Goal: Transaction & Acquisition: Download file/media

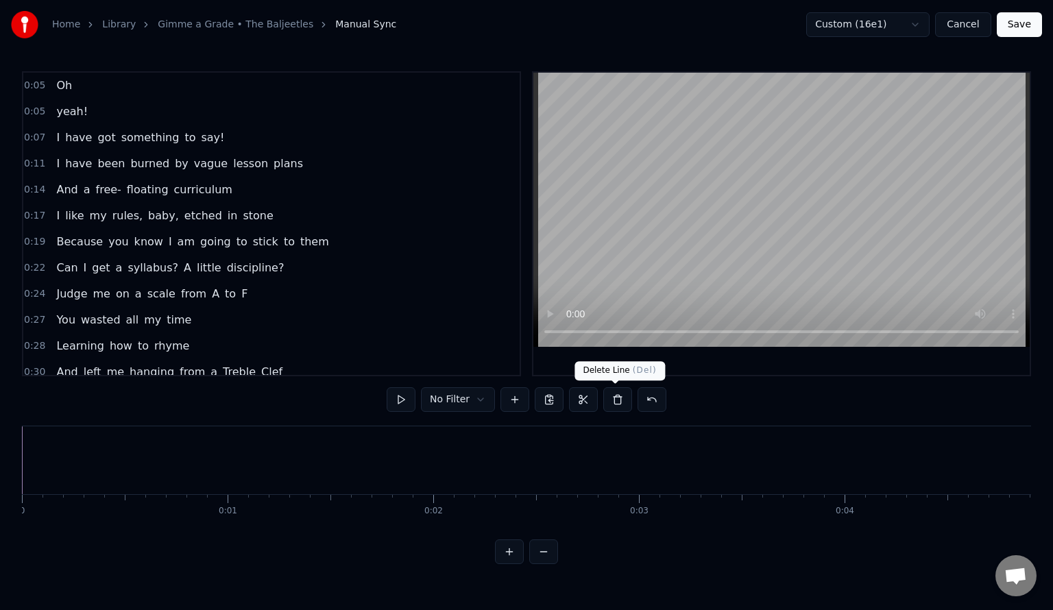
scroll to position [0, 7512]
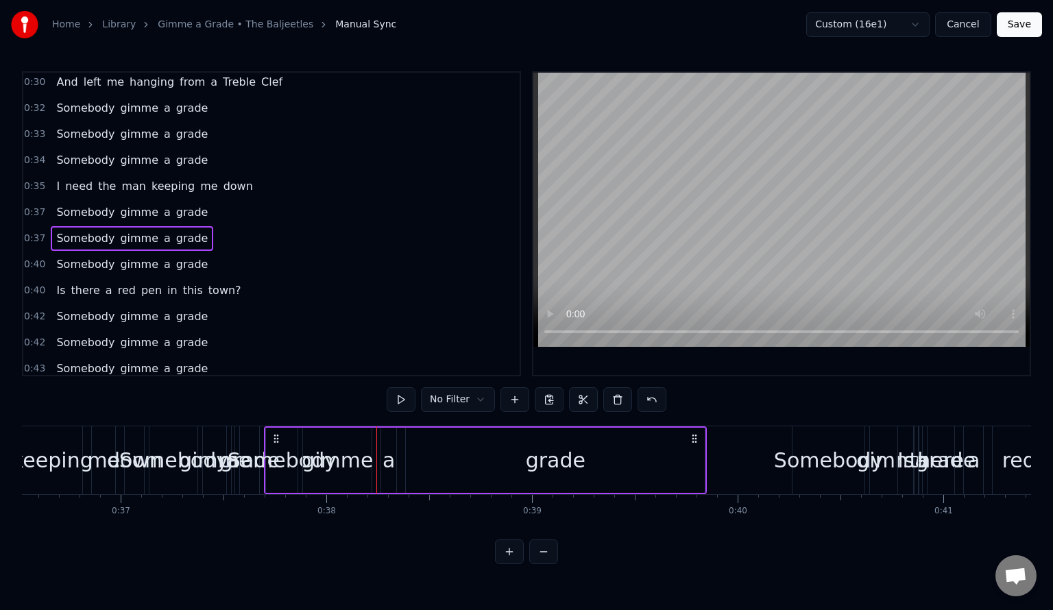
click at [70, 178] on span "need" at bounding box center [79, 186] width 30 height 16
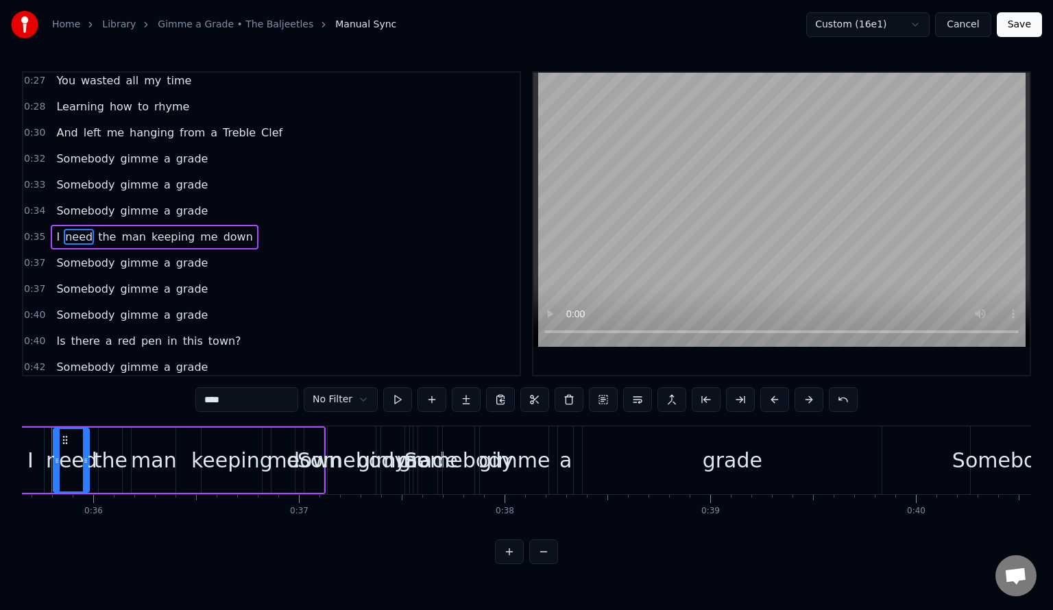
scroll to position [0, 7295]
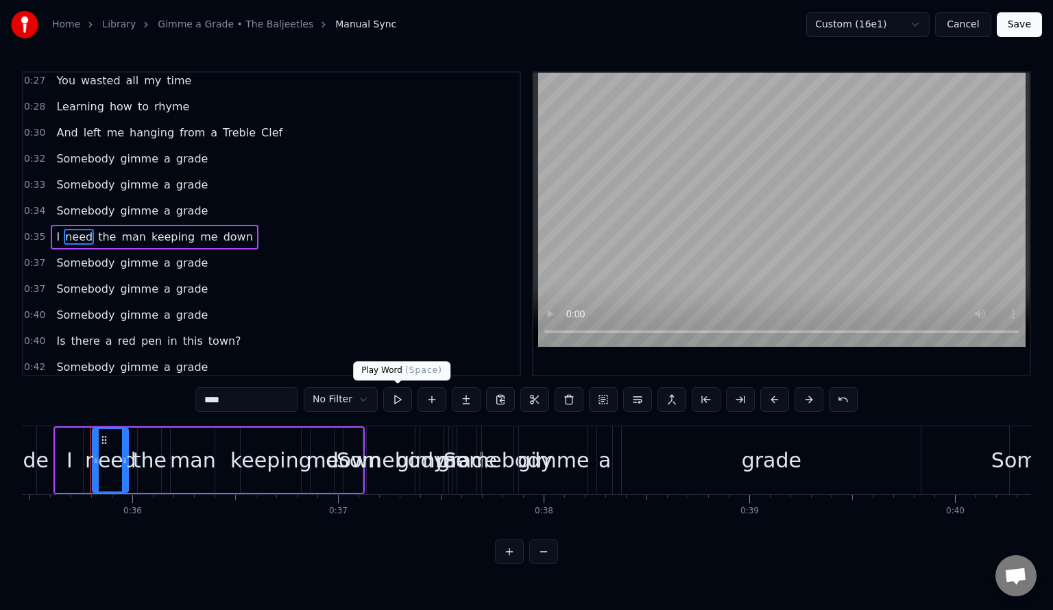
click at [395, 400] on button at bounding box center [397, 399] width 29 height 25
click at [36, 256] on span "0:37" at bounding box center [34, 263] width 21 height 14
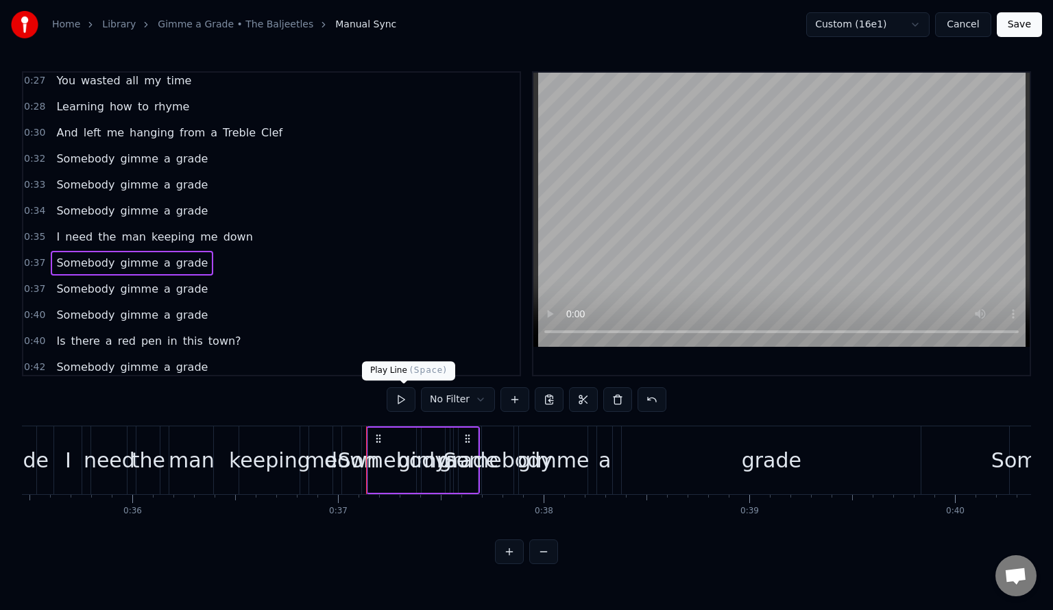
click at [402, 400] on button at bounding box center [401, 399] width 29 height 25
click at [400, 398] on button at bounding box center [401, 399] width 29 height 25
click at [38, 282] on span "0:37" at bounding box center [34, 289] width 21 height 14
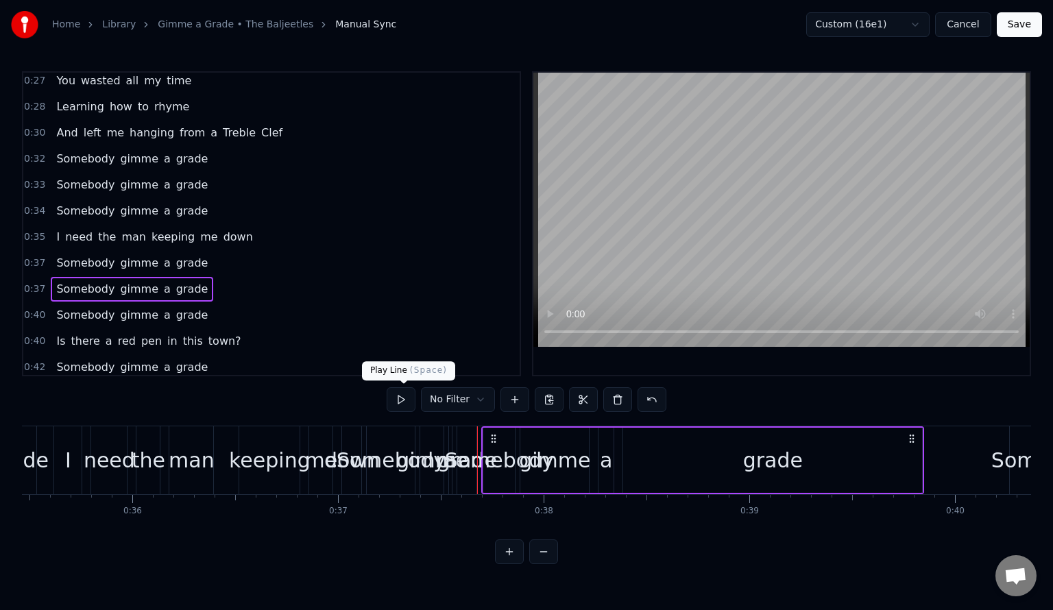
click at [407, 394] on button at bounding box center [401, 399] width 29 height 25
click at [399, 400] on button at bounding box center [401, 399] width 29 height 25
click at [62, 256] on span "Somebody" at bounding box center [85, 263] width 61 height 16
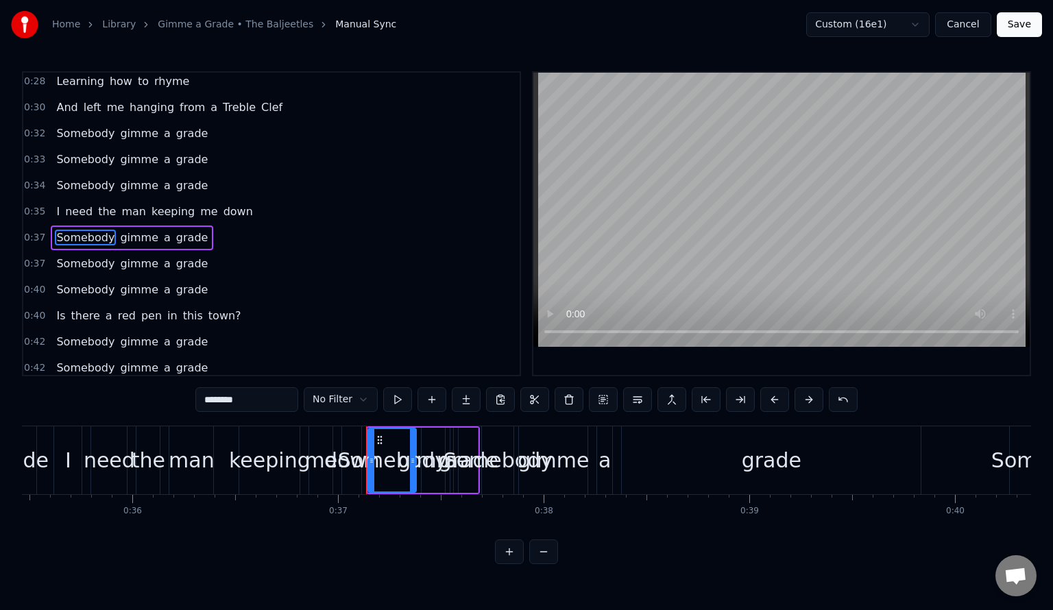
click at [34, 231] on span "0:37" at bounding box center [34, 238] width 21 height 14
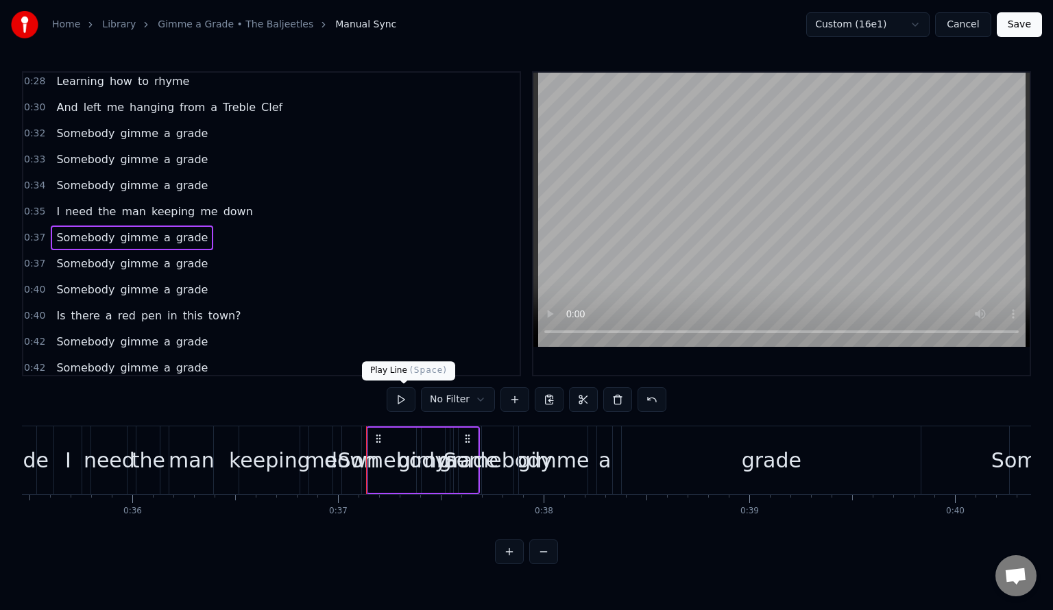
click at [399, 392] on button at bounding box center [401, 399] width 29 height 25
click at [37, 257] on span "0:37" at bounding box center [34, 264] width 21 height 14
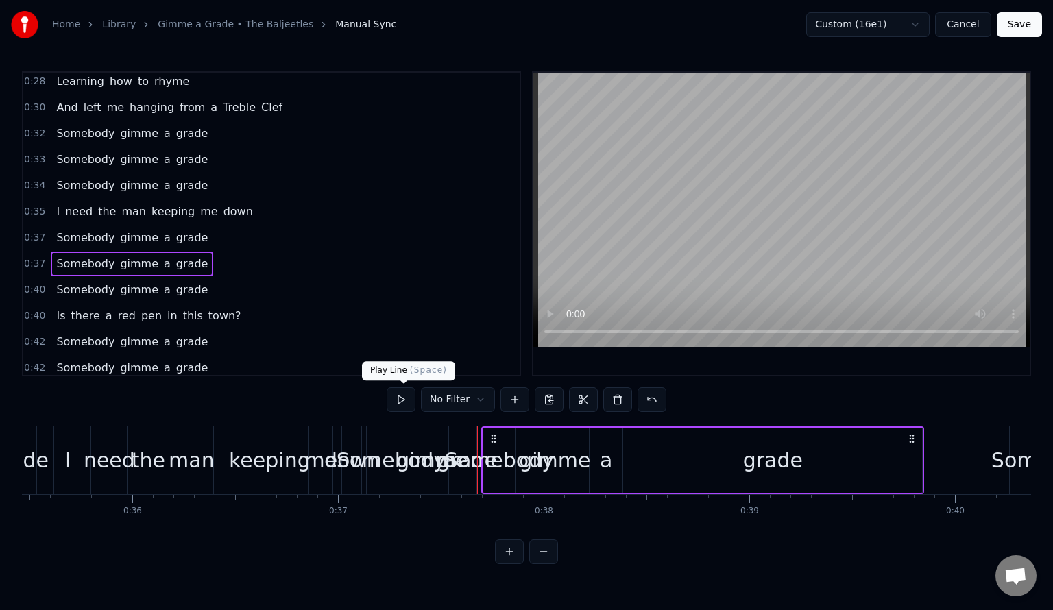
click at [394, 400] on button at bounding box center [401, 399] width 29 height 25
click at [42, 277] on div "0:40 Somebody gimme a grade" at bounding box center [271, 290] width 496 height 26
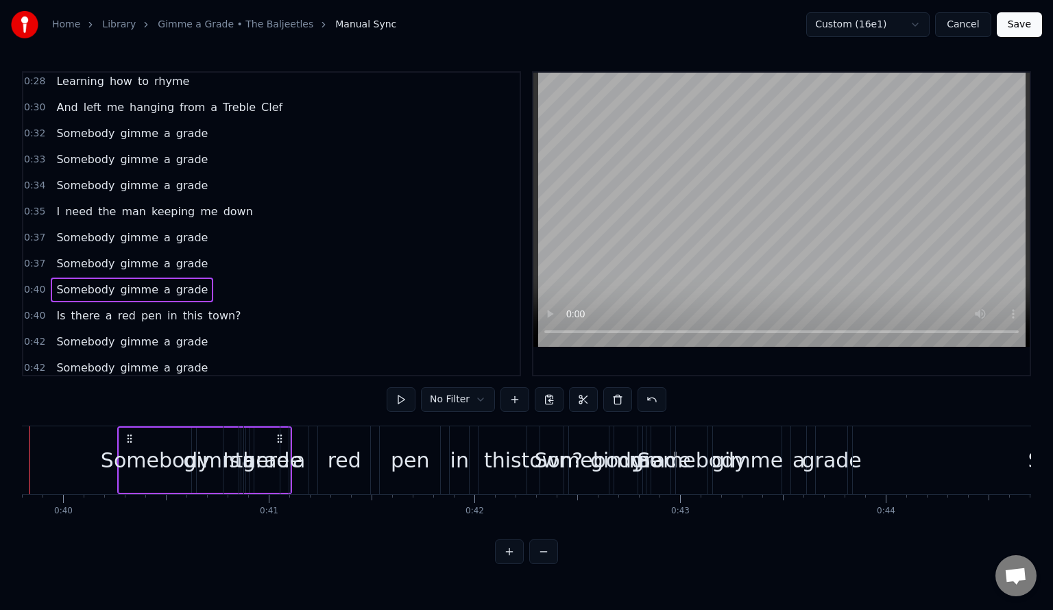
scroll to position [0, 8213]
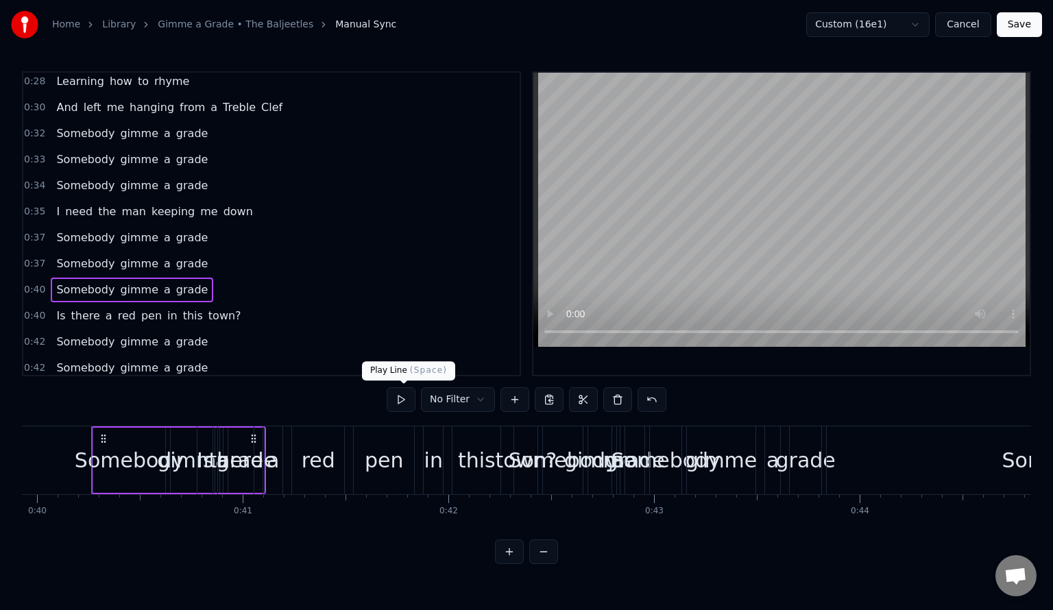
click at [404, 402] on button at bounding box center [401, 399] width 29 height 25
click at [413, 400] on button at bounding box center [401, 399] width 29 height 25
click at [404, 393] on button at bounding box center [401, 399] width 29 height 25
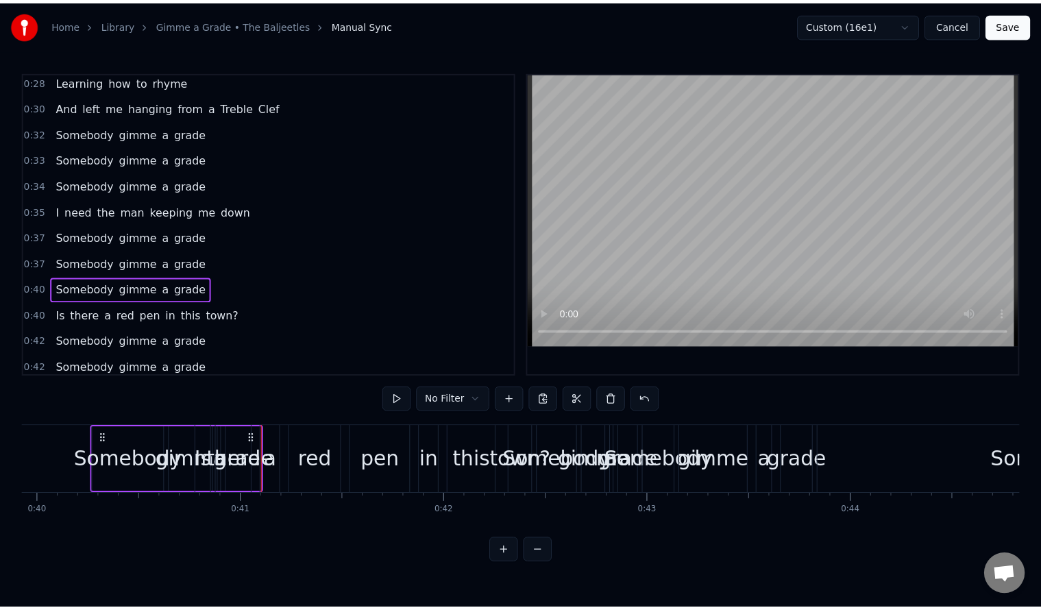
scroll to position [357, 0]
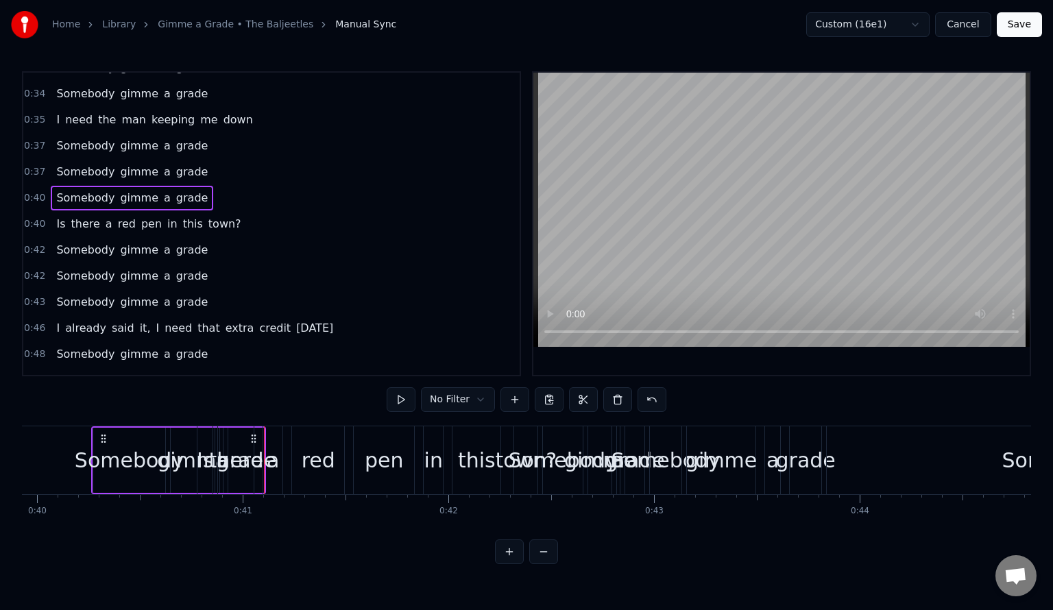
click at [40, 243] on span "0:42" at bounding box center [34, 250] width 21 height 14
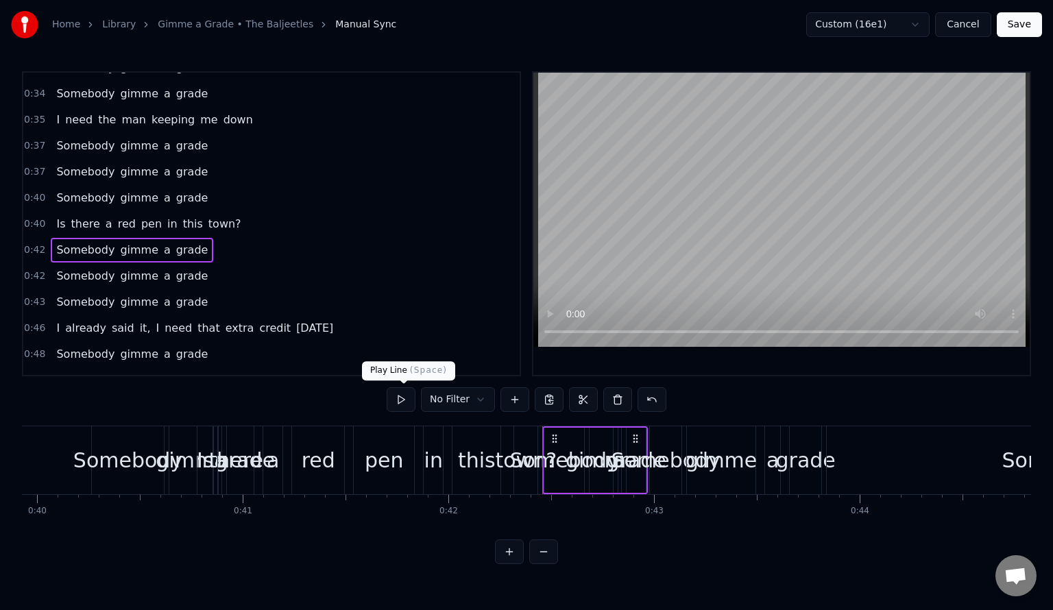
click at [401, 406] on button at bounding box center [401, 399] width 29 height 25
click at [30, 269] on span "0:42" at bounding box center [34, 276] width 21 height 14
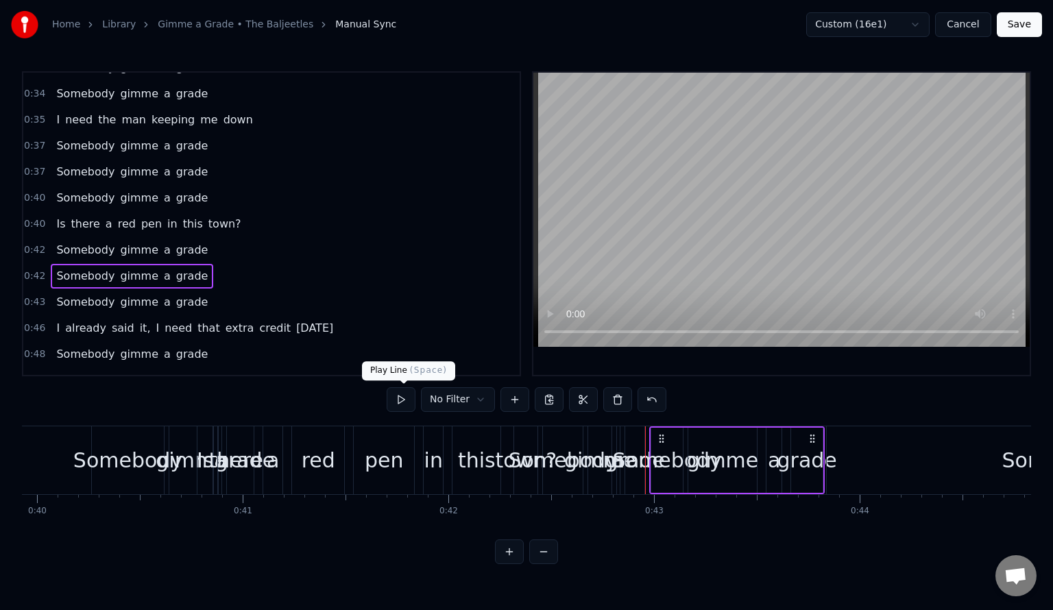
click at [399, 406] on button at bounding box center [401, 399] width 29 height 25
click at [176, 23] on link "Gimme a Grade • The Baljeetles" at bounding box center [236, 25] width 156 height 14
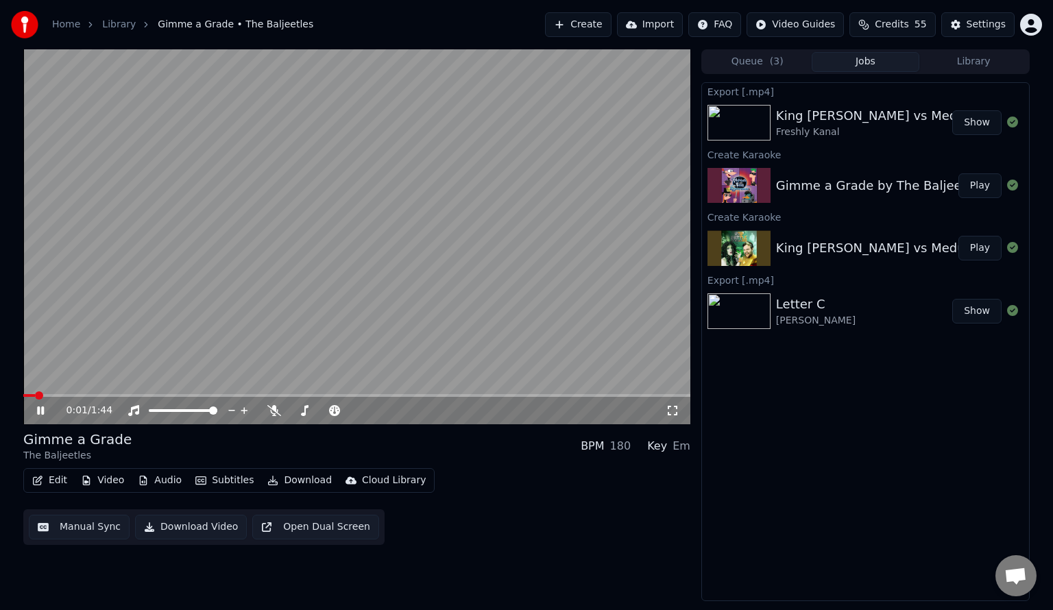
click at [120, 395] on span at bounding box center [356, 395] width 667 height 3
click at [41, 411] on icon at bounding box center [50, 410] width 32 height 11
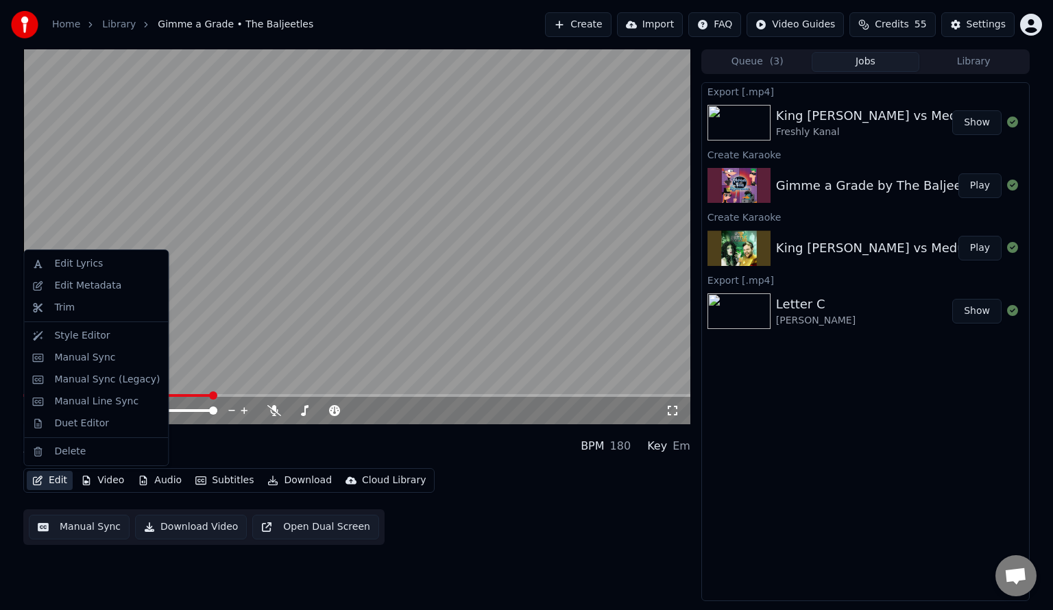
click at [52, 480] on button "Edit" at bounding box center [50, 480] width 46 height 19
click at [69, 423] on div "Duet Editor" at bounding box center [81, 424] width 55 height 14
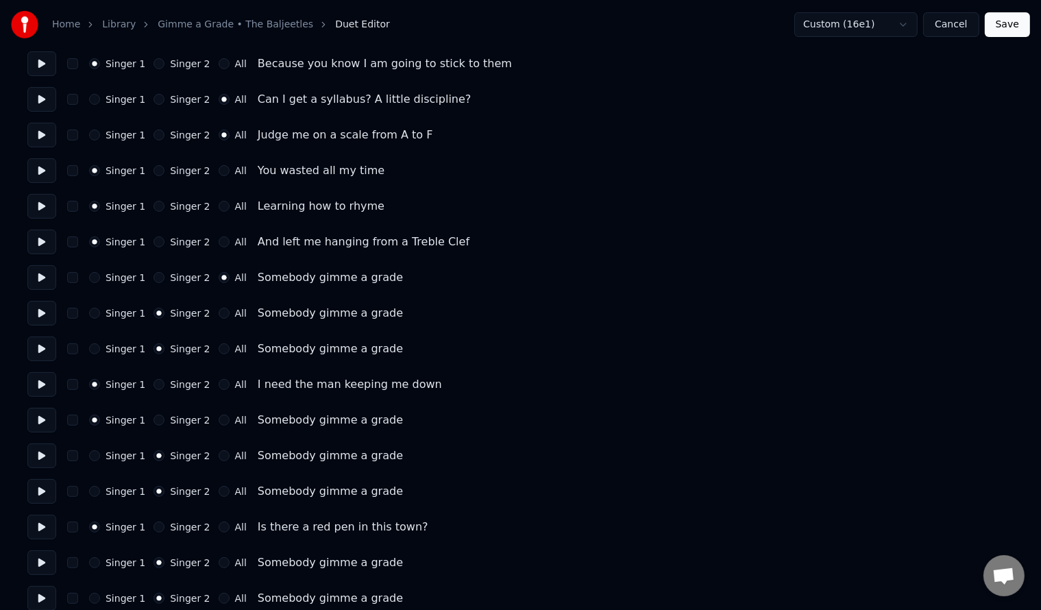
scroll to position [365, 0]
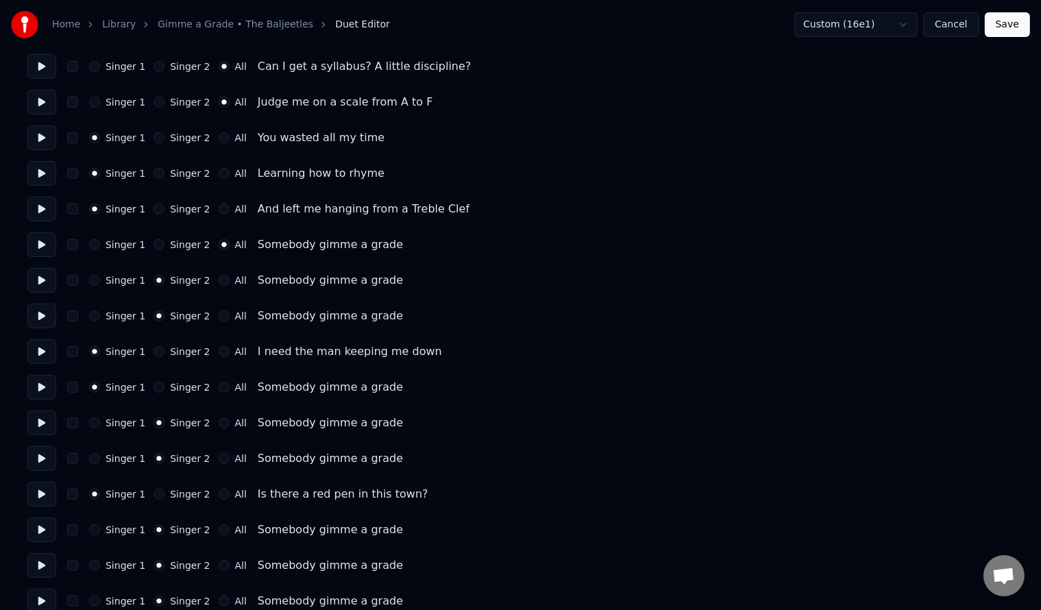
click at [93, 276] on button "Singer 1" at bounding box center [94, 280] width 11 height 11
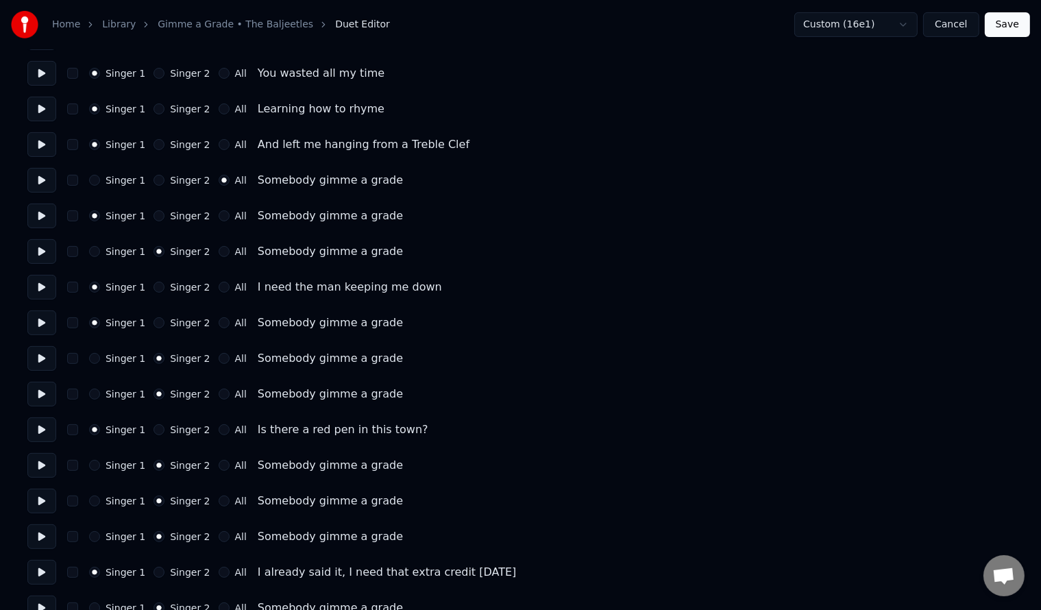
scroll to position [457, 0]
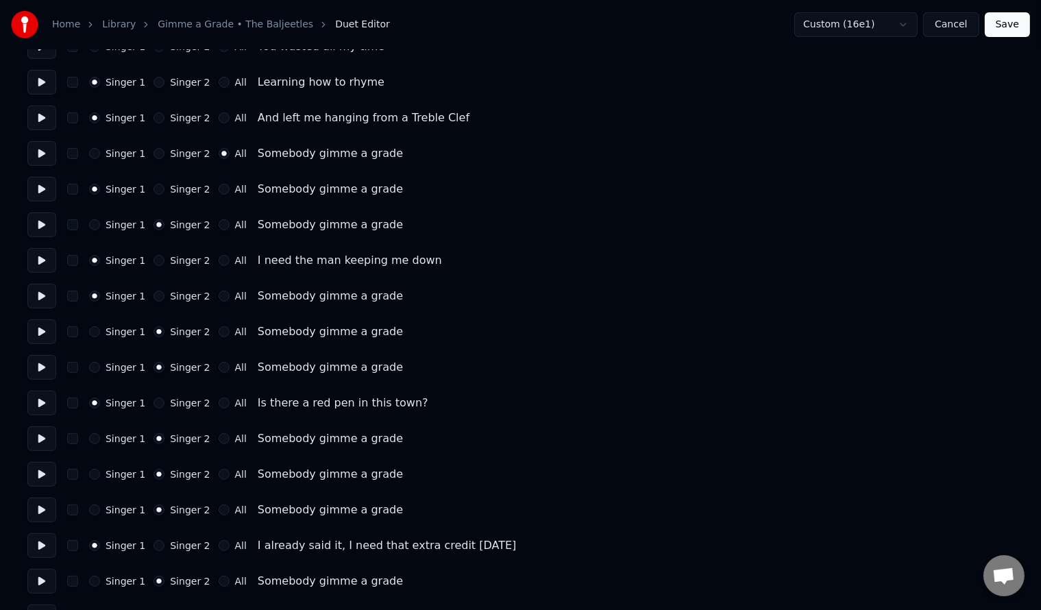
click at [219, 293] on button "All" at bounding box center [224, 296] width 11 height 11
click at [93, 328] on button "Singer 1" at bounding box center [94, 331] width 11 height 11
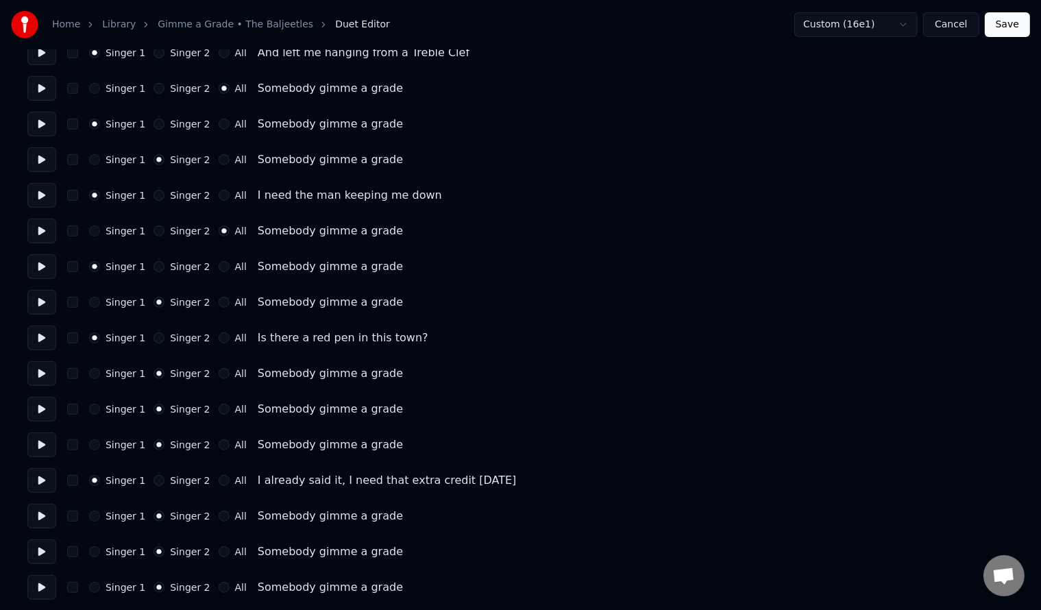
scroll to position [549, 0]
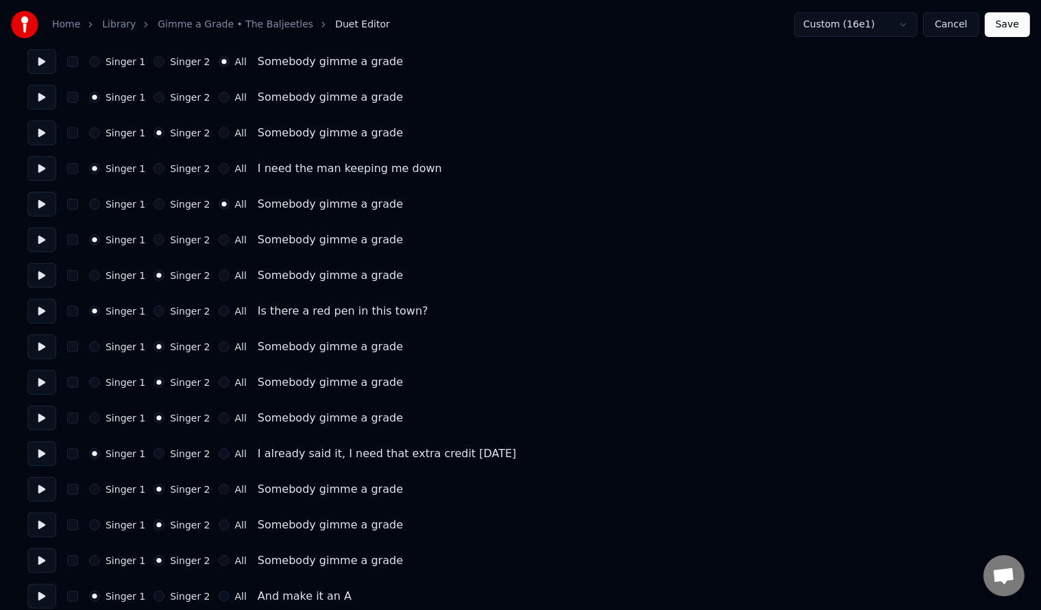
click at [219, 345] on button "All" at bounding box center [224, 346] width 11 height 11
click at [96, 381] on button "Singer 1" at bounding box center [94, 382] width 11 height 11
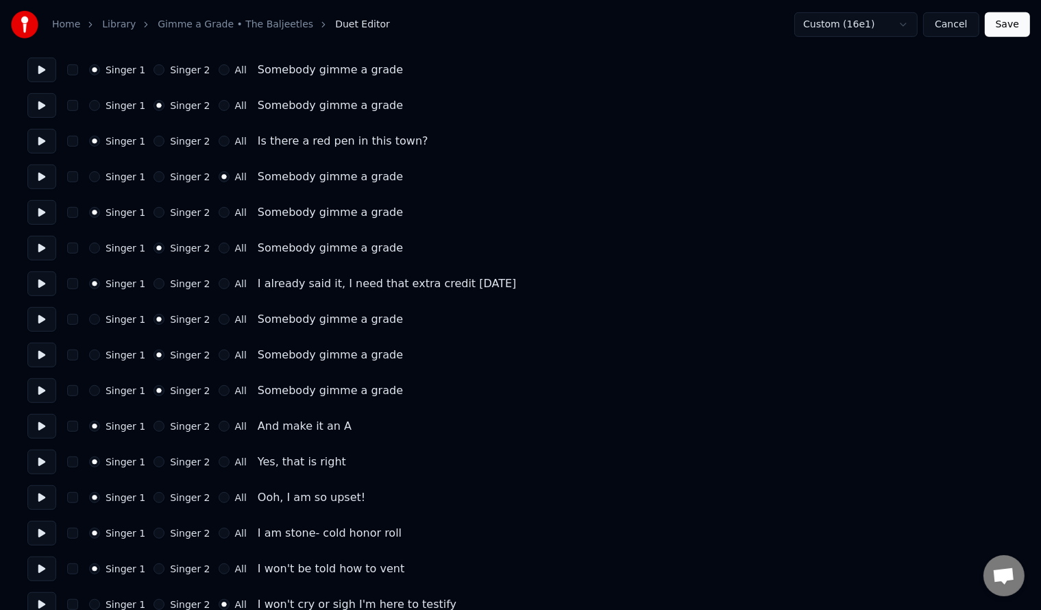
scroll to position [731, 0]
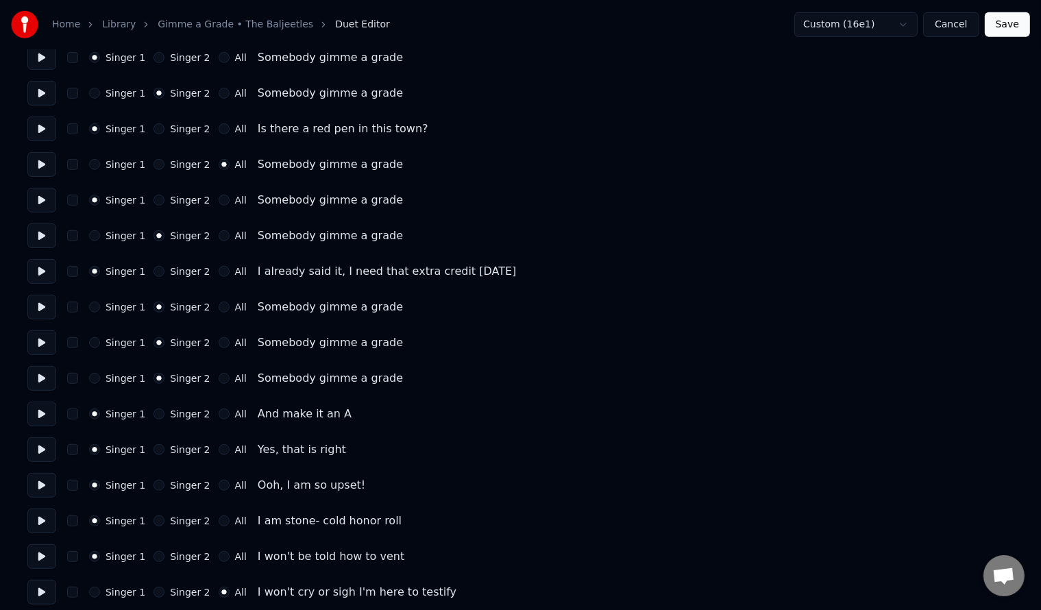
click at [219, 304] on button "All" at bounding box center [224, 307] width 11 height 11
click at [95, 339] on button "Singer 1" at bounding box center [94, 342] width 11 height 11
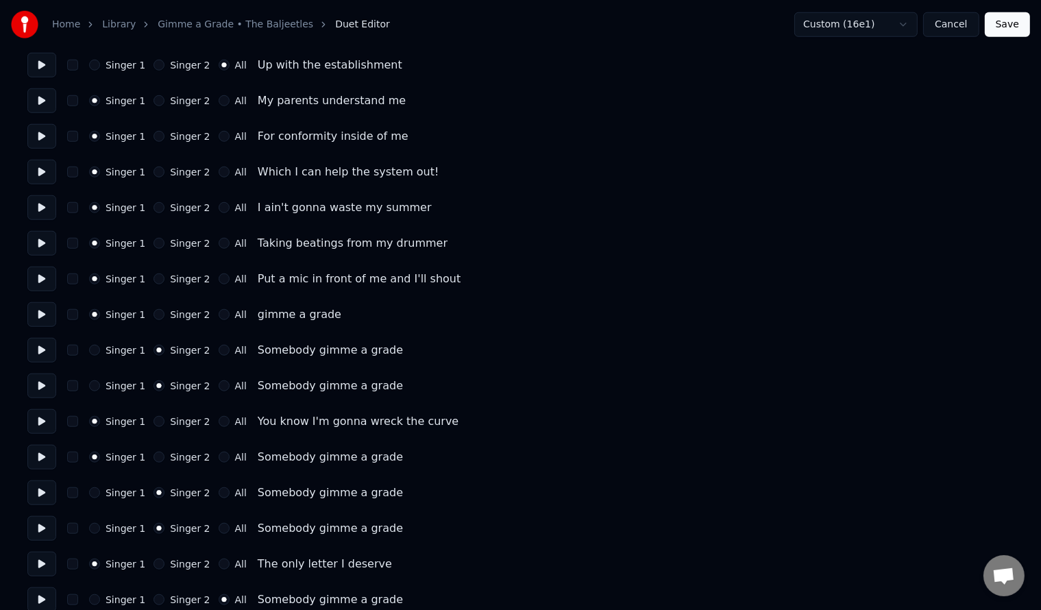
scroll to position [1371, 0]
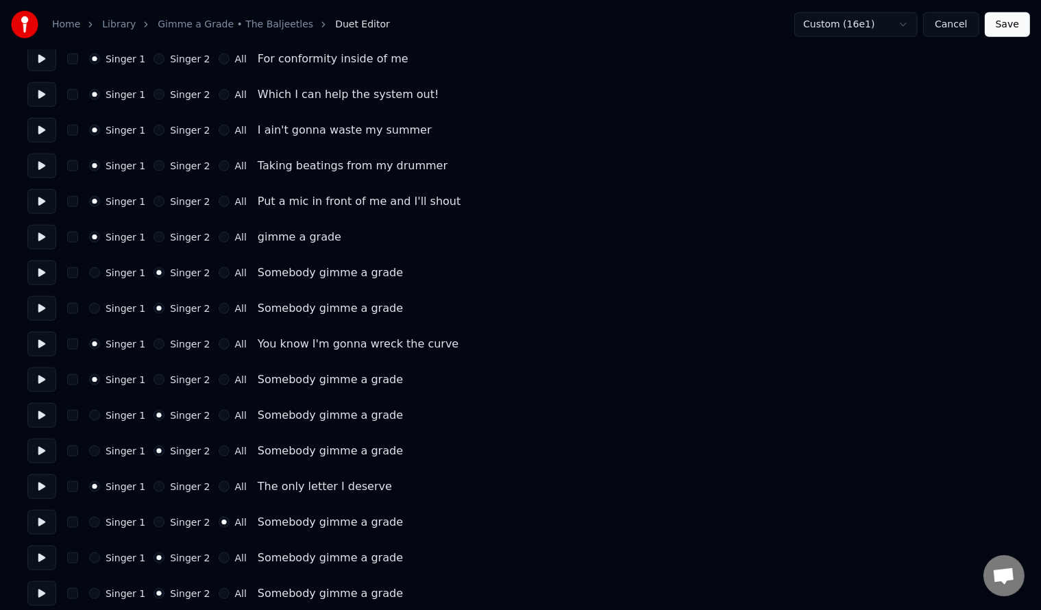
click at [219, 275] on button "All" at bounding box center [224, 272] width 11 height 11
click at [94, 309] on button "Singer 1" at bounding box center [94, 308] width 11 height 11
click at [154, 341] on button "Singer 2" at bounding box center [159, 344] width 11 height 11
click at [94, 342] on button "Singer 1" at bounding box center [94, 344] width 11 height 11
click at [219, 234] on button "All" at bounding box center [224, 237] width 11 height 11
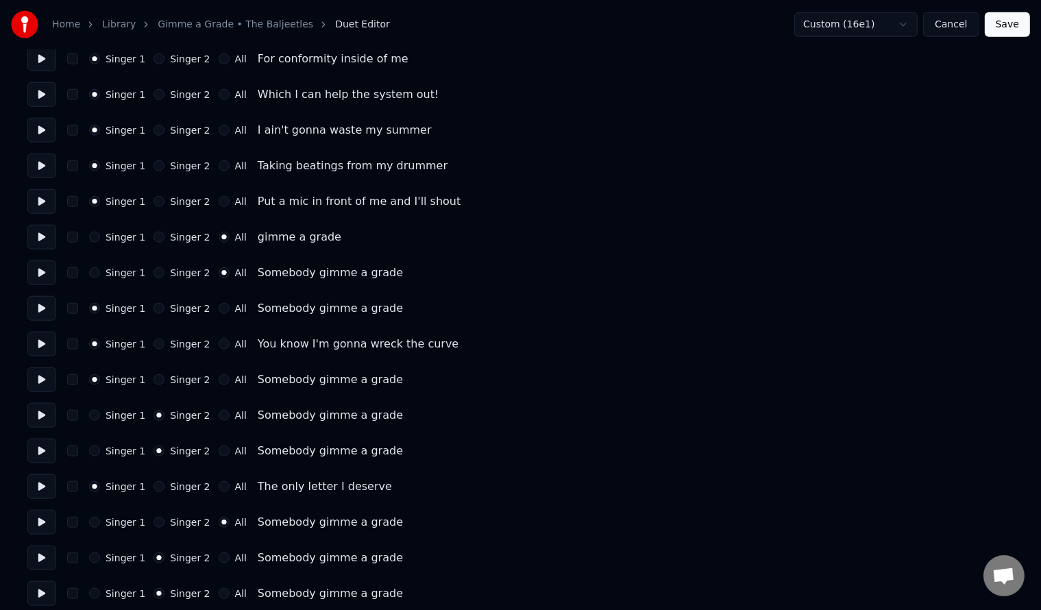
click at [92, 233] on button "Singer 1" at bounding box center [94, 237] width 11 height 11
click at [154, 305] on button "Singer 2" at bounding box center [159, 308] width 11 height 11
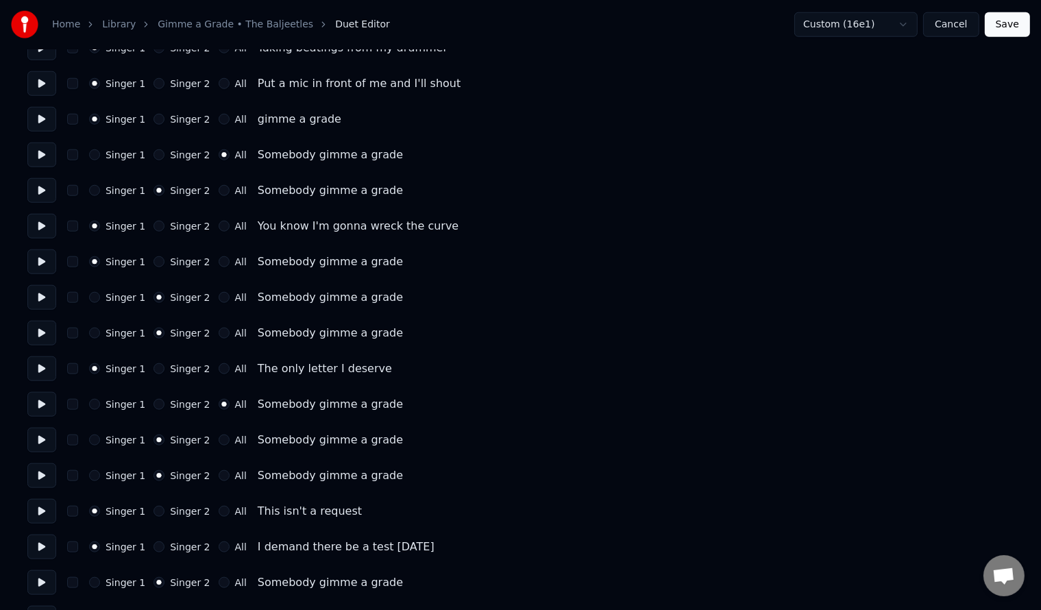
scroll to position [1554, 0]
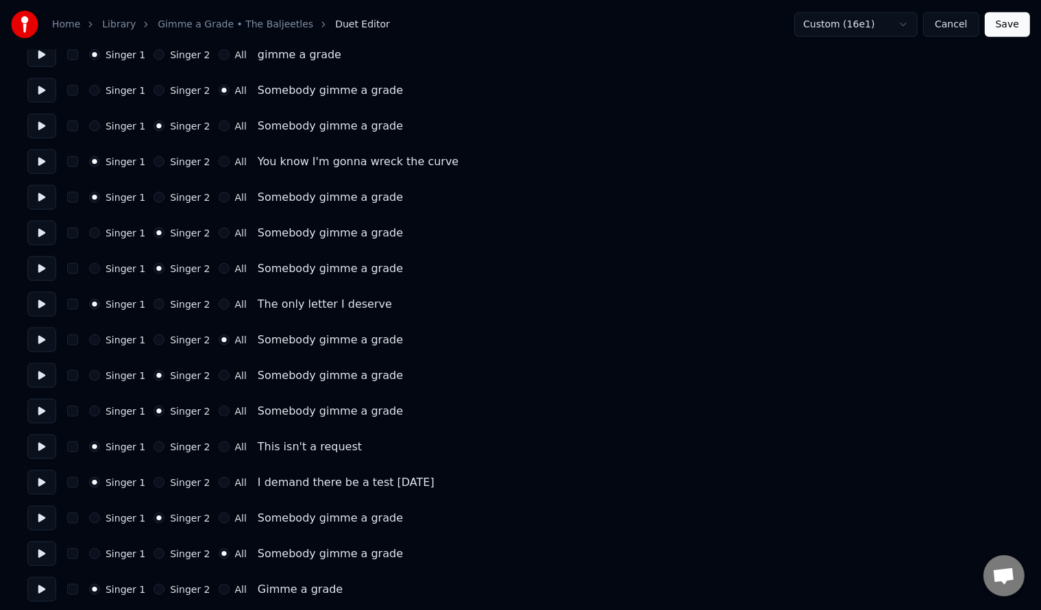
click at [94, 233] on button "Singer 1" at bounding box center [94, 233] width 11 height 11
click at [154, 195] on button "Singer 2" at bounding box center [159, 197] width 11 height 11
click at [219, 200] on button "All" at bounding box center [224, 197] width 11 height 11
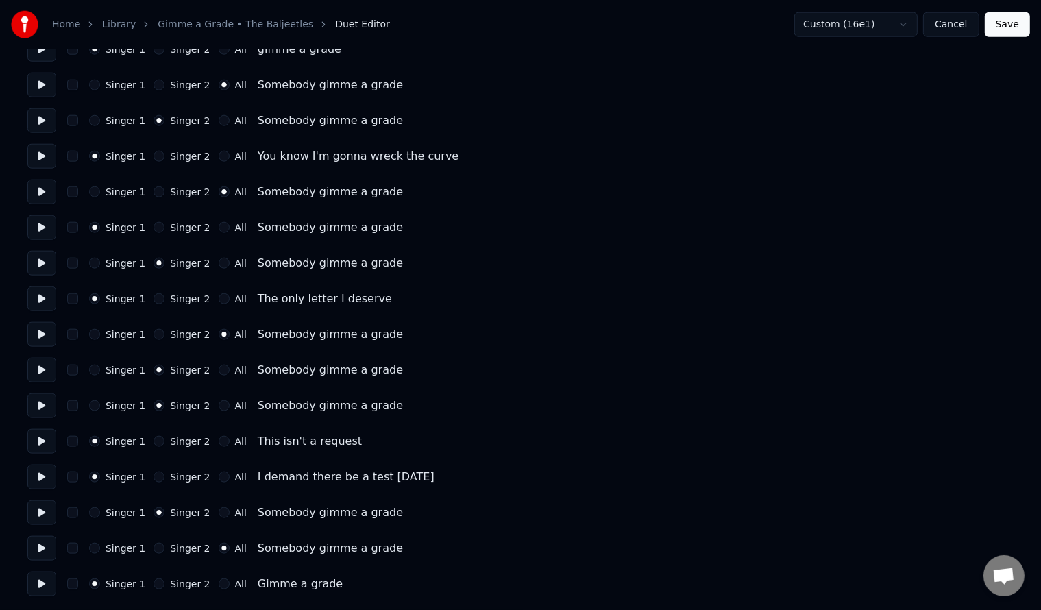
click at [95, 368] on button "Singer 1" at bounding box center [94, 370] width 11 height 11
click at [1014, 33] on button "Save" at bounding box center [1007, 24] width 45 height 25
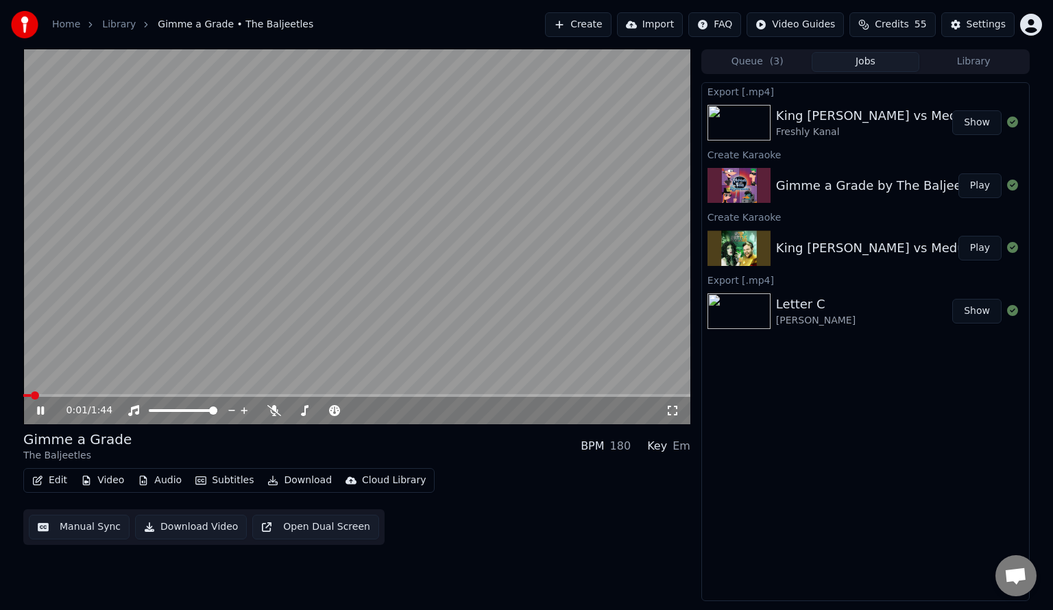
click at [178, 398] on div "0:01 / 1:44" at bounding box center [356, 410] width 667 height 27
click at [200, 398] on div "0:01 / 1:44" at bounding box center [356, 410] width 667 height 27
click at [206, 397] on span at bounding box center [356, 395] width 667 height 3
click at [40, 411] on icon at bounding box center [50, 410] width 32 height 11
click at [93, 525] on button "Manual Sync" at bounding box center [79, 527] width 101 height 25
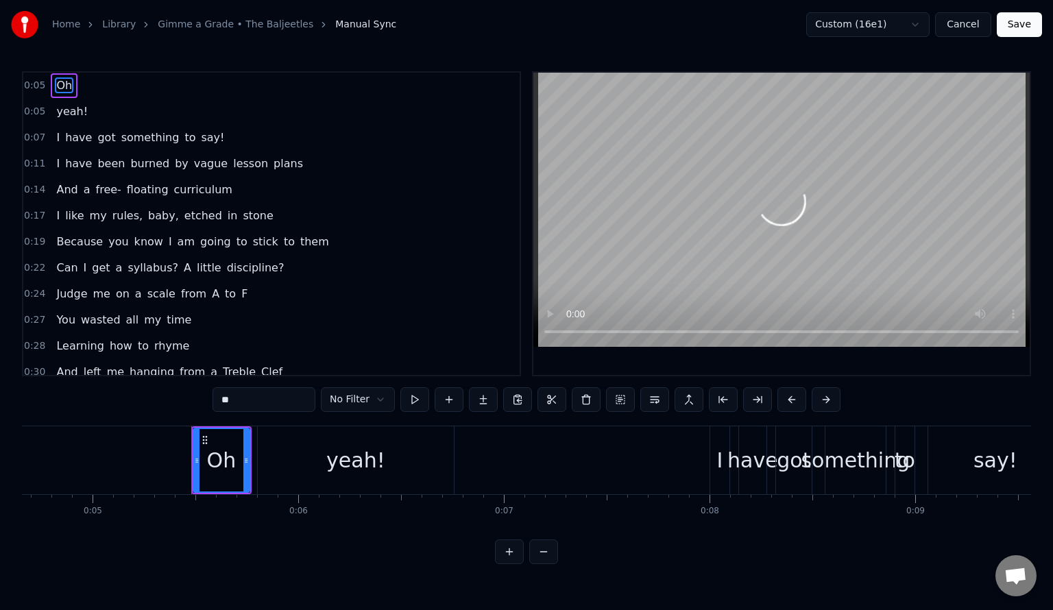
scroll to position [0, 1058]
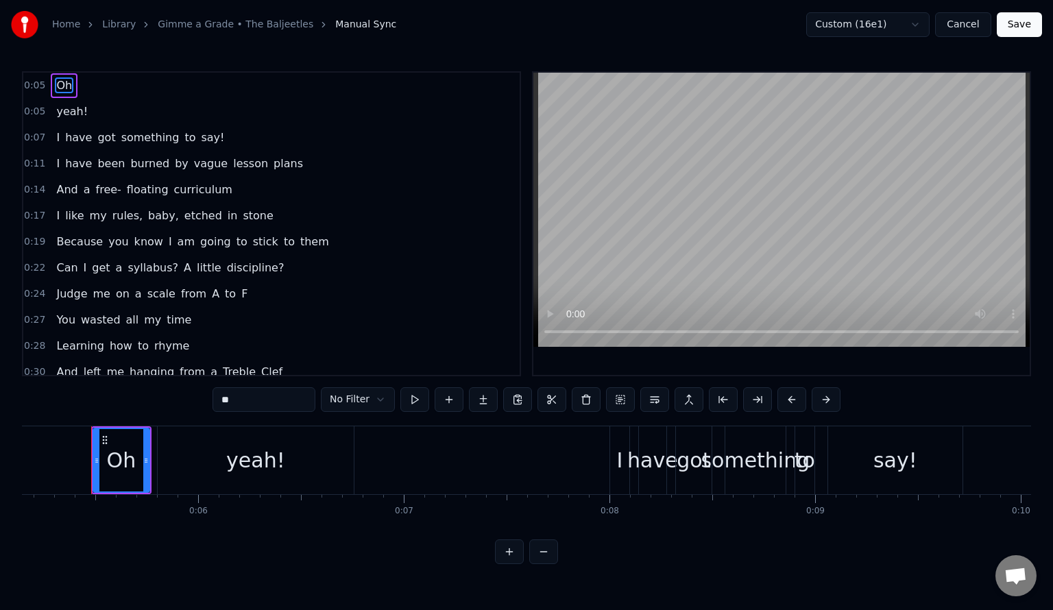
click at [176, 27] on link "Gimme a Grade • The Baljeetles" at bounding box center [236, 25] width 156 height 14
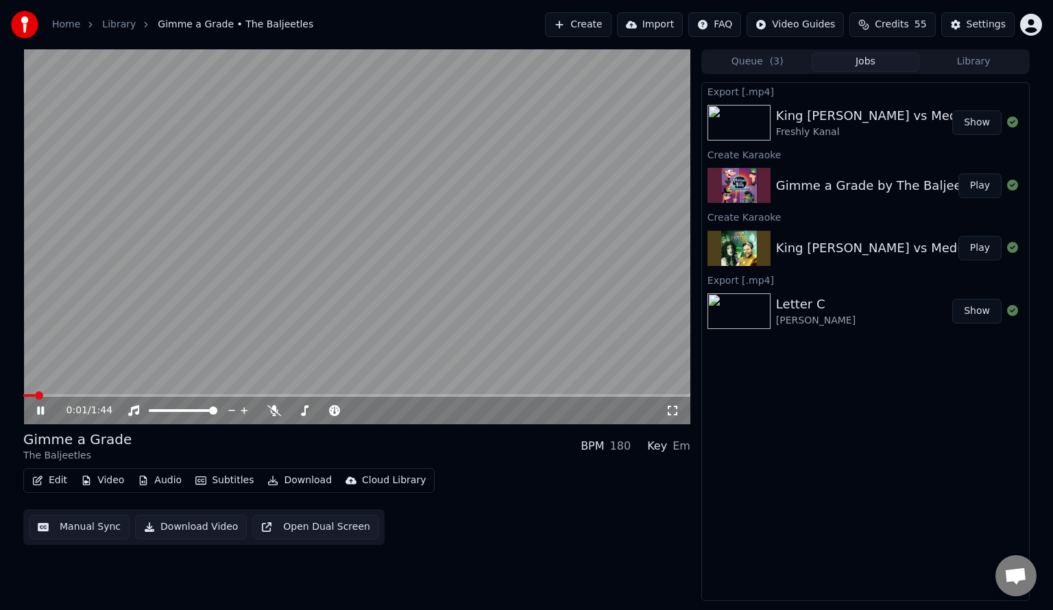
click at [38, 410] on icon at bounding box center [40, 411] width 7 height 8
click at [95, 533] on button "Manual Sync" at bounding box center [79, 527] width 101 height 25
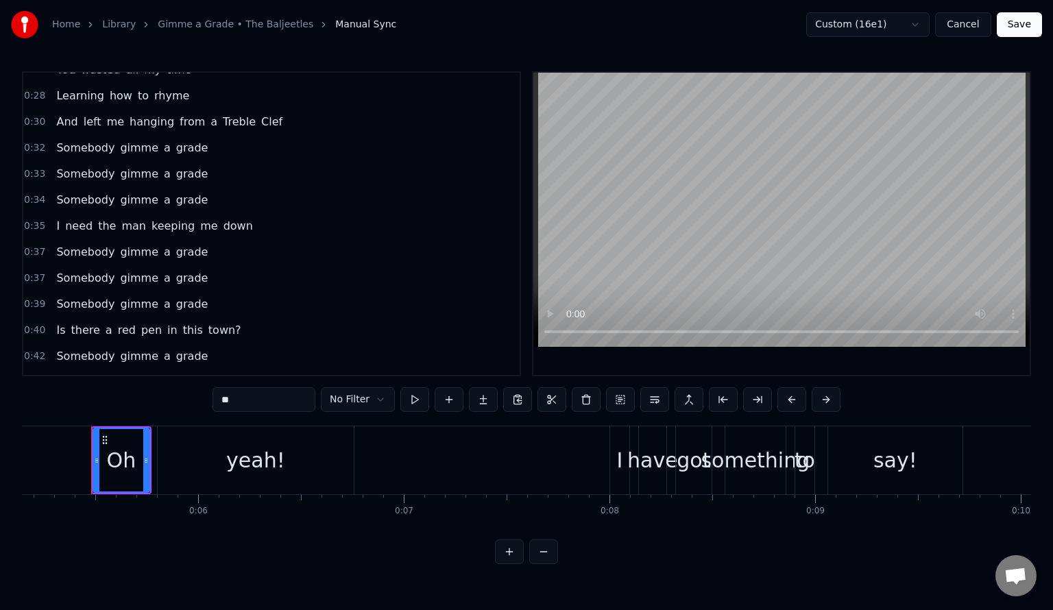
scroll to position [274, 0]
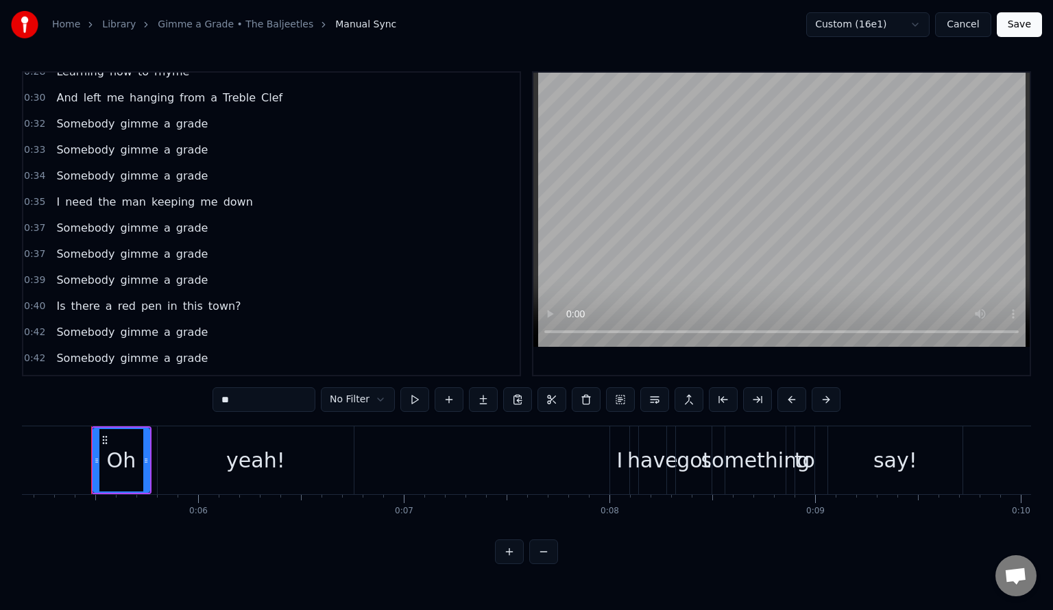
click at [33, 117] on span "0:32" at bounding box center [34, 124] width 21 height 14
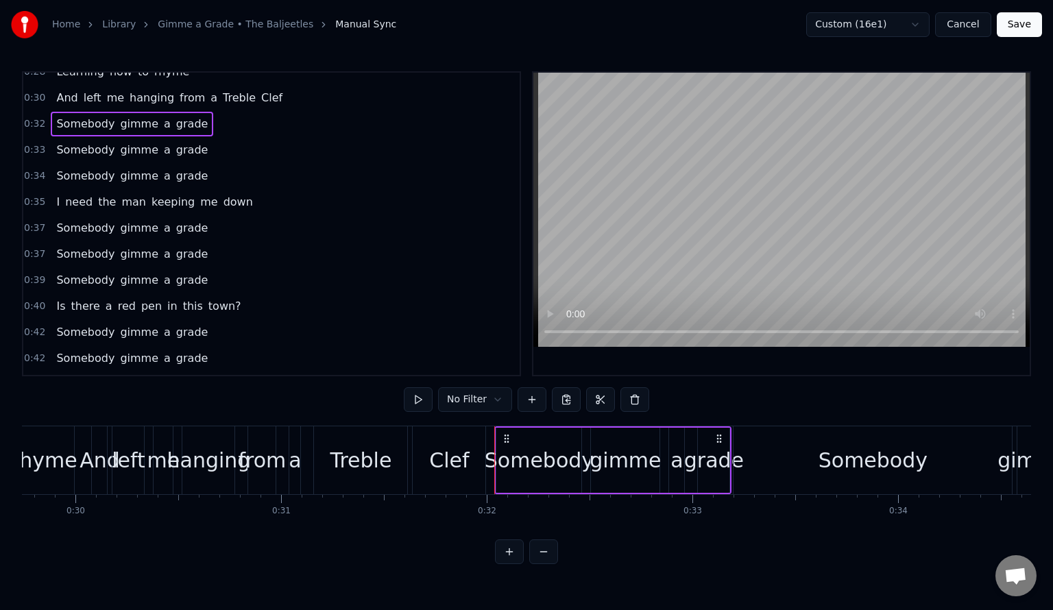
scroll to position [0, 6521]
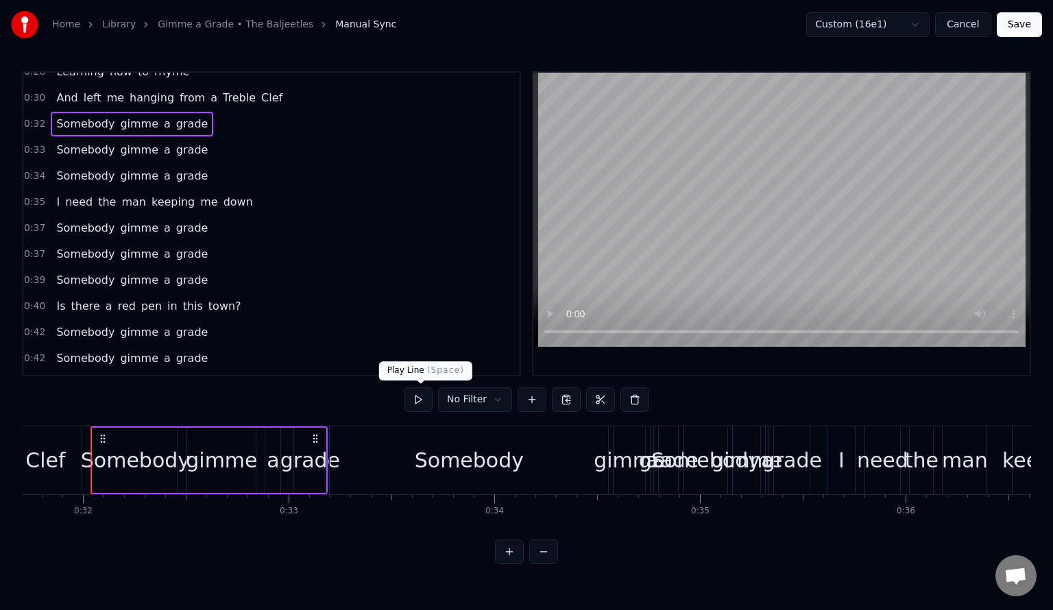
click at [420, 400] on button at bounding box center [418, 399] width 29 height 25
click at [36, 143] on span "0:33" at bounding box center [34, 150] width 21 height 14
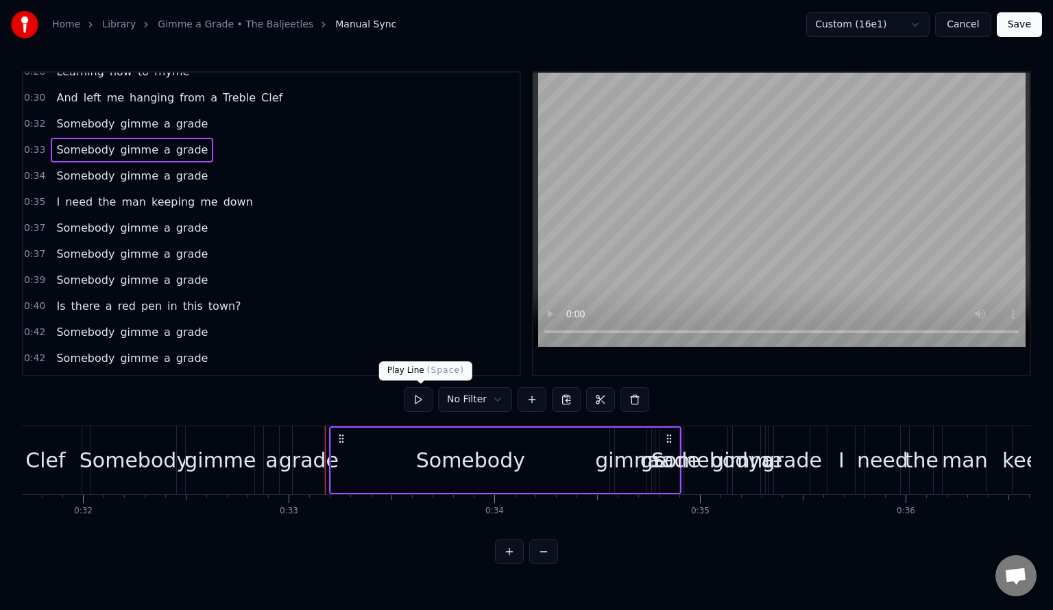
click at [416, 403] on button at bounding box center [418, 399] width 29 height 25
click at [420, 401] on button at bounding box center [418, 399] width 29 height 25
click at [33, 222] on div "0:37 Somebody gimme a grade" at bounding box center [271, 228] width 496 height 26
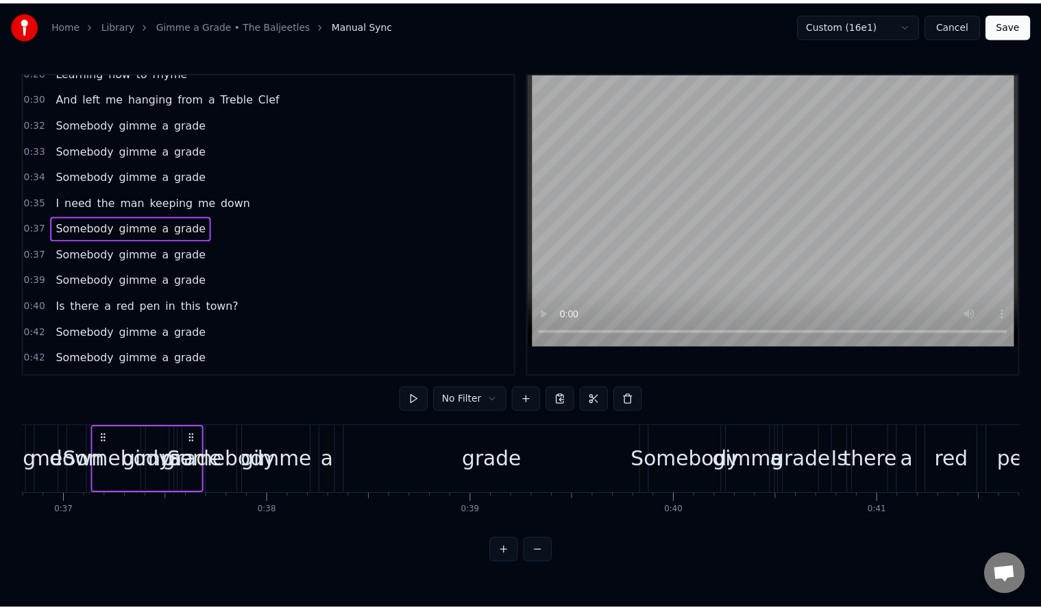
scroll to position [0, 7570]
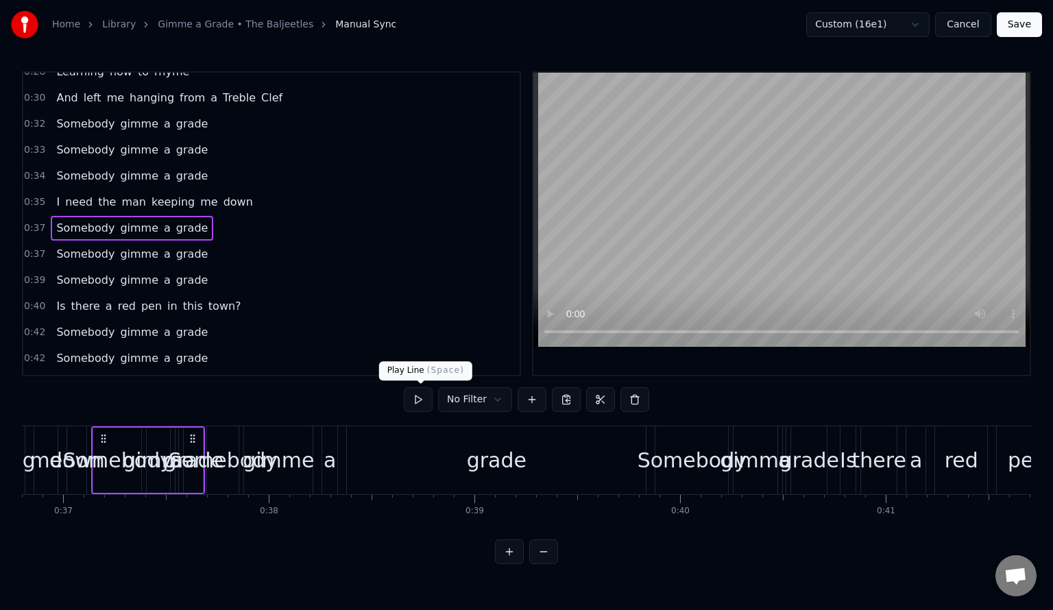
click at [420, 400] on button at bounding box center [418, 399] width 29 height 25
click at [31, 248] on span "0:37" at bounding box center [34, 255] width 21 height 14
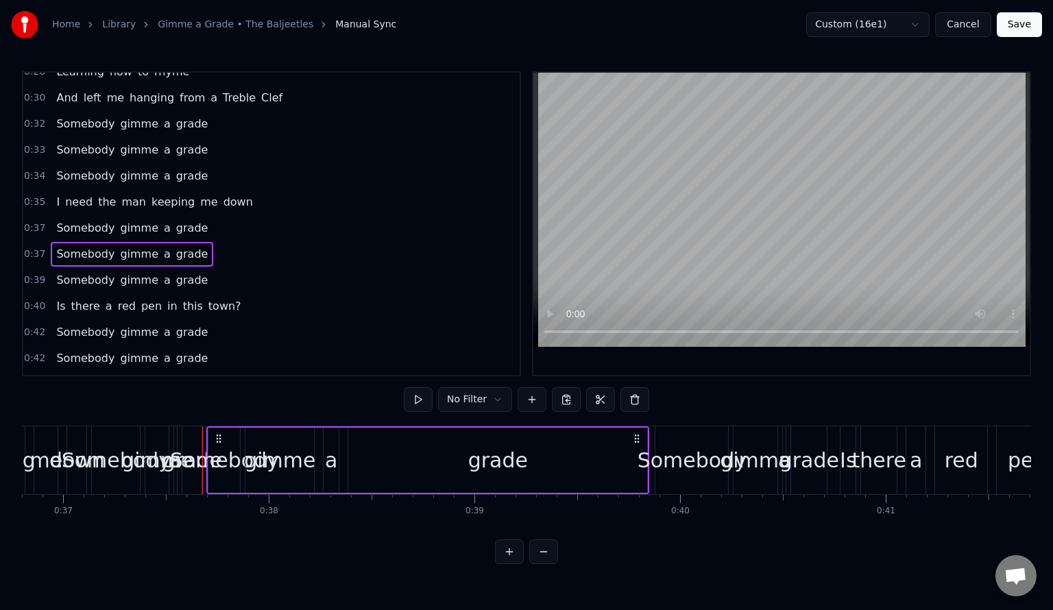
click at [191, 32] on div "Home Library Gimme a Grade • The Baljeetles Manual Sync" at bounding box center [203, 24] width 385 height 27
click at [191, 27] on link "Gimme a Grade • The Baljeetles" at bounding box center [236, 25] width 156 height 14
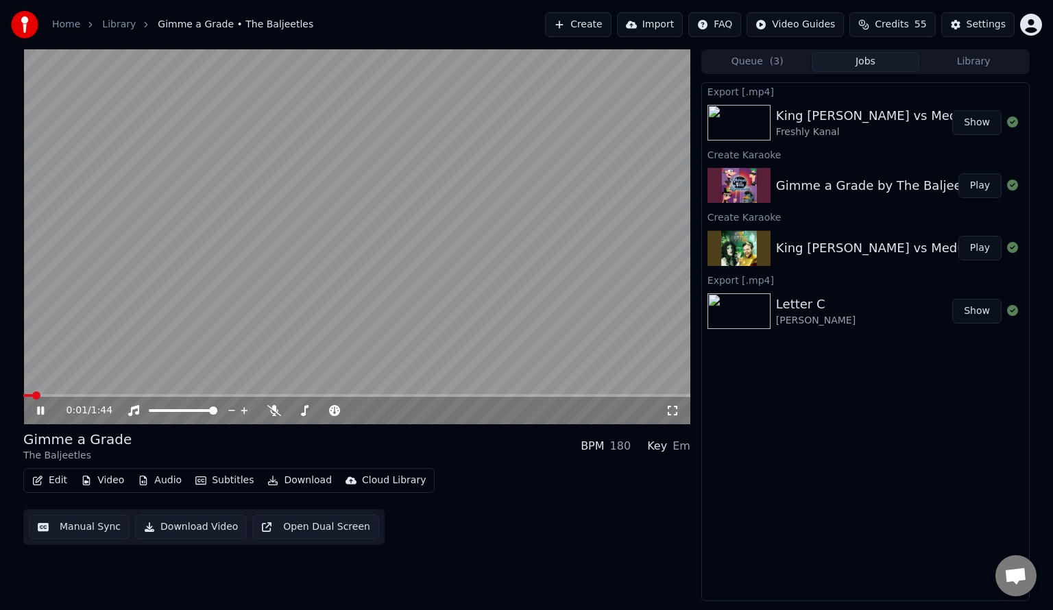
click at [66, 322] on video at bounding box center [356, 236] width 667 height 375
click at [53, 481] on button "Edit" at bounding box center [50, 480] width 46 height 19
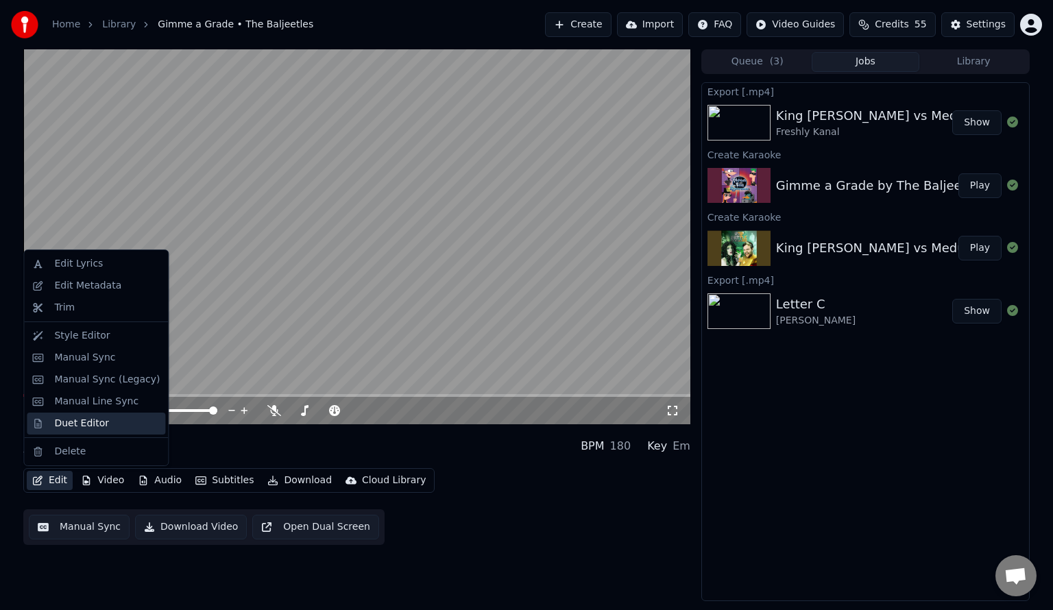
click at [85, 429] on div "Duet Editor" at bounding box center [81, 424] width 55 height 14
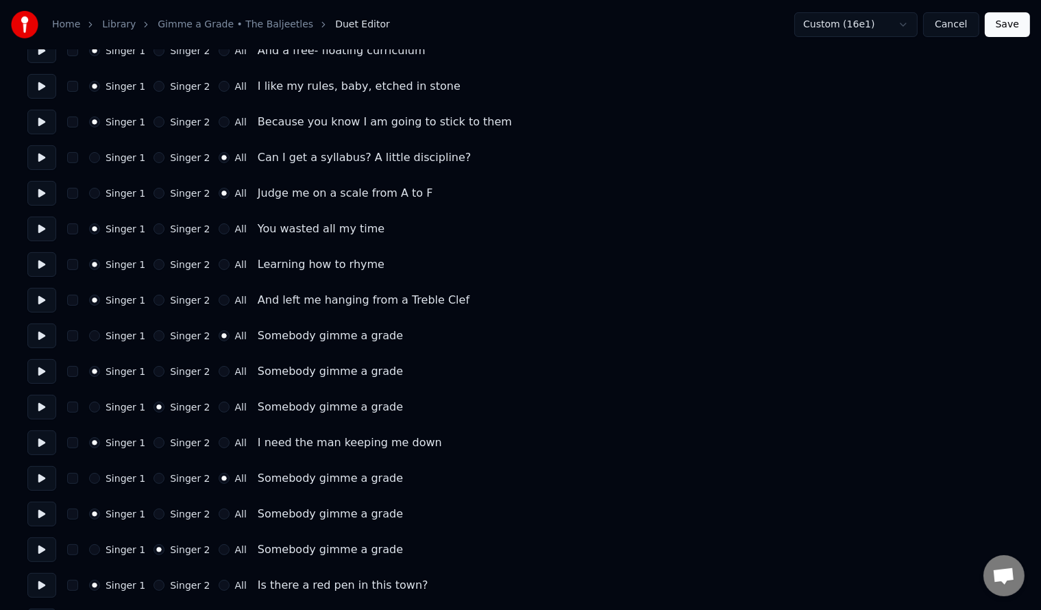
scroll to position [365, 0]
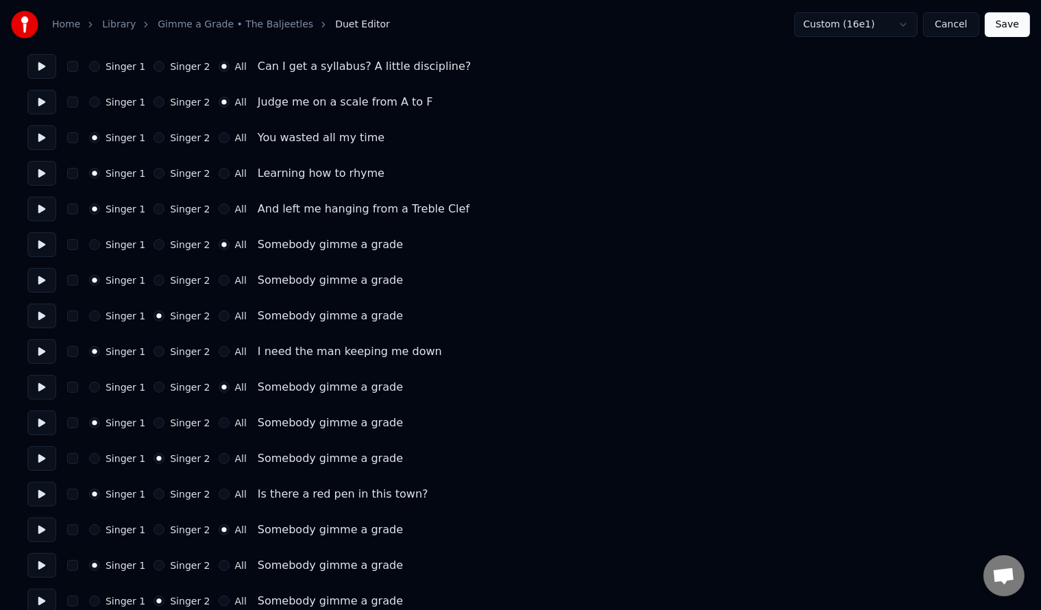
click at [154, 281] on button "Singer 2" at bounding box center [159, 280] width 11 height 11
click at [154, 422] on button "Singer 2" at bounding box center [159, 423] width 11 height 11
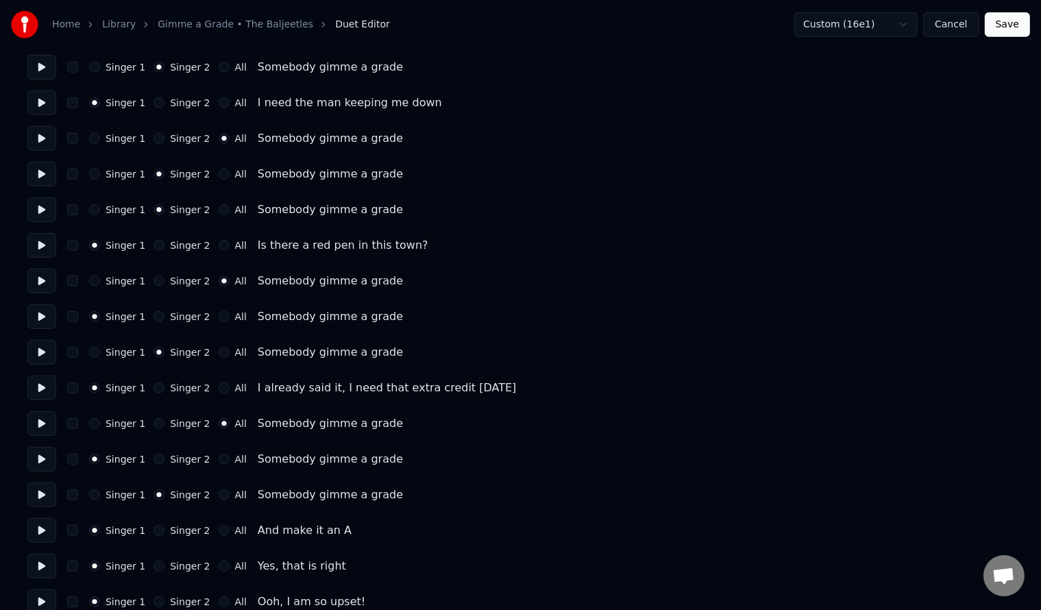
scroll to position [640, 0]
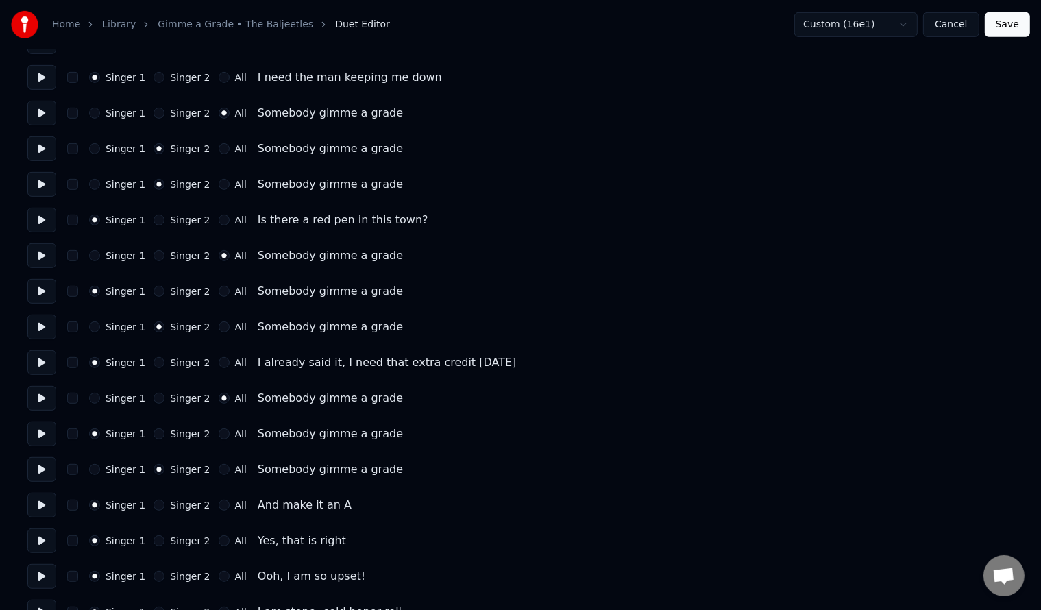
click at [156, 296] on button "Singer 2" at bounding box center [159, 291] width 11 height 11
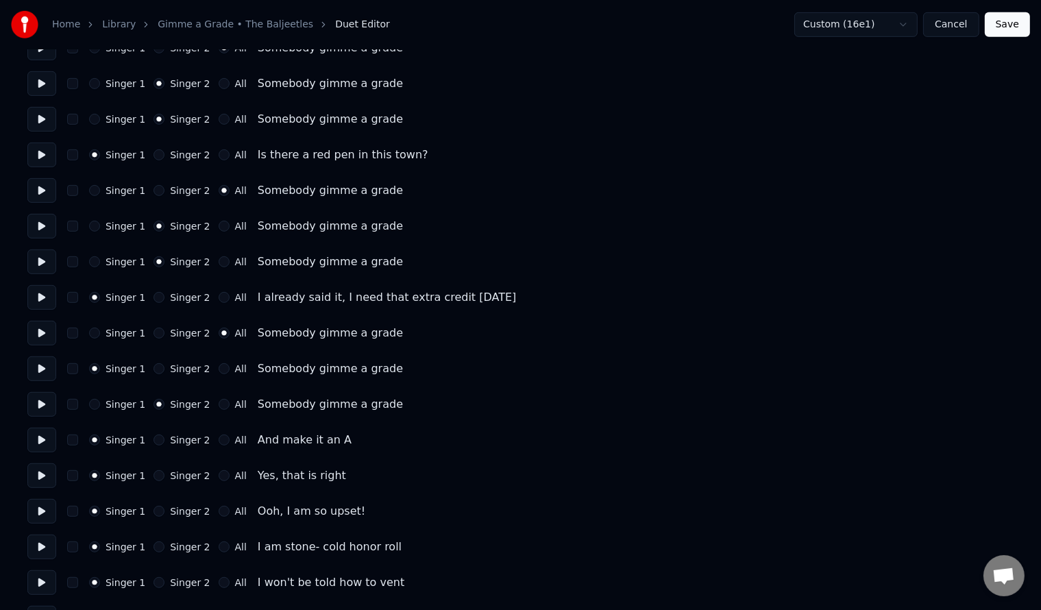
scroll to position [731, 0]
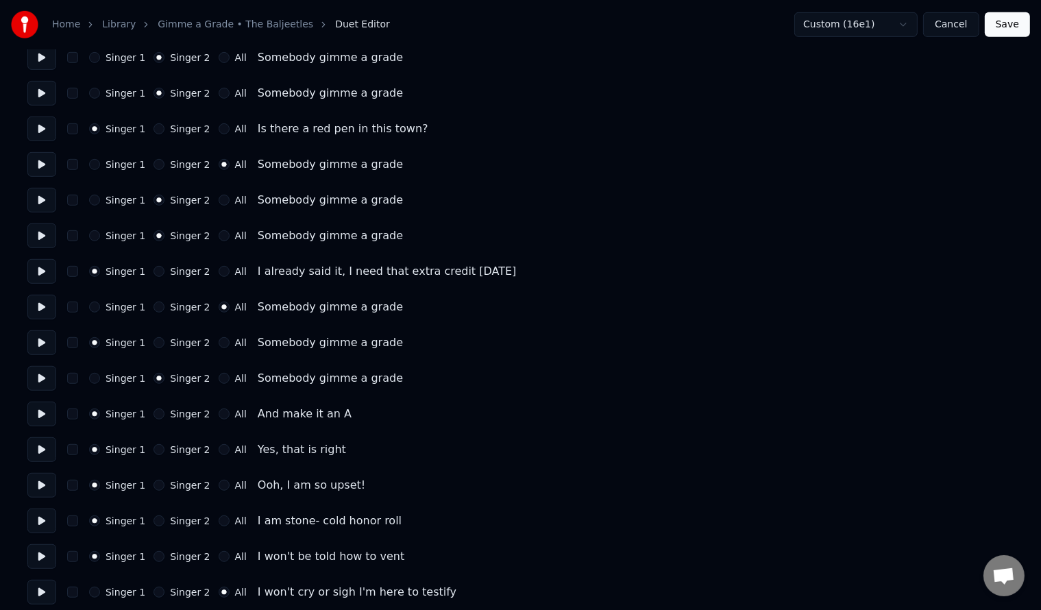
click at [156, 344] on button "Singer 2" at bounding box center [159, 342] width 11 height 11
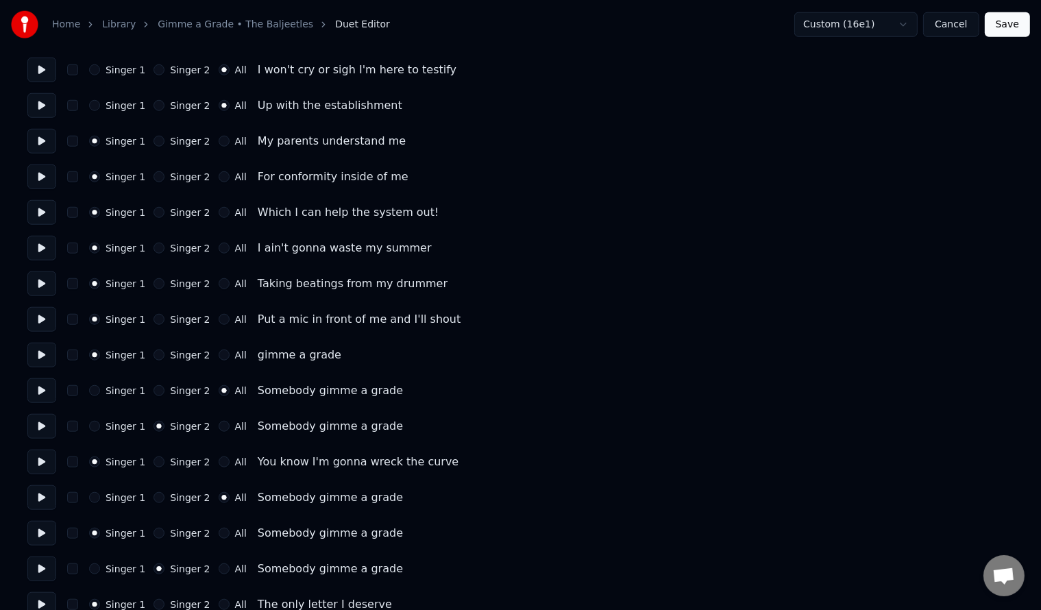
scroll to position [1279, 0]
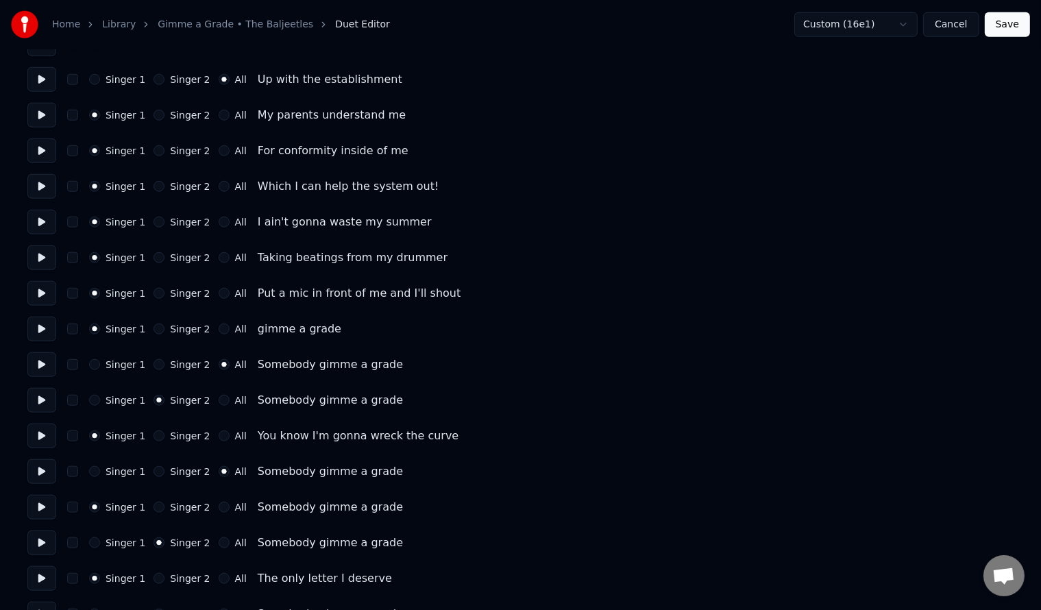
click at [156, 362] on button "Singer 2" at bounding box center [159, 364] width 11 height 11
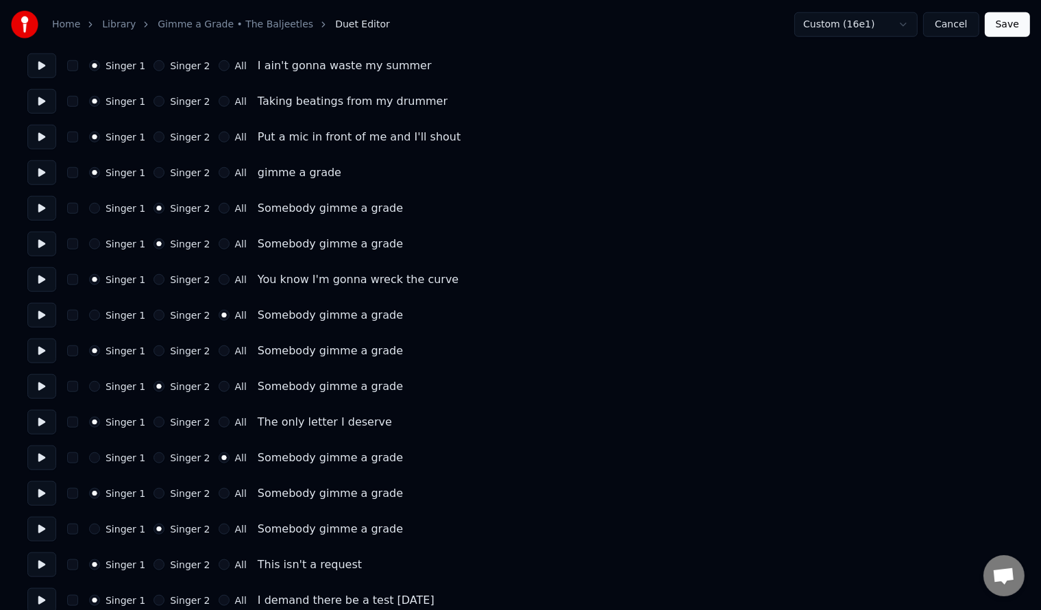
scroll to position [1462, 0]
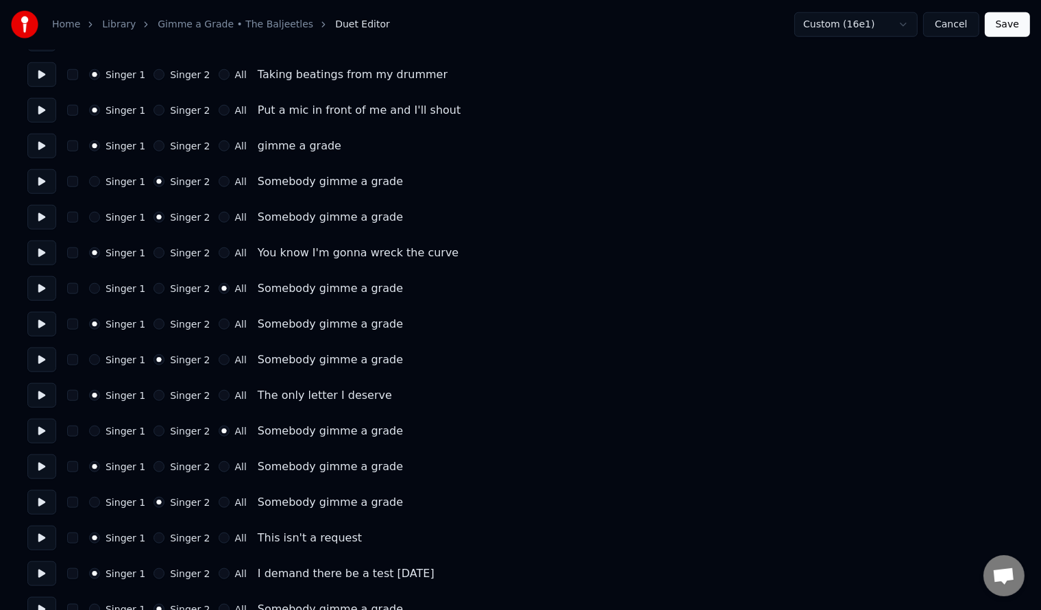
click at [154, 326] on button "Singer 2" at bounding box center [159, 324] width 11 height 11
click at [219, 148] on button "All" at bounding box center [224, 146] width 11 height 11
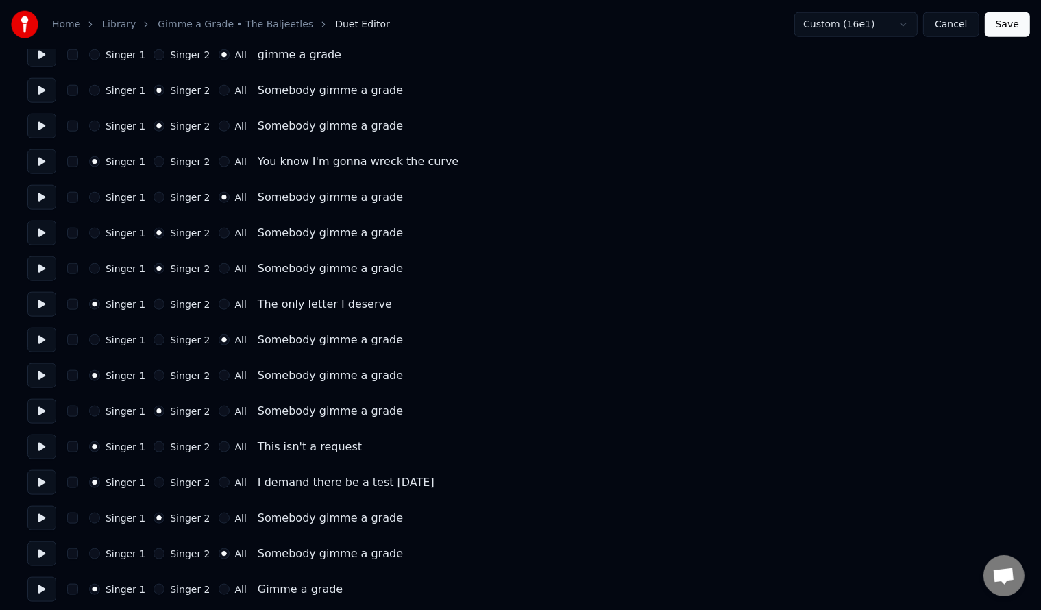
scroll to position [1559, 0]
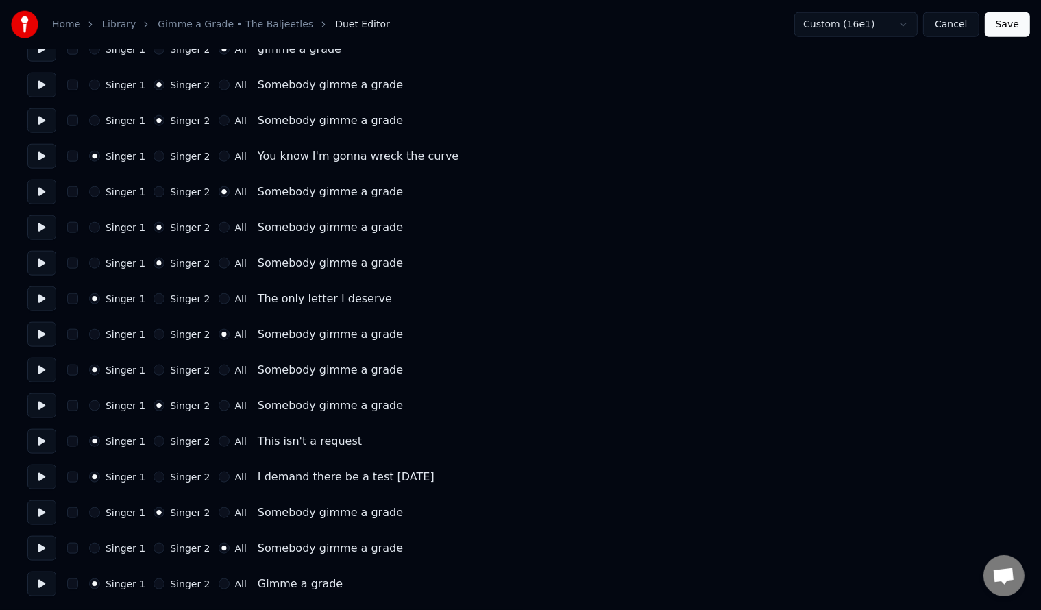
click at [156, 372] on button "Singer 2" at bounding box center [159, 370] width 11 height 11
click at [219, 514] on button "All" at bounding box center [224, 512] width 11 height 11
click at [155, 549] on button "Singer 2" at bounding box center [159, 548] width 11 height 11
click at [1009, 25] on button "Save" at bounding box center [1007, 24] width 45 height 25
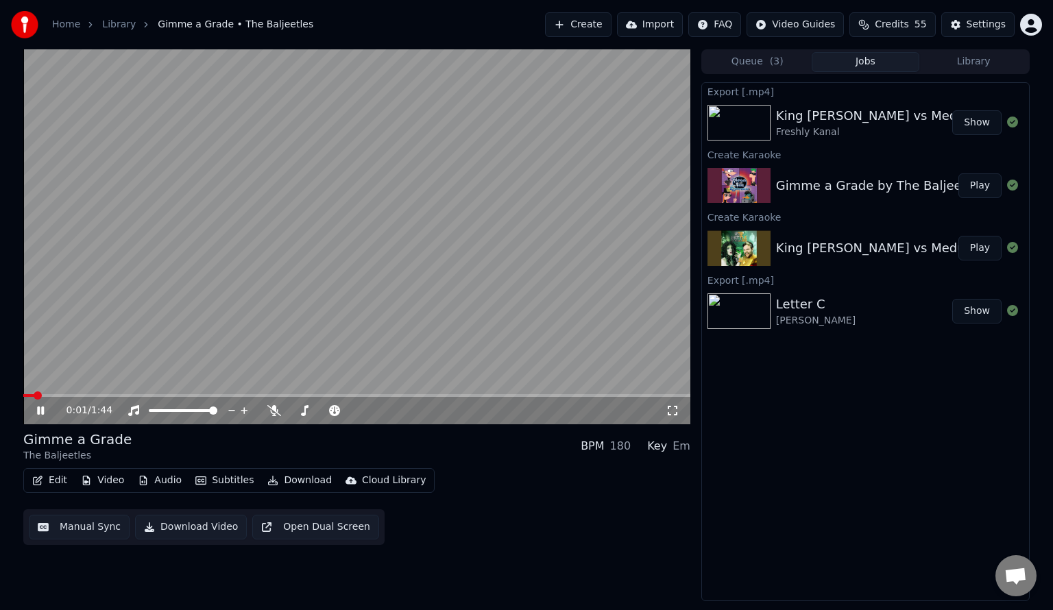
click at [43, 414] on icon at bounding box center [40, 411] width 7 height 8
click at [58, 521] on button "Manual Sync" at bounding box center [79, 527] width 101 height 25
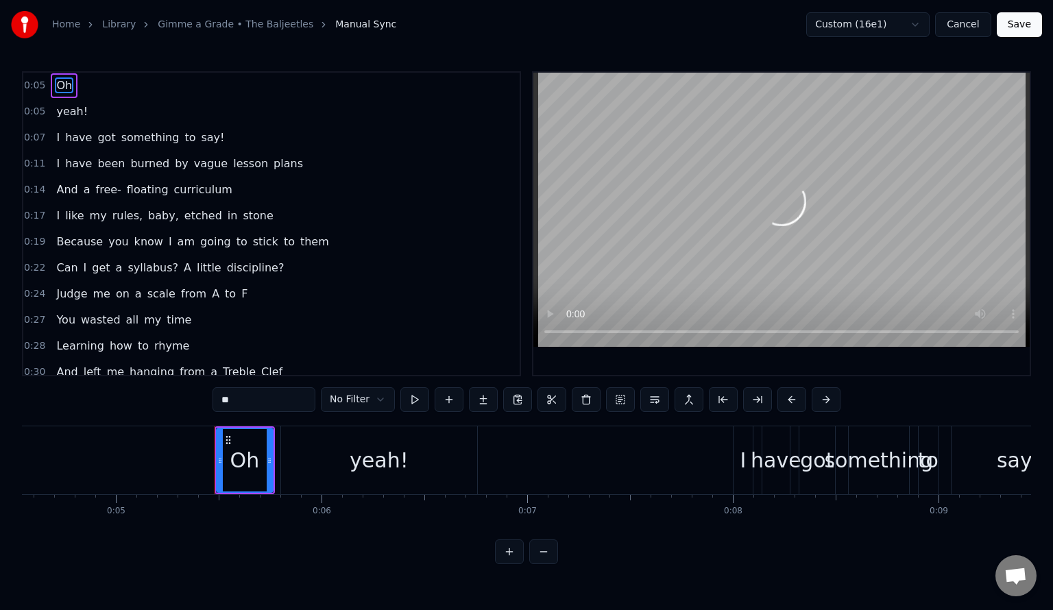
scroll to position [0, 1058]
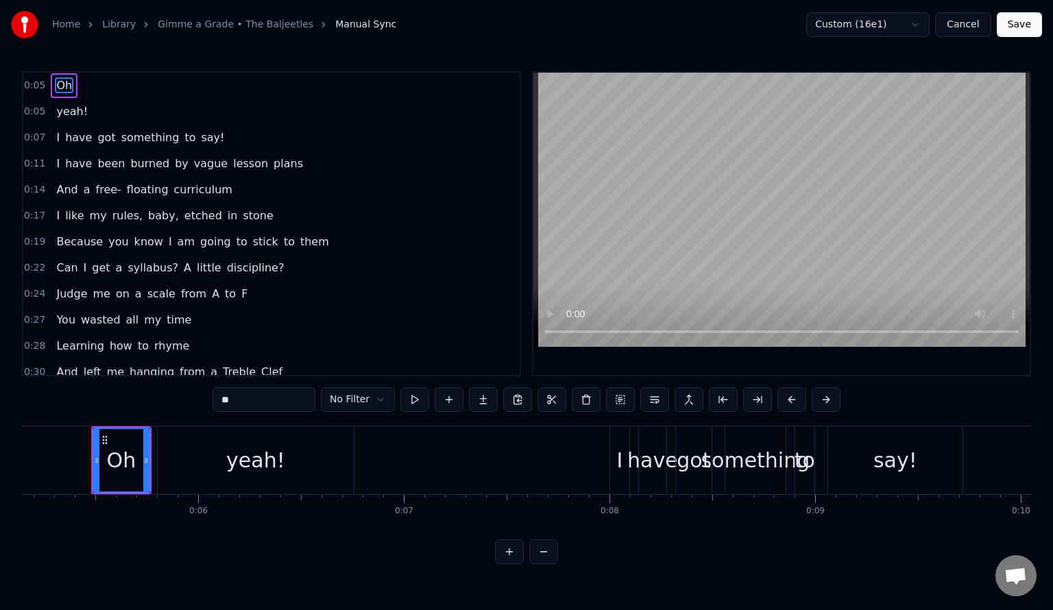
click at [30, 288] on span "0:24" at bounding box center [34, 294] width 21 height 14
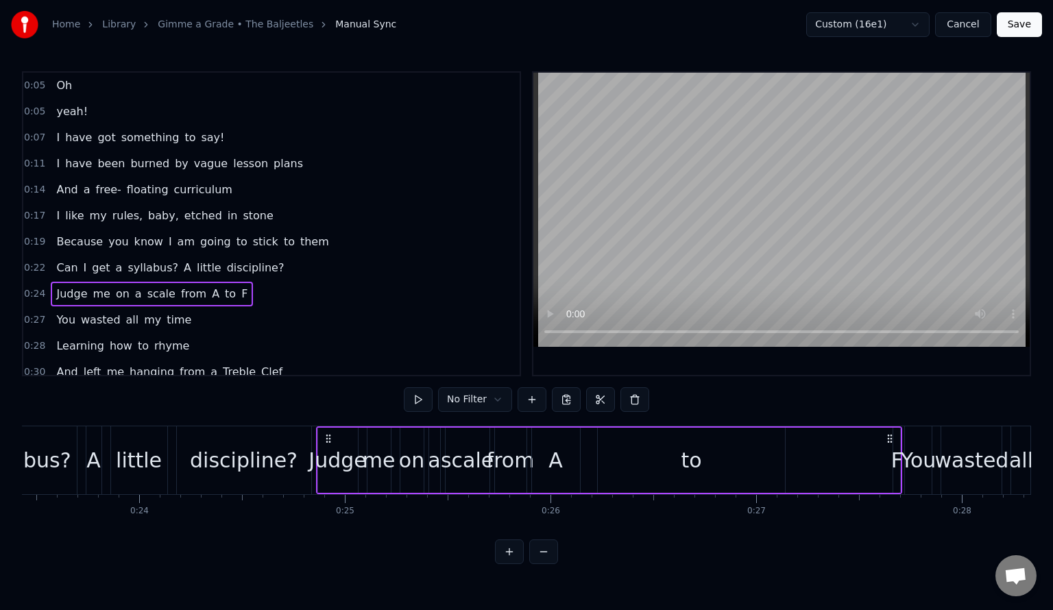
scroll to position [0, 5044]
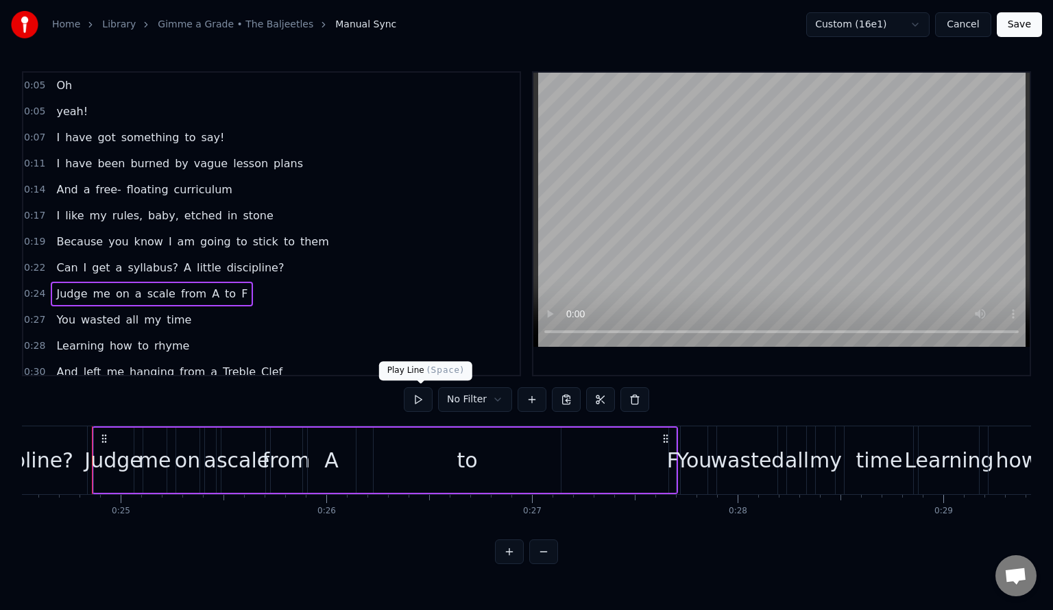
click at [420, 398] on button at bounding box center [418, 399] width 29 height 25
click at [421, 398] on button at bounding box center [418, 399] width 29 height 25
click at [526, 450] on div "to" at bounding box center [468, 460] width 188 height 65
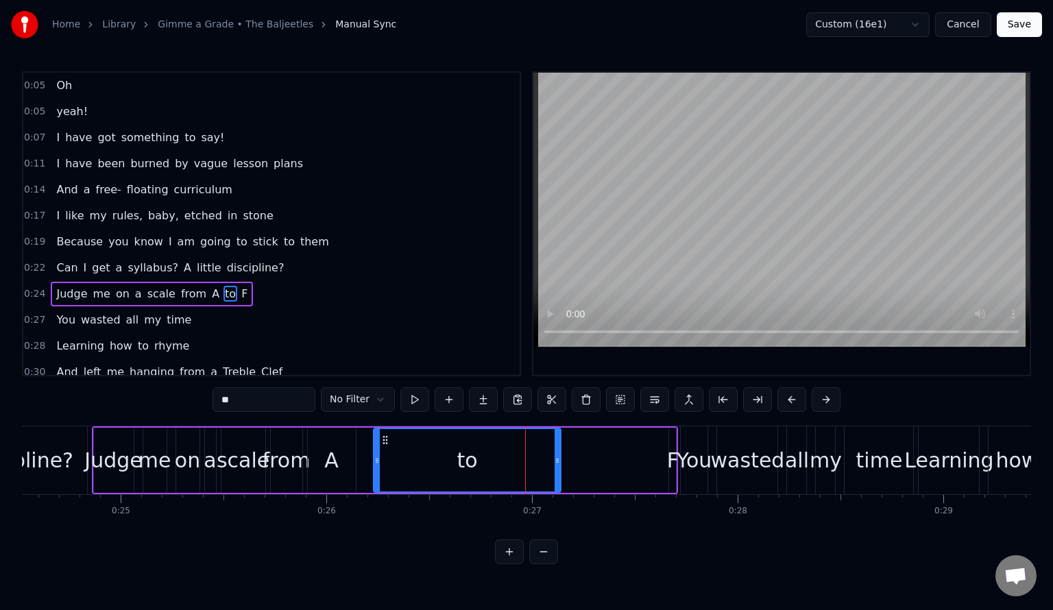
scroll to position [63, 0]
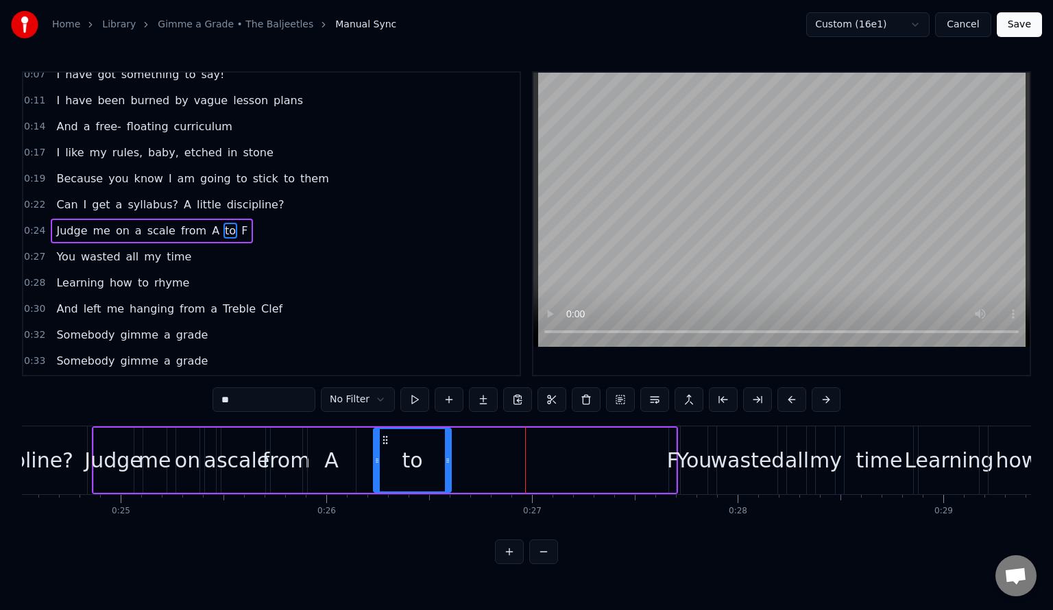
drag, startPoint x: 556, startPoint y: 457, endPoint x: 446, endPoint y: 463, distance: 109.9
click at [446, 463] on icon at bounding box center [447, 460] width 5 height 11
drag, startPoint x: 669, startPoint y: 460, endPoint x: 549, endPoint y: 463, distance: 120.7
click at [549, 463] on div "Judge me on a scale from A to F" at bounding box center [385, 460] width 587 height 68
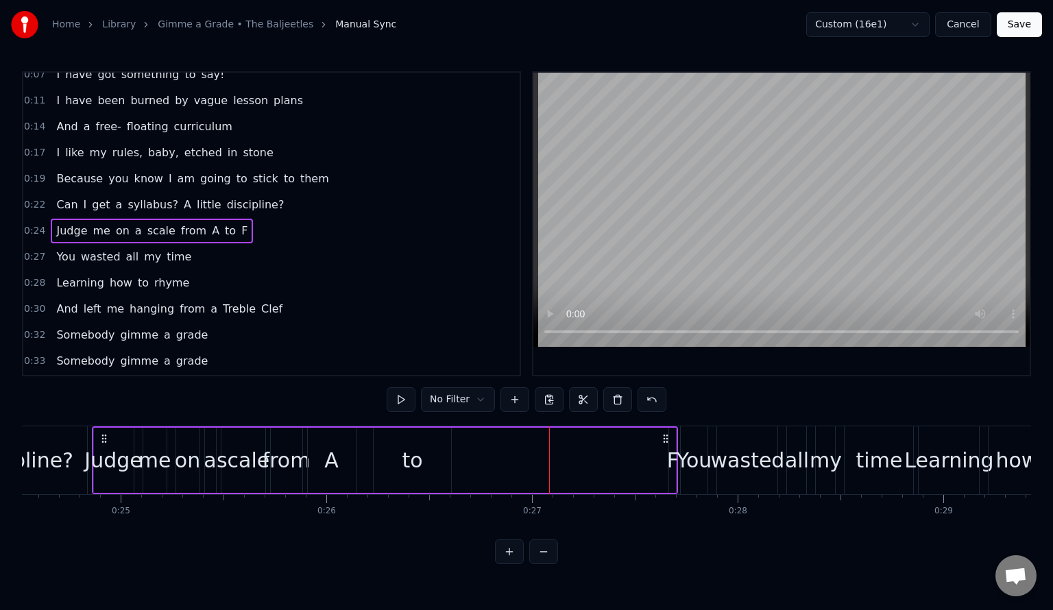
click at [673, 456] on div "F" at bounding box center [673, 460] width 12 height 31
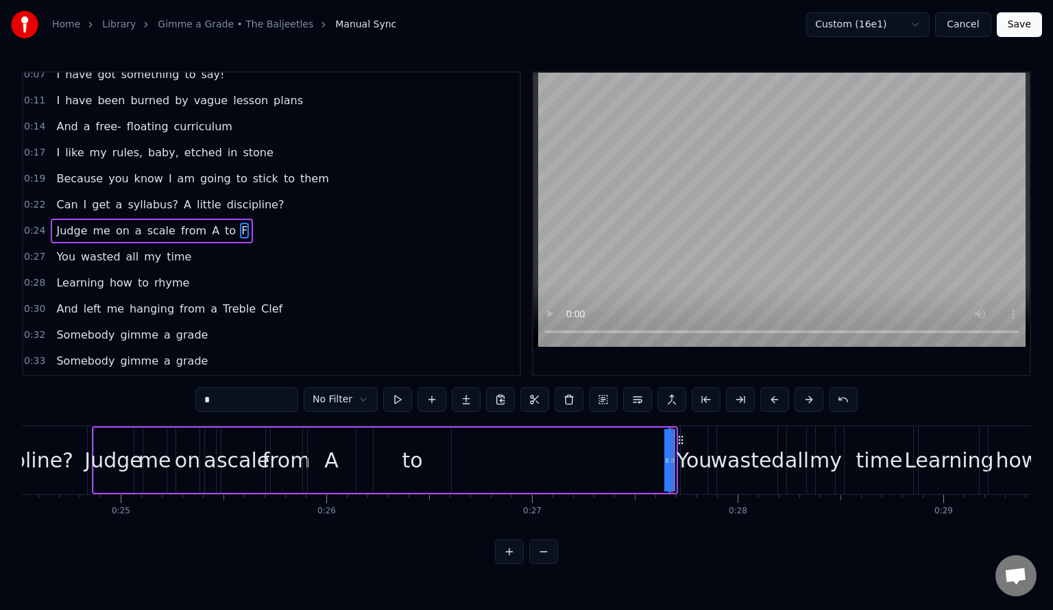
drag, startPoint x: 669, startPoint y: 457, endPoint x: 506, endPoint y: 461, distance: 163.2
click at [506, 461] on div "Judge me on a scale from A to F" at bounding box center [385, 460] width 587 height 68
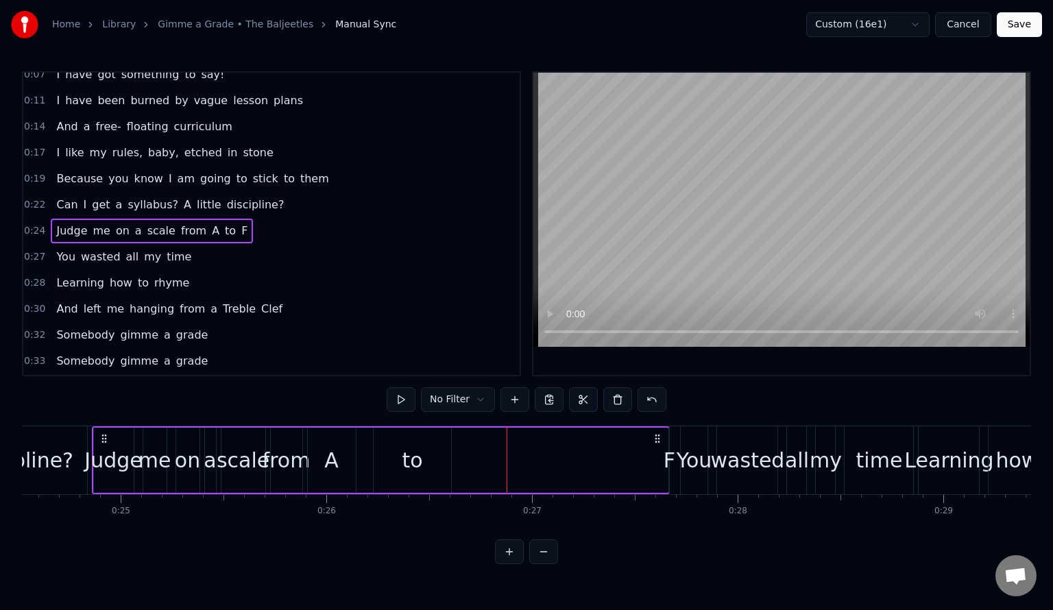
click at [672, 457] on div "F" at bounding box center [670, 460] width 12 height 31
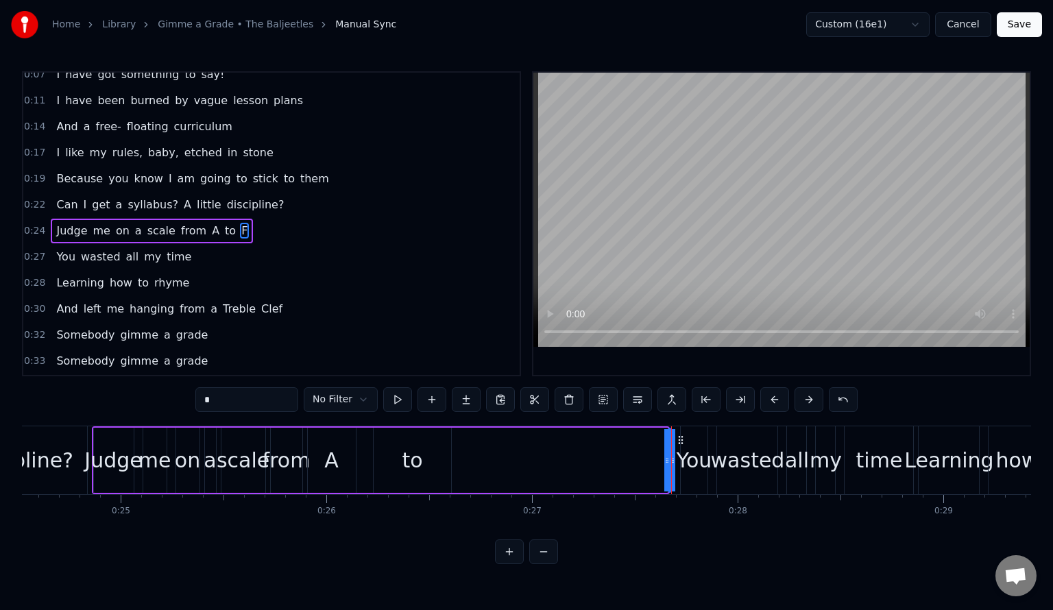
click at [642, 461] on div "Judge me on a scale from A to F" at bounding box center [381, 460] width 579 height 68
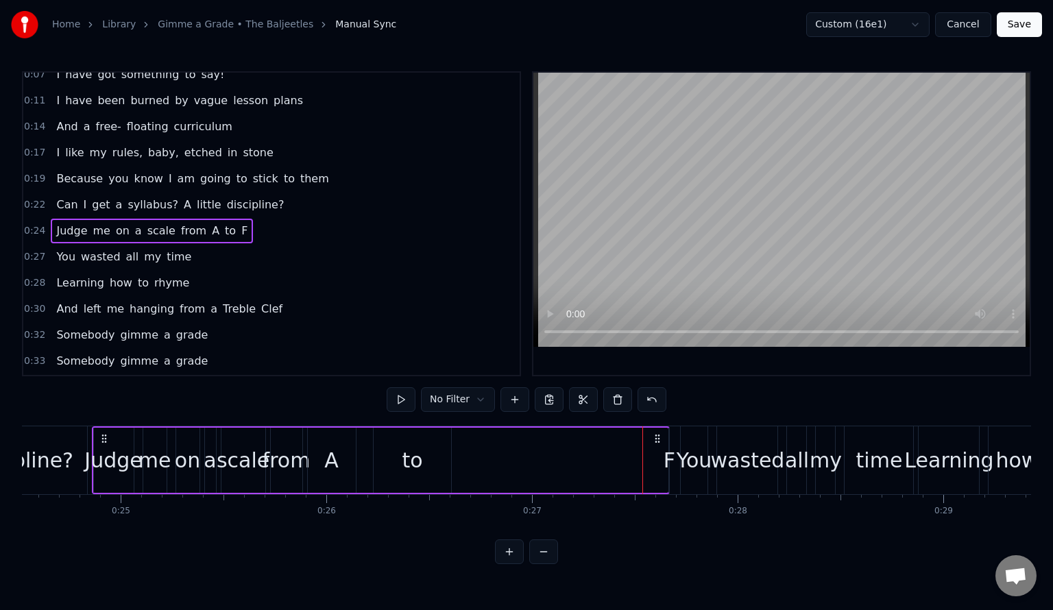
click at [240, 226] on span "F" at bounding box center [244, 231] width 9 height 16
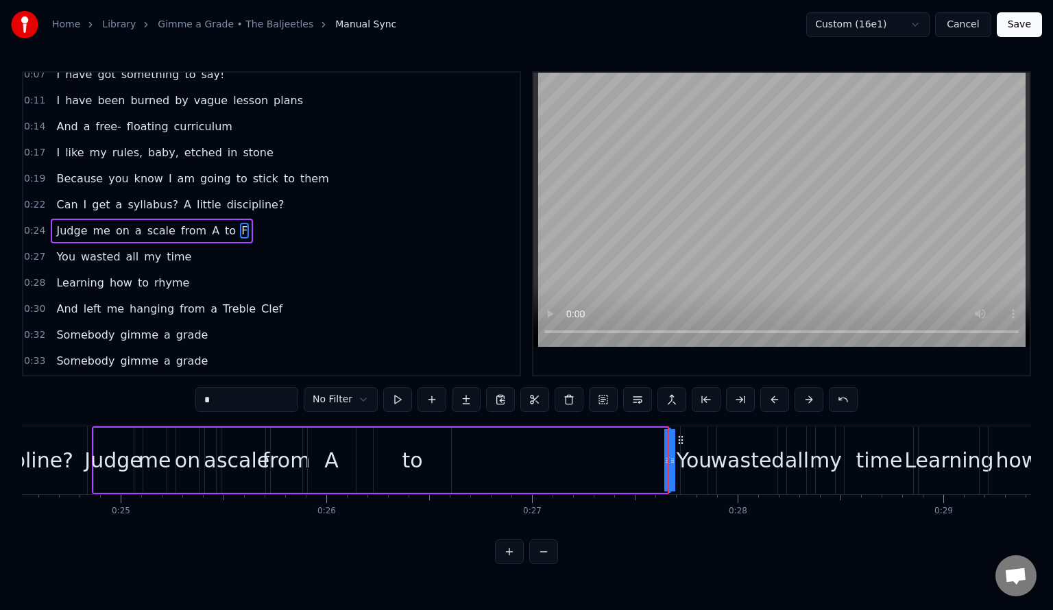
drag, startPoint x: 664, startPoint y: 455, endPoint x: 488, endPoint y: 456, distance: 175.5
click at [488, 456] on div "Judge me on a scale from A to F" at bounding box center [381, 460] width 579 height 68
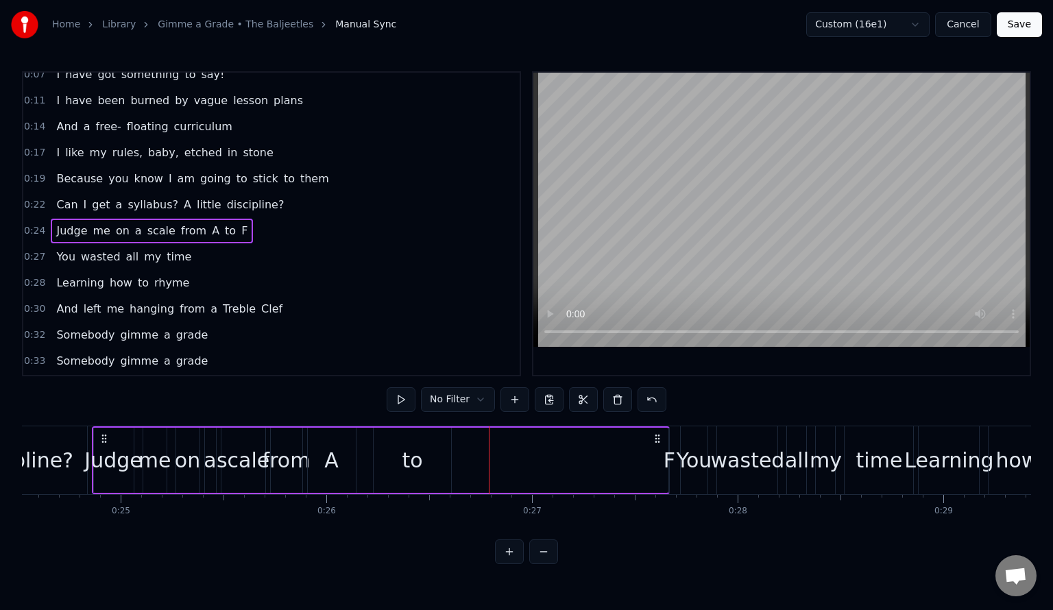
click at [220, 219] on div "Judge me on a scale from A to F" at bounding box center [152, 231] width 202 height 25
click at [240, 223] on span "F" at bounding box center [244, 231] width 9 height 16
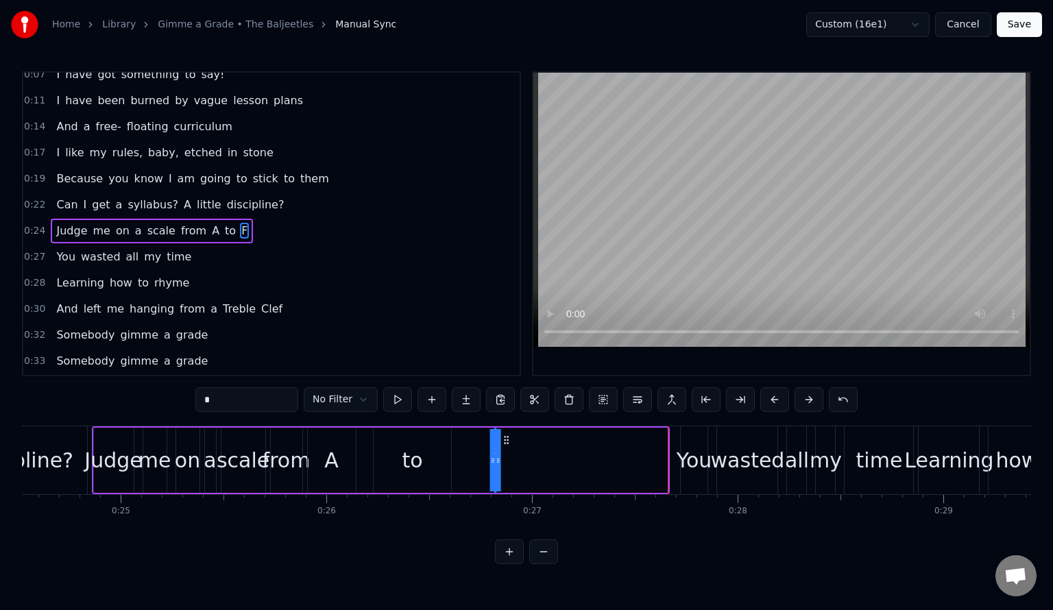
drag, startPoint x: 676, startPoint y: 435, endPoint x: 499, endPoint y: 433, distance: 176.9
click at [499, 433] on div "Judge me on a scale from A to F" at bounding box center [381, 460] width 579 height 68
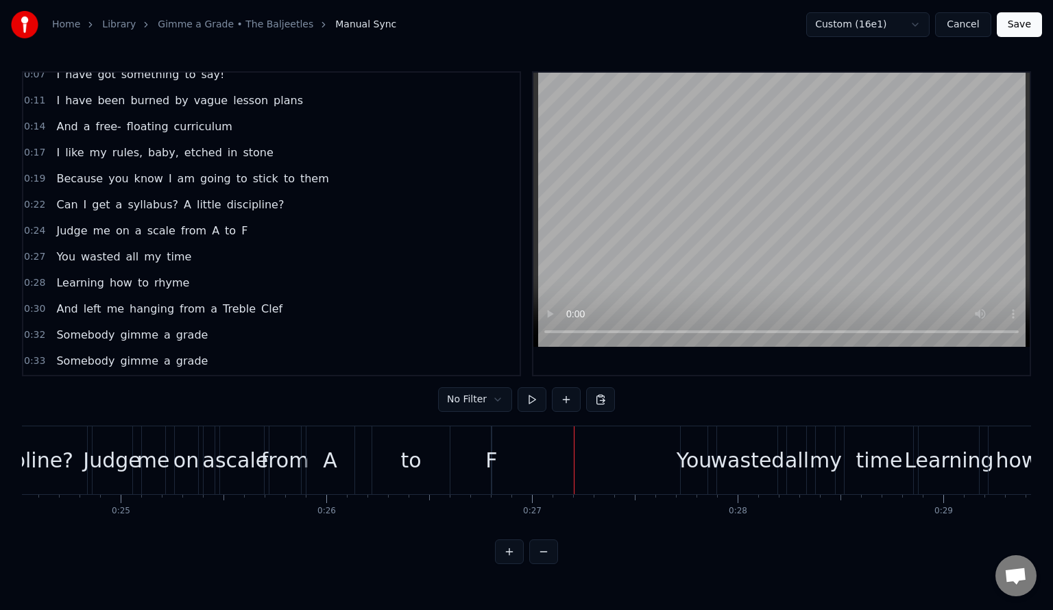
click at [490, 454] on div "F" at bounding box center [491, 460] width 12 height 31
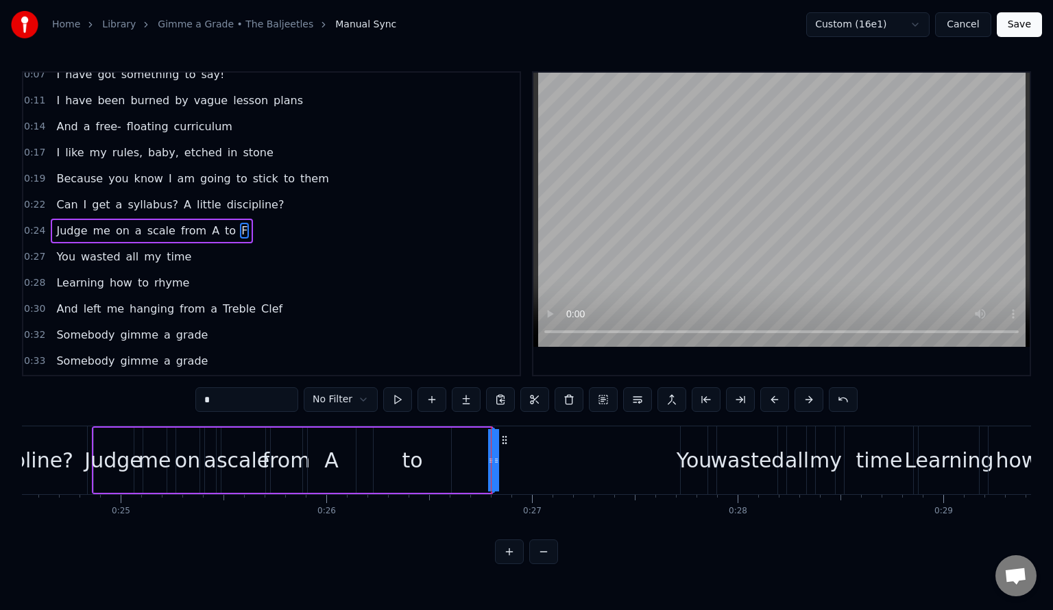
click at [134, 228] on span "a" at bounding box center [139, 231] width 10 height 16
type input "*"
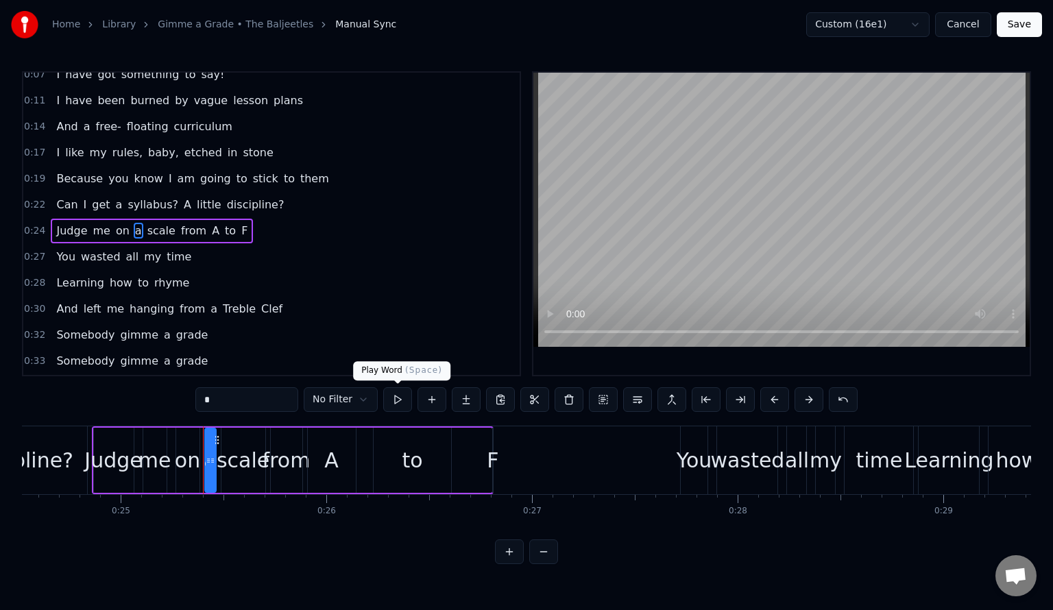
click at [391, 402] on button at bounding box center [397, 399] width 29 height 25
click at [29, 224] on span "0:24" at bounding box center [34, 231] width 21 height 14
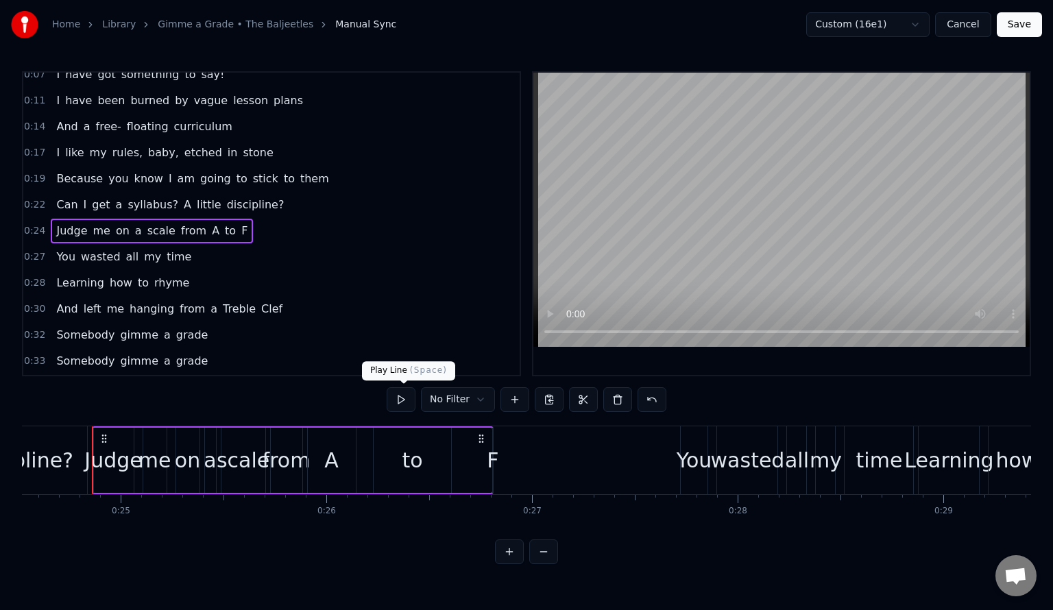
click at [409, 398] on button at bounding box center [401, 399] width 29 height 25
click at [480, 435] on circle at bounding box center [479, 435] width 1 height 1
click at [495, 460] on div "F" at bounding box center [493, 460] width 12 height 31
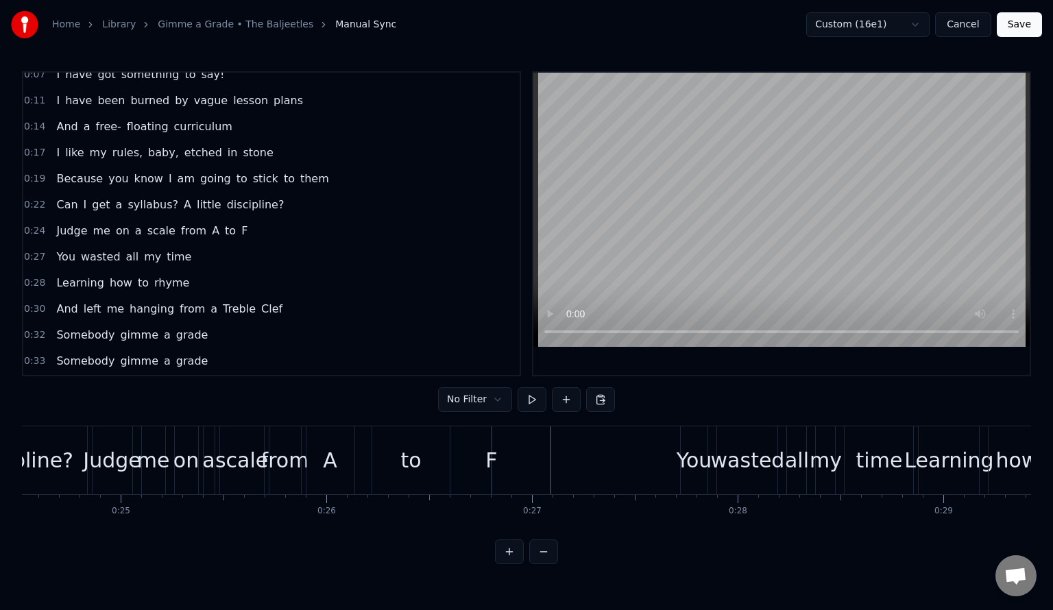
click at [475, 442] on div "Judge me on a scale from A to F" at bounding box center [293, 460] width 402 height 68
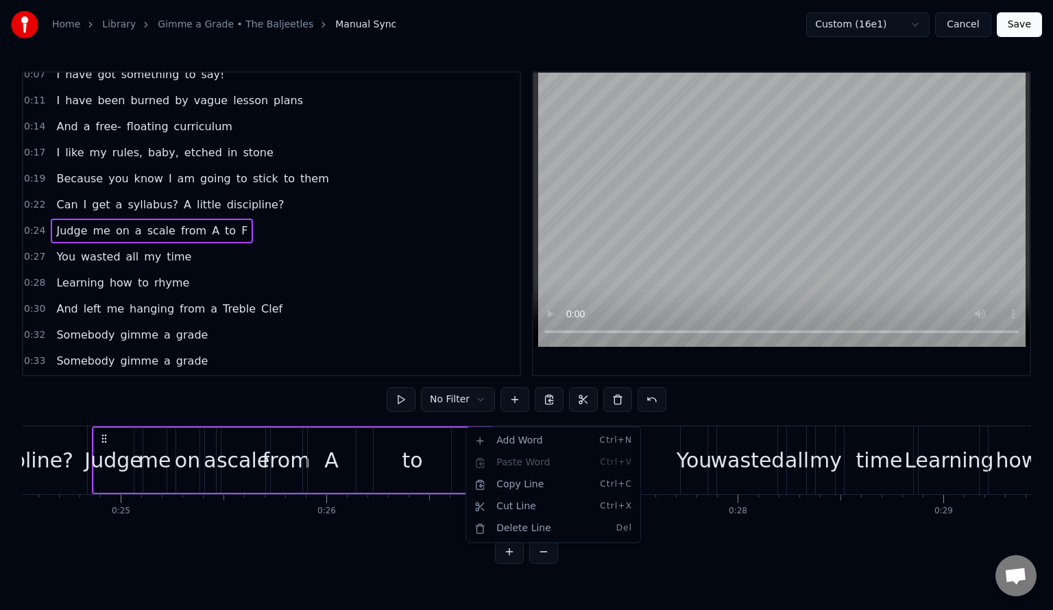
click at [415, 481] on html "Home Library Gimme a Grade • The Baljeetles Manual Sync Custom (16e1) Cancel Sa…" at bounding box center [526, 293] width 1053 height 586
click at [463, 441] on div "Judge me on a scale from A to F" at bounding box center [293, 460] width 402 height 68
click at [481, 439] on icon at bounding box center [481, 438] width 11 height 11
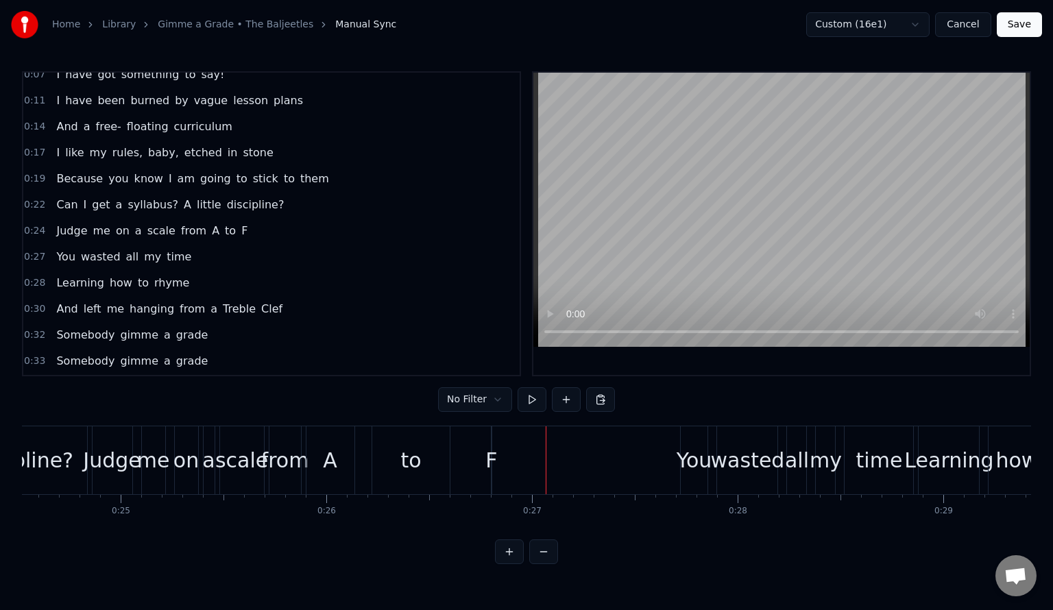
click at [490, 461] on div "F" at bounding box center [491, 460] width 12 height 31
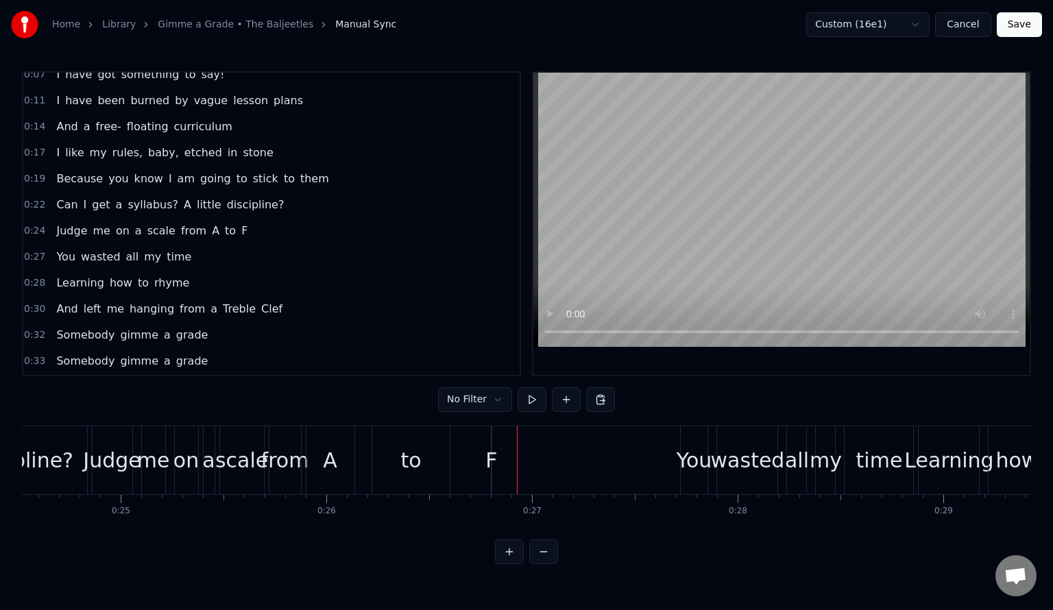
click at [496, 461] on div "F" at bounding box center [491, 460] width 12 height 31
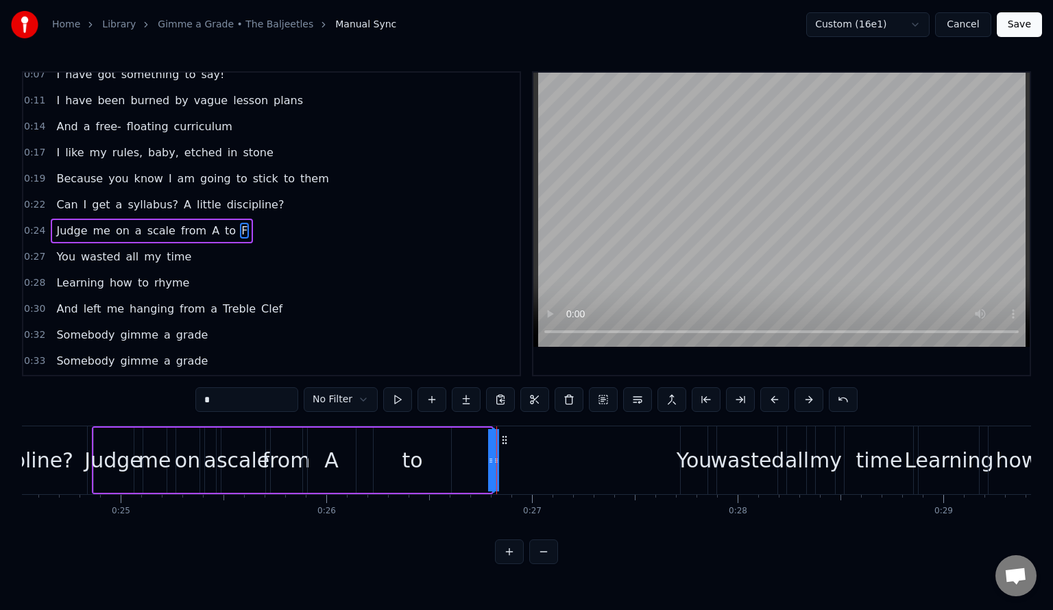
drag, startPoint x: 489, startPoint y: 461, endPoint x: 474, endPoint y: 465, distance: 15.0
click at [452, 464] on div "Judge me on a scale from A to F" at bounding box center [293, 460] width 402 height 68
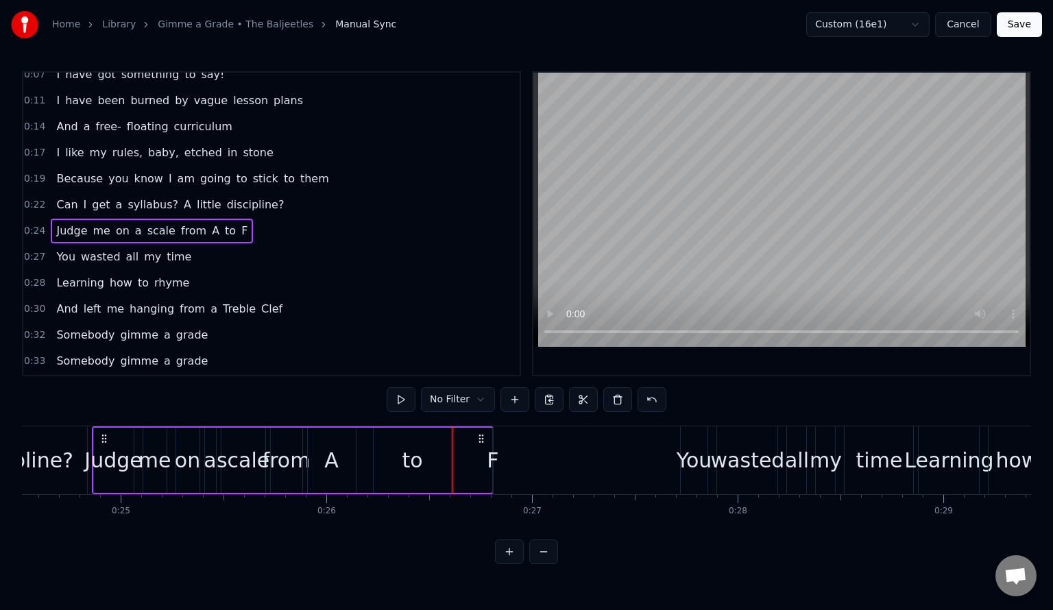
click at [494, 463] on div "F" at bounding box center [493, 460] width 12 height 31
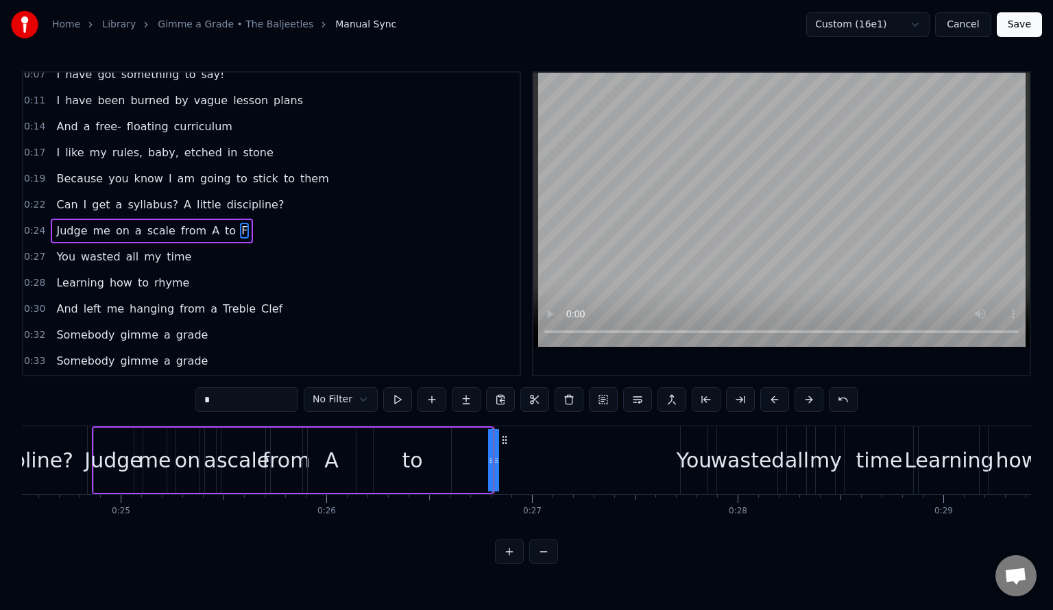
click at [224, 223] on span "to" at bounding box center [231, 231] width 14 height 16
type input "**"
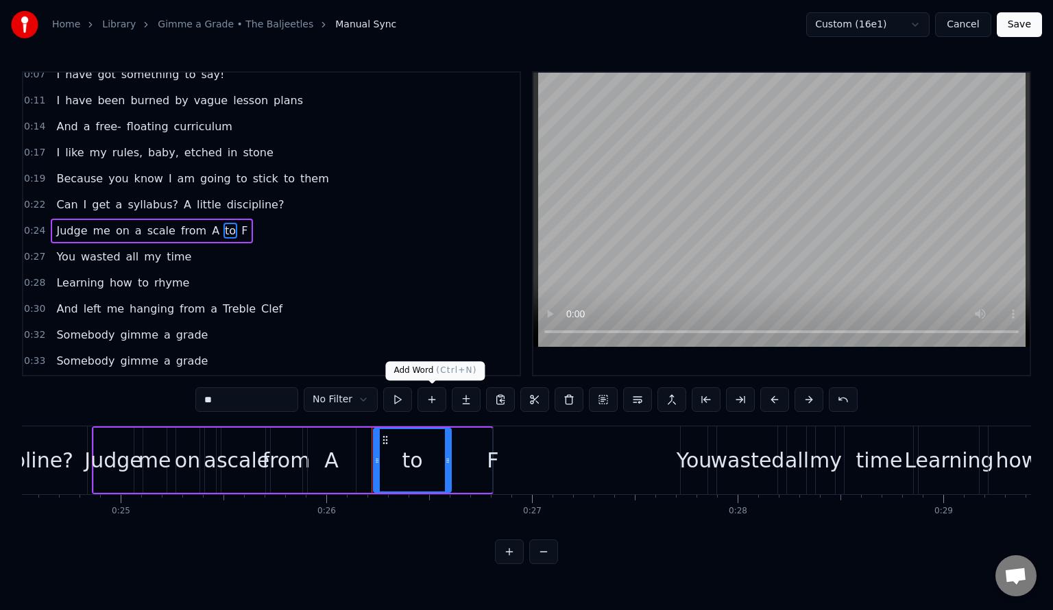
click at [433, 398] on button at bounding box center [432, 399] width 29 height 25
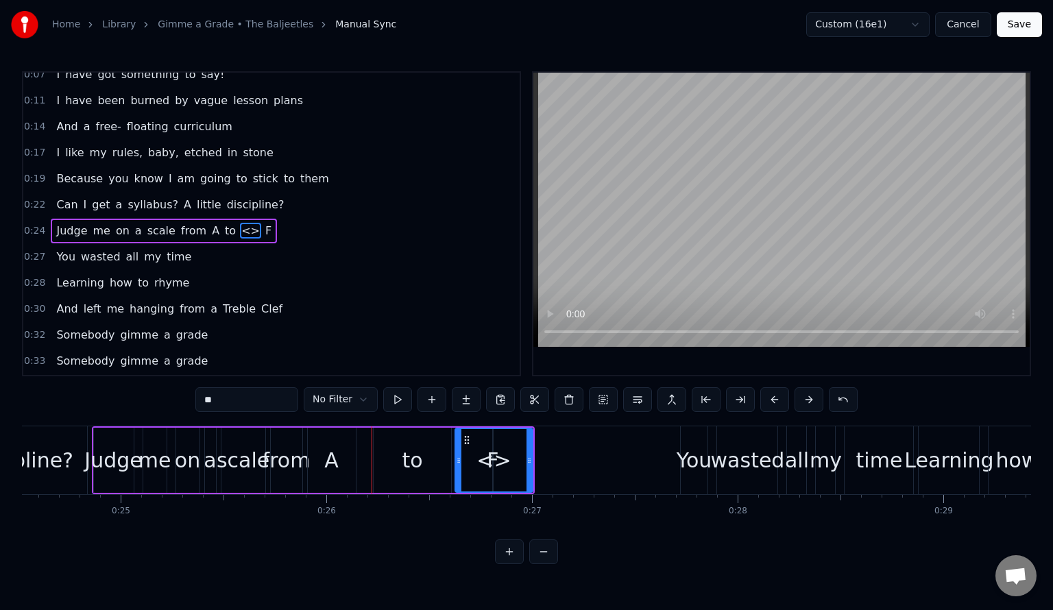
click at [240, 223] on span "<>" at bounding box center [250, 231] width 21 height 16
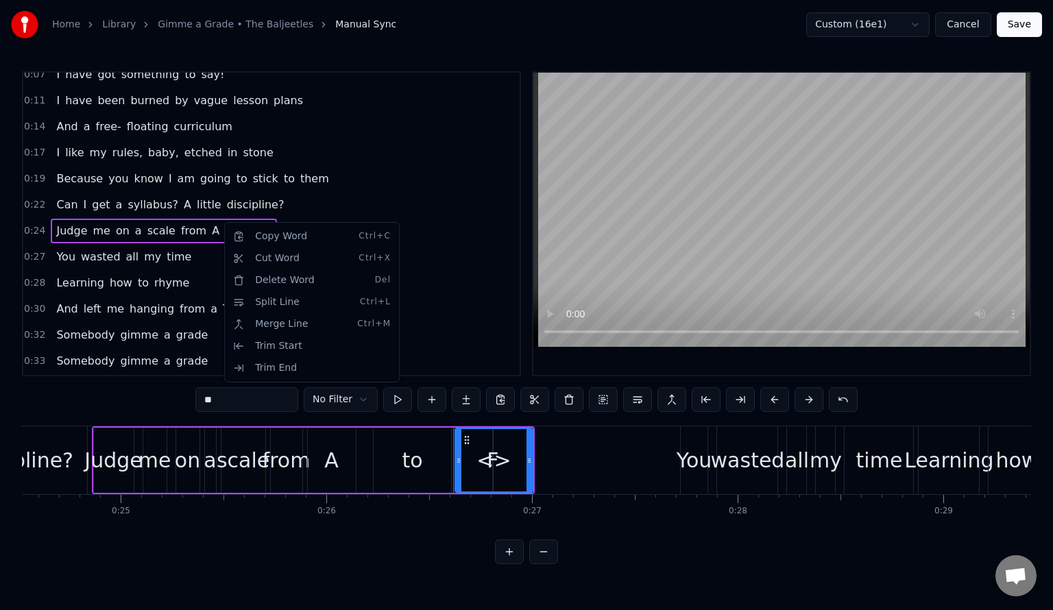
click at [217, 216] on html "Home Library Gimme a Grade • The Baljeetles Manual Sync Custom (16e1) Cancel Sa…" at bounding box center [526, 293] width 1053 height 586
click at [258, 400] on input "**" at bounding box center [246, 399] width 103 height 25
type input "*"
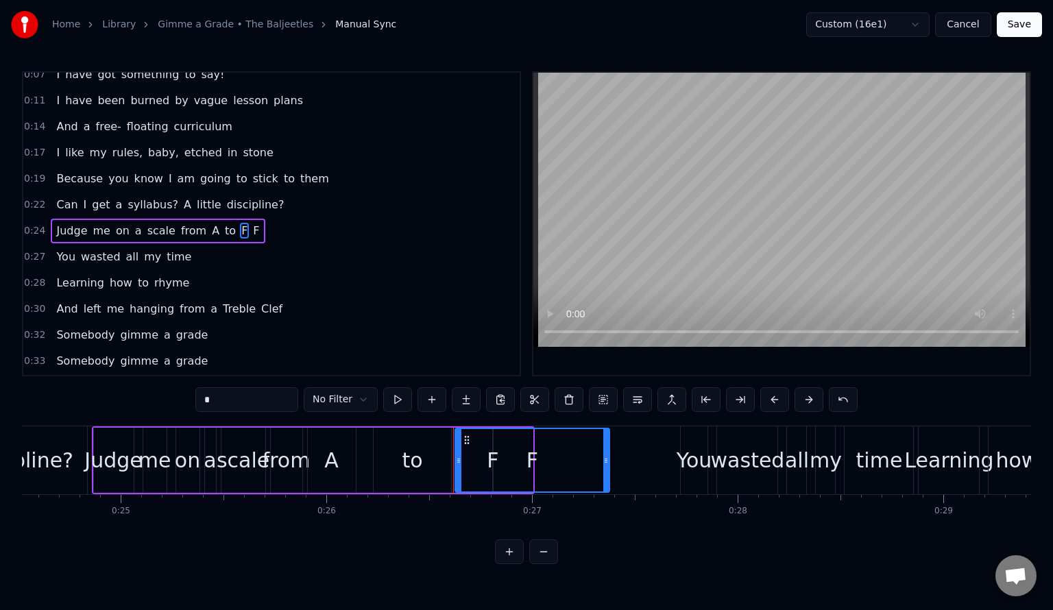
drag, startPoint x: 529, startPoint y: 465, endPoint x: 605, endPoint y: 466, distance: 76.8
click at [605, 466] on div at bounding box center [605, 460] width 5 height 62
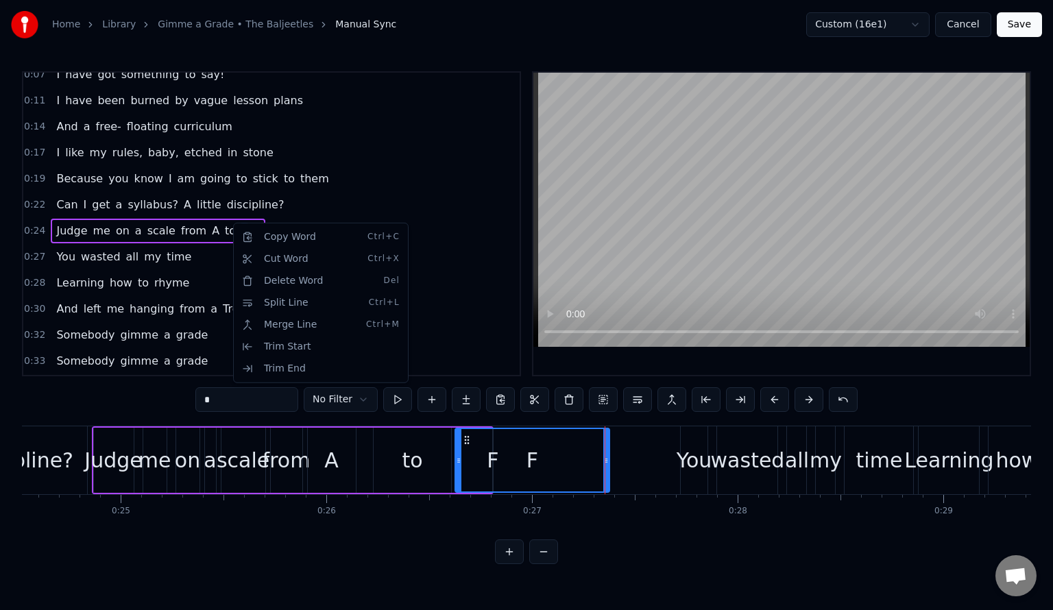
click at [227, 223] on html "Home Library Gimme a Grade • The Baljeetles Manual Sync Custom (16e1) Cancel Sa…" at bounding box center [526, 293] width 1053 height 586
click at [252, 223] on span "F" at bounding box center [256, 231] width 9 height 16
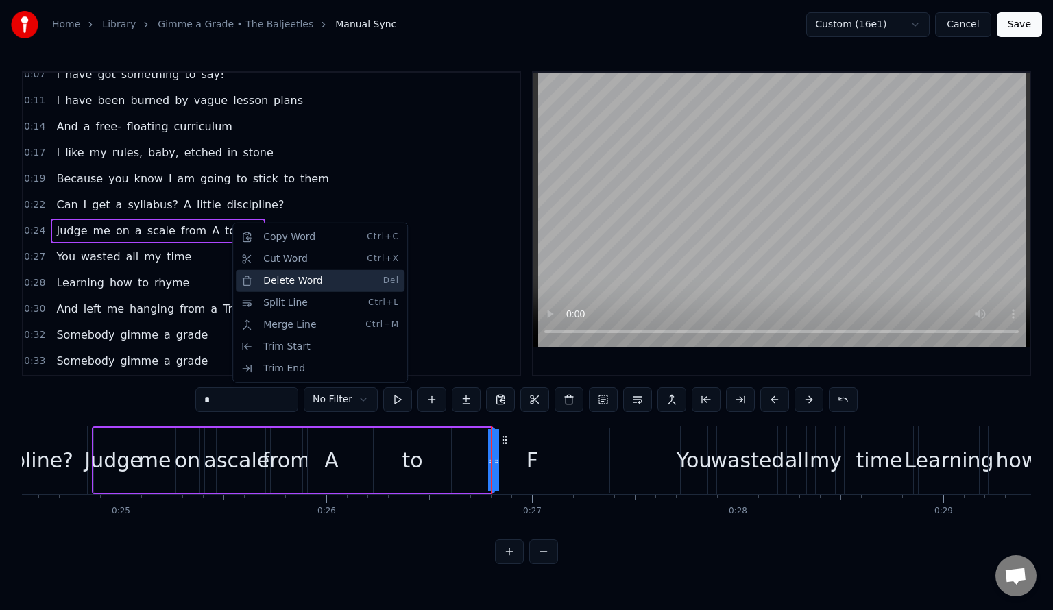
click at [280, 275] on div "Delete Word Del" at bounding box center [320, 281] width 169 height 22
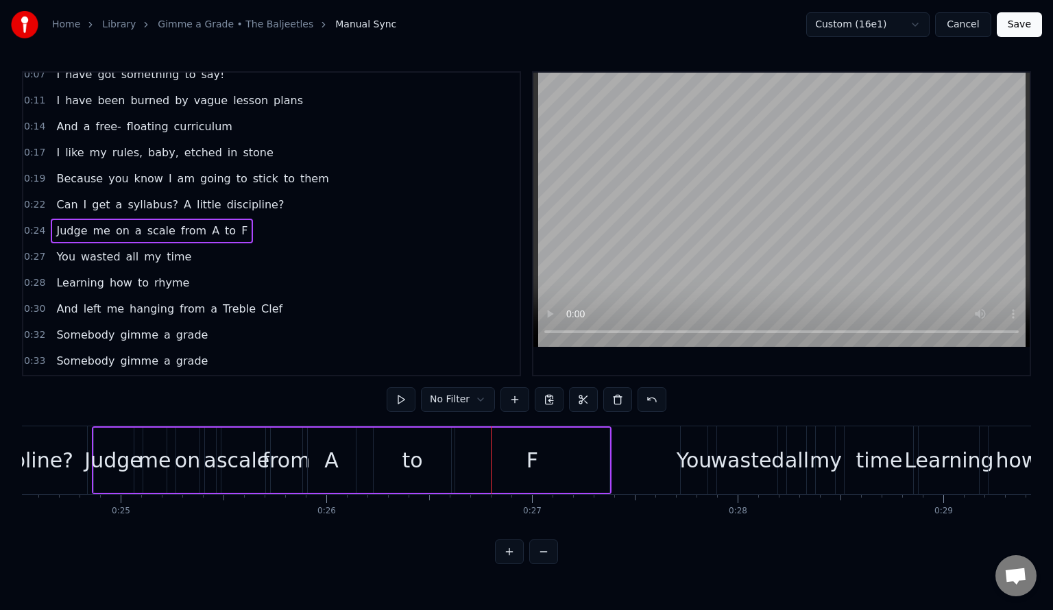
click at [36, 231] on div "0:24 Judge me on a scale from A to F" at bounding box center [271, 231] width 496 height 26
click at [408, 394] on button at bounding box center [401, 399] width 29 height 25
click at [402, 394] on button at bounding box center [401, 399] width 29 height 25
click at [400, 394] on button at bounding box center [401, 399] width 29 height 25
click at [411, 460] on div "to" at bounding box center [412, 460] width 21 height 31
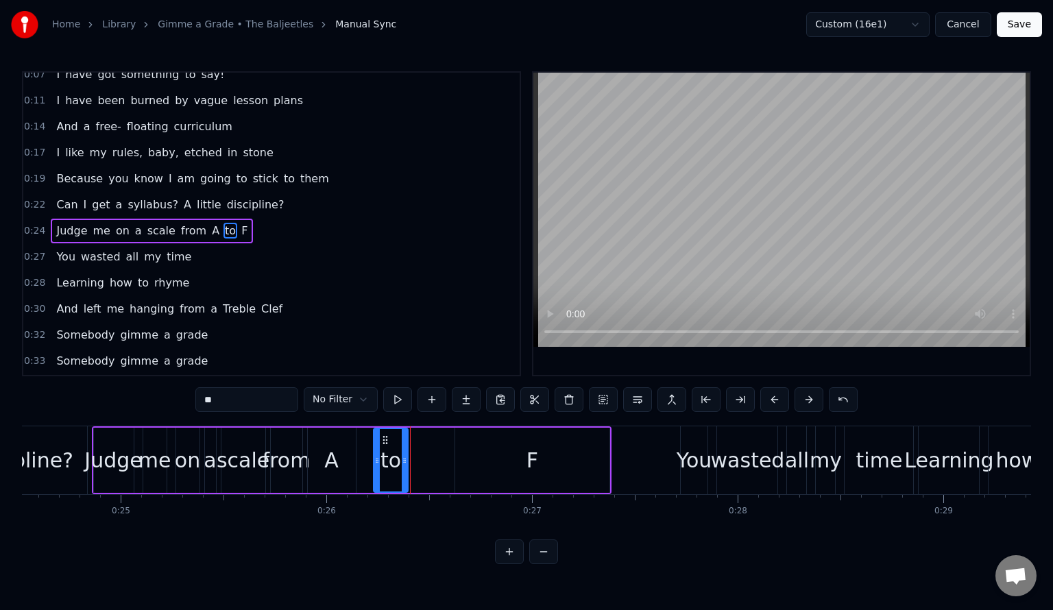
drag, startPoint x: 447, startPoint y: 460, endPoint x: 404, endPoint y: 461, distance: 43.2
click at [404, 461] on icon at bounding box center [404, 460] width 5 height 11
click at [528, 453] on div "F" at bounding box center [533, 460] width 12 height 31
type input "*"
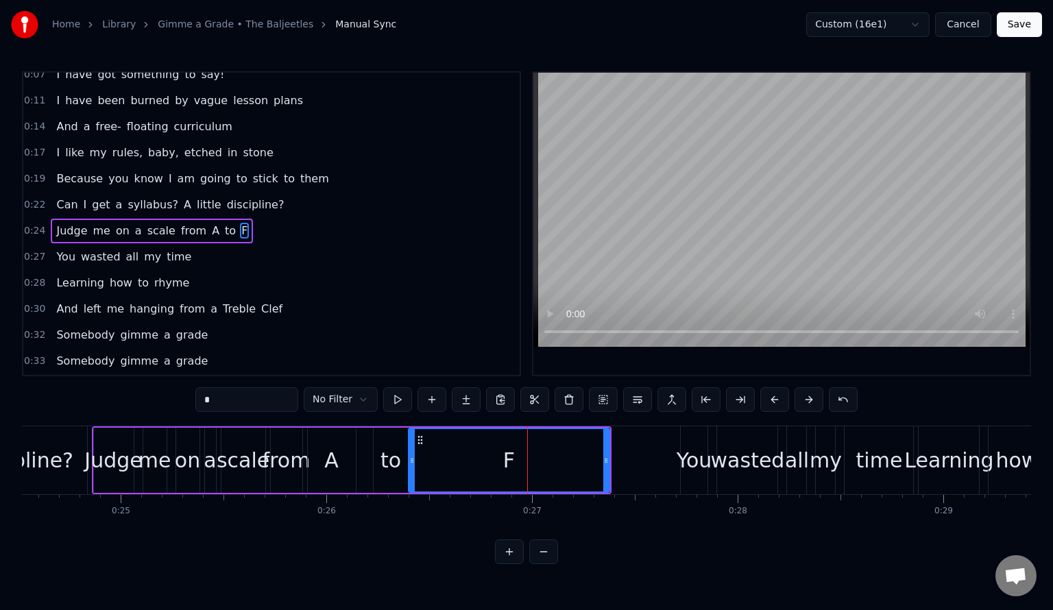
drag, startPoint x: 455, startPoint y: 457, endPoint x: 409, endPoint y: 463, distance: 47.0
click at [409, 463] on icon at bounding box center [411, 460] width 5 height 11
click at [31, 224] on span "0:24" at bounding box center [34, 231] width 21 height 14
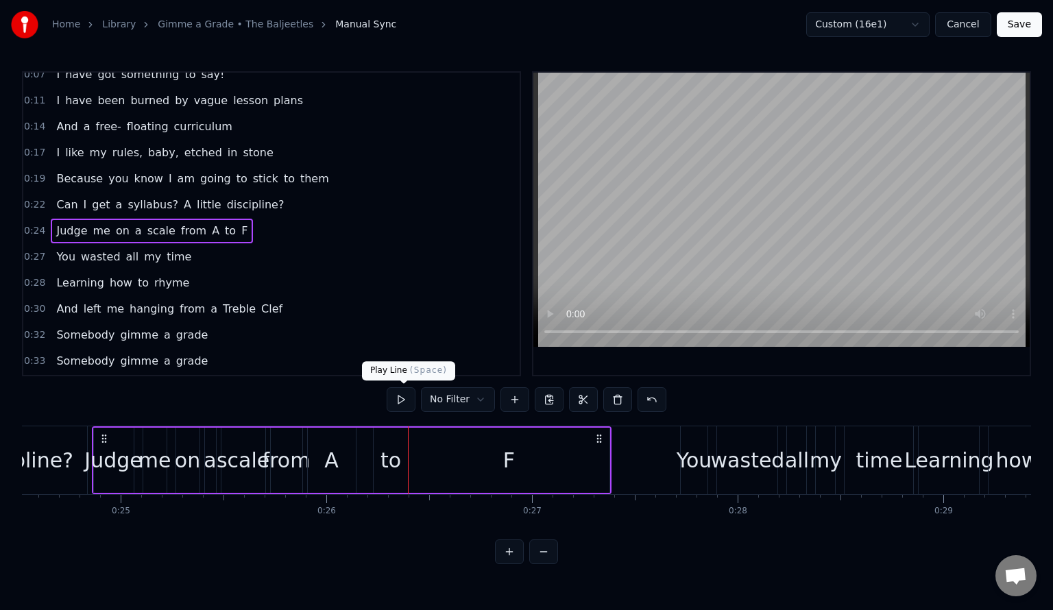
click at [396, 400] on button at bounding box center [401, 399] width 29 height 25
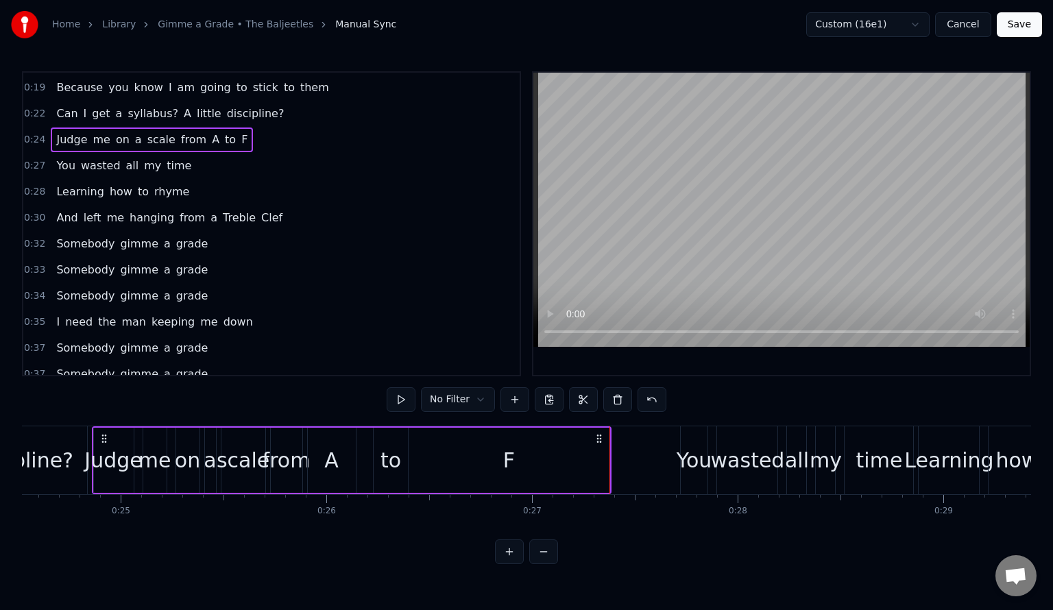
click at [32, 237] on span "0:32" at bounding box center [34, 244] width 21 height 14
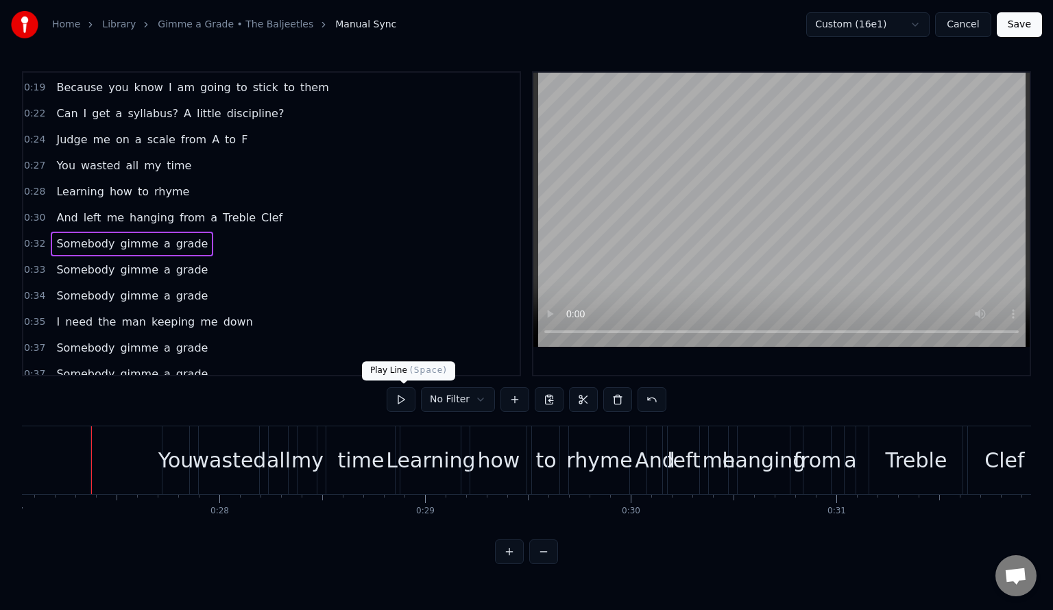
click at [404, 397] on button at bounding box center [401, 399] width 29 height 25
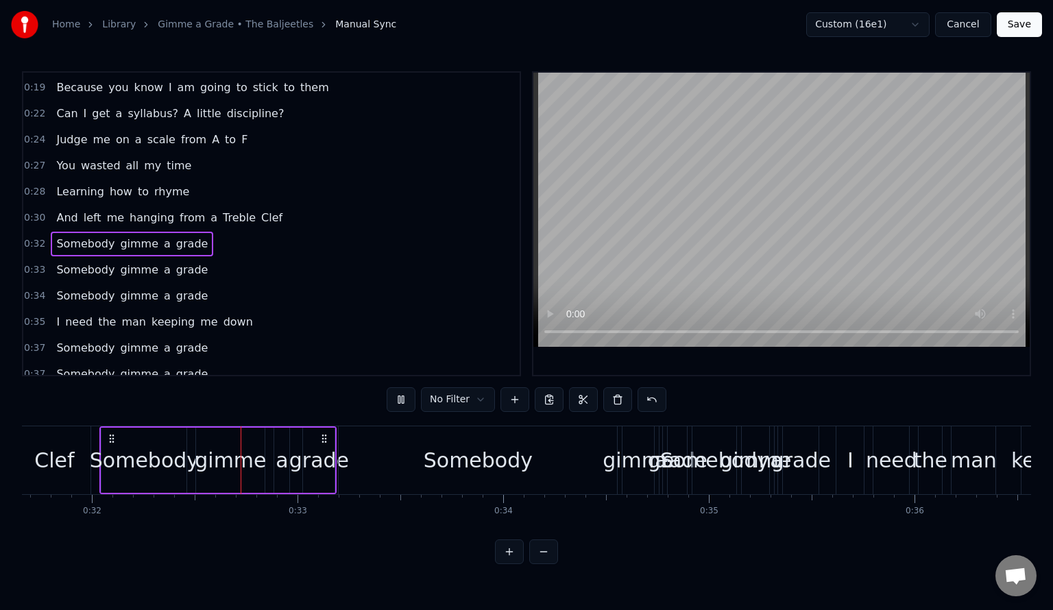
scroll to position [0, 6521]
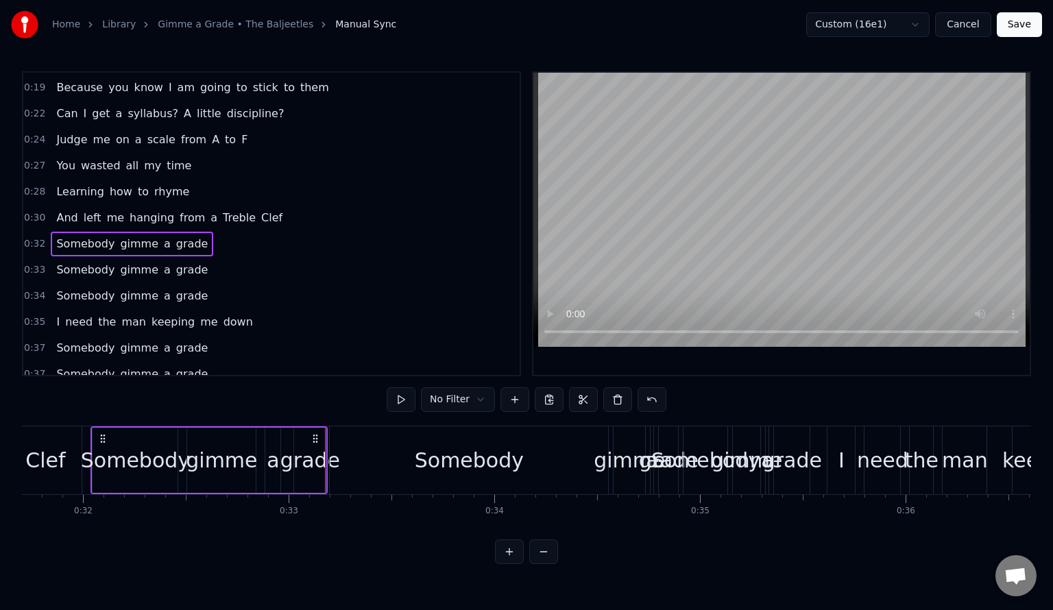
click at [29, 263] on span "0:33" at bounding box center [34, 270] width 21 height 14
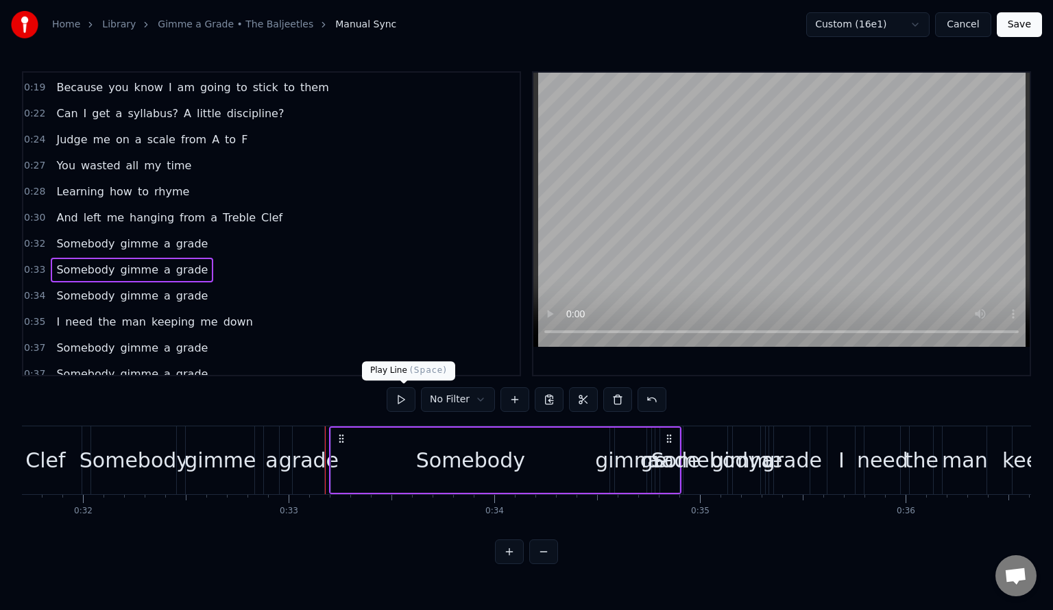
click at [411, 398] on button at bounding box center [401, 399] width 29 height 25
click at [409, 399] on button at bounding box center [401, 399] width 29 height 25
click at [39, 237] on span "0:32" at bounding box center [34, 244] width 21 height 14
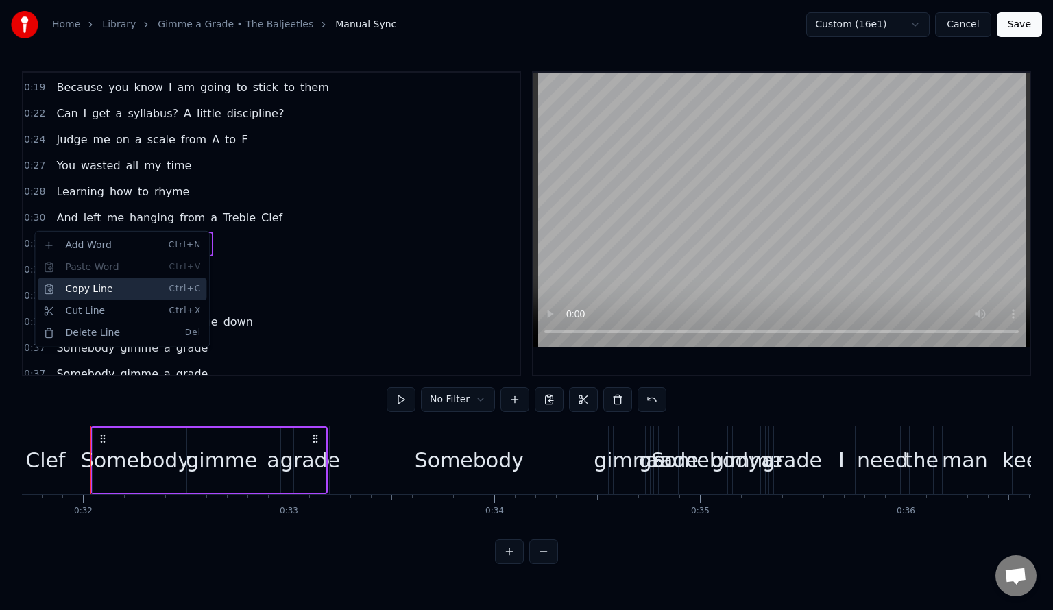
click at [102, 285] on div "Copy Line Ctrl+C" at bounding box center [122, 289] width 169 height 22
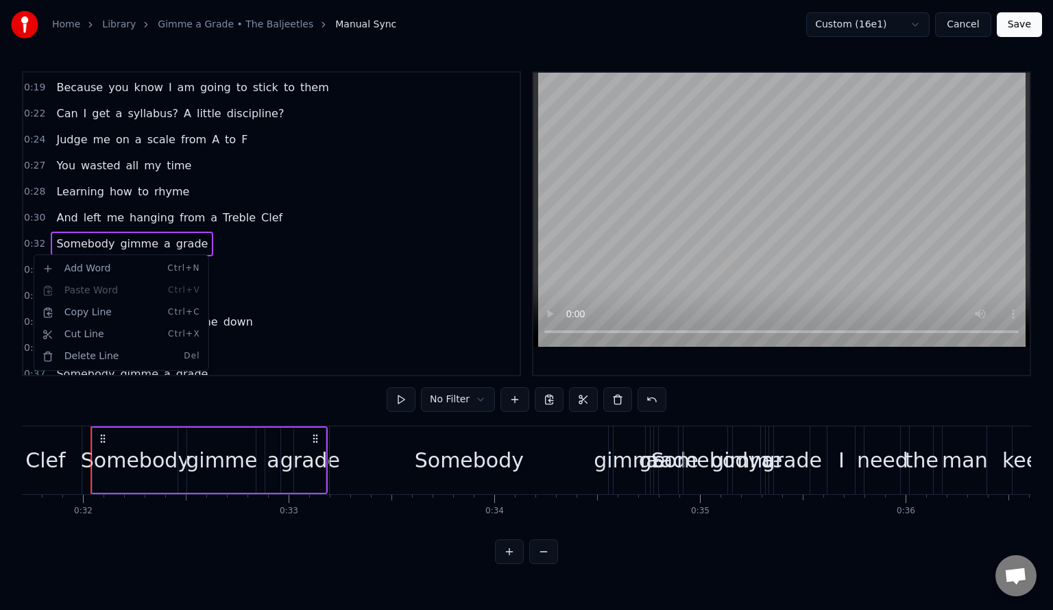
click at [32, 237] on html "Home Library Gimme a Grade • The Baljeetles Manual Sync Custom (16e1) Cancel Sa…" at bounding box center [526, 293] width 1053 height 586
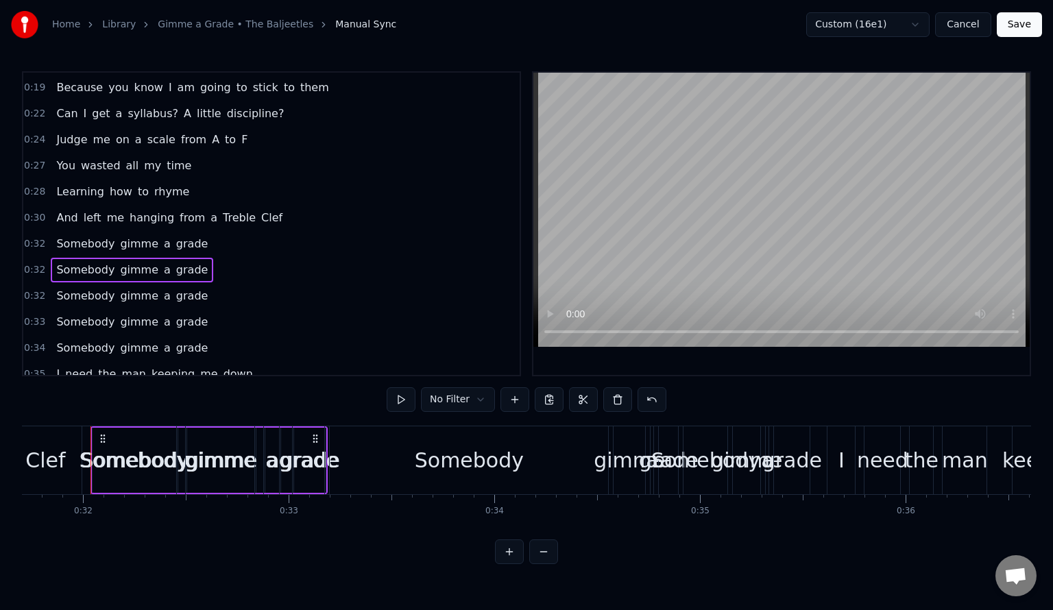
click at [27, 237] on span "0:32" at bounding box center [34, 244] width 21 height 14
click at [413, 400] on button at bounding box center [401, 399] width 29 height 25
click at [404, 398] on button at bounding box center [401, 399] width 29 height 25
click at [29, 263] on span "0:32" at bounding box center [34, 270] width 21 height 14
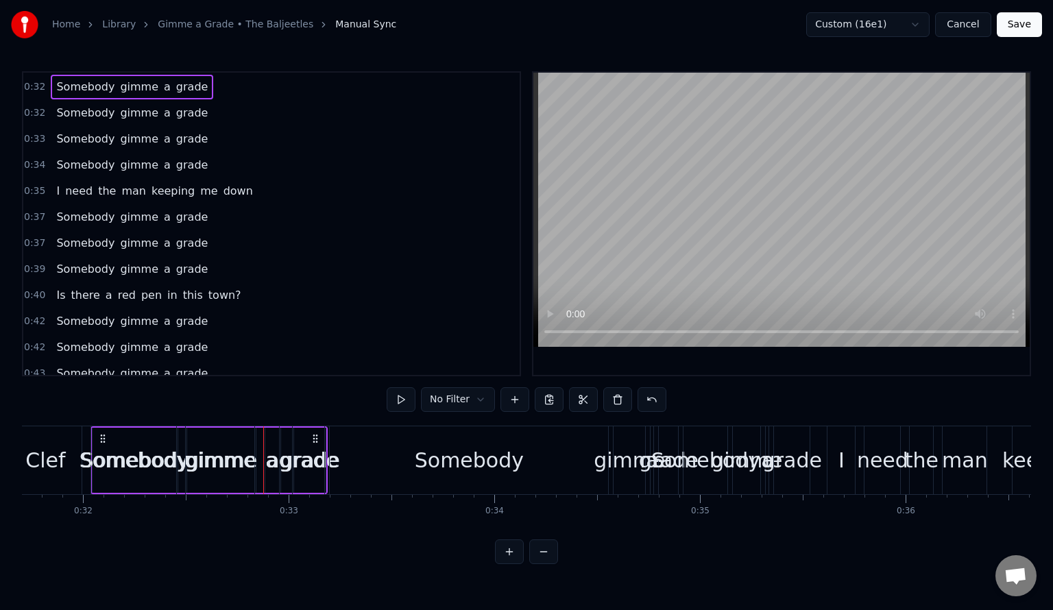
scroll to position [154, 0]
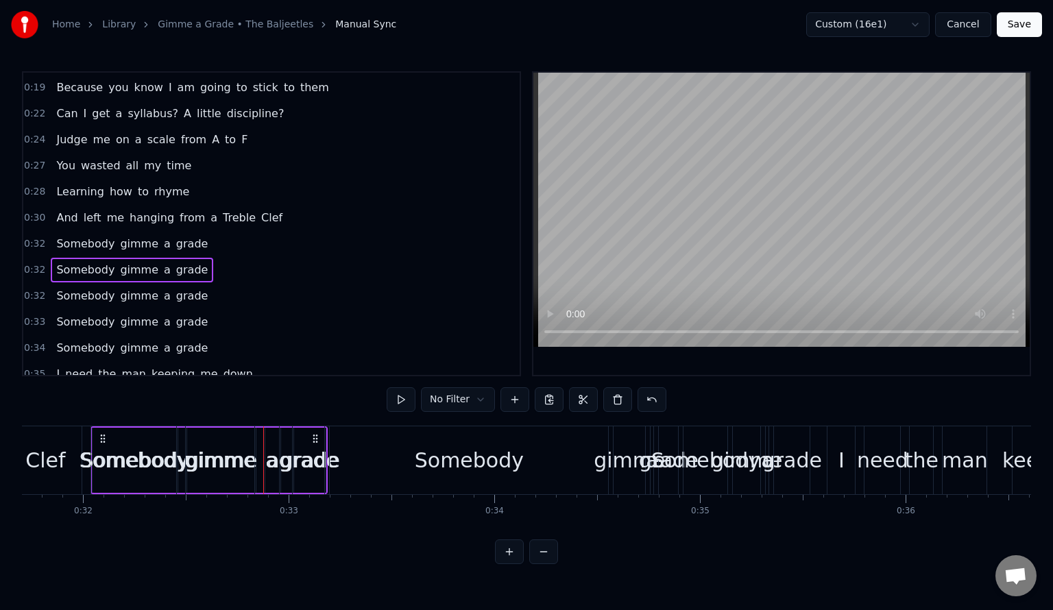
drag, startPoint x: 101, startPoint y: 437, endPoint x: 334, endPoint y: 436, distance: 232.4
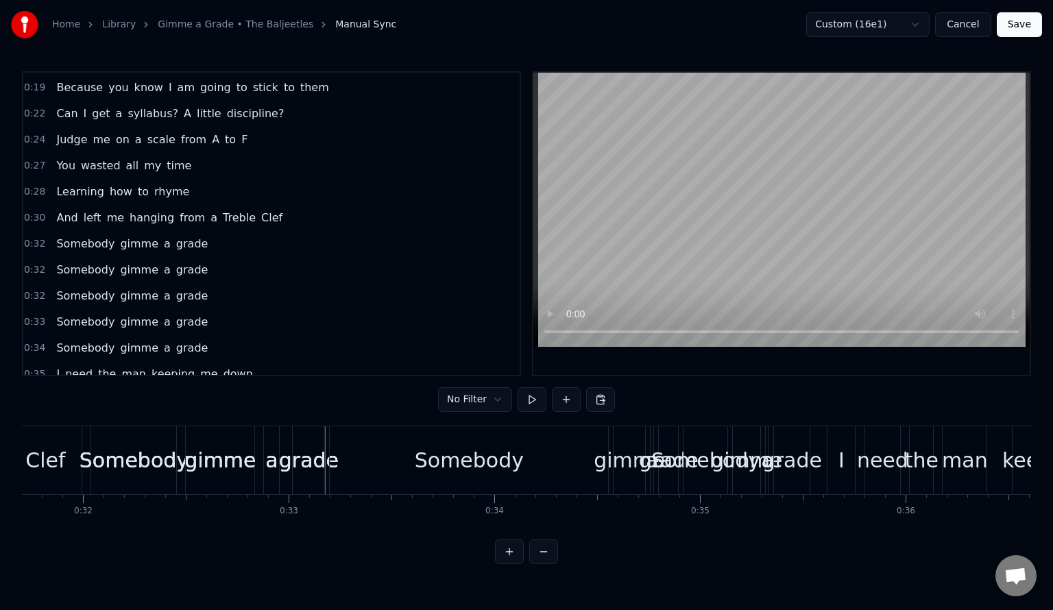
scroll to position [245, 0]
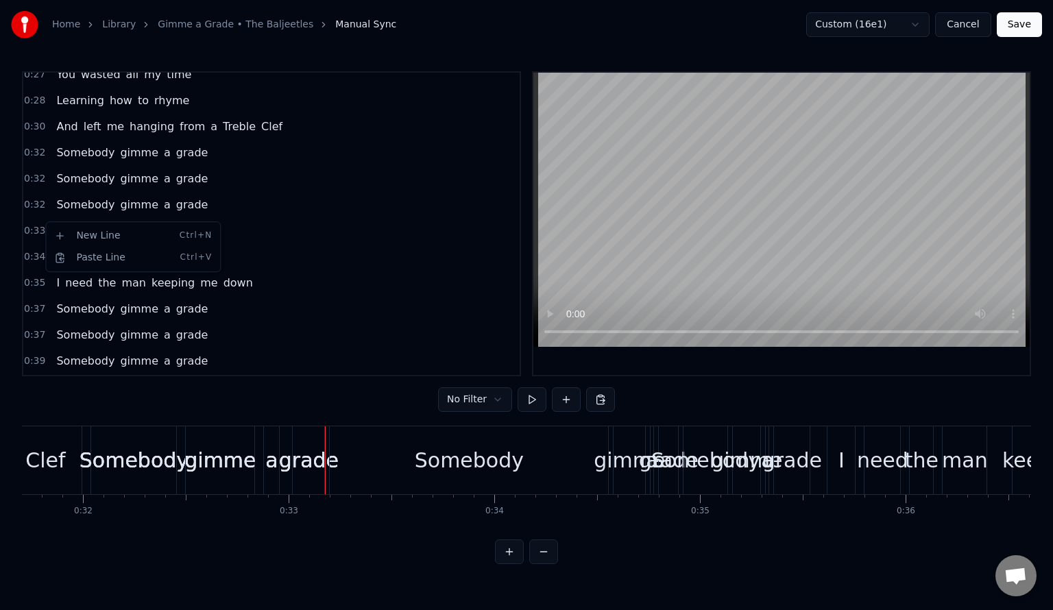
click at [44, 219] on html "Home Library Gimme a Grade • The Baljeetles Manual Sync Custom (16e1) Cancel Sa…" at bounding box center [526, 293] width 1053 height 586
click at [392, 228] on html "Home Library Gimme a Grade • The Baljeetles Manual Sync Custom (16e1) Cancel Sa…" at bounding box center [526, 293] width 1053 height 586
click at [23, 217] on div "0:05 Oh 0:05 yeah! 0:07 I have got something to say! 0:11 I have been burned by…" at bounding box center [271, 223] width 499 height 305
click at [30, 224] on span "0:33" at bounding box center [34, 231] width 21 height 14
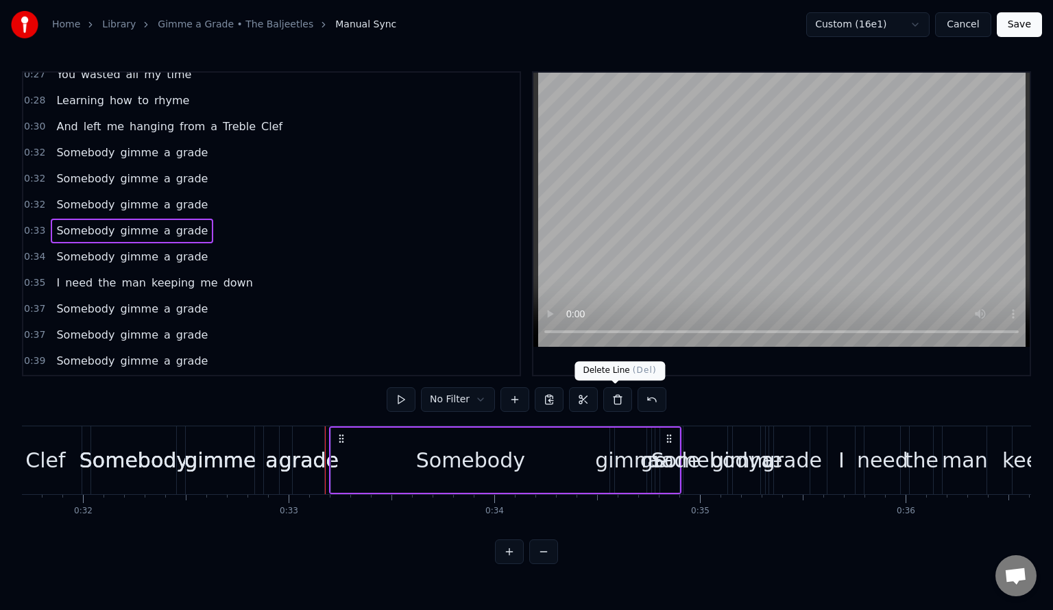
click at [618, 394] on button at bounding box center [617, 399] width 29 height 25
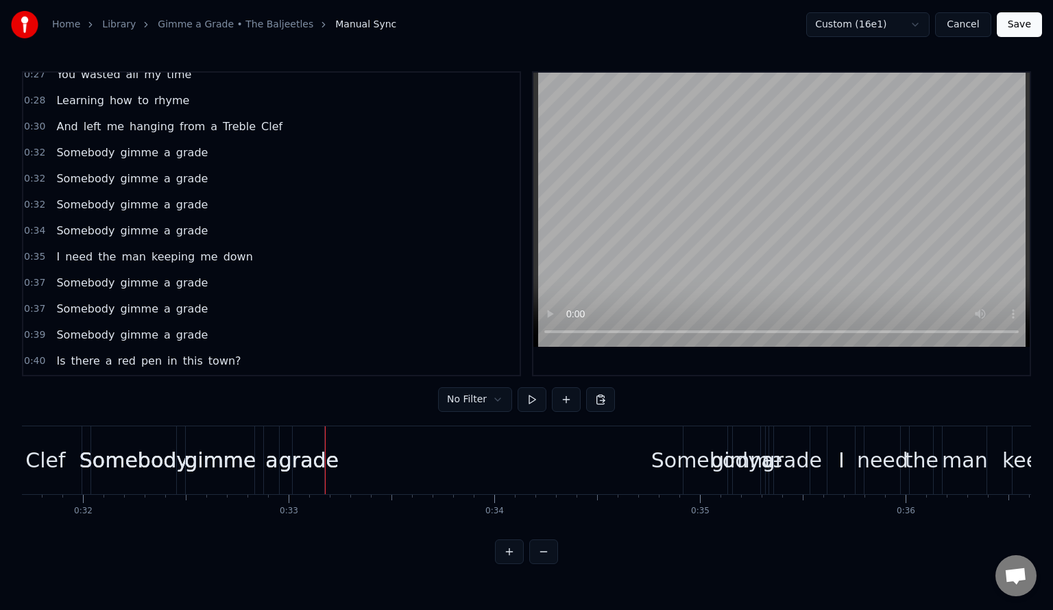
click at [36, 224] on span "0:34" at bounding box center [34, 231] width 21 height 14
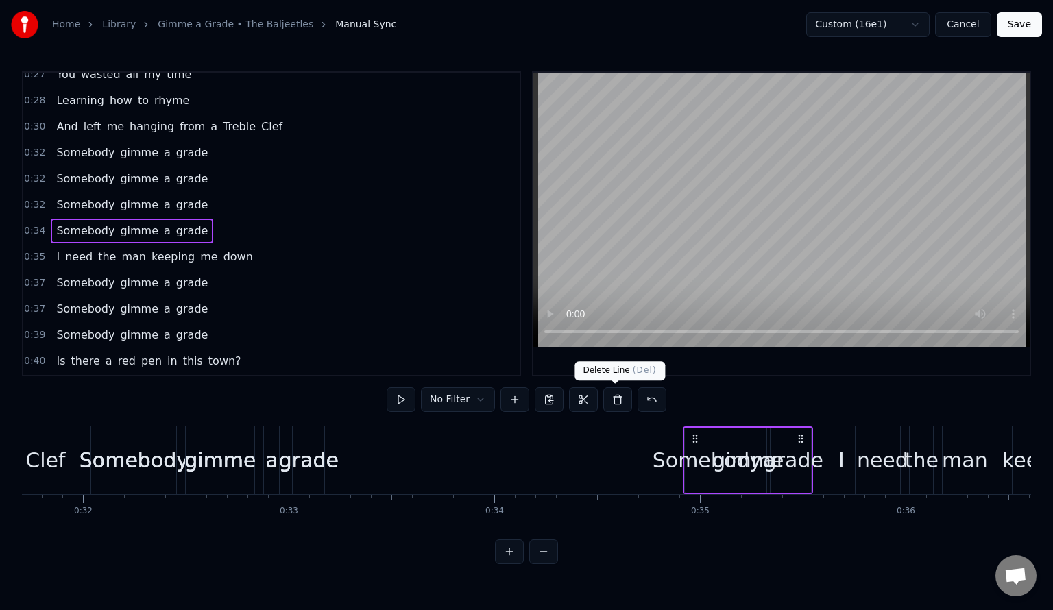
click at [618, 400] on button at bounding box center [617, 399] width 29 height 25
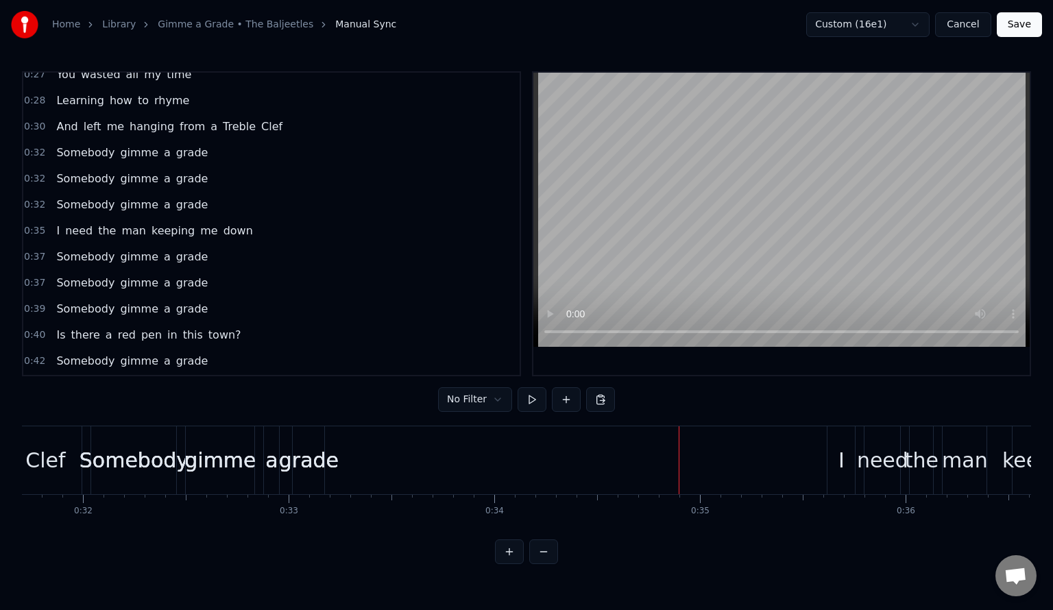
click at [31, 172] on span "0:32" at bounding box center [34, 179] width 21 height 14
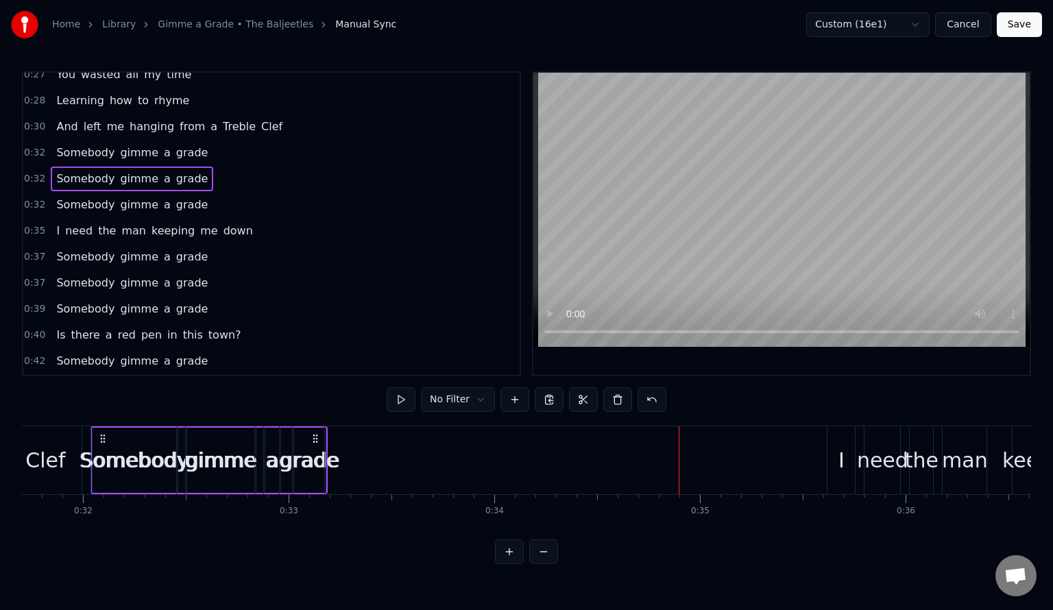
click at [38, 172] on span "0:32" at bounding box center [34, 179] width 21 height 14
drag, startPoint x: 92, startPoint y: 426, endPoint x: 191, endPoint y: 428, distance: 98.7
click at [191, 428] on div "Somebody gimme a grade" at bounding box center [209, 460] width 237 height 68
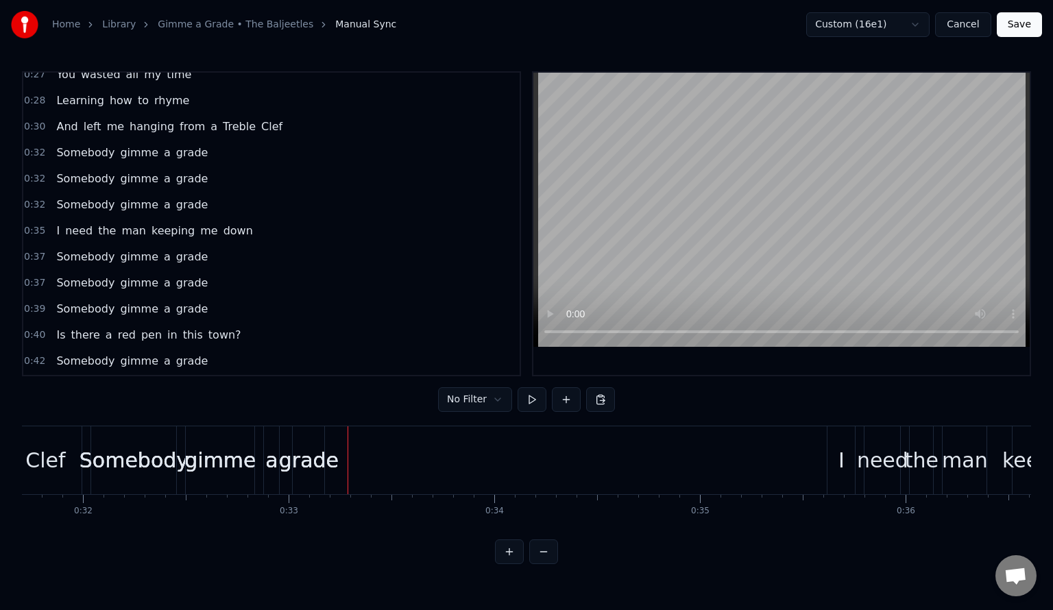
click at [326, 437] on div "Somebody gimme a grade" at bounding box center [209, 460] width 237 height 68
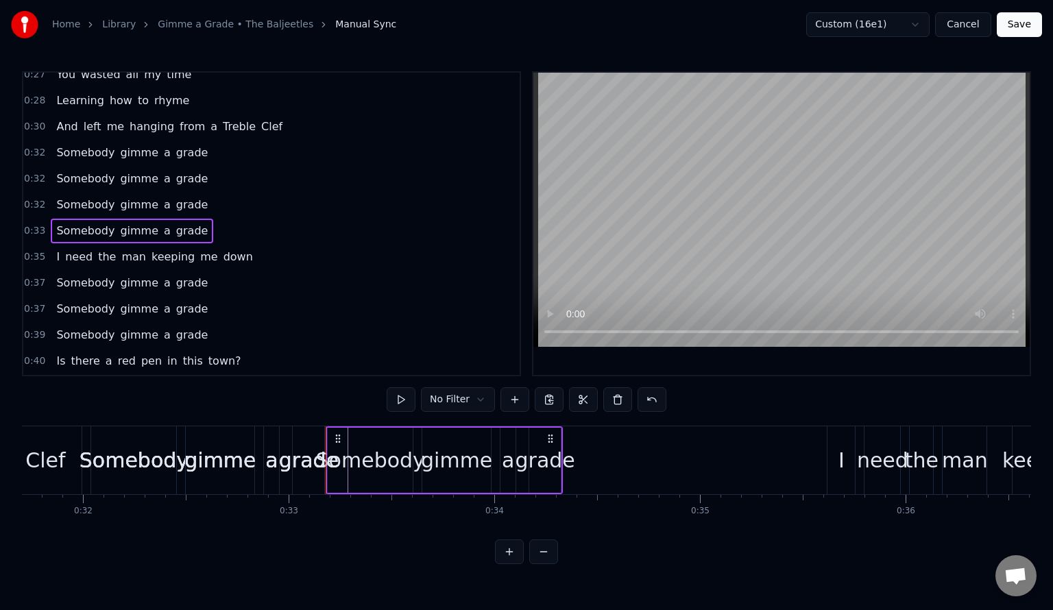
click at [36, 172] on span "0:32" at bounding box center [34, 179] width 21 height 14
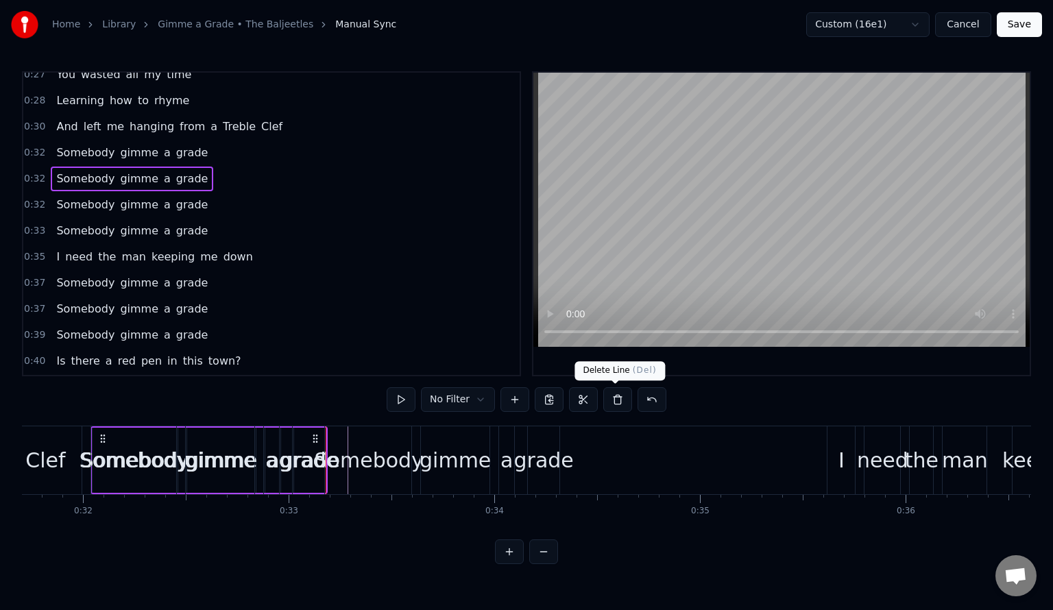
click at [611, 402] on button at bounding box center [617, 399] width 29 height 25
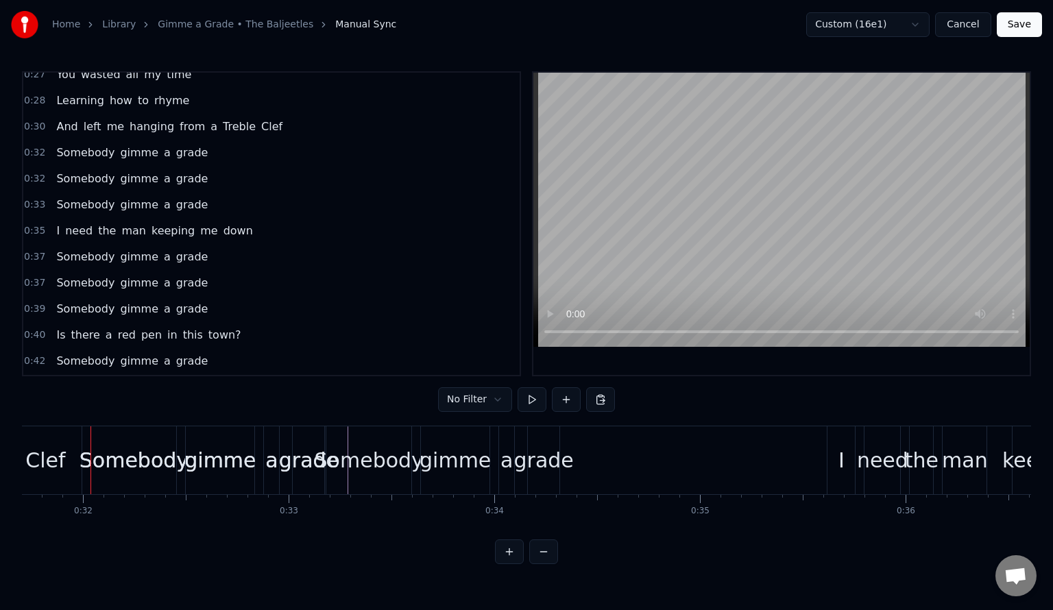
click at [39, 172] on span "0:32" at bounding box center [34, 179] width 21 height 14
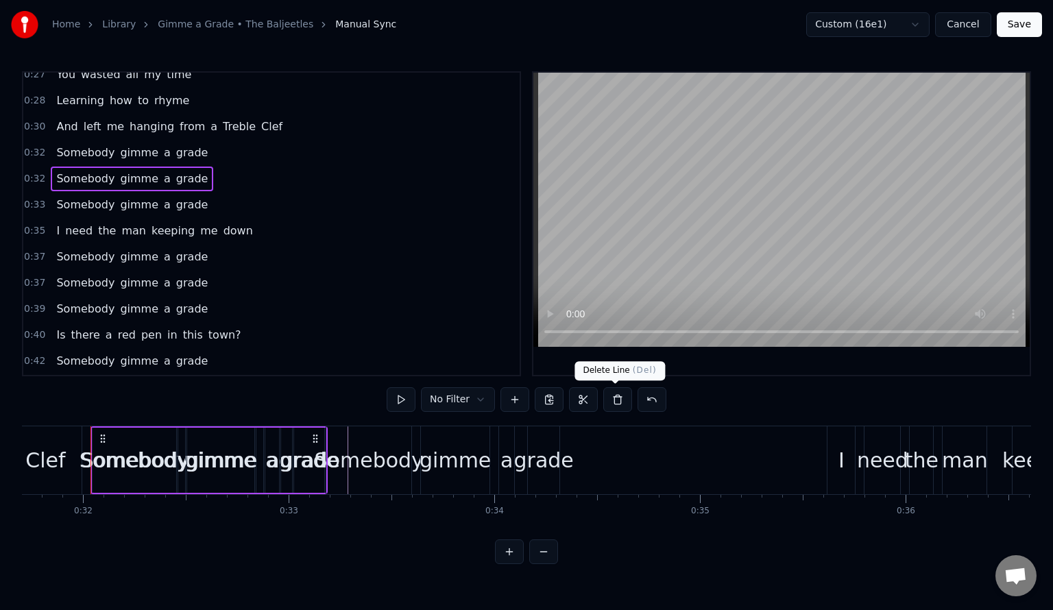
click at [625, 396] on button at bounding box center [617, 399] width 29 height 25
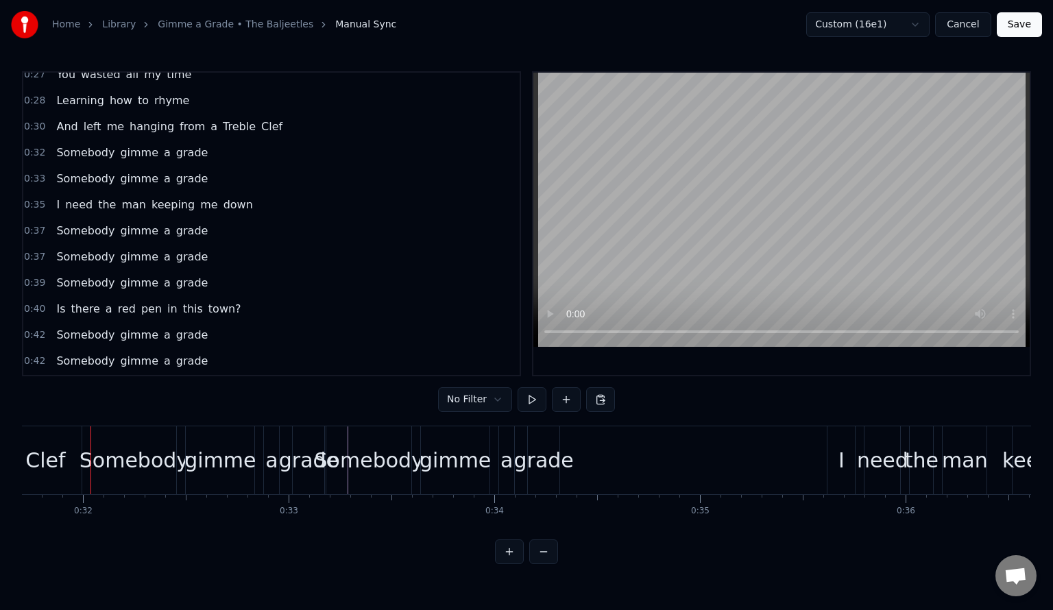
click at [32, 146] on span "0:32" at bounding box center [34, 153] width 21 height 14
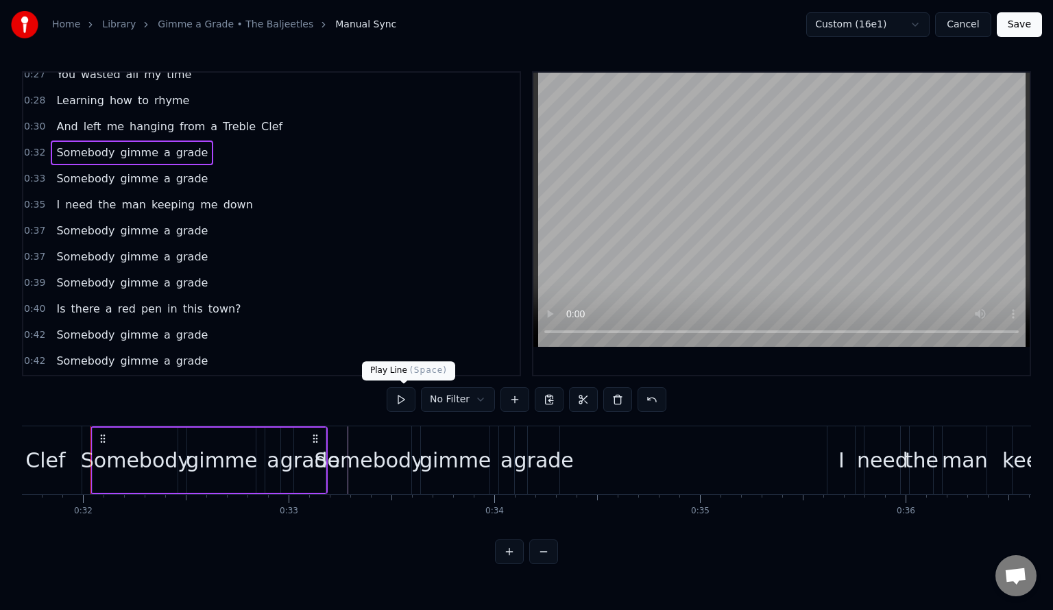
click at [411, 398] on button at bounding box center [401, 399] width 29 height 25
click at [36, 173] on span "0:33" at bounding box center [34, 179] width 21 height 14
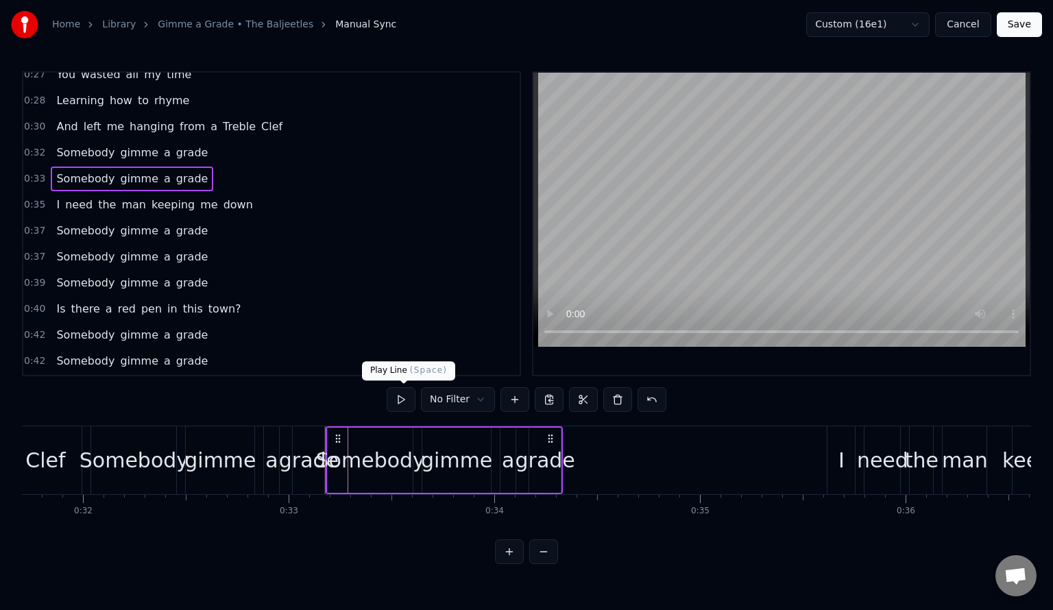
click at [409, 394] on button at bounding box center [401, 399] width 29 height 25
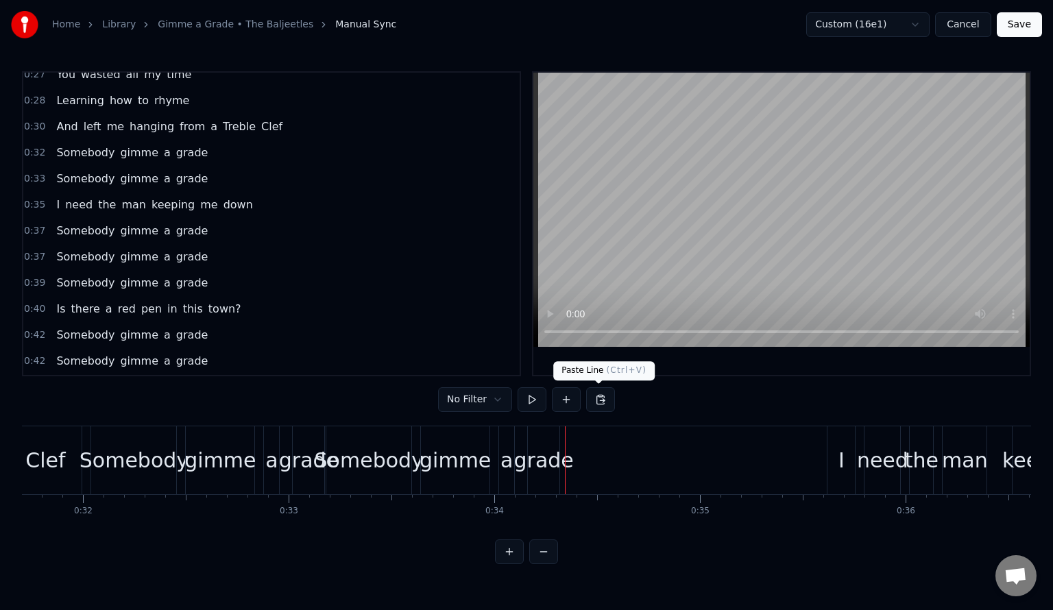
click at [599, 402] on button at bounding box center [600, 399] width 29 height 25
click at [601, 400] on button at bounding box center [600, 399] width 29 height 25
click at [39, 172] on span "0:33" at bounding box center [34, 179] width 21 height 14
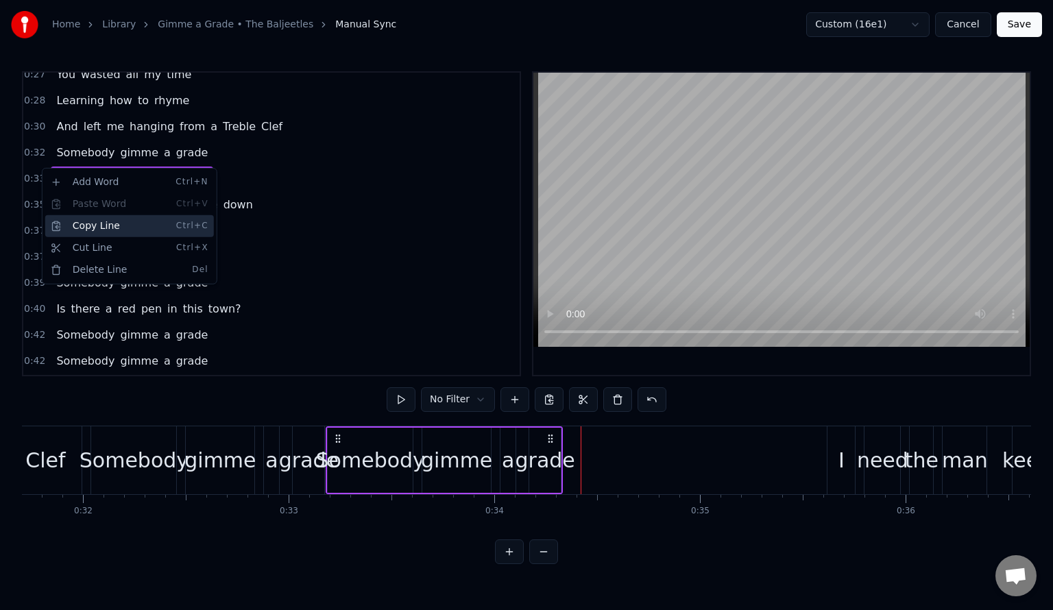
click at [101, 222] on div "Copy Line Ctrl+C" at bounding box center [129, 226] width 169 height 22
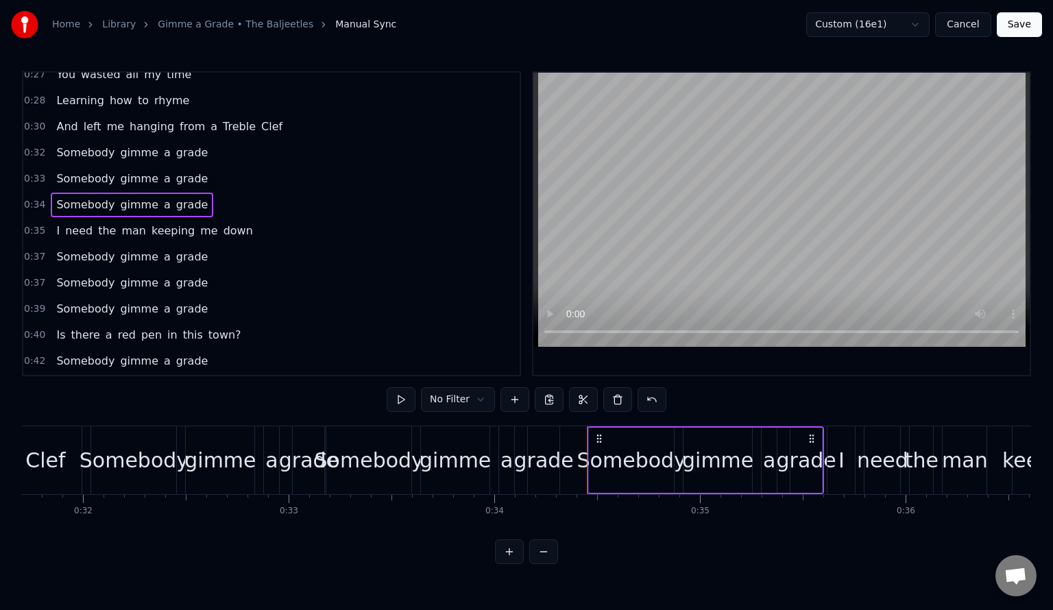
click at [22, 147] on div "0:05 Oh 0:05 yeah! 0:07 I have got something to say! 0:11 I have been burned by…" at bounding box center [271, 223] width 499 height 305
click at [32, 146] on span "0:32" at bounding box center [34, 153] width 21 height 14
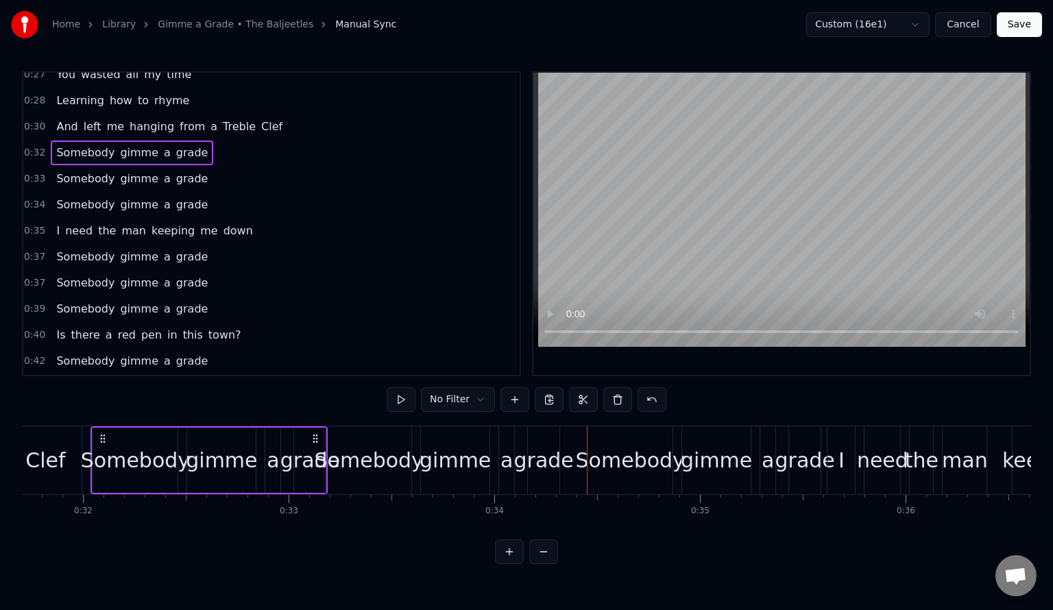
click at [33, 198] on span "0:34" at bounding box center [34, 205] width 21 height 14
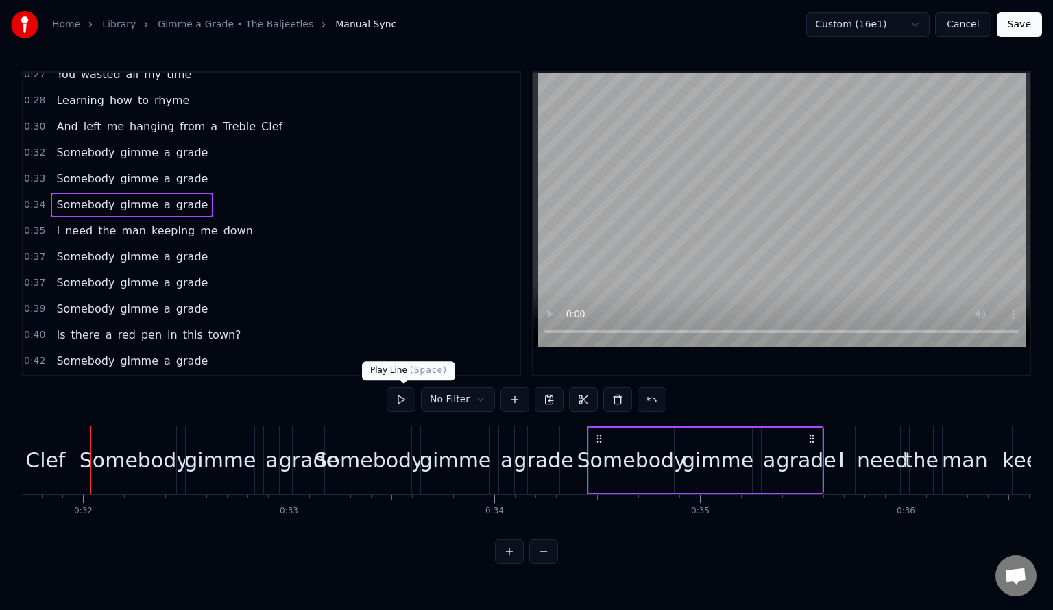
click at [405, 400] on button at bounding box center [401, 399] width 29 height 25
click at [34, 146] on span "0:32" at bounding box center [34, 153] width 21 height 14
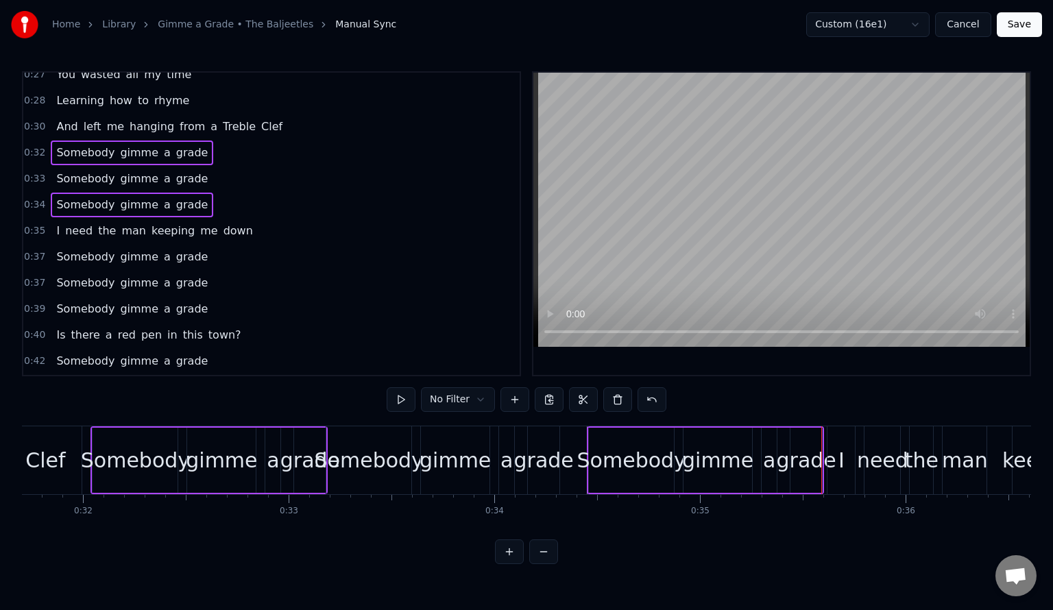
click at [36, 172] on span "0:33" at bounding box center [34, 179] width 21 height 14
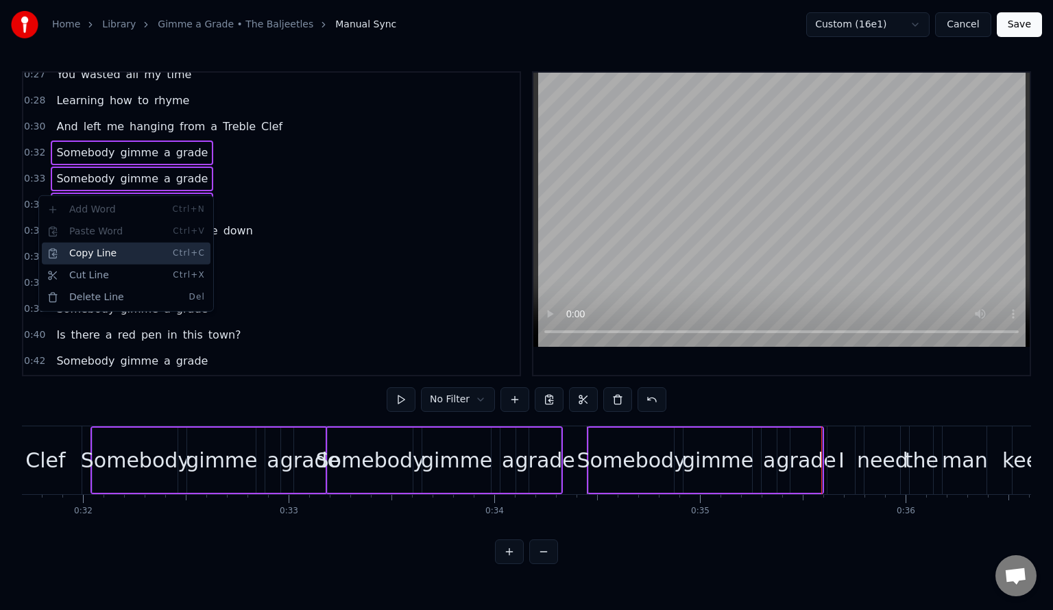
click at [69, 253] on div "Copy Line Ctrl+C" at bounding box center [126, 254] width 169 height 22
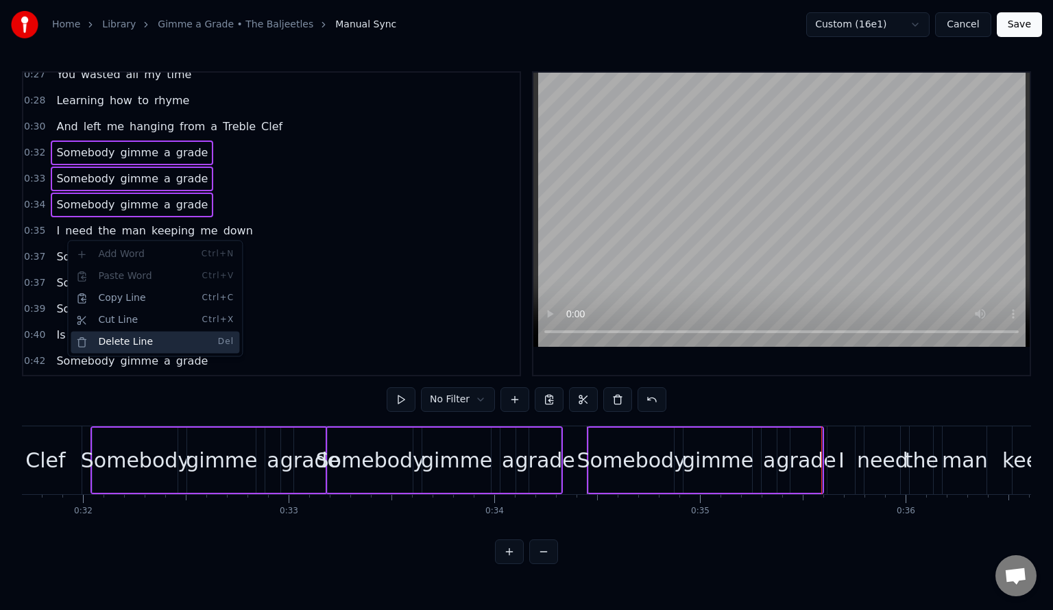
click at [121, 340] on div "Delete Line Del" at bounding box center [155, 342] width 169 height 22
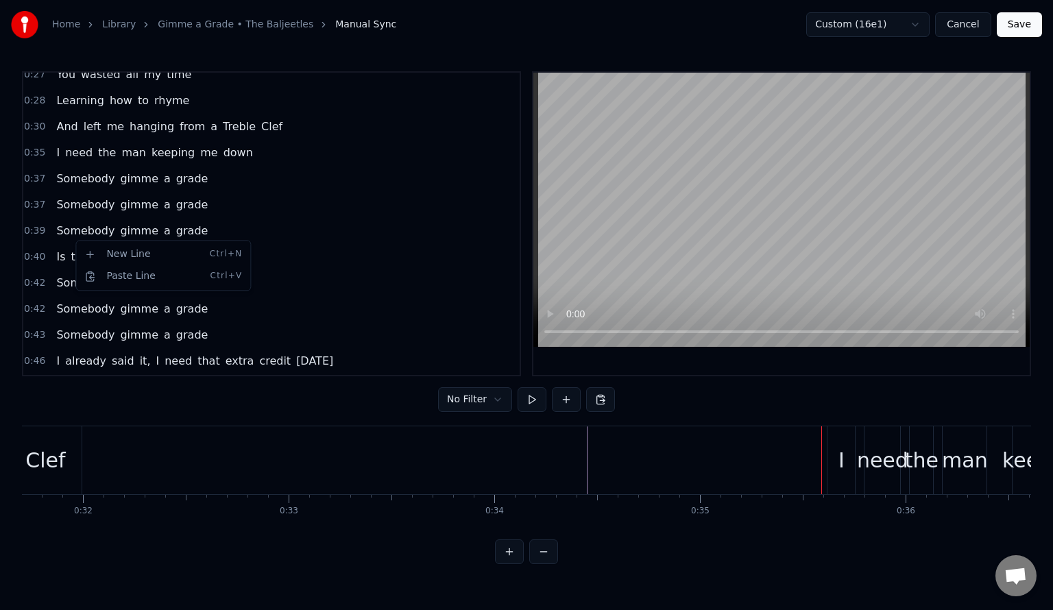
click at [252, 204] on html "Home Library Gimme a Grade • The Baljeetles Manual Sync Custom (16e1) Cancel Sa…" at bounding box center [526, 293] width 1053 height 586
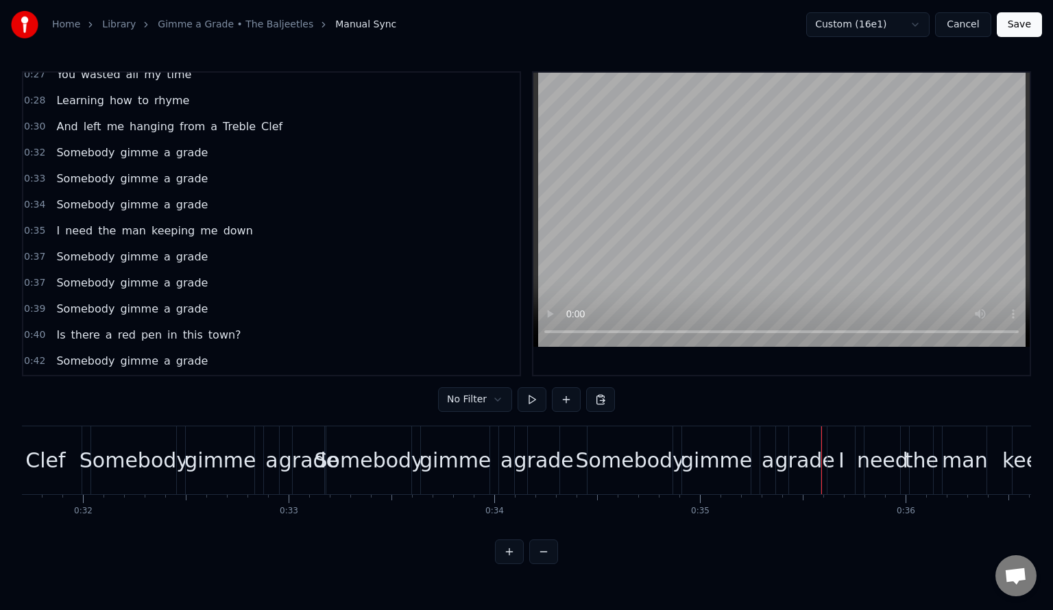
click at [99, 197] on span "Somebody" at bounding box center [85, 205] width 61 height 16
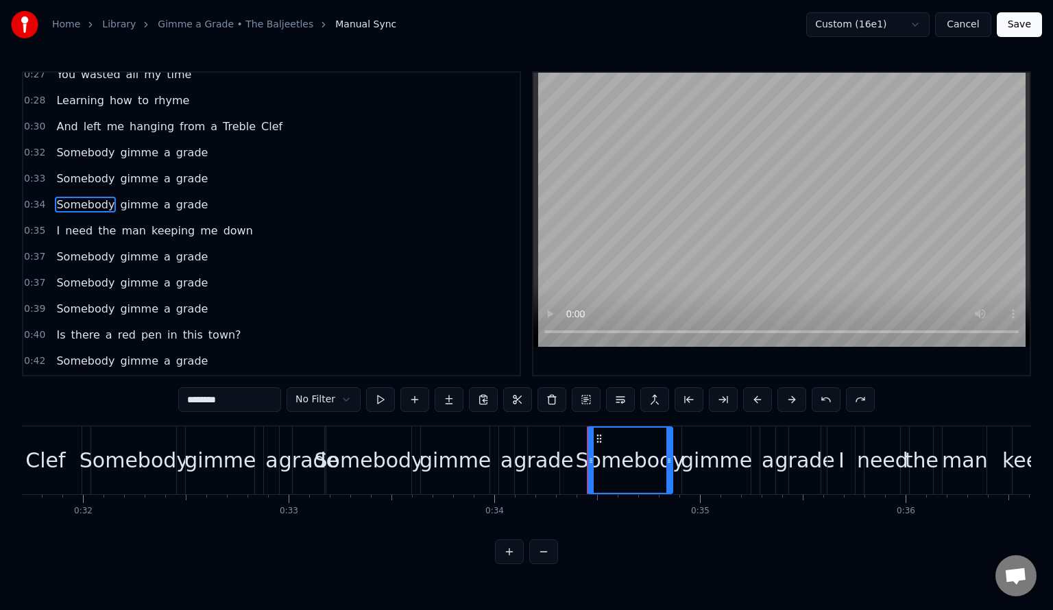
scroll to position [214, 0]
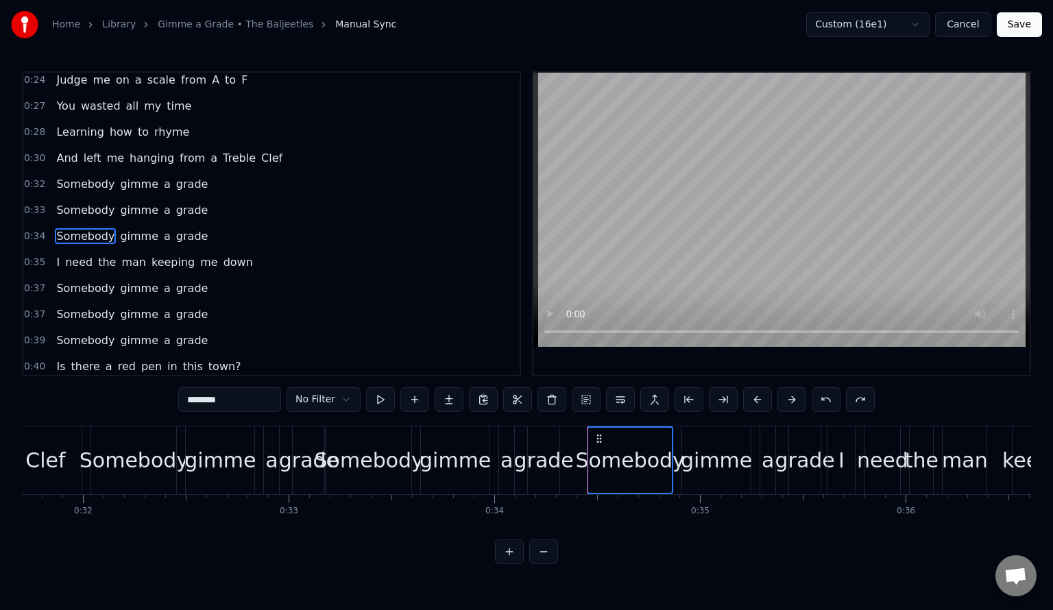
click at [33, 178] on span "0:32" at bounding box center [34, 185] width 21 height 14
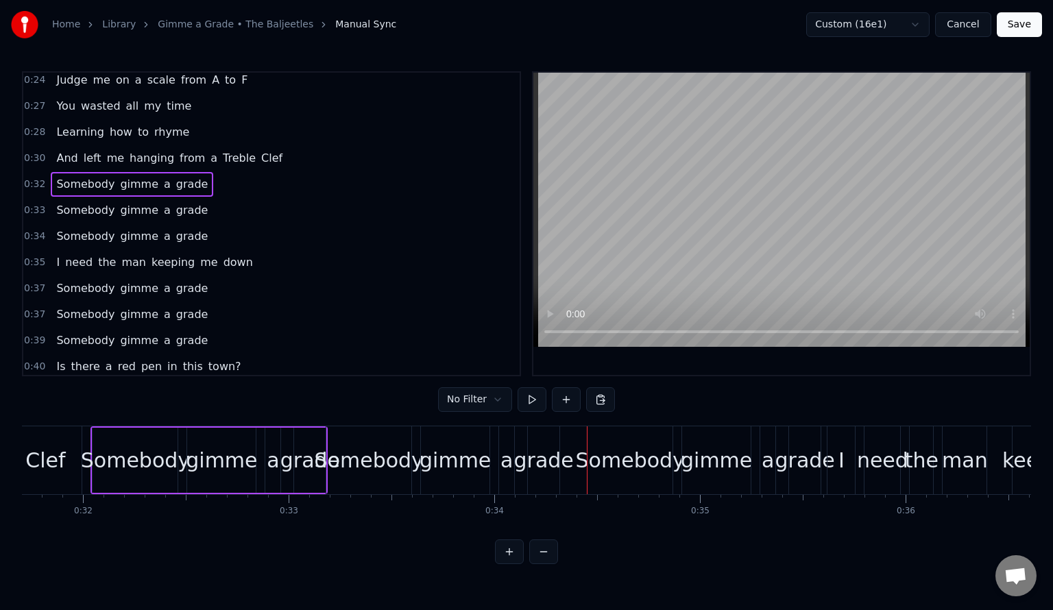
click at [44, 197] on div "0:33 Somebody gimme a grade" at bounding box center [271, 210] width 496 height 26
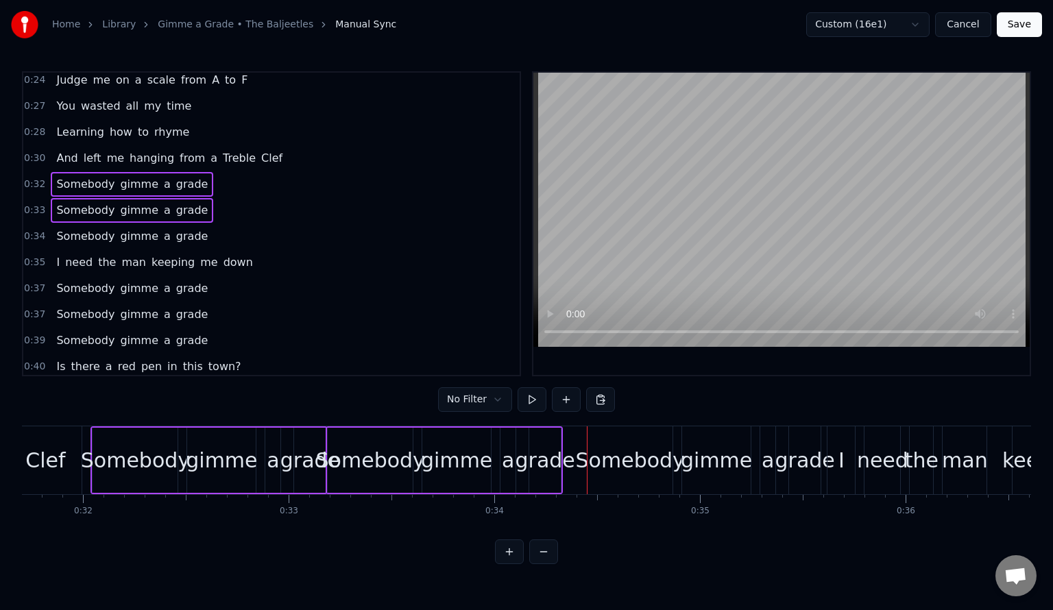
click at [37, 230] on span "0:34" at bounding box center [34, 237] width 21 height 14
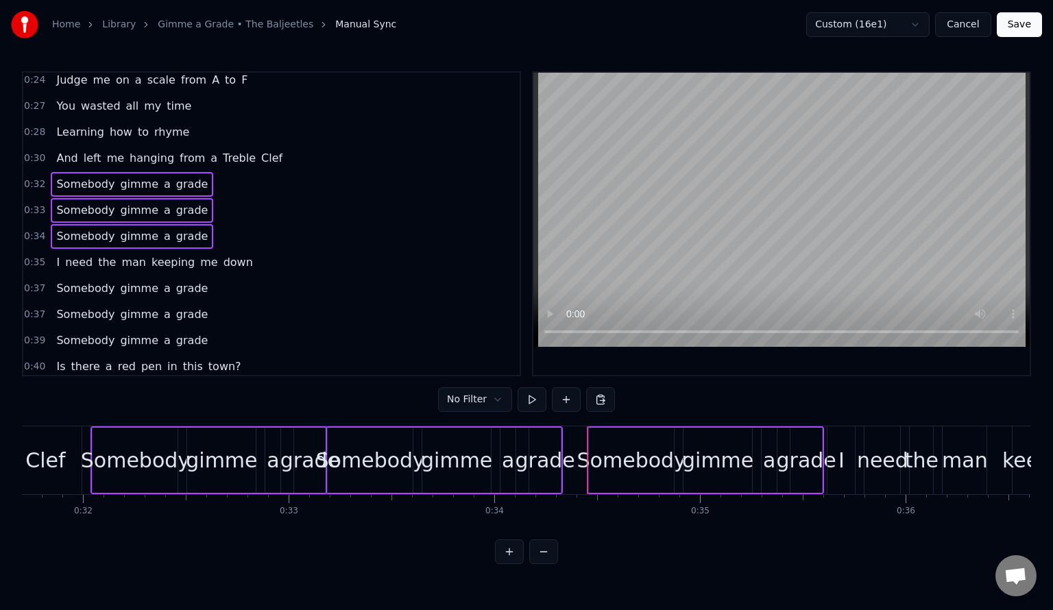
drag, startPoint x: 82, startPoint y: 211, endPoint x: 115, endPoint y: 217, distance: 33.4
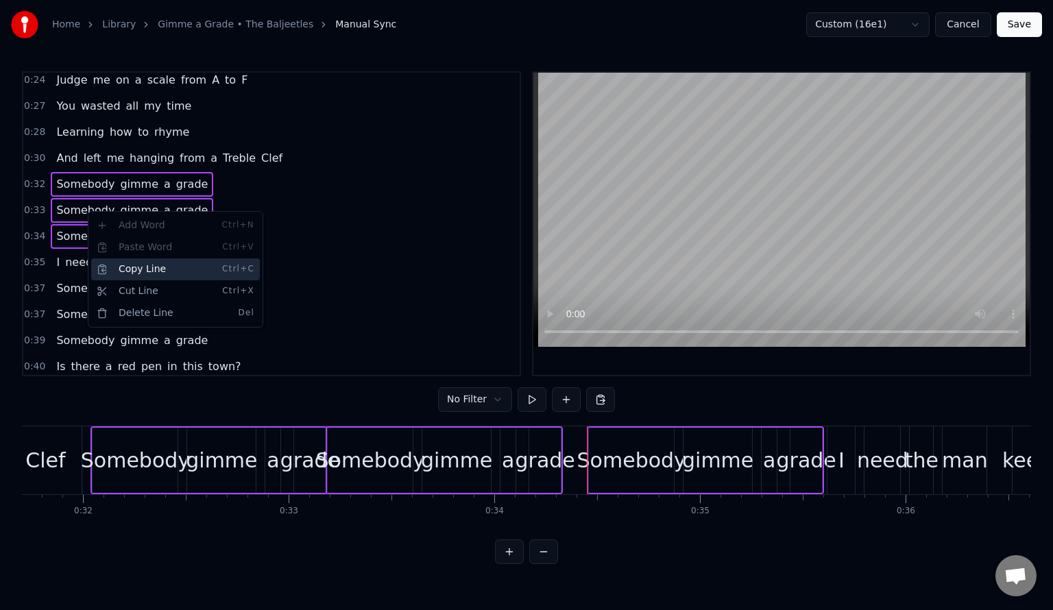
click at [128, 263] on div "Copy Line Ctrl+C" at bounding box center [175, 269] width 169 height 22
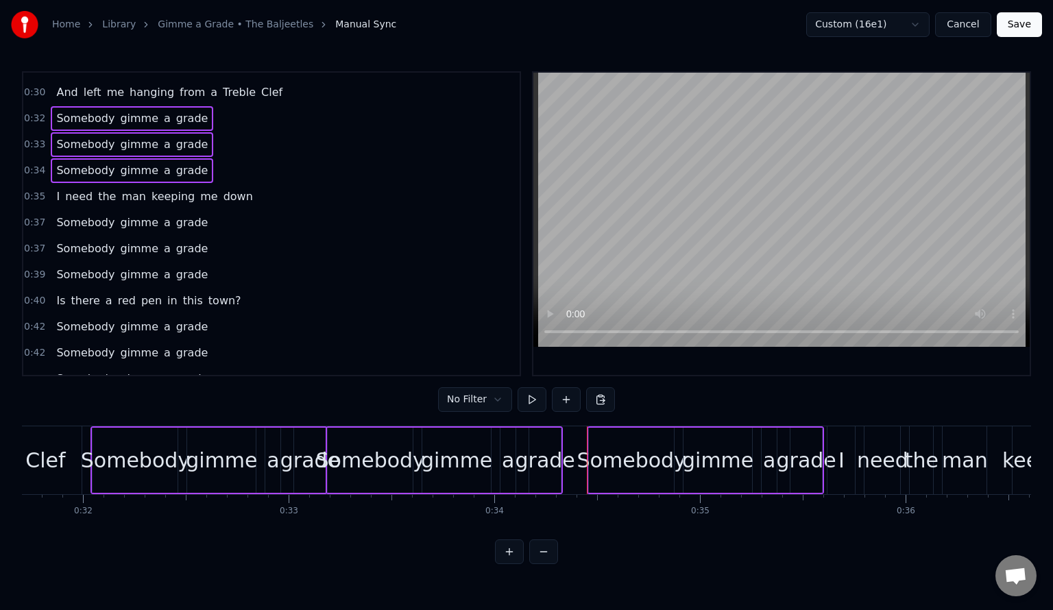
scroll to position [306, 0]
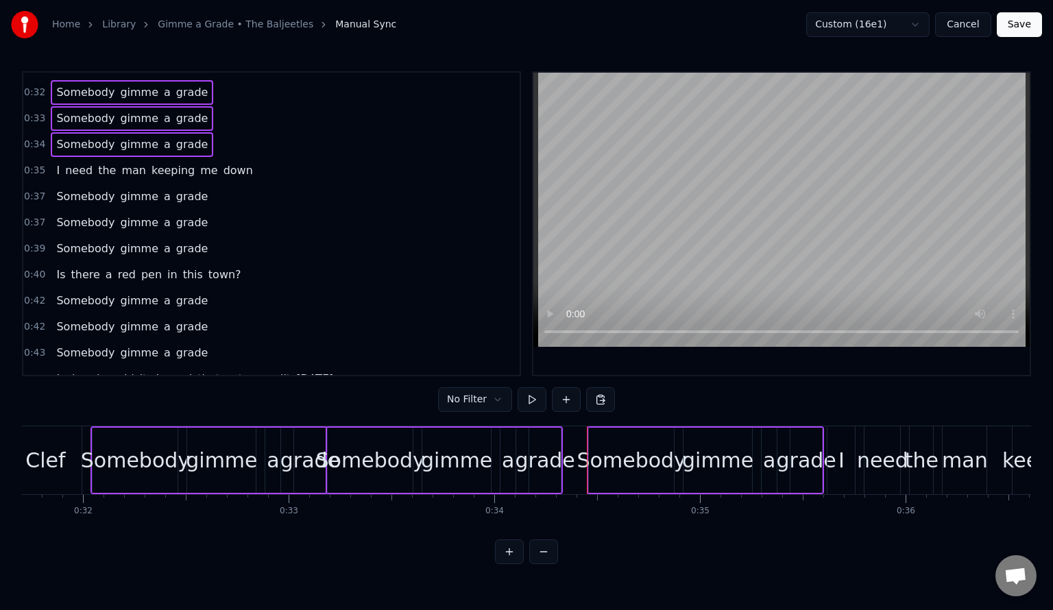
click at [64, 189] on span "Somebody" at bounding box center [85, 197] width 61 height 16
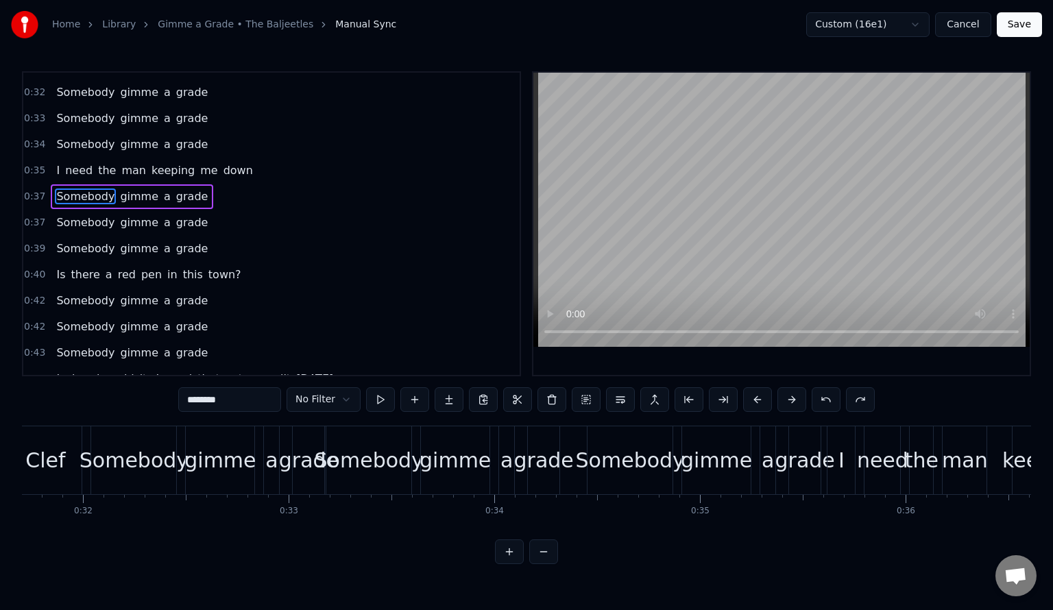
scroll to position [265, 0]
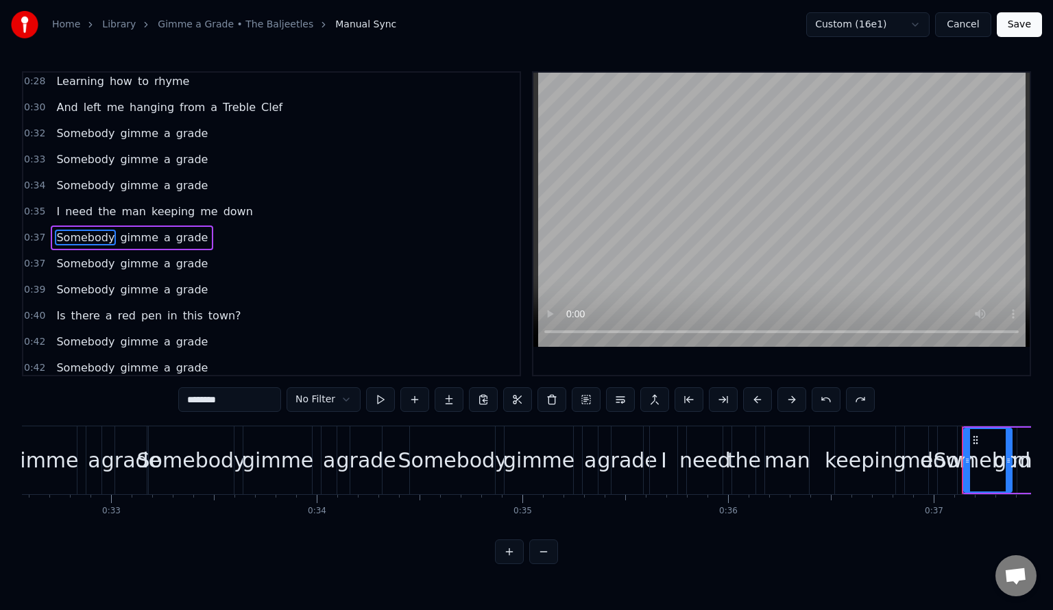
click at [34, 231] on span "0:37" at bounding box center [34, 238] width 21 height 14
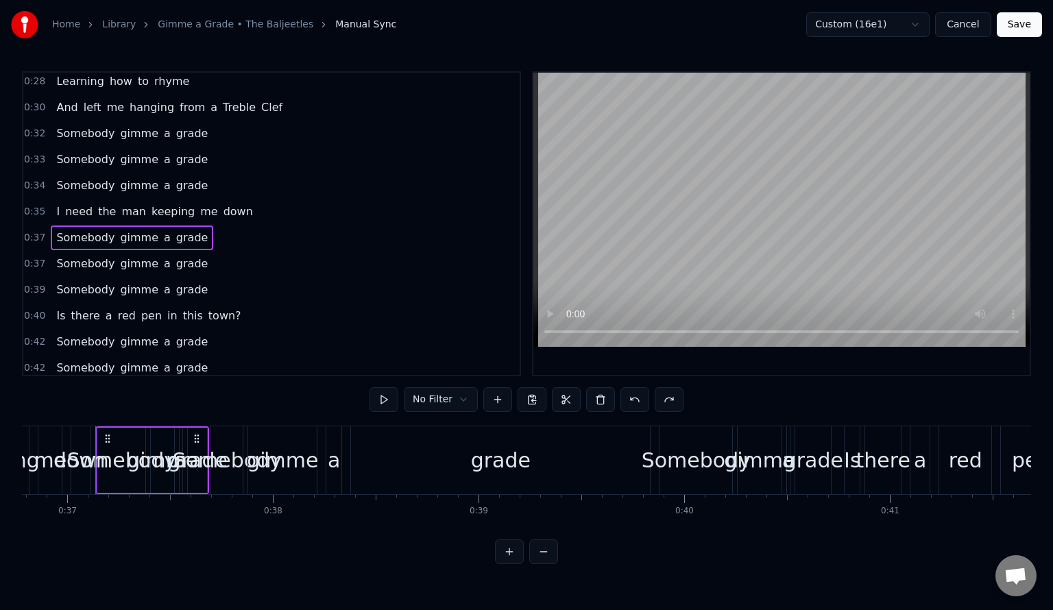
scroll to position [0, 7570]
click at [34, 283] on span "0:39" at bounding box center [34, 290] width 21 height 14
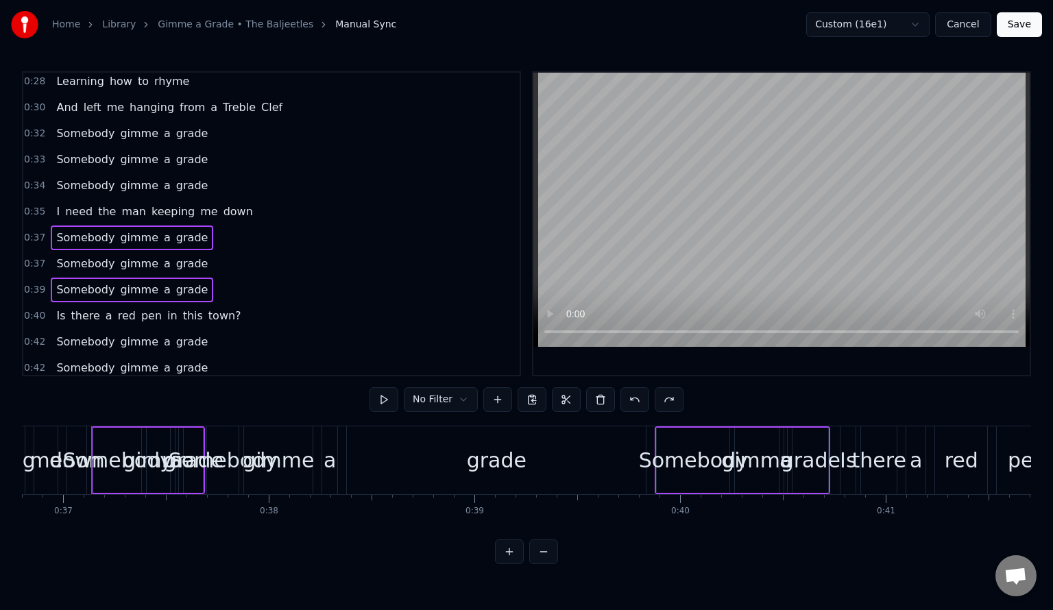
click at [36, 231] on span "0:37" at bounding box center [34, 238] width 21 height 14
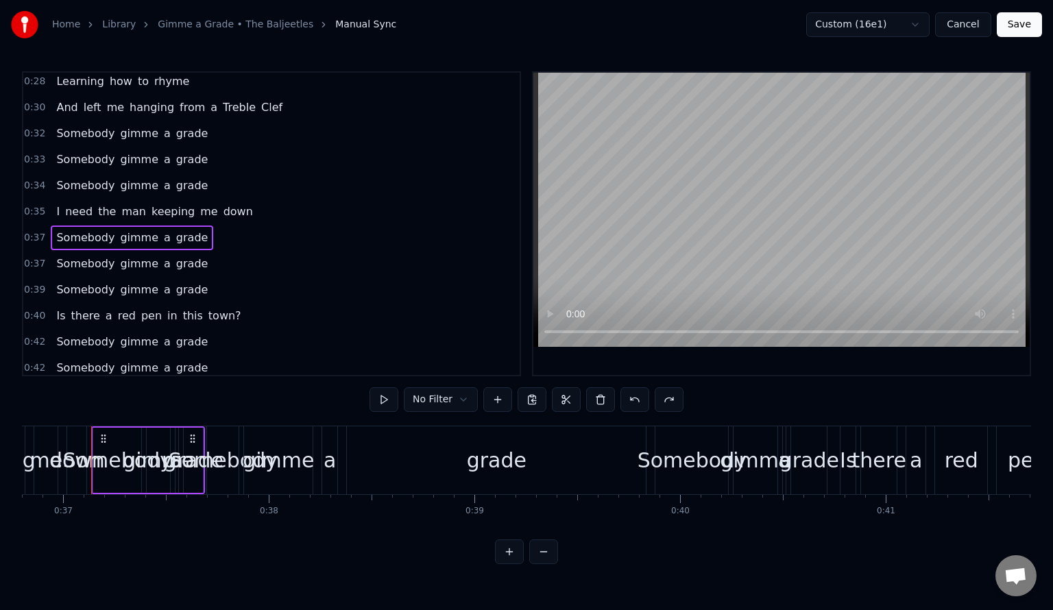
click at [36, 257] on span "0:37" at bounding box center [34, 264] width 21 height 14
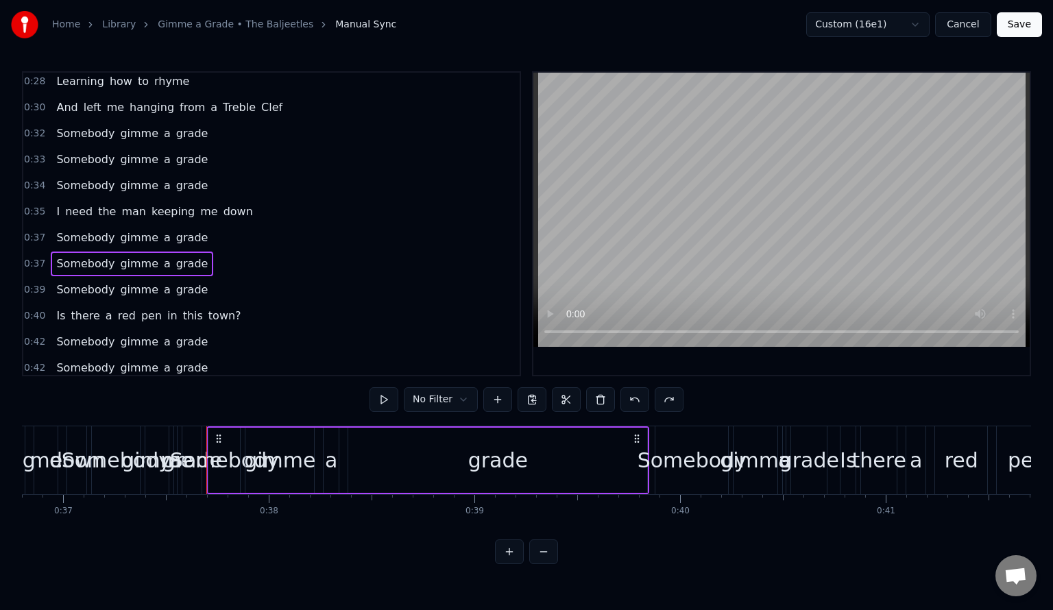
click at [36, 283] on span "0:39" at bounding box center [34, 290] width 21 height 14
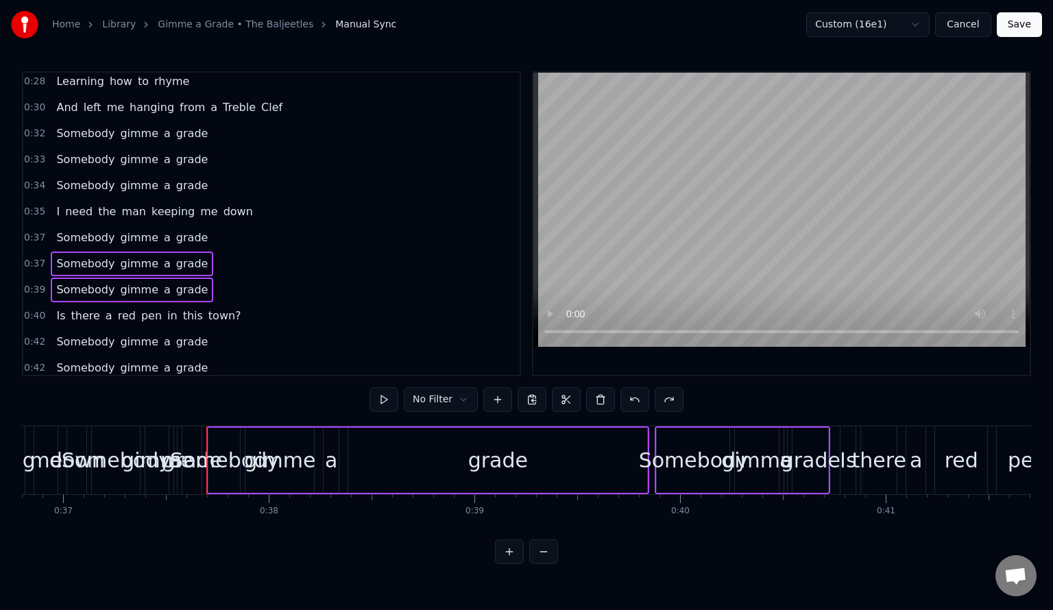
click at [255, 251] on div "0:37 Somebody gimme a grade" at bounding box center [271, 264] width 496 height 26
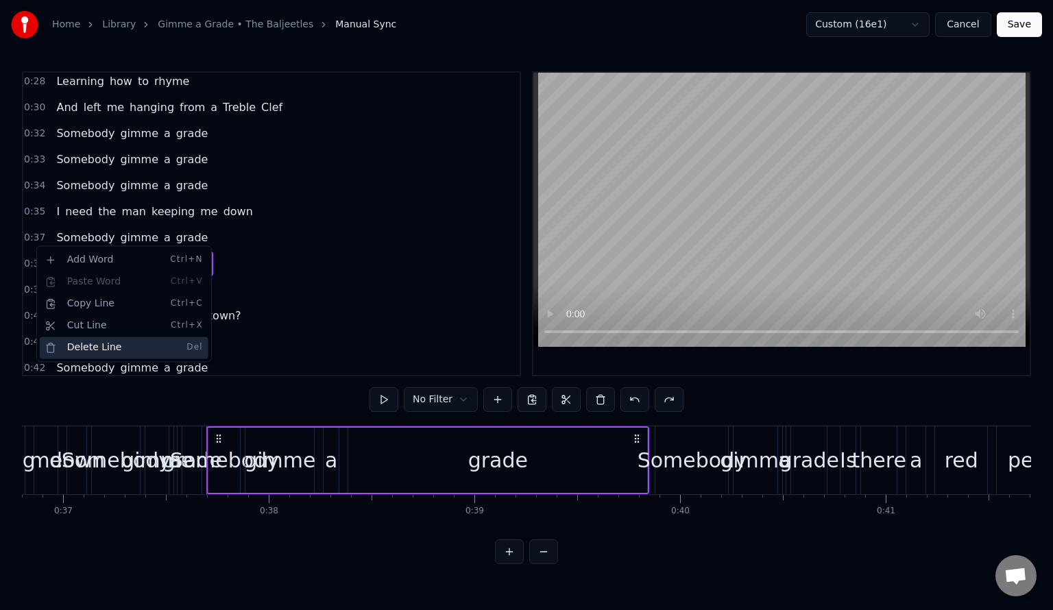
click at [101, 344] on div "Delete Line Del" at bounding box center [124, 348] width 169 height 22
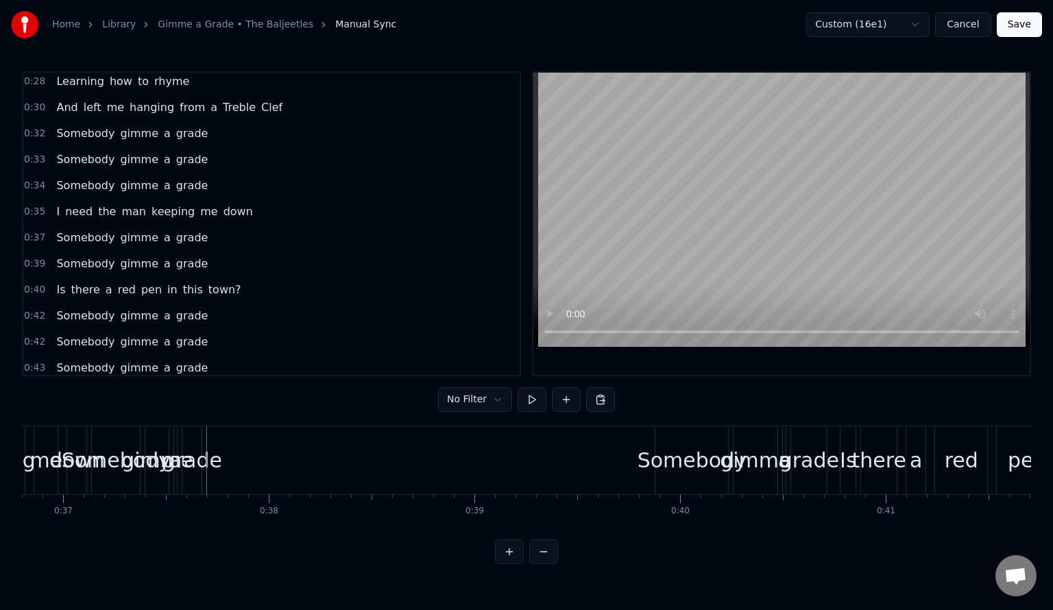
click at [33, 231] on span "0:37" at bounding box center [34, 238] width 21 height 14
click at [27, 224] on html "Home Library Gimme a Grade • The Baljeetles Manual Sync Custom (16e1) Cancel Sa…" at bounding box center [526, 293] width 1053 height 586
click at [32, 231] on span "0:37" at bounding box center [34, 238] width 21 height 14
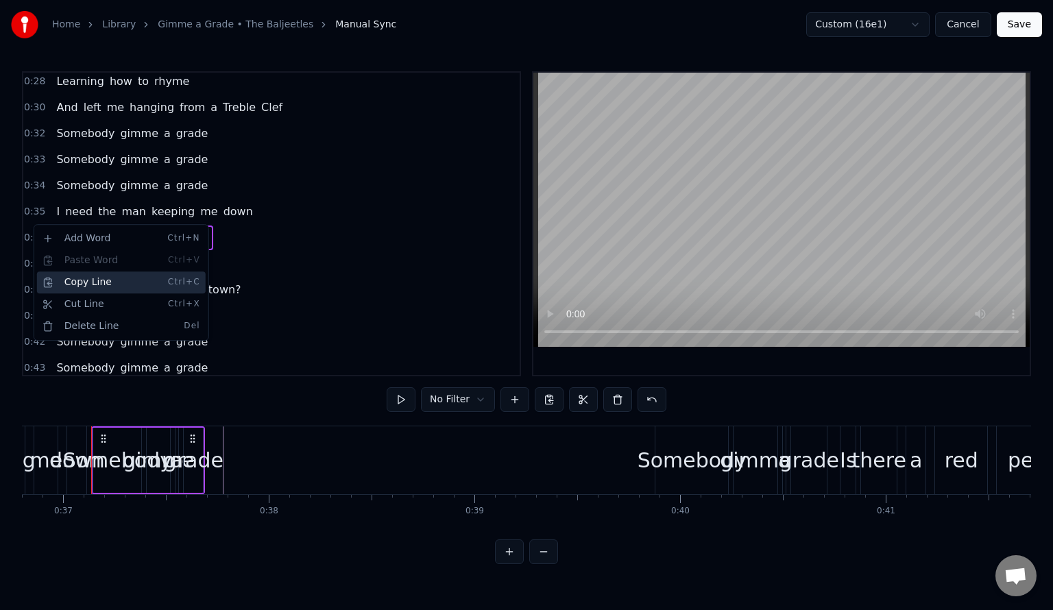
click at [95, 278] on div "Copy Line Ctrl+C" at bounding box center [121, 283] width 169 height 22
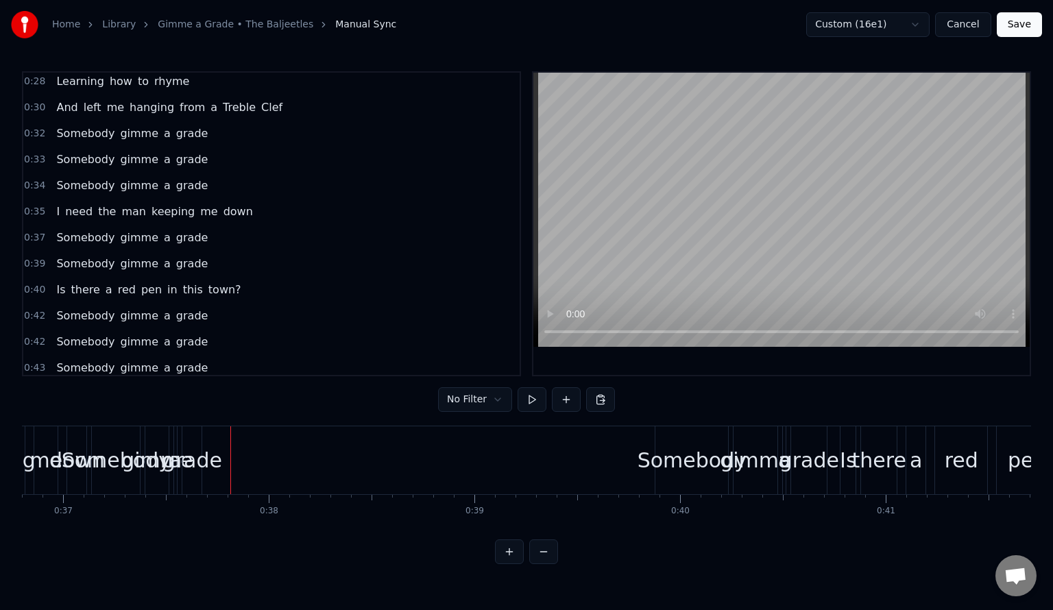
click at [39, 231] on span "0:37" at bounding box center [34, 238] width 21 height 14
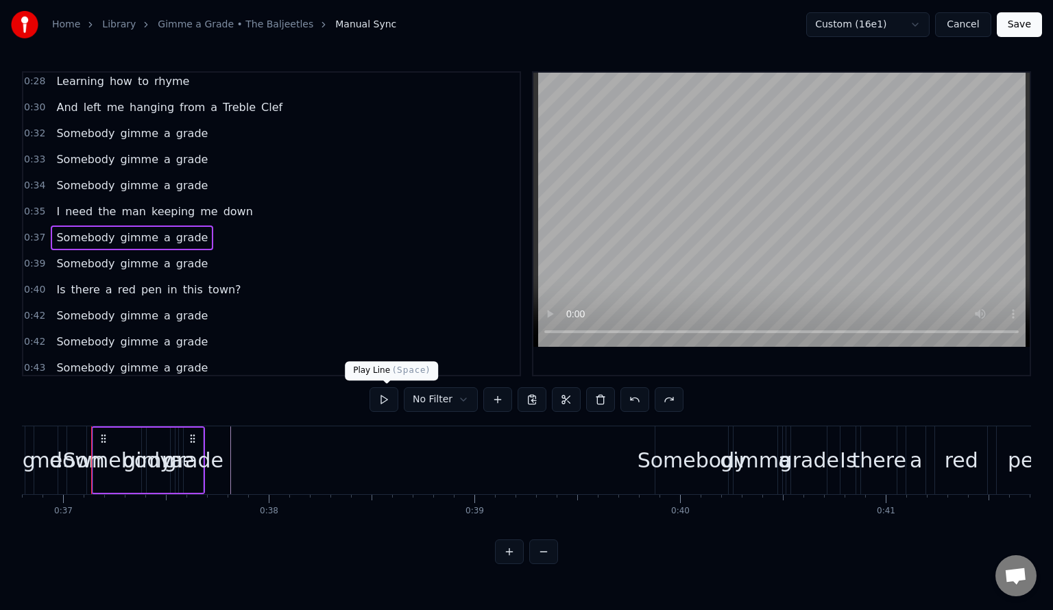
click at [387, 400] on button at bounding box center [384, 399] width 29 height 25
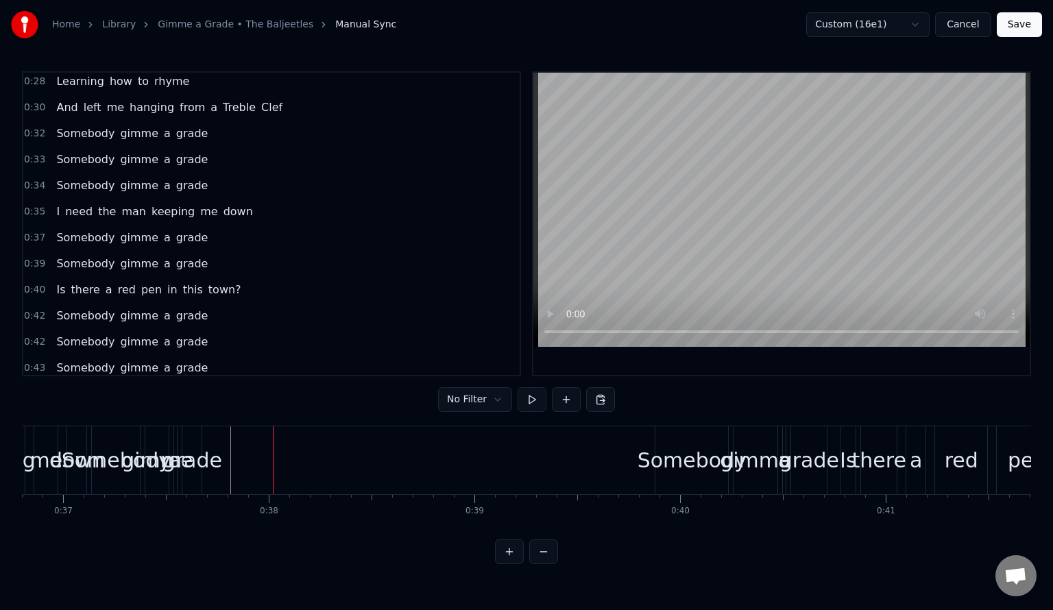
click at [27, 127] on span "0:32" at bounding box center [34, 134] width 21 height 14
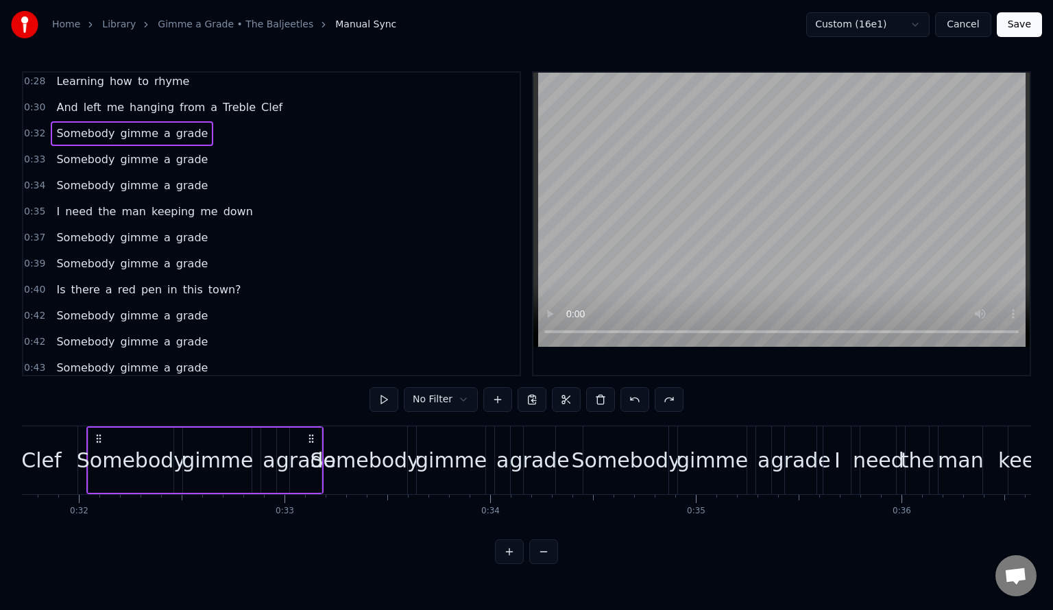
scroll to position [0, 6521]
copy div "Oh yeah! I have got something to say! I have been burned by vague lesson plans …"
click at [34, 231] on span "0:37" at bounding box center [34, 238] width 21 height 14
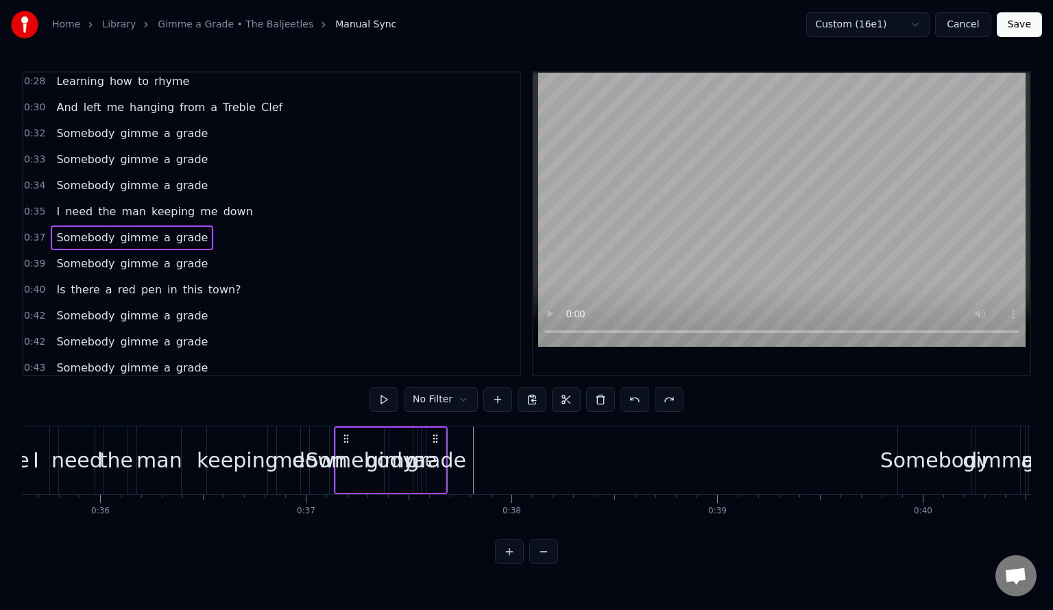
scroll to position [0, 7570]
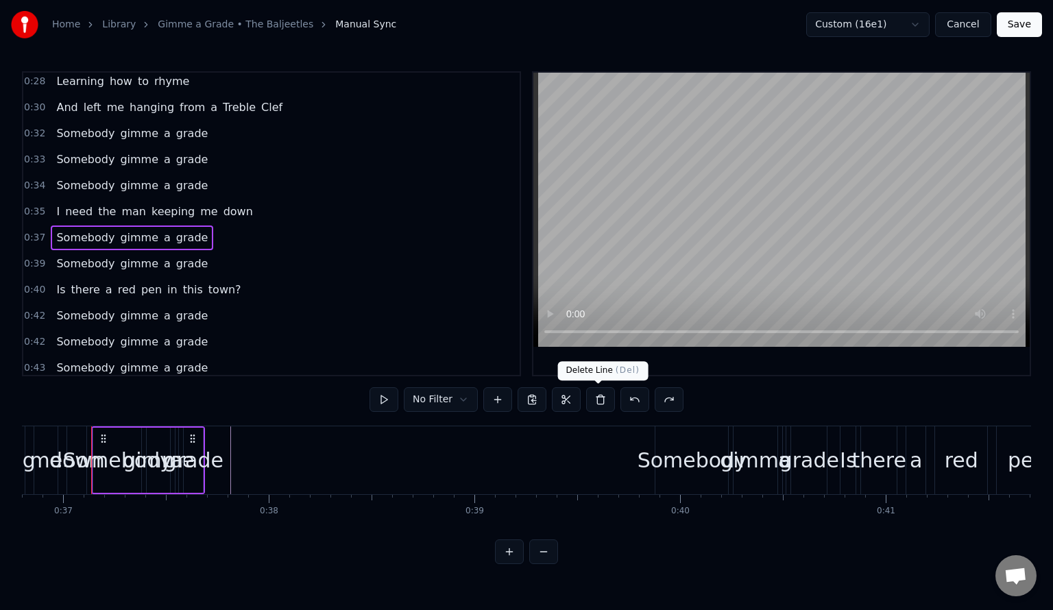
click at [597, 400] on button at bounding box center [600, 399] width 29 height 25
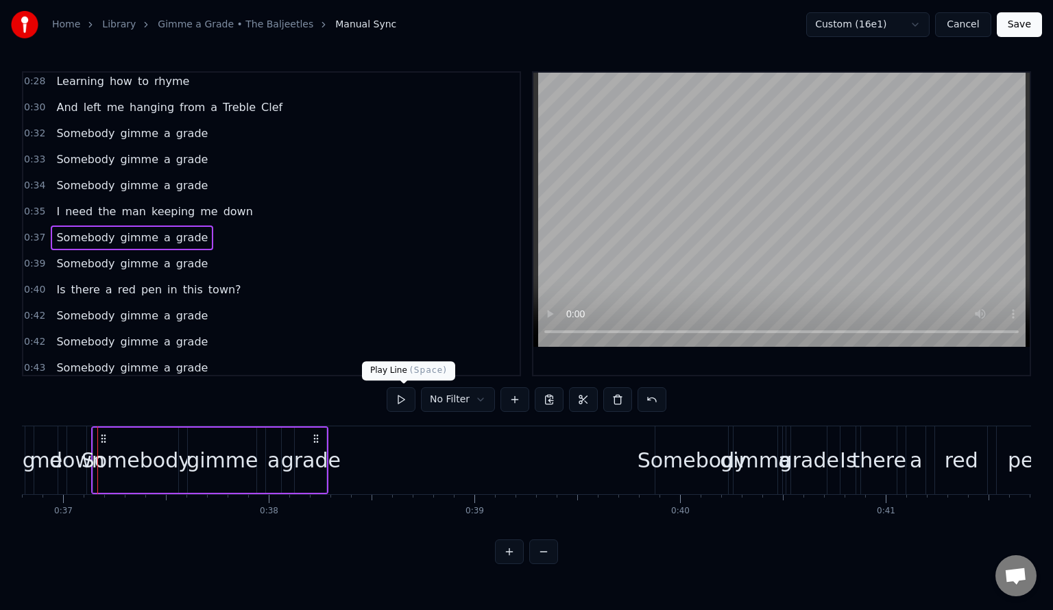
click at [414, 398] on button at bounding box center [401, 399] width 29 height 25
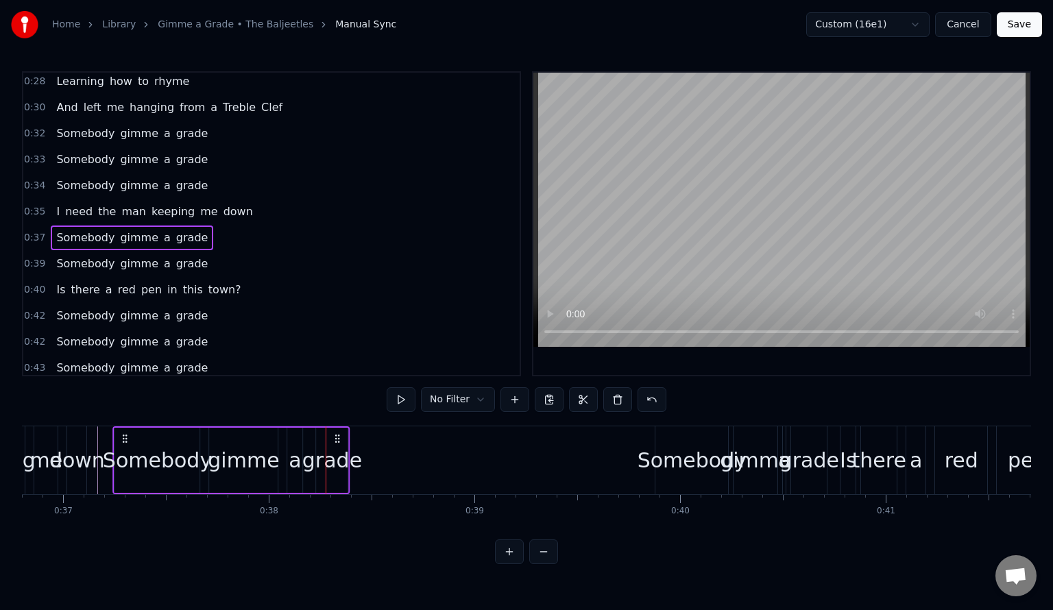
drag, startPoint x: 315, startPoint y: 438, endPoint x: 337, endPoint y: 436, distance: 21.4
click at [337, 436] on icon at bounding box center [337, 438] width 11 height 11
click at [33, 231] on span "0:37" at bounding box center [34, 238] width 21 height 14
click at [406, 398] on button at bounding box center [401, 399] width 29 height 25
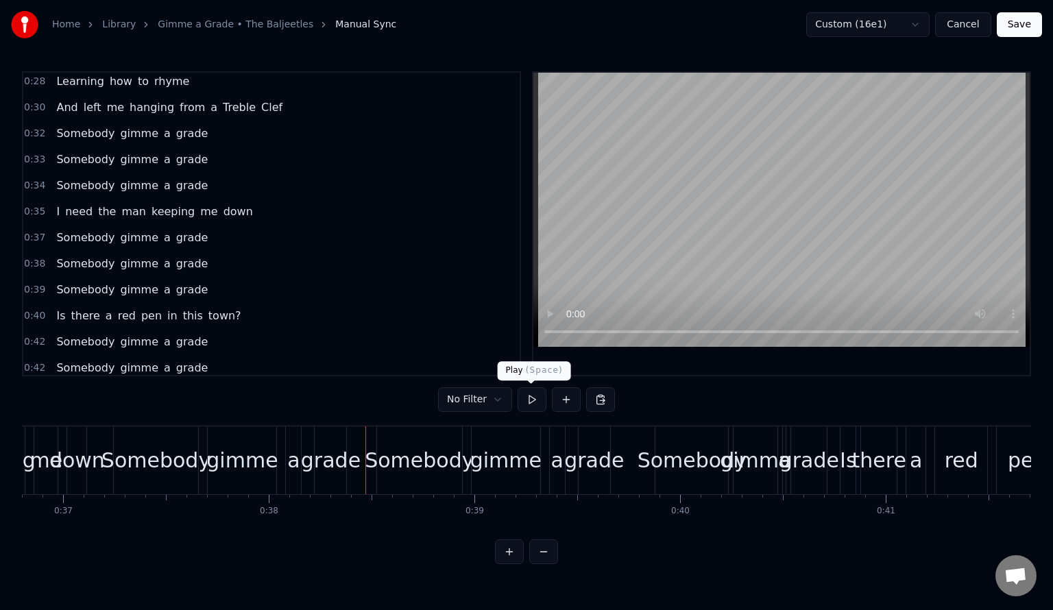
click at [535, 396] on button at bounding box center [532, 399] width 29 height 25
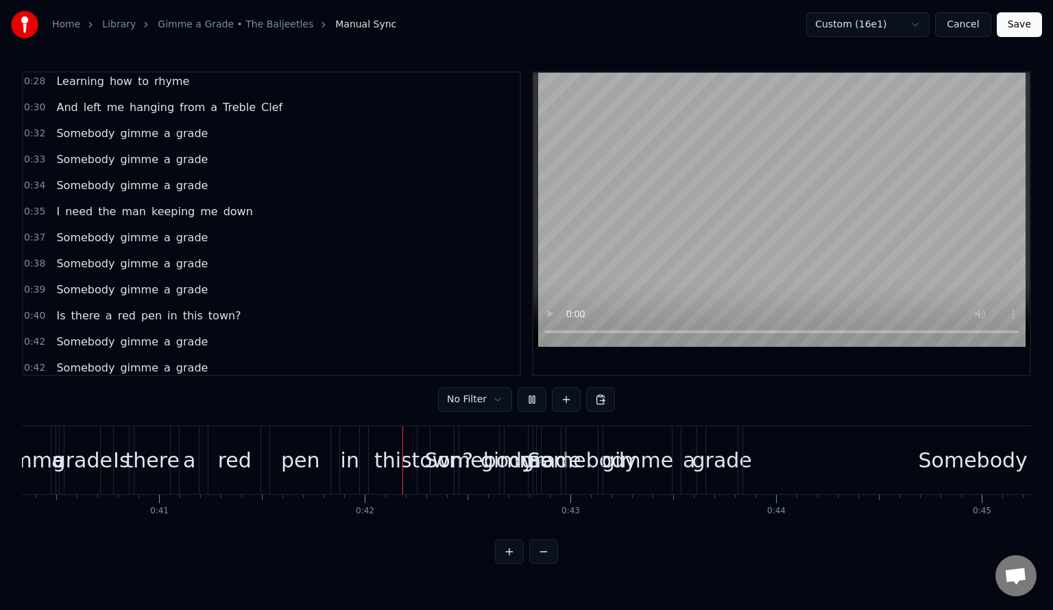
scroll to position [0, 8487]
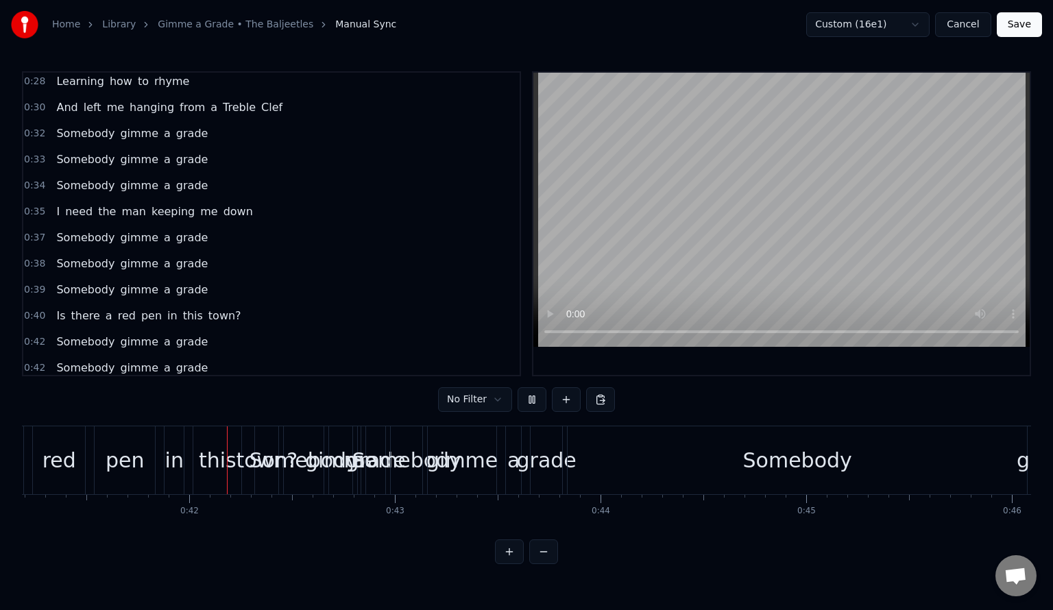
click at [529, 407] on button at bounding box center [532, 399] width 29 height 25
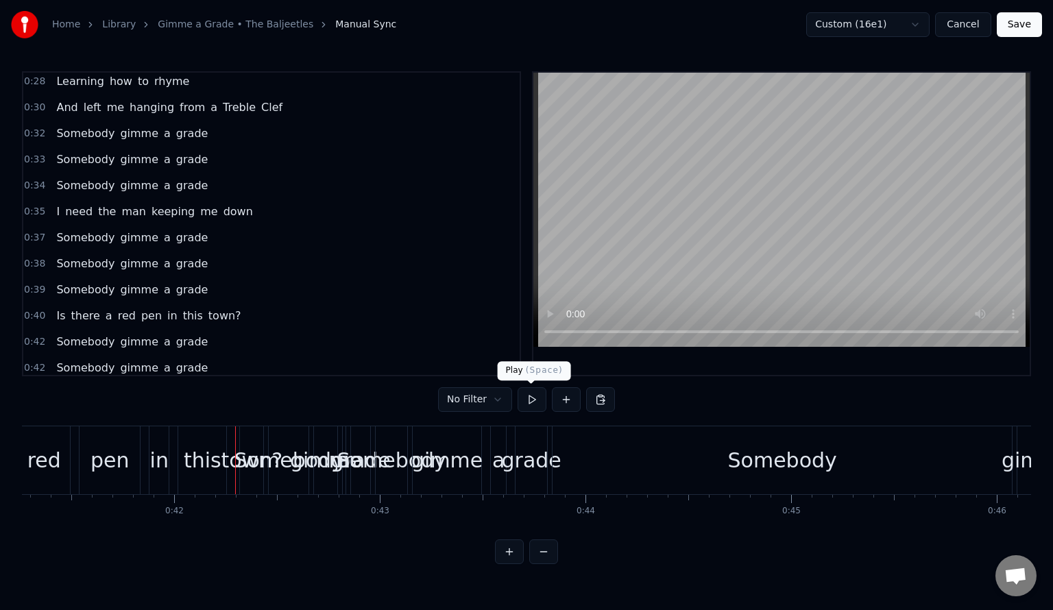
click at [531, 398] on button at bounding box center [532, 399] width 29 height 25
click at [538, 398] on button at bounding box center [532, 399] width 29 height 25
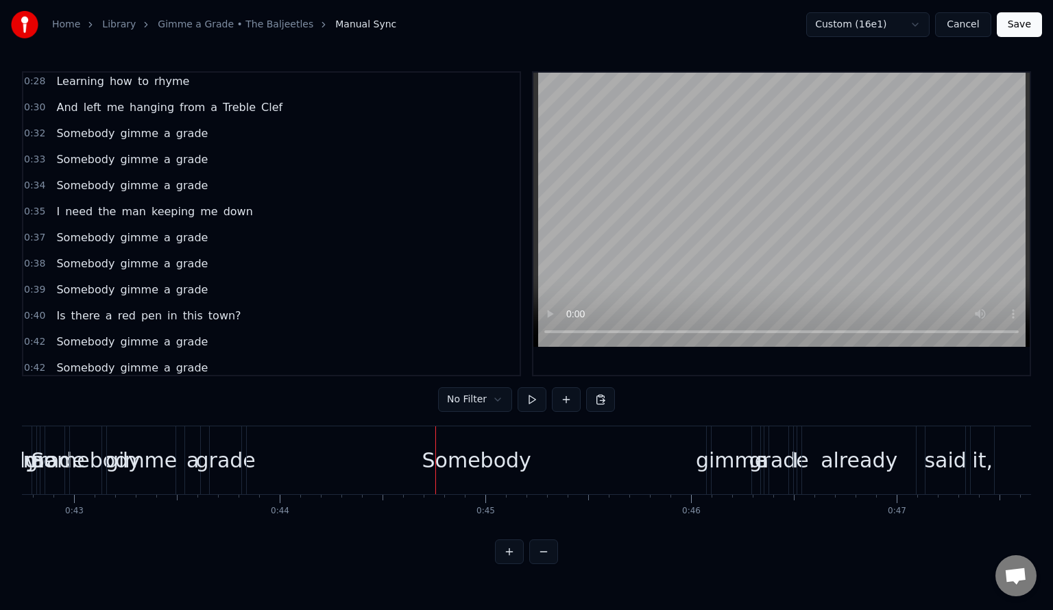
scroll to position [0, 8841]
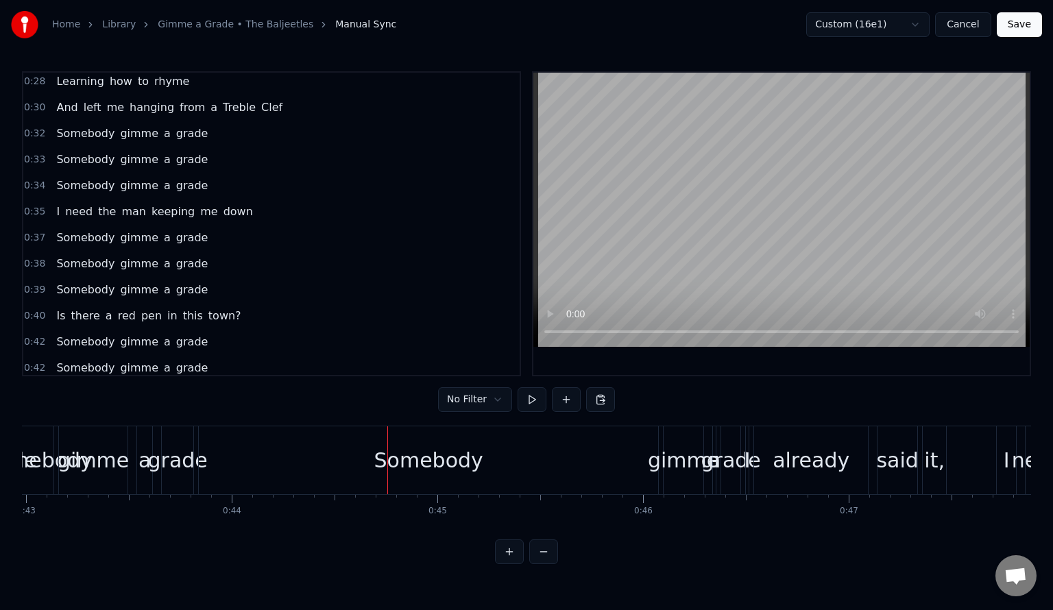
click at [439, 451] on div "Somebody" at bounding box center [428, 460] width 109 height 31
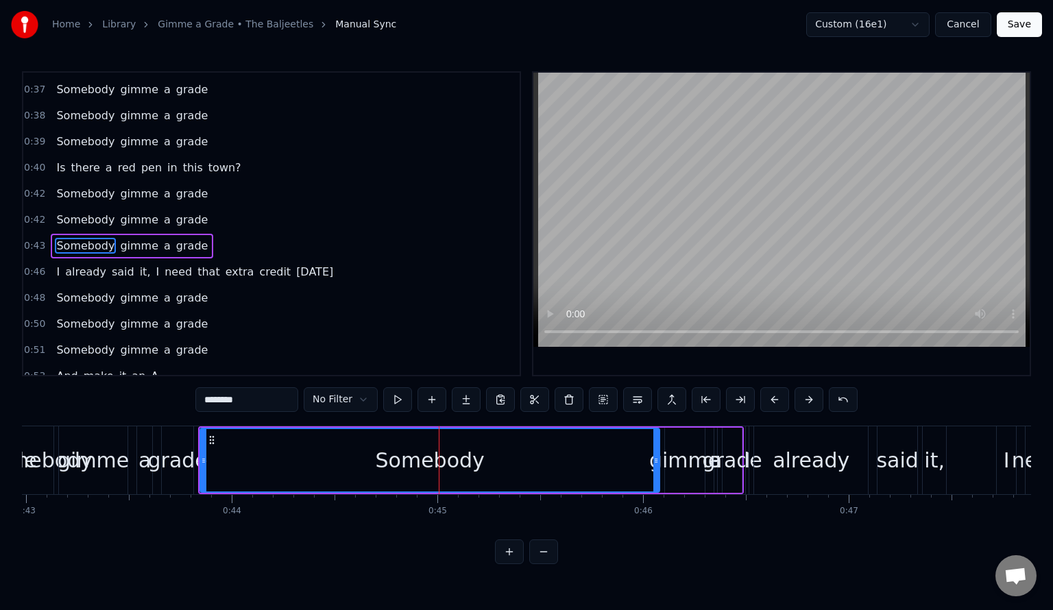
scroll to position [416, 0]
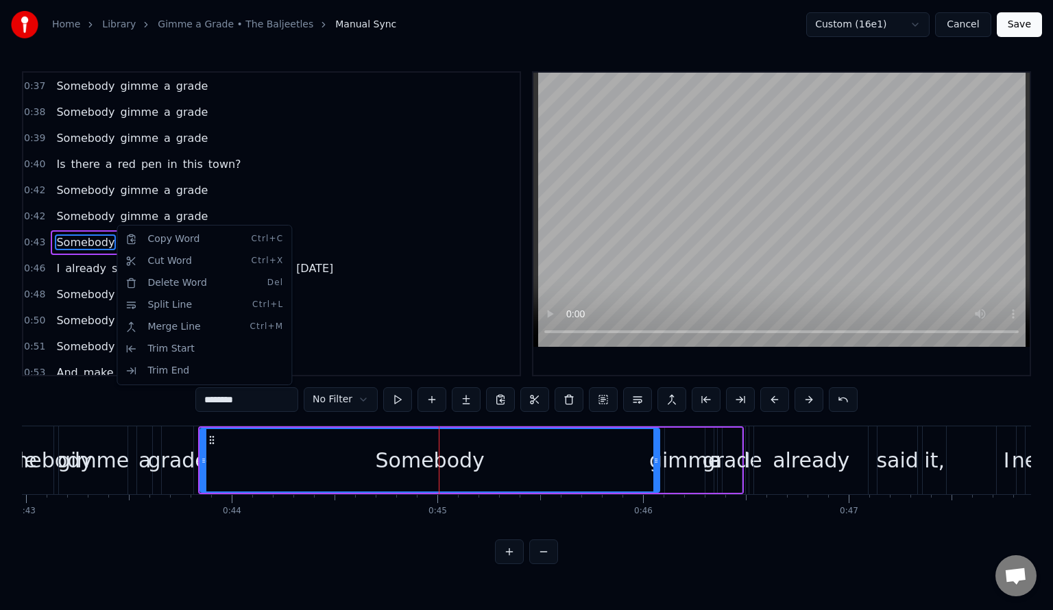
click at [901, 394] on html "Home Library Gimme a Grade • The Baljeetles Manual Sync Custom (16e1) Cancel Sa…" at bounding box center [526, 293] width 1053 height 586
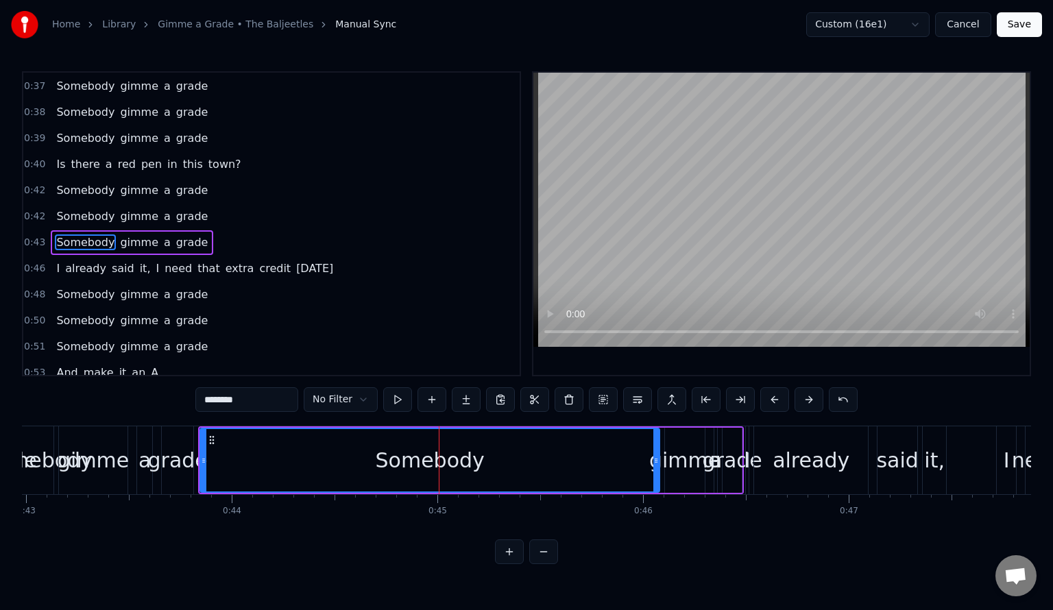
click at [27, 236] on span "0:43" at bounding box center [34, 243] width 21 height 14
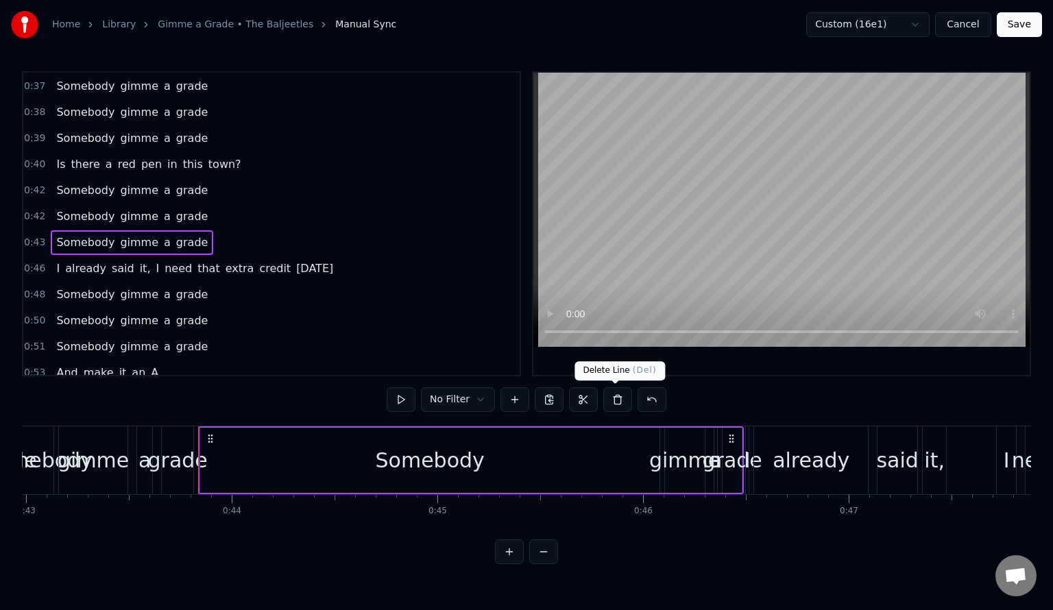
click at [617, 400] on button at bounding box center [617, 399] width 29 height 25
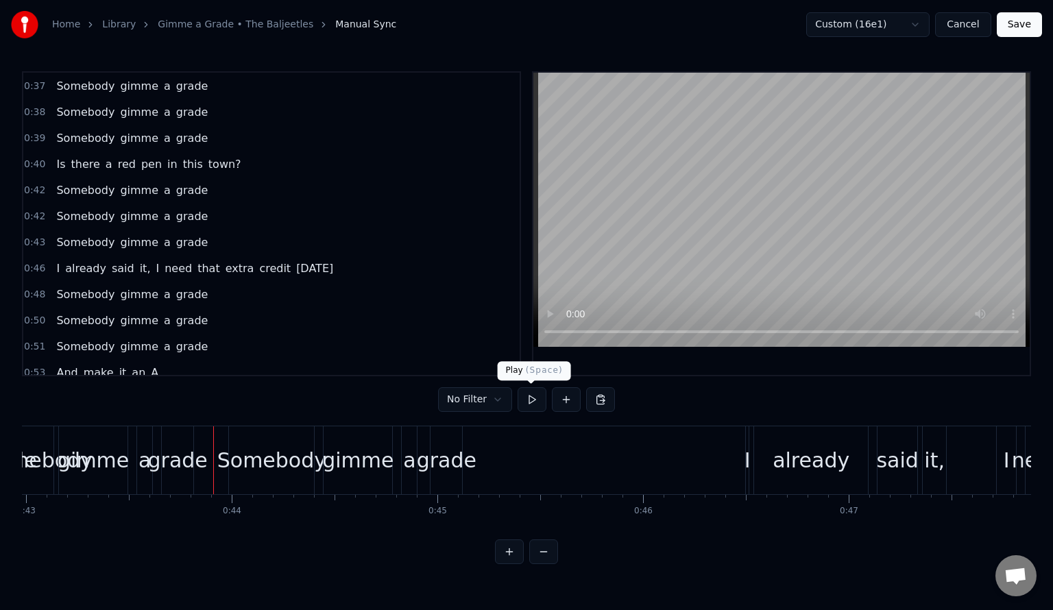
click at [533, 398] on button at bounding box center [532, 399] width 29 height 25
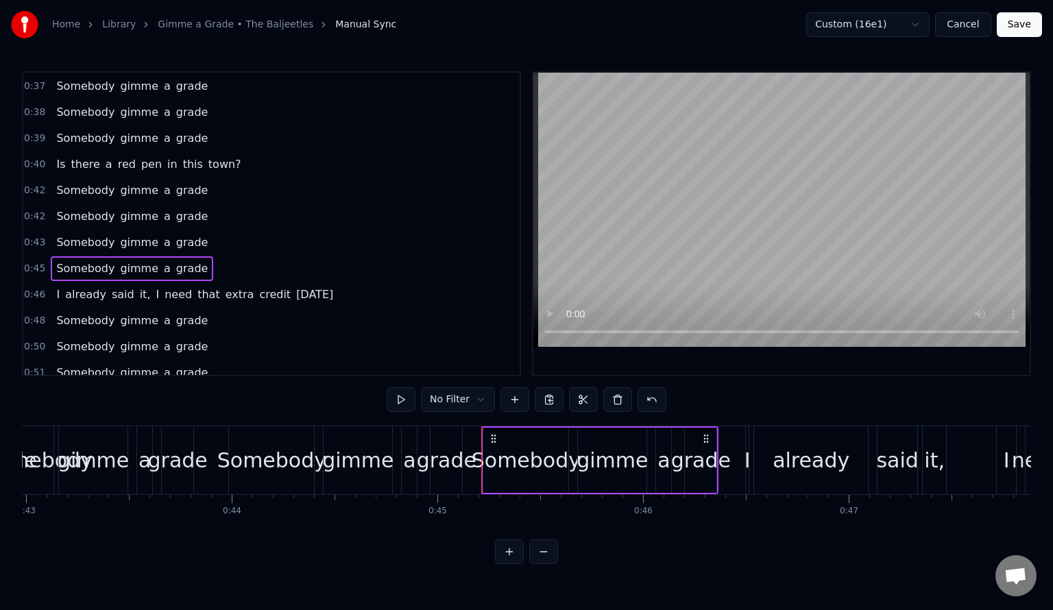
click at [29, 184] on span "0:42" at bounding box center [34, 191] width 21 height 14
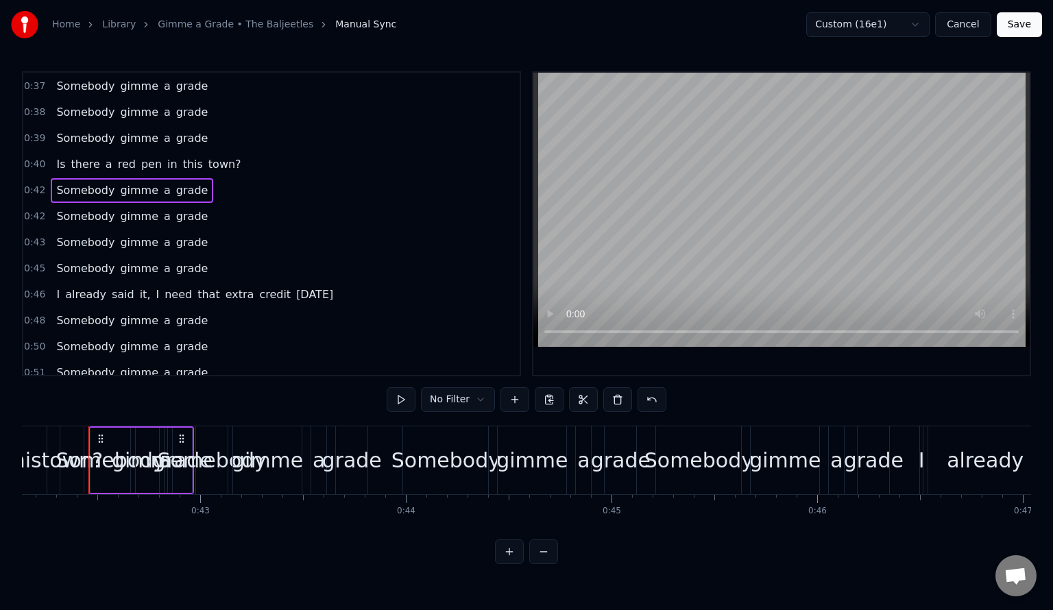
scroll to position [0, 8664]
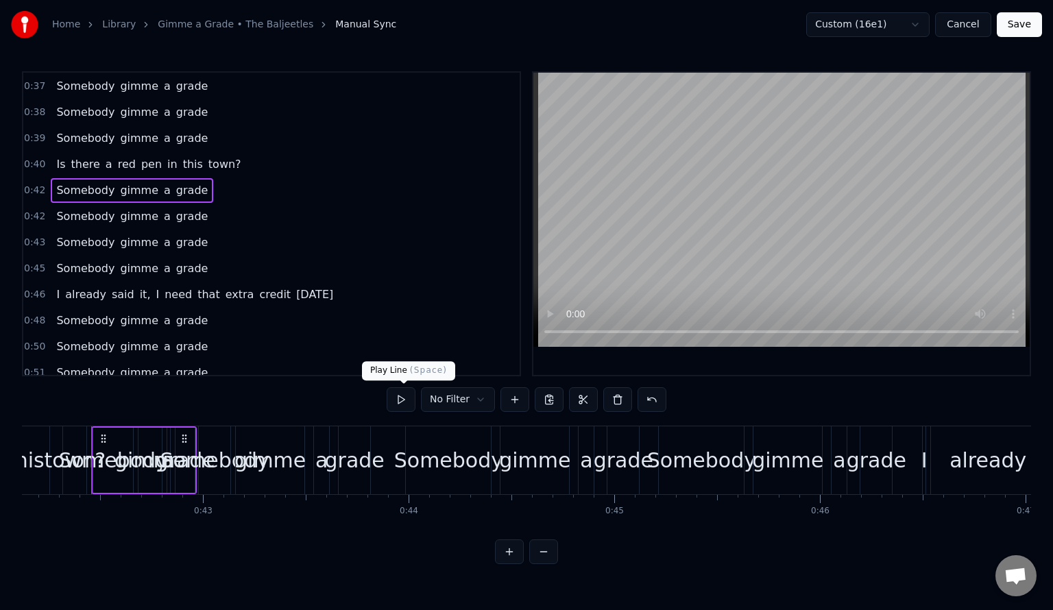
click at [400, 402] on button at bounding box center [401, 399] width 29 height 25
click at [79, 444] on div "town?" at bounding box center [74, 460] width 23 height 68
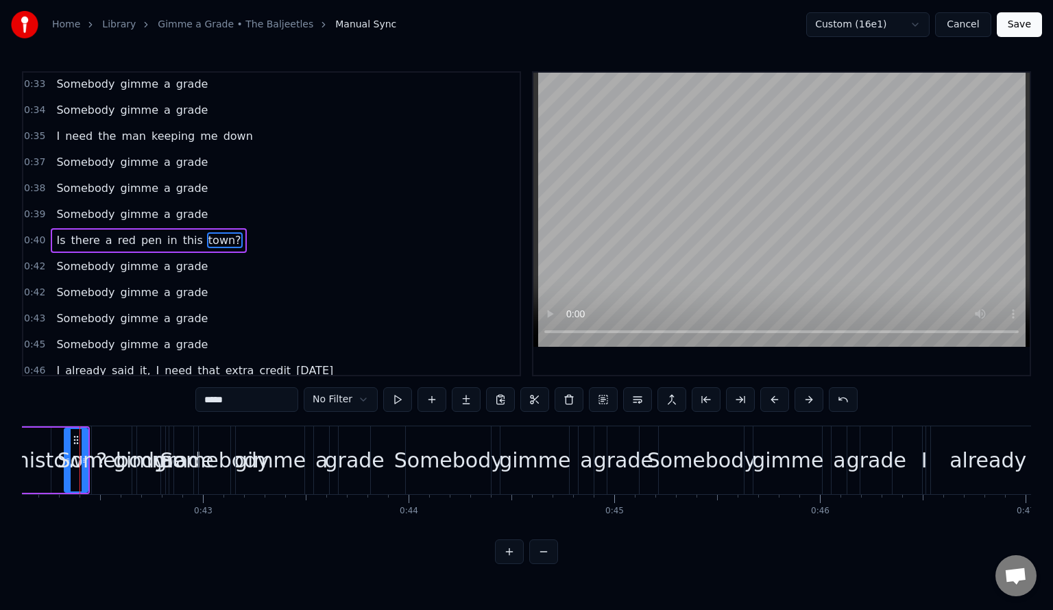
scroll to position [0, 8652]
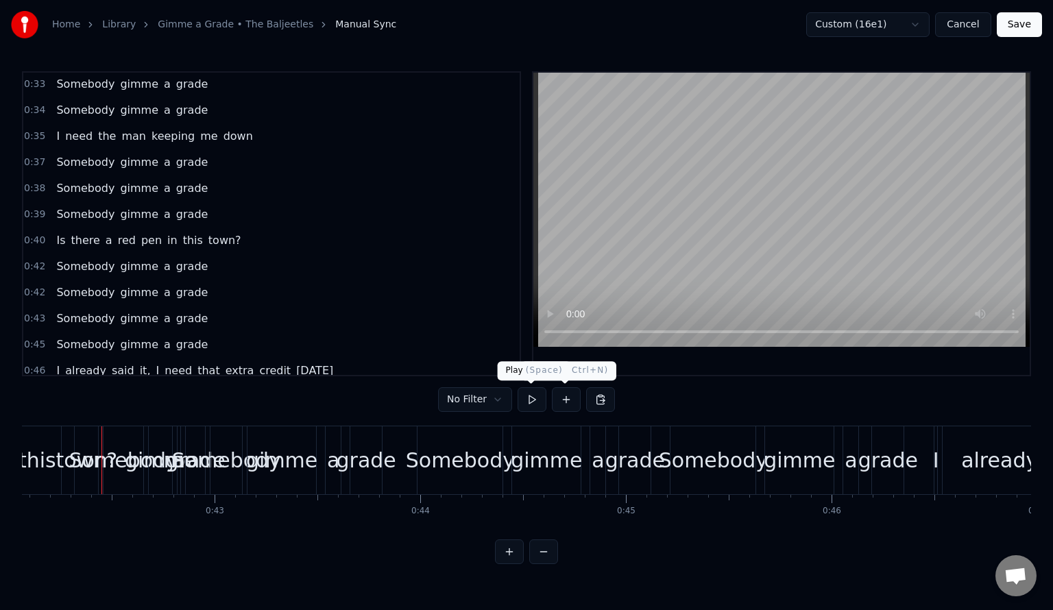
click at [531, 401] on button at bounding box center [532, 399] width 29 height 25
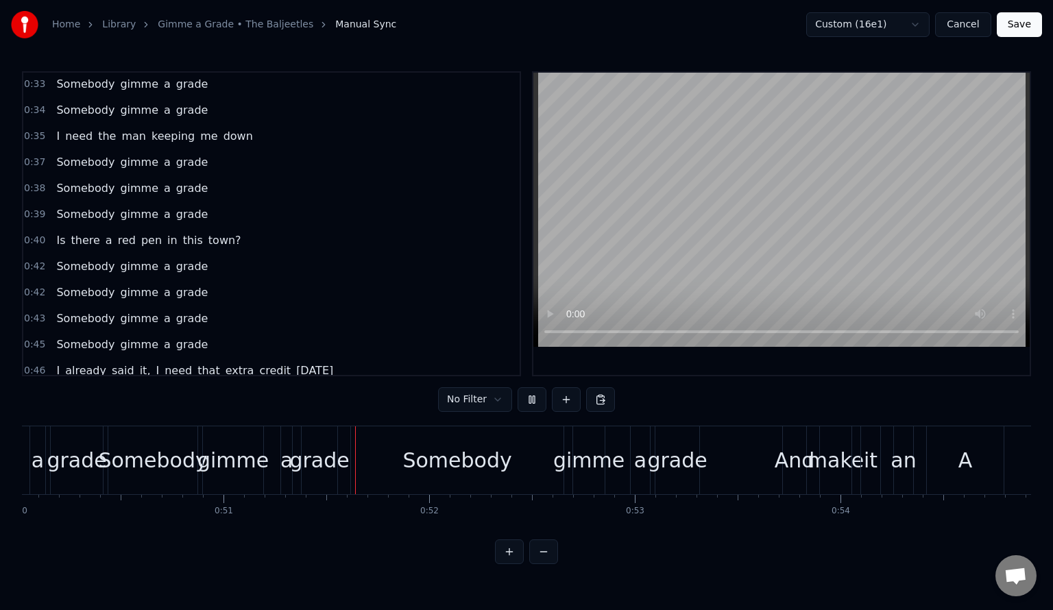
scroll to position [0, 10451]
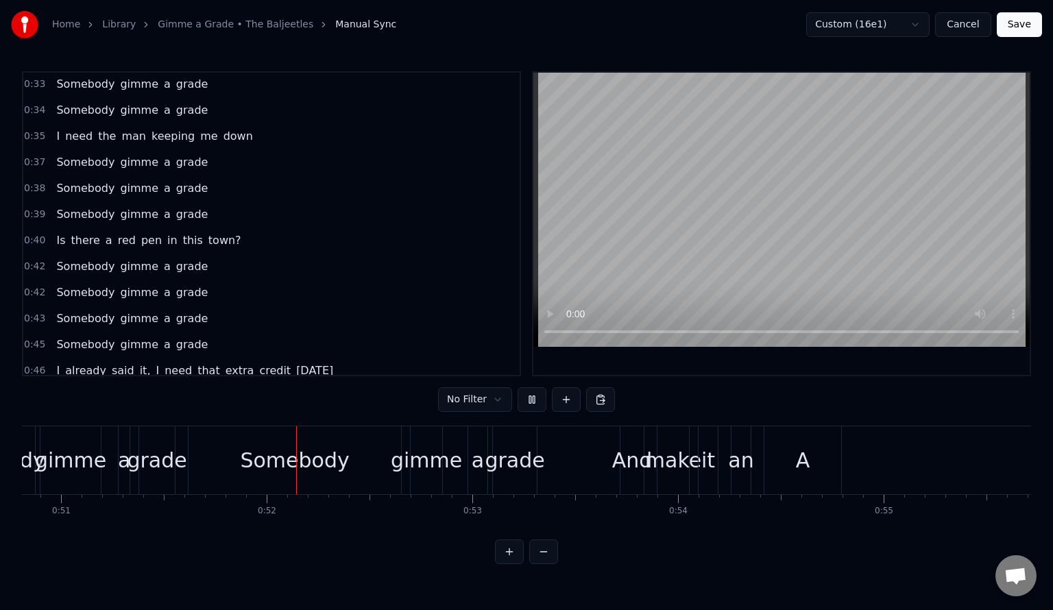
click at [531, 401] on button at bounding box center [532, 399] width 29 height 25
click at [244, 449] on div "Somebody" at bounding box center [295, 460] width 213 height 68
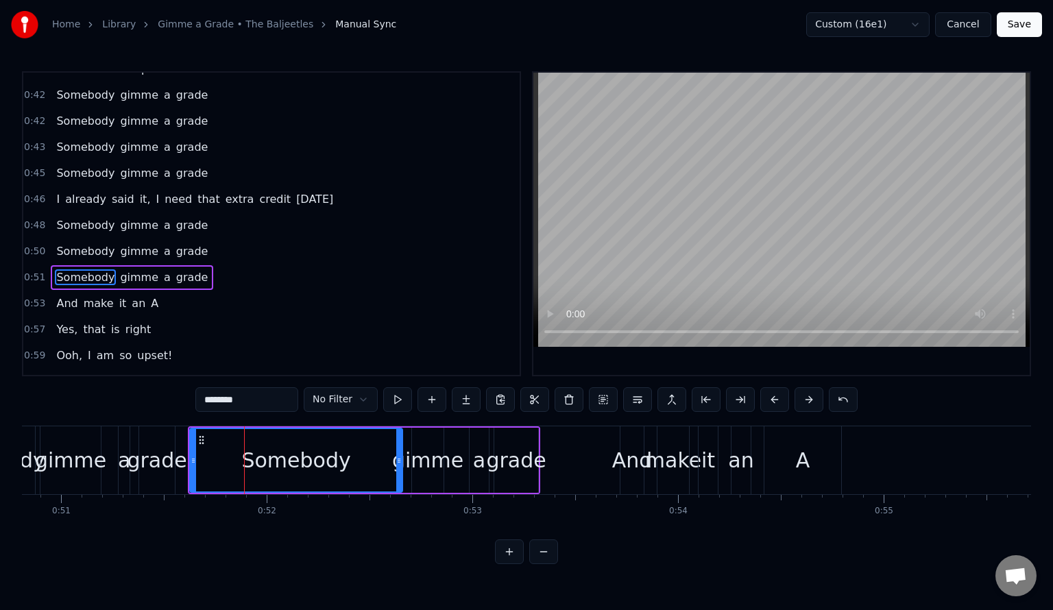
scroll to position [542, 0]
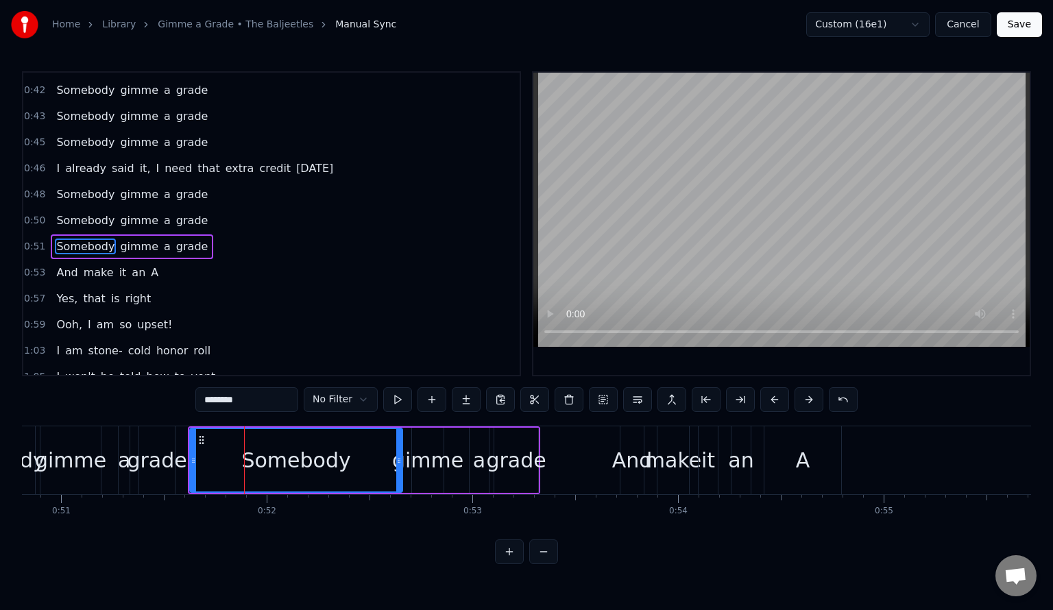
click at [30, 214] on span "0:50" at bounding box center [34, 221] width 21 height 14
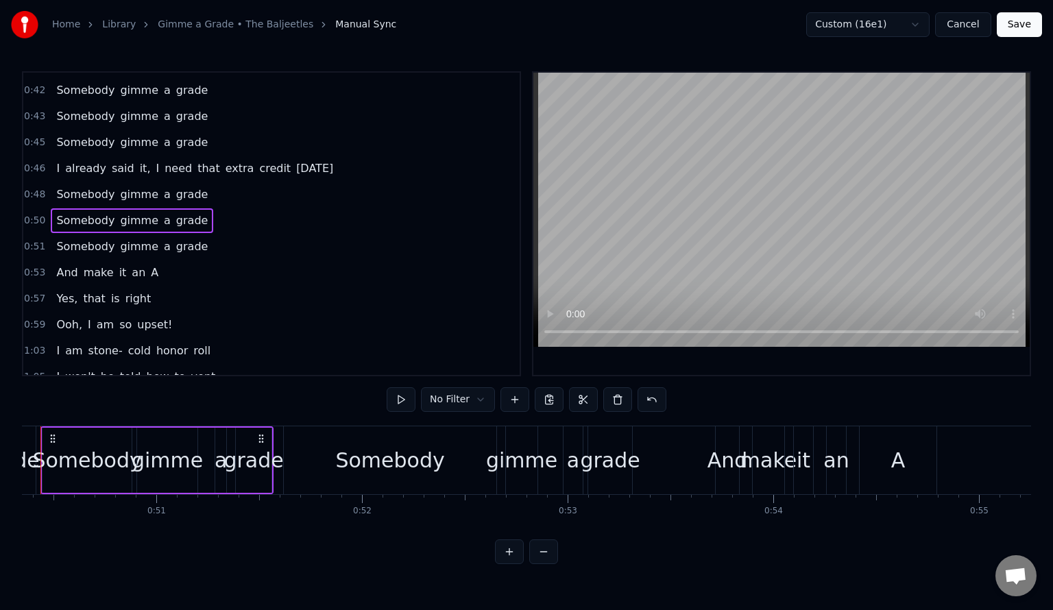
scroll to position [0, 10305]
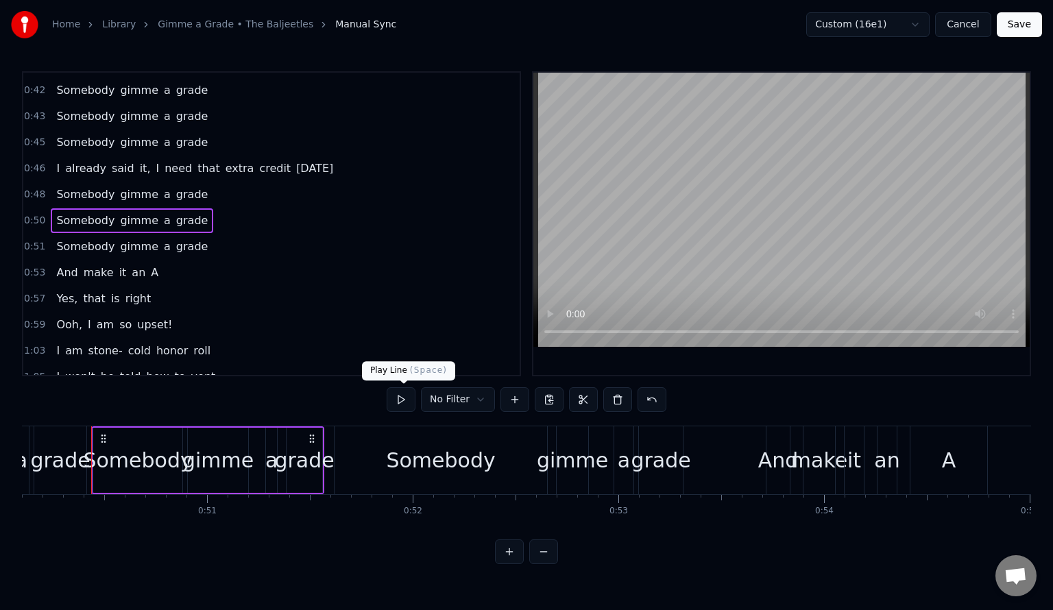
click at [409, 395] on button at bounding box center [401, 399] width 29 height 25
click at [27, 188] on span "0:48" at bounding box center [34, 195] width 21 height 14
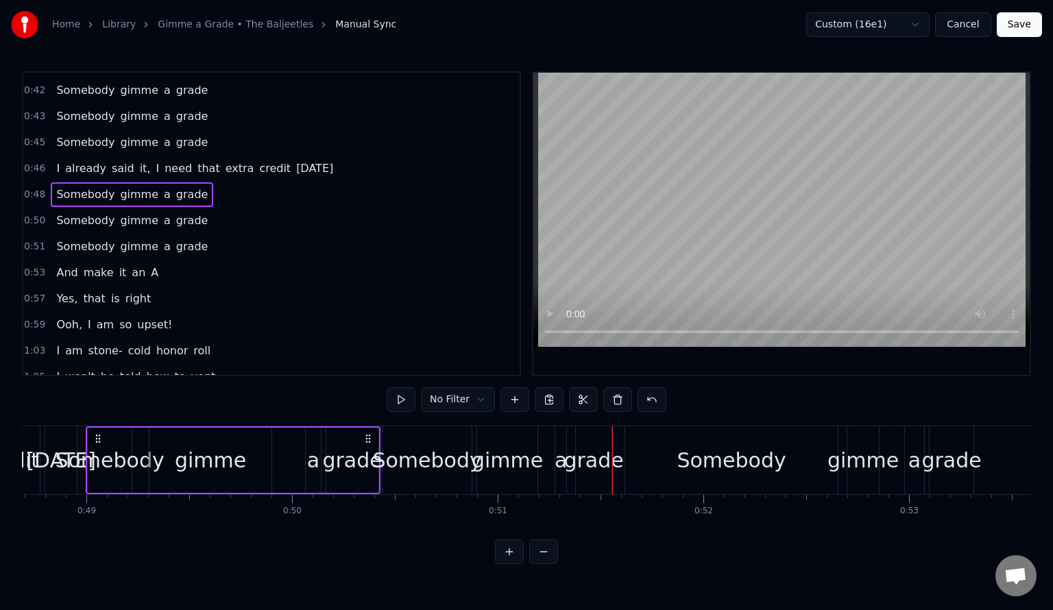
scroll to position [0, 10009]
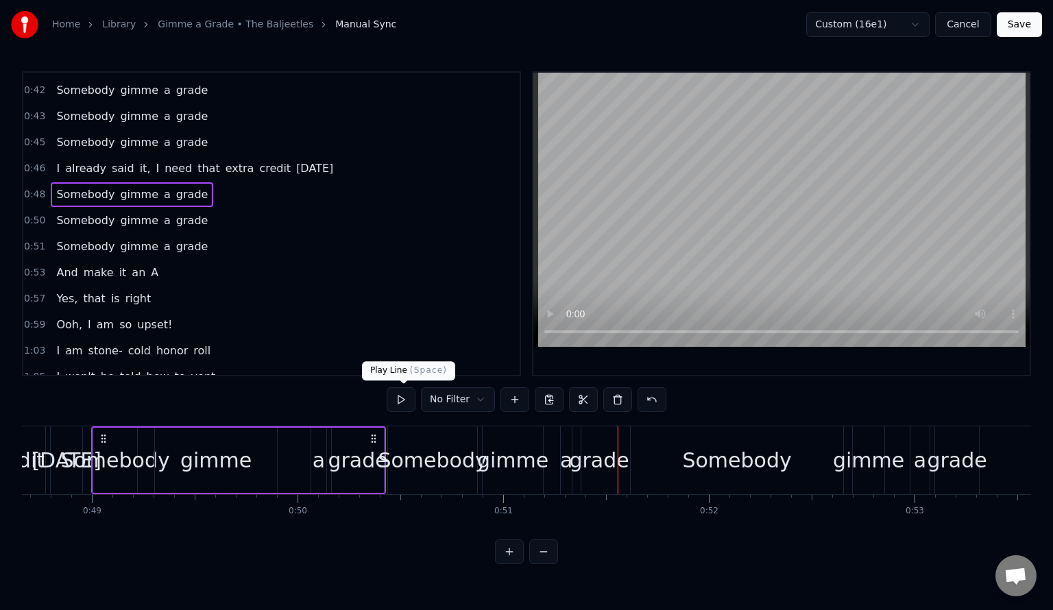
click at [403, 403] on button at bounding box center [401, 399] width 29 height 25
click at [27, 214] on span "0:50" at bounding box center [34, 221] width 21 height 14
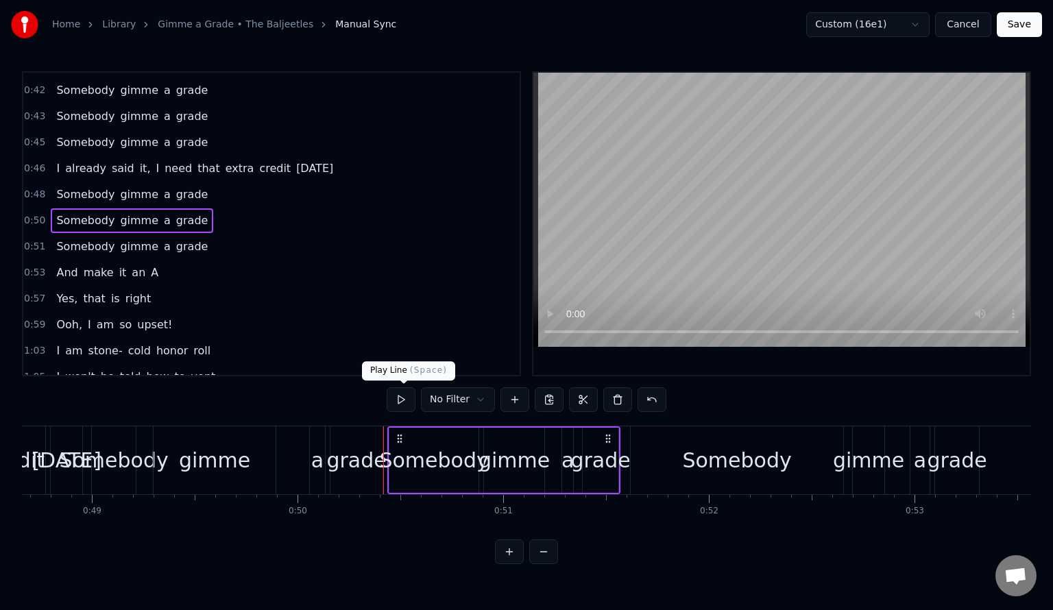
click at [411, 400] on button at bounding box center [401, 399] width 29 height 25
click at [30, 240] on span "0:51" at bounding box center [34, 247] width 21 height 14
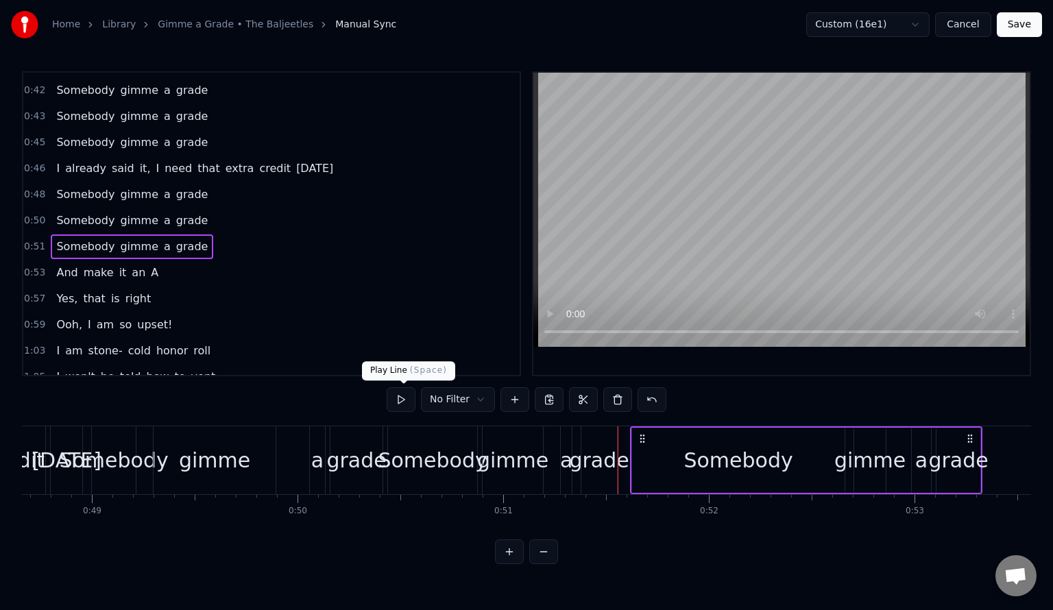
click at [408, 395] on button at bounding box center [401, 399] width 29 height 25
click at [408, 398] on button at bounding box center [401, 399] width 29 height 25
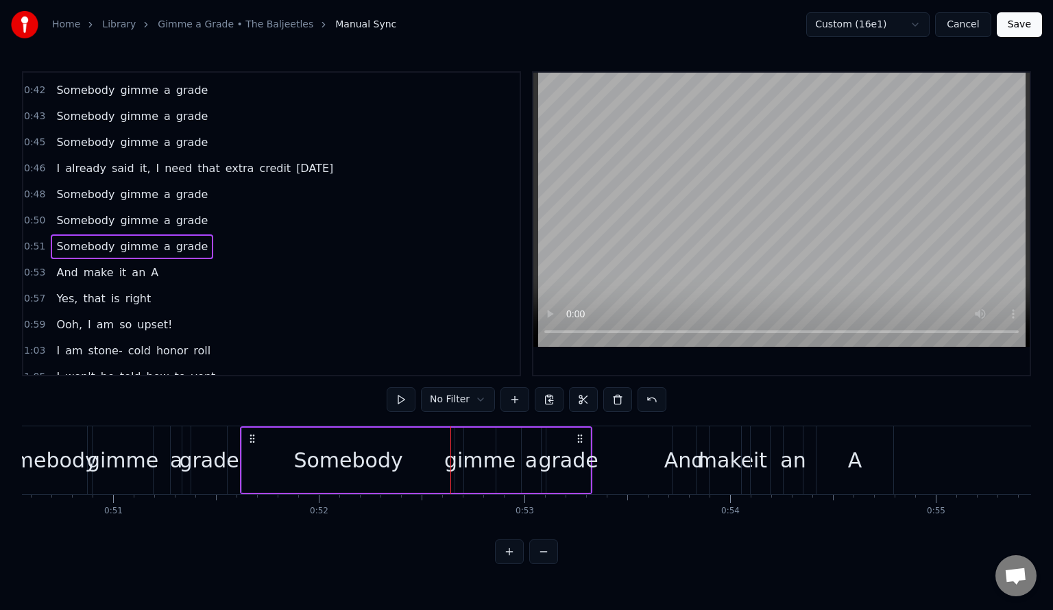
scroll to position [0, 10423]
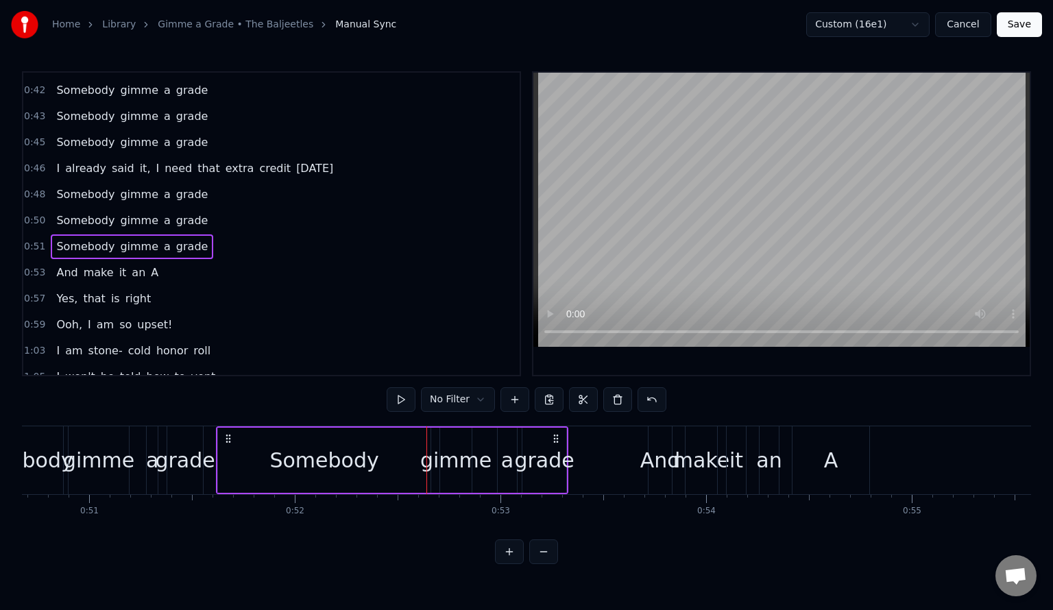
click at [31, 240] on span "0:51" at bounding box center [34, 247] width 21 height 14
click at [613, 402] on button at bounding box center [617, 399] width 29 height 25
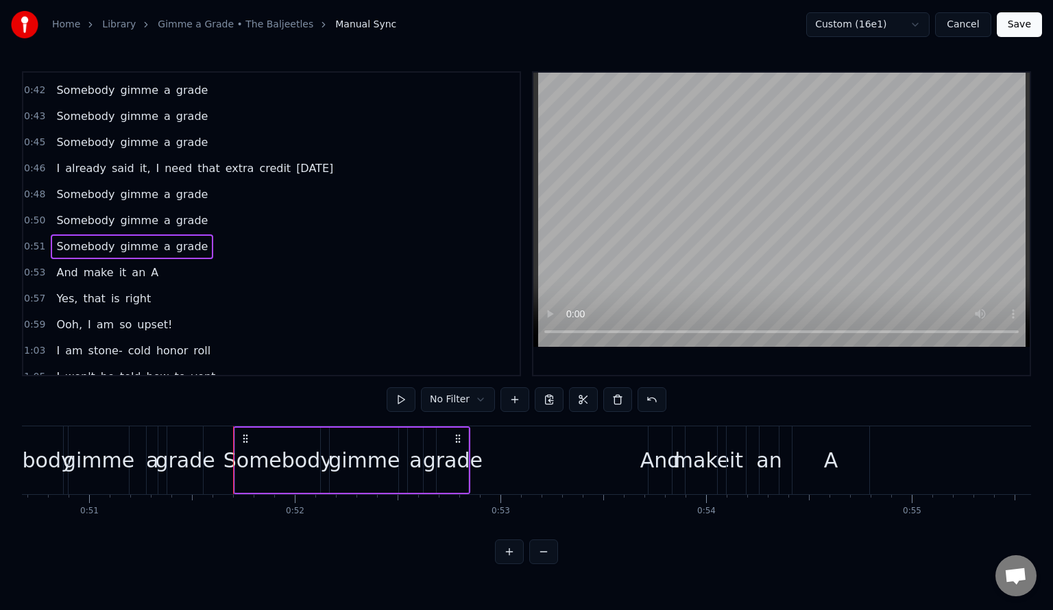
click at [458, 453] on div "grade" at bounding box center [453, 460] width 60 height 31
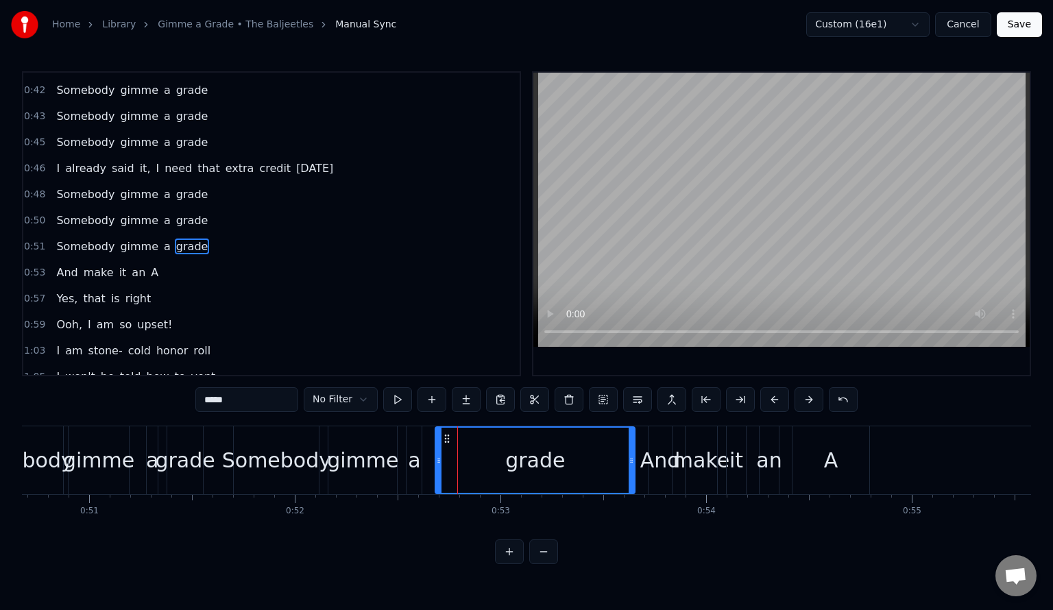
drag, startPoint x: 462, startPoint y: 446, endPoint x: 630, endPoint y: 447, distance: 168.0
click at [630, 447] on div at bounding box center [631, 460] width 5 height 65
click at [213, 451] on div at bounding box center [295, 460] width 21392 height 68
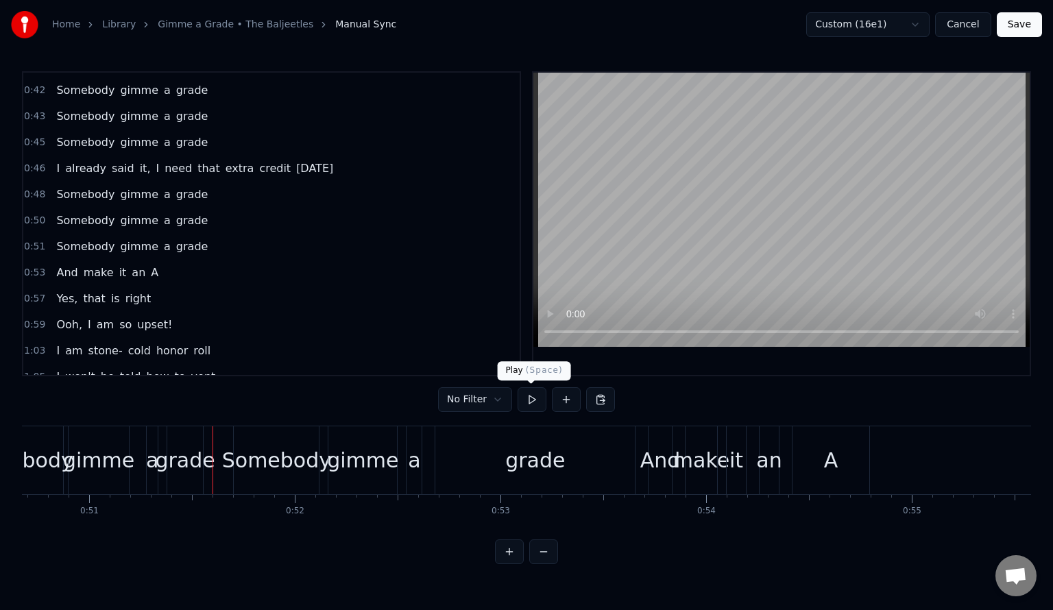
click at [531, 397] on button at bounding box center [532, 399] width 29 height 25
click at [529, 403] on button at bounding box center [532, 399] width 29 height 25
click at [32, 214] on span "0:50" at bounding box center [34, 221] width 21 height 14
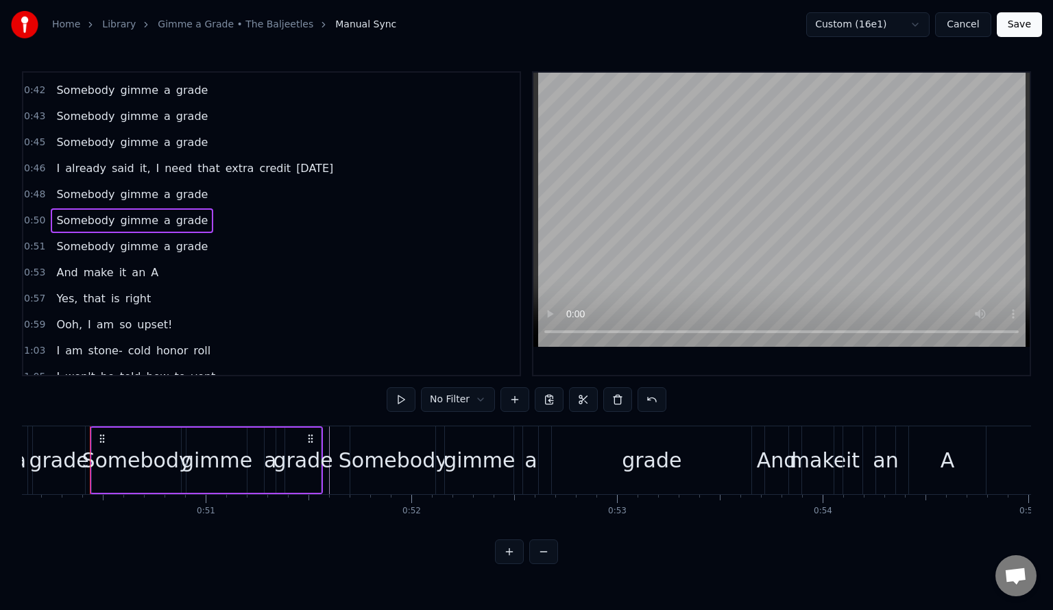
scroll to position [0, 10305]
click at [411, 403] on button at bounding box center [401, 399] width 29 height 25
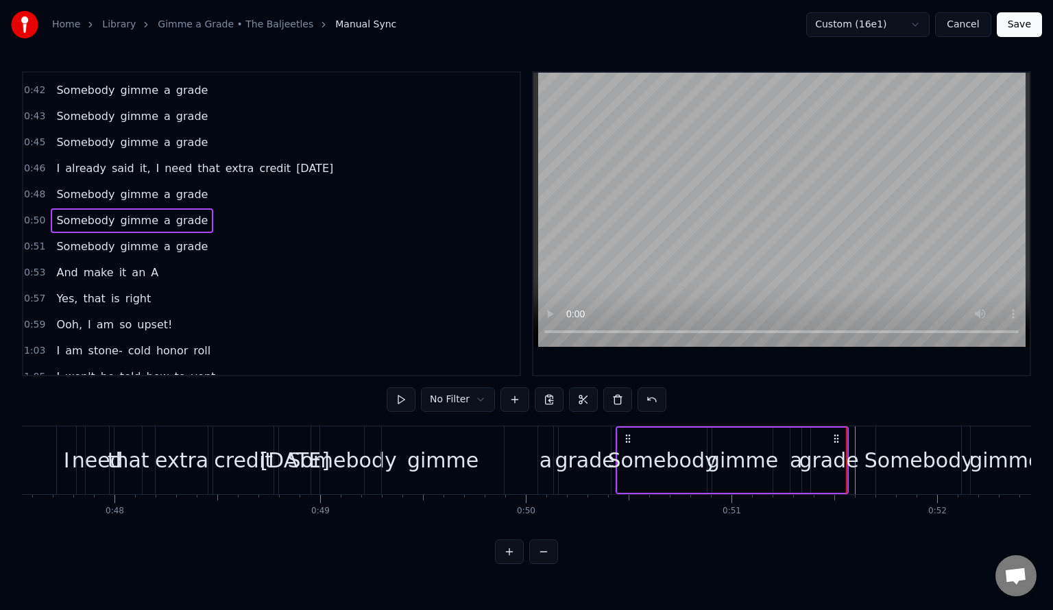
scroll to position [0, 9792]
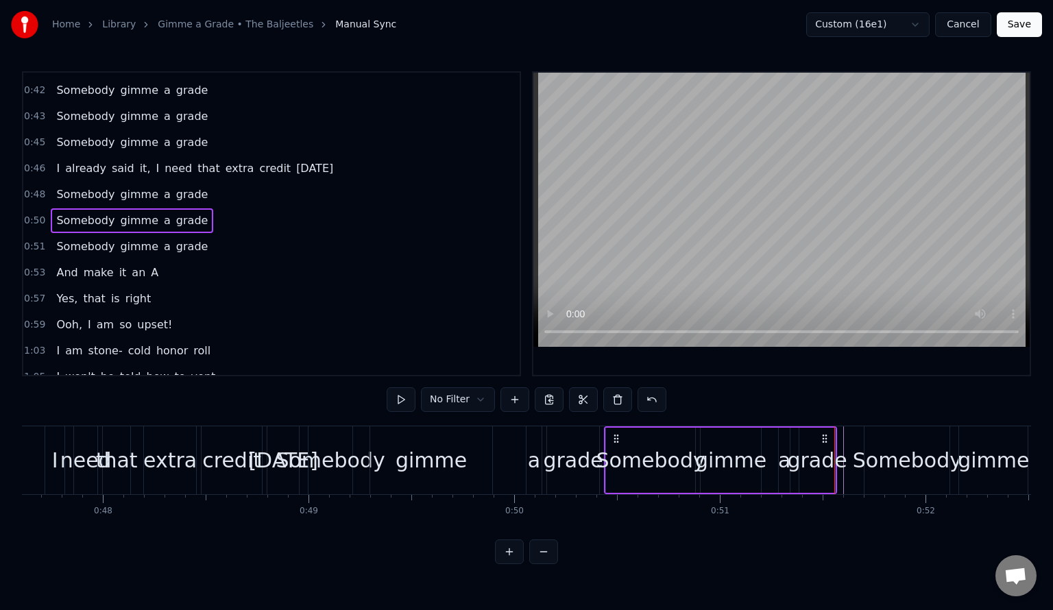
click at [500, 453] on div "Somebody gimme a grade" at bounding box center [455, 460] width 295 height 68
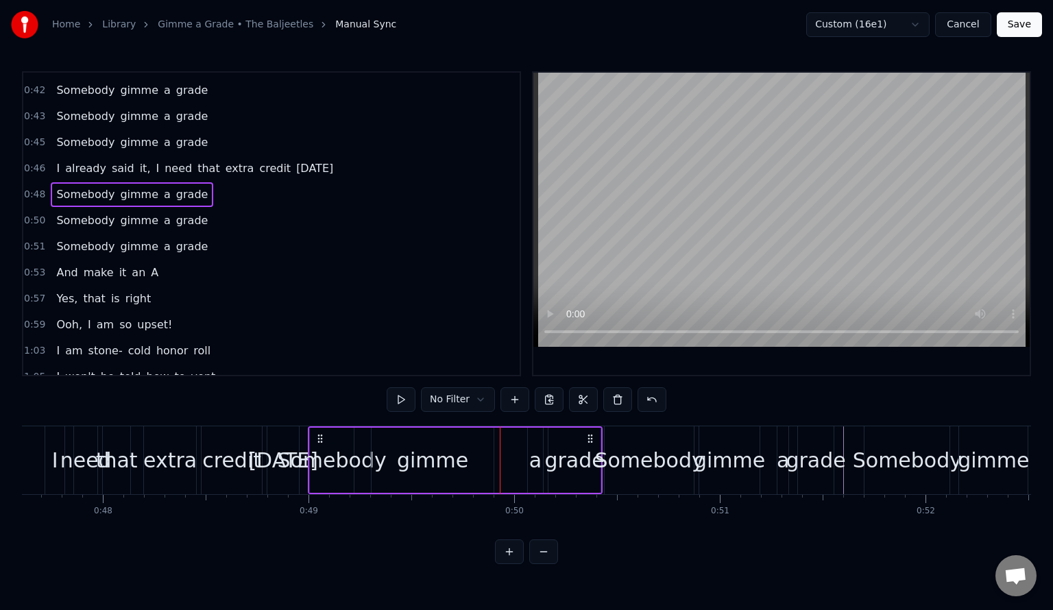
click at [308, 432] on div "Somebody gimme a grade" at bounding box center [455, 460] width 295 height 68
click at [304, 433] on div at bounding box center [926, 460] width 21392 height 68
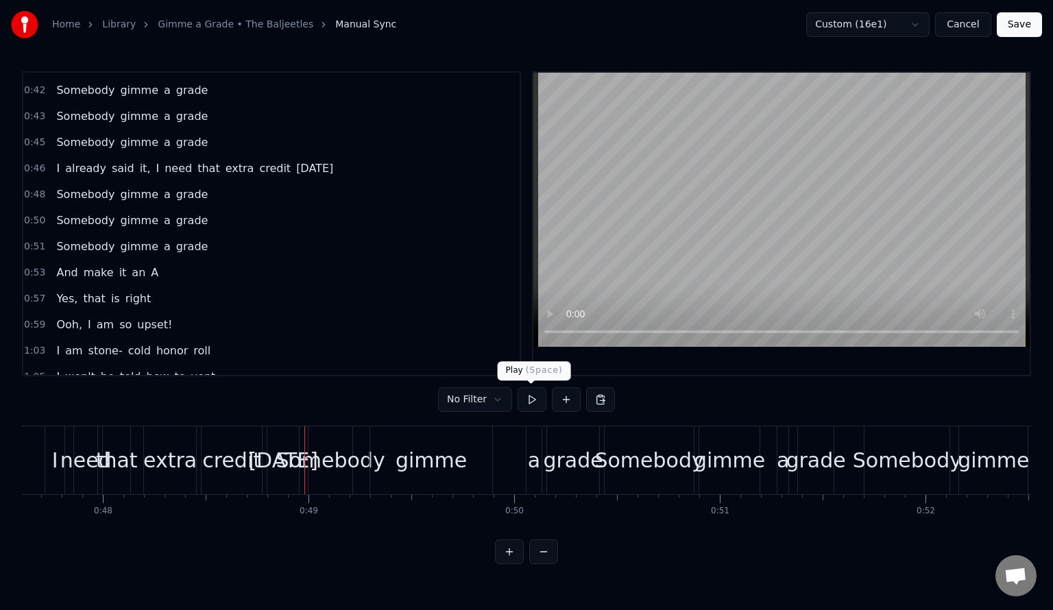
click at [542, 400] on button at bounding box center [532, 399] width 29 height 25
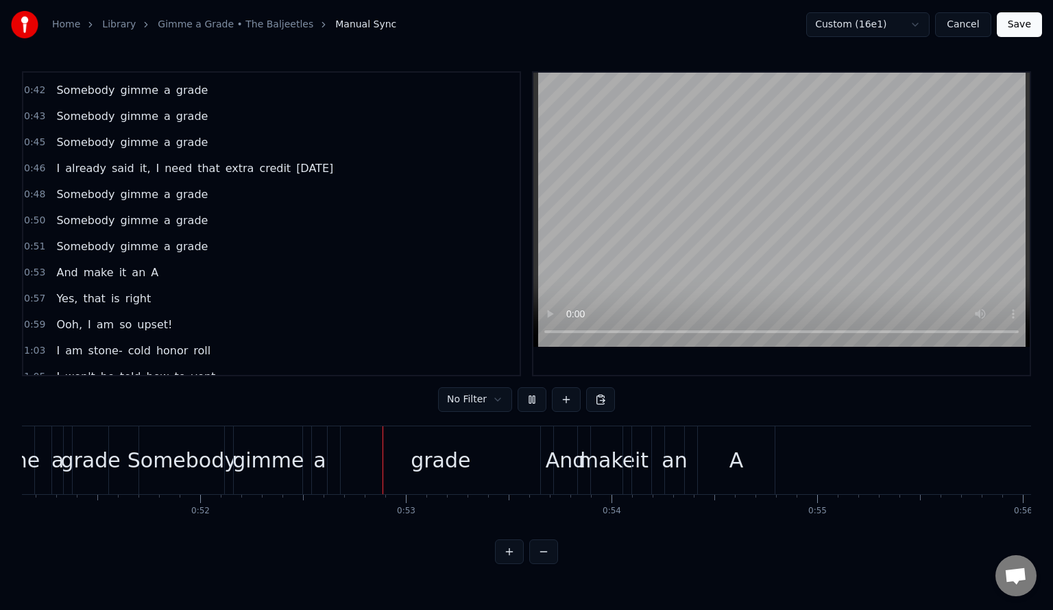
scroll to position [0, 10704]
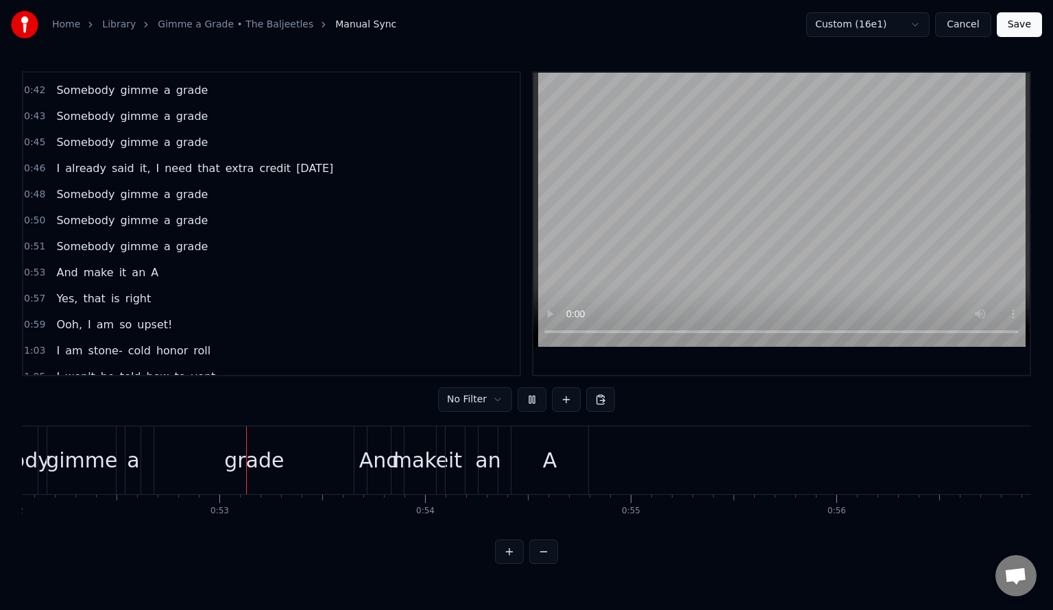
click at [533, 400] on button at bounding box center [532, 399] width 29 height 25
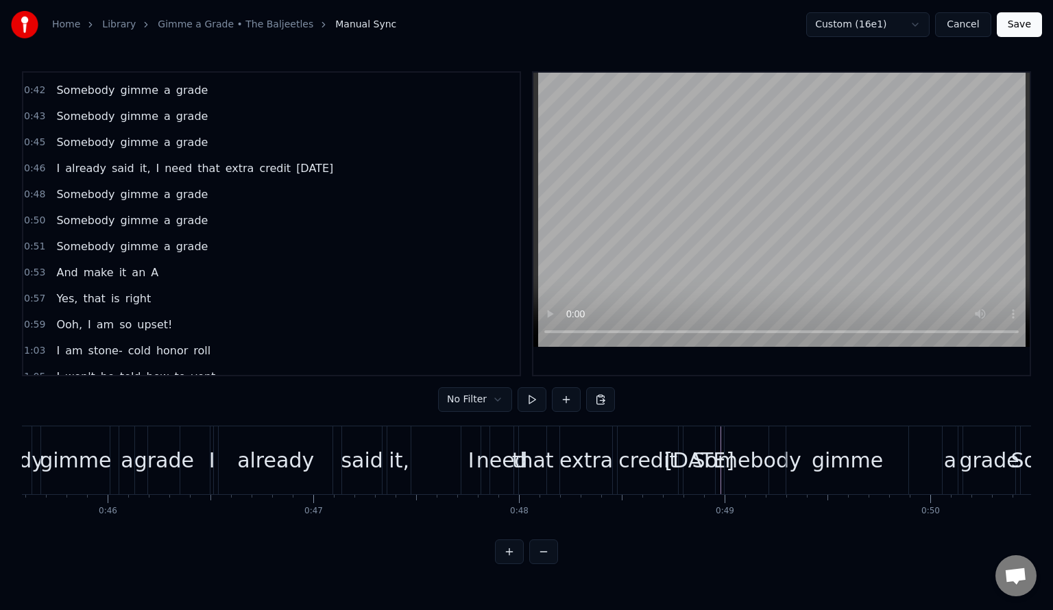
scroll to position [0, 9328]
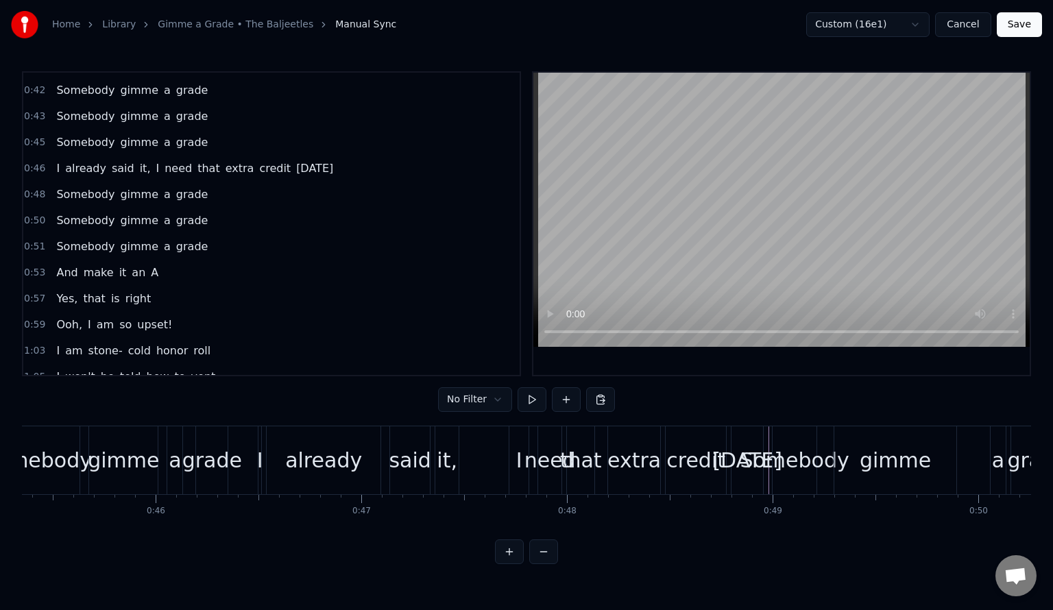
click at [30, 162] on span "0:46" at bounding box center [34, 169] width 21 height 14
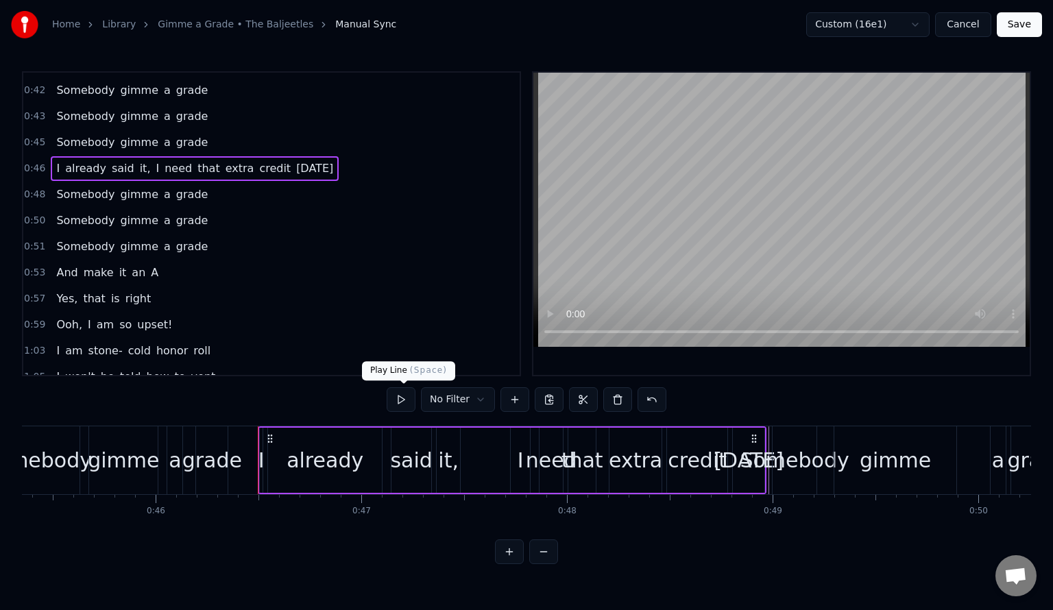
click at [408, 398] on button at bounding box center [401, 399] width 29 height 25
click at [407, 398] on button at bounding box center [401, 399] width 29 height 25
click at [30, 188] on span "0:48" at bounding box center [34, 195] width 21 height 14
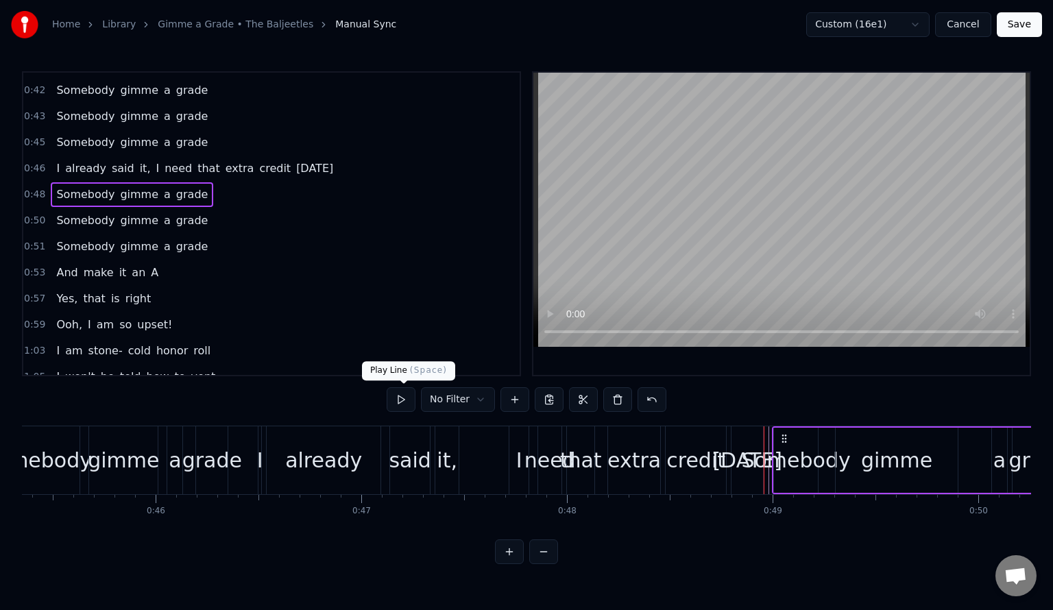
click at [409, 399] on button at bounding box center [401, 399] width 29 height 25
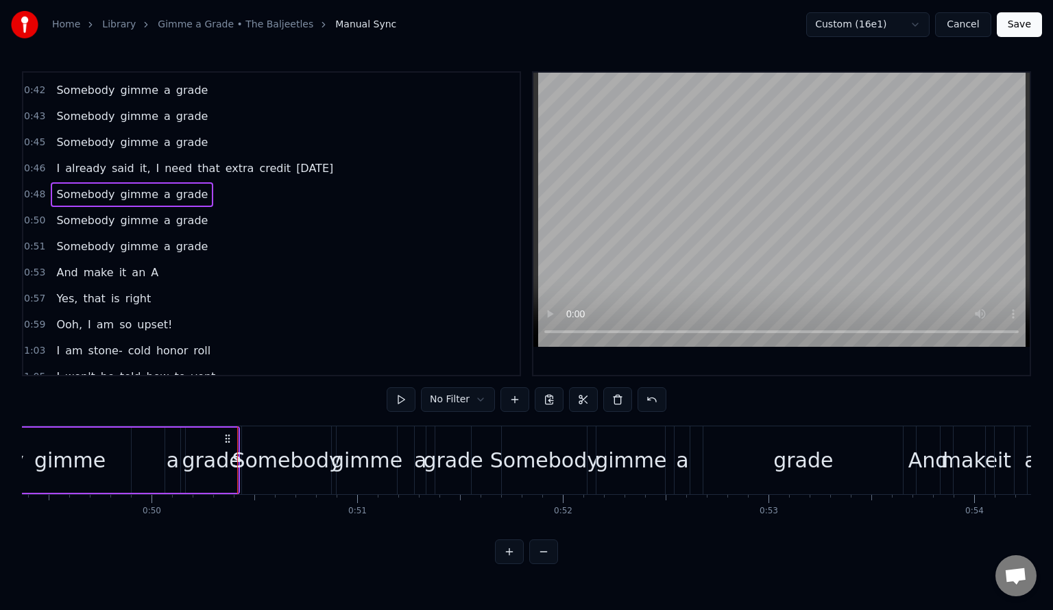
scroll to position [0, 10211]
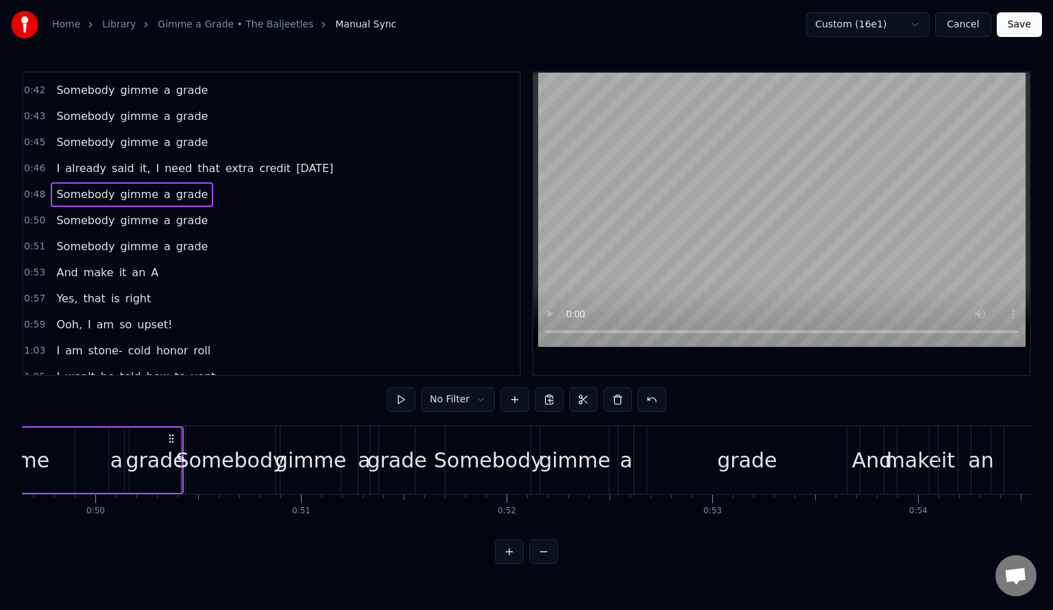
click at [37, 214] on span "0:50" at bounding box center [34, 221] width 21 height 14
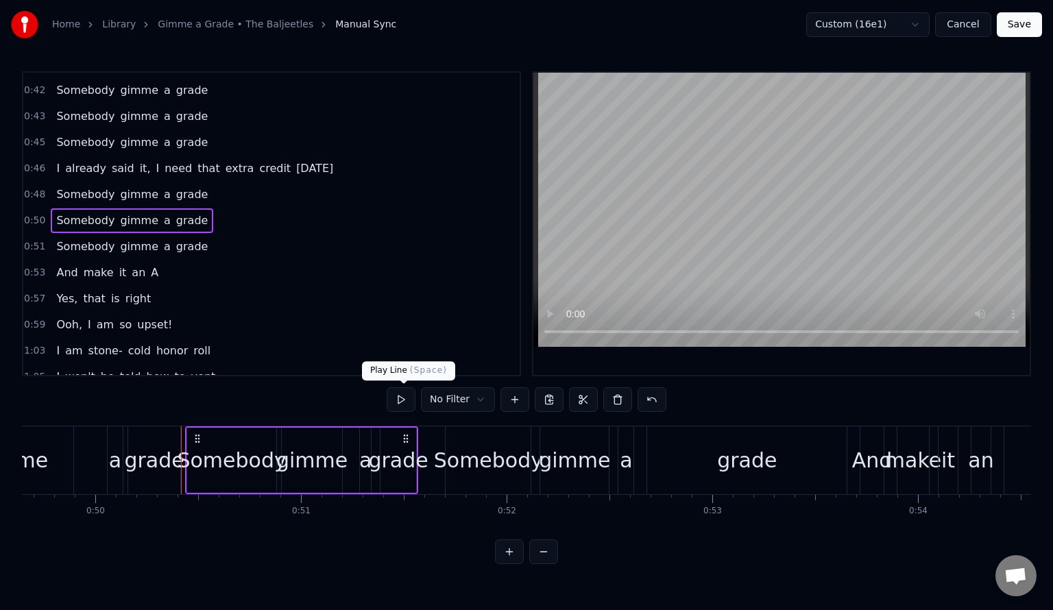
click at [409, 403] on button at bounding box center [401, 399] width 29 height 25
click at [409, 398] on button at bounding box center [401, 399] width 29 height 25
click at [30, 188] on span "0:48" at bounding box center [34, 195] width 21 height 14
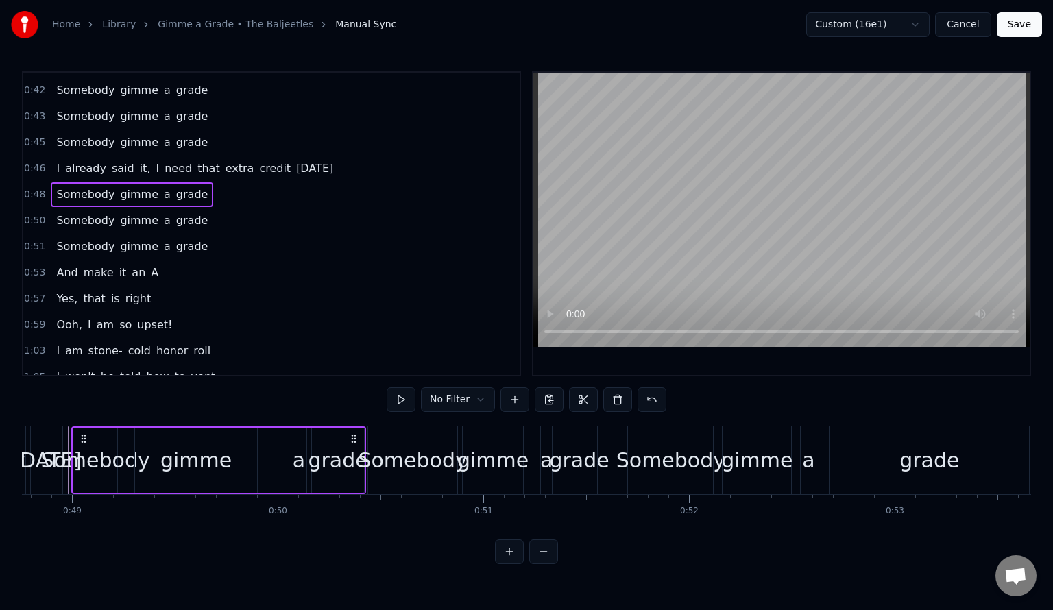
scroll to position [0, 10009]
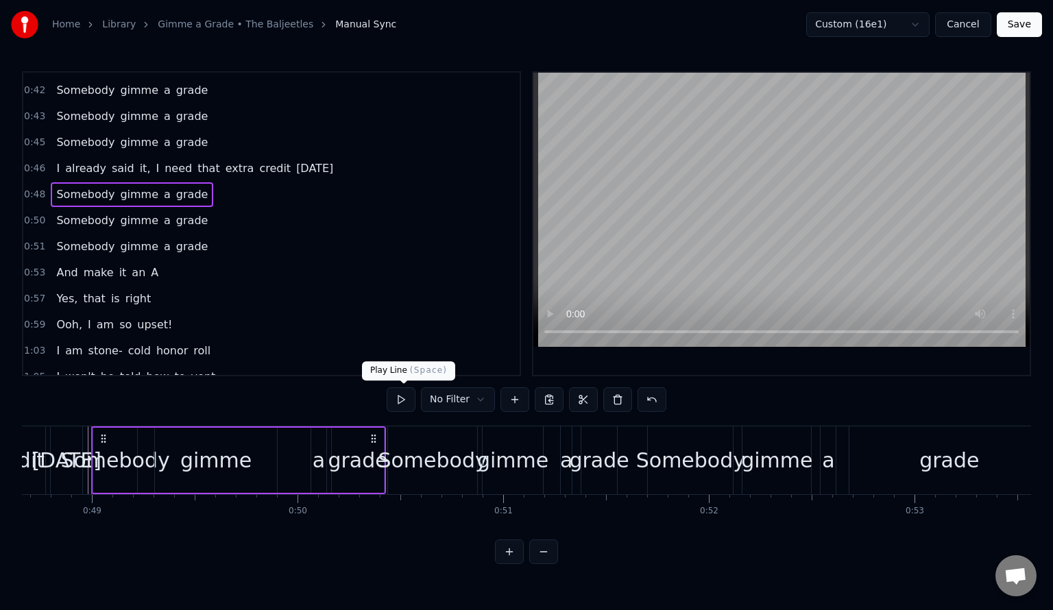
click at [405, 396] on button at bounding box center [401, 399] width 29 height 25
click at [34, 214] on span "0:50" at bounding box center [34, 221] width 21 height 14
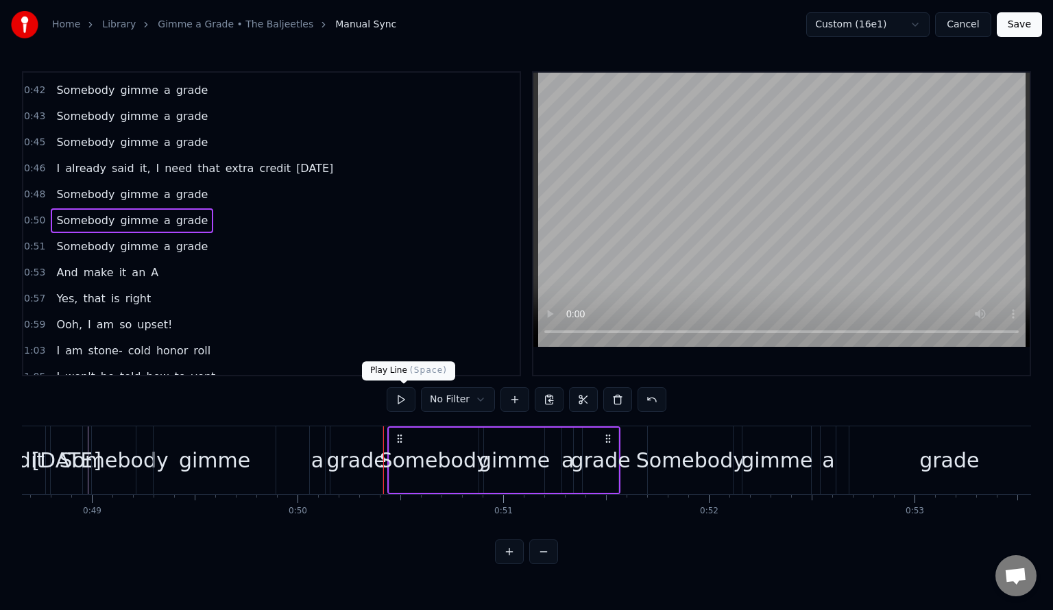
click at [406, 405] on button at bounding box center [401, 399] width 29 height 25
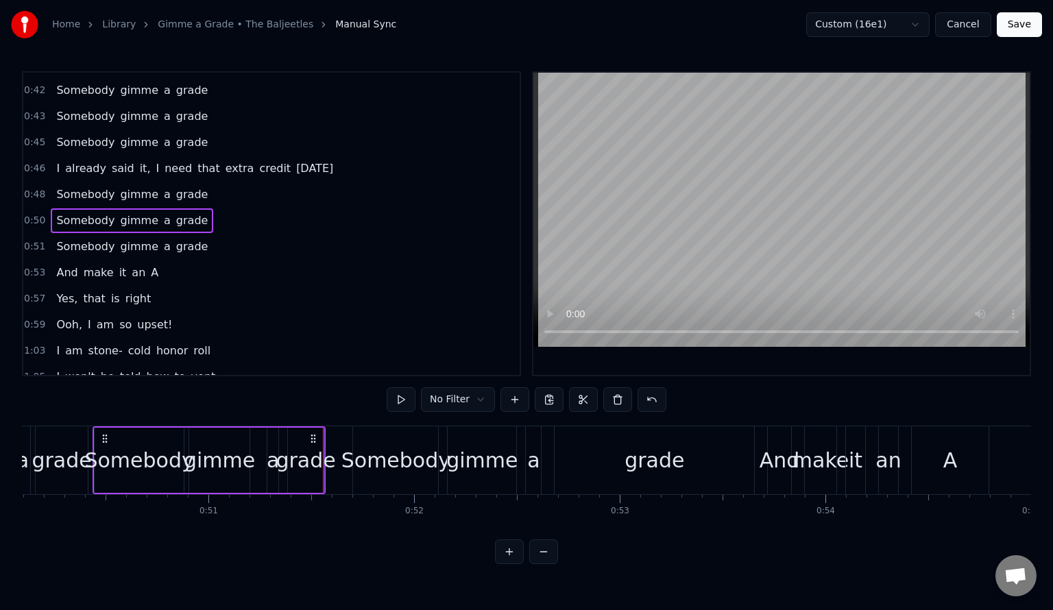
scroll to position [0, 10268]
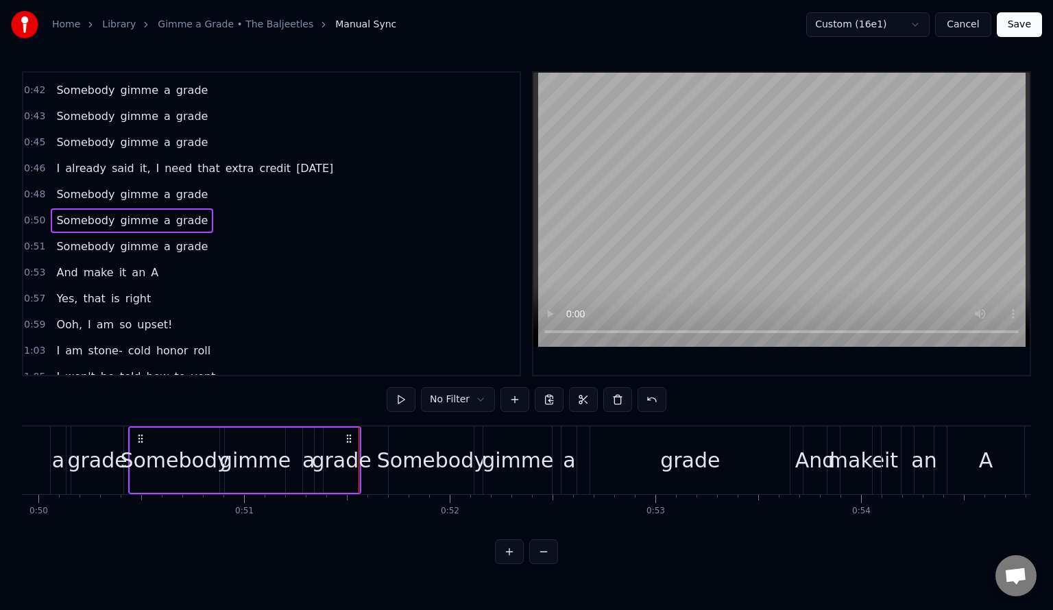
click at [33, 240] on span "0:51" at bounding box center [34, 247] width 21 height 14
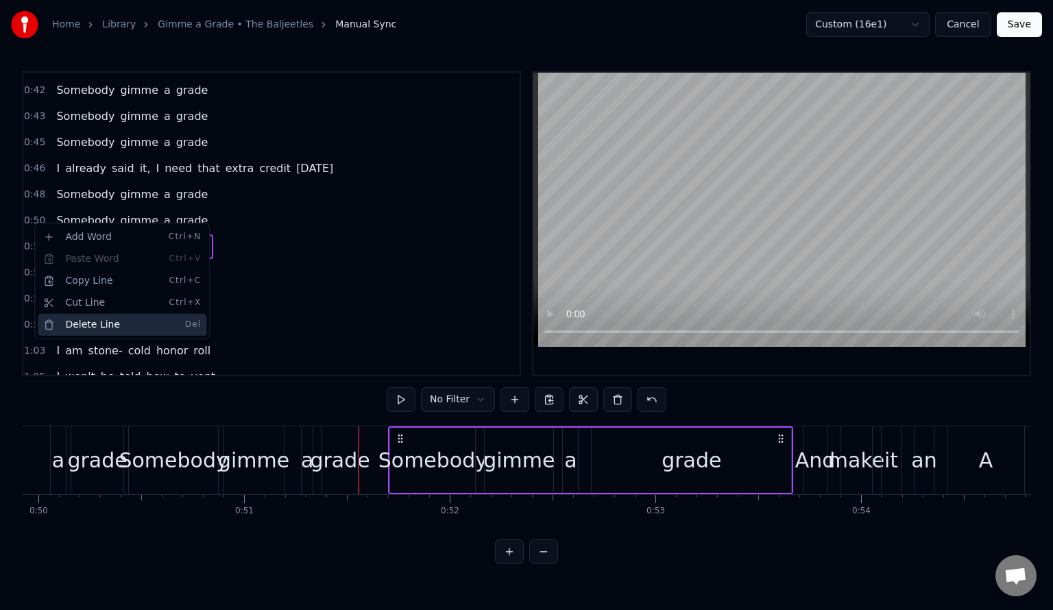
click at [96, 330] on div "Delete Line Del" at bounding box center [122, 325] width 169 height 22
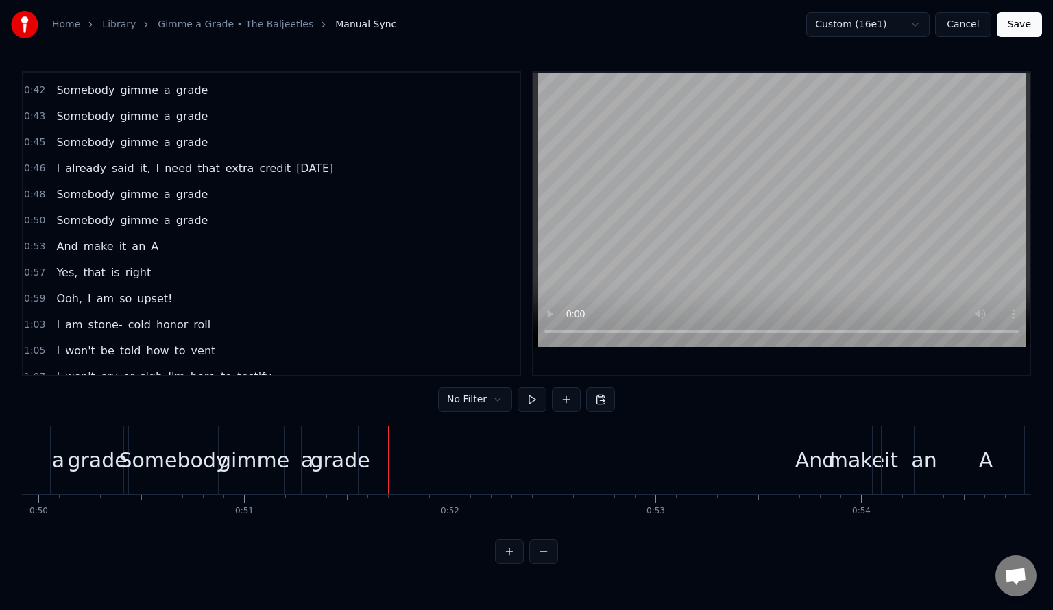
click at [175, 213] on span "grade" at bounding box center [192, 221] width 35 height 16
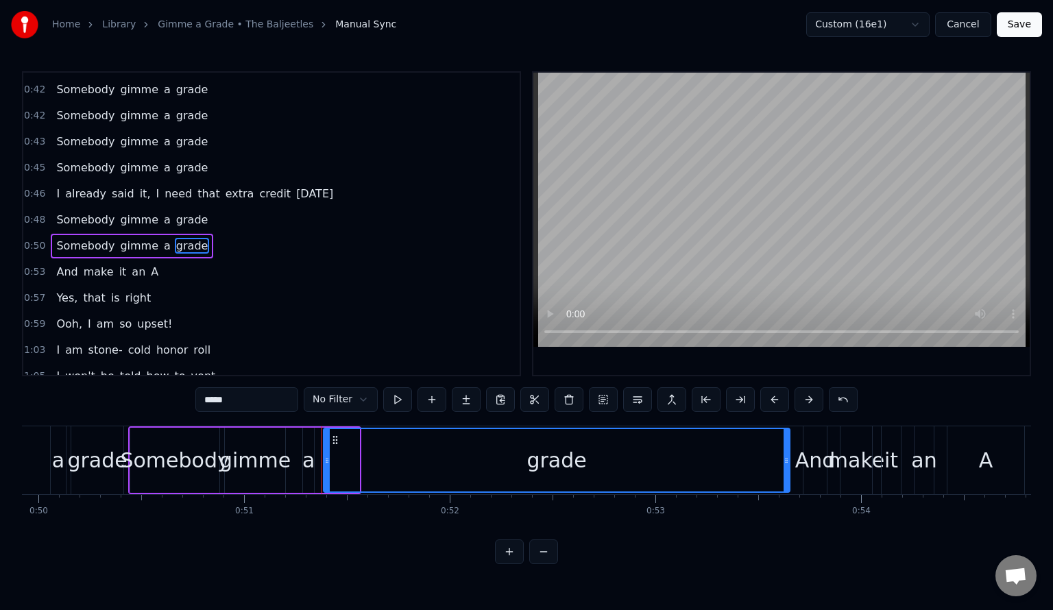
drag, startPoint x: 357, startPoint y: 455, endPoint x: 787, endPoint y: 466, distance: 430.7
click at [787, 466] on div at bounding box center [786, 460] width 5 height 62
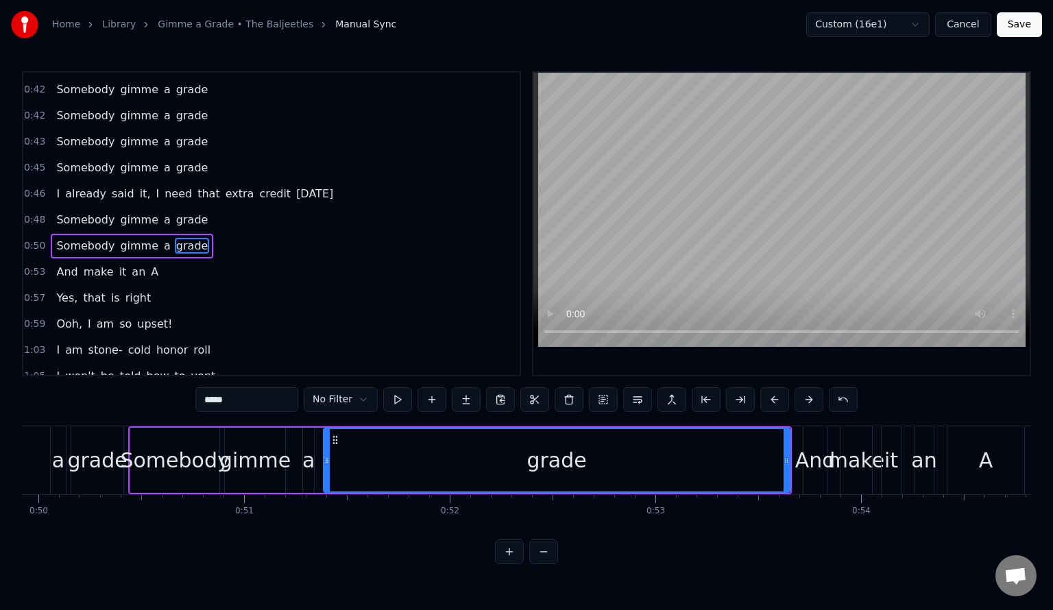
click at [36, 239] on span "0:50" at bounding box center [34, 246] width 21 height 14
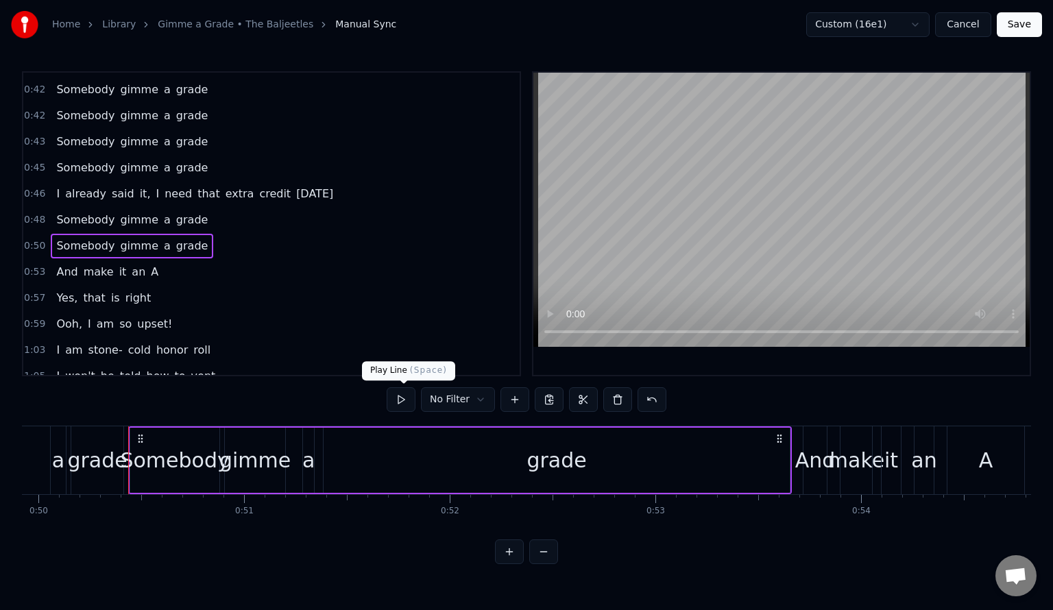
click at [405, 404] on button at bounding box center [401, 399] width 29 height 25
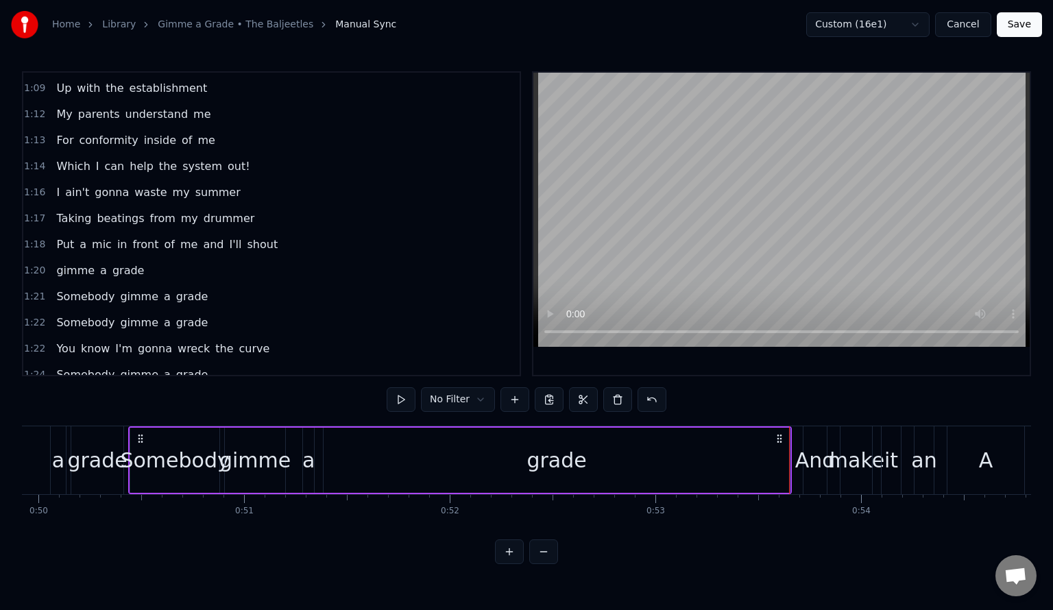
scroll to position [883, 0]
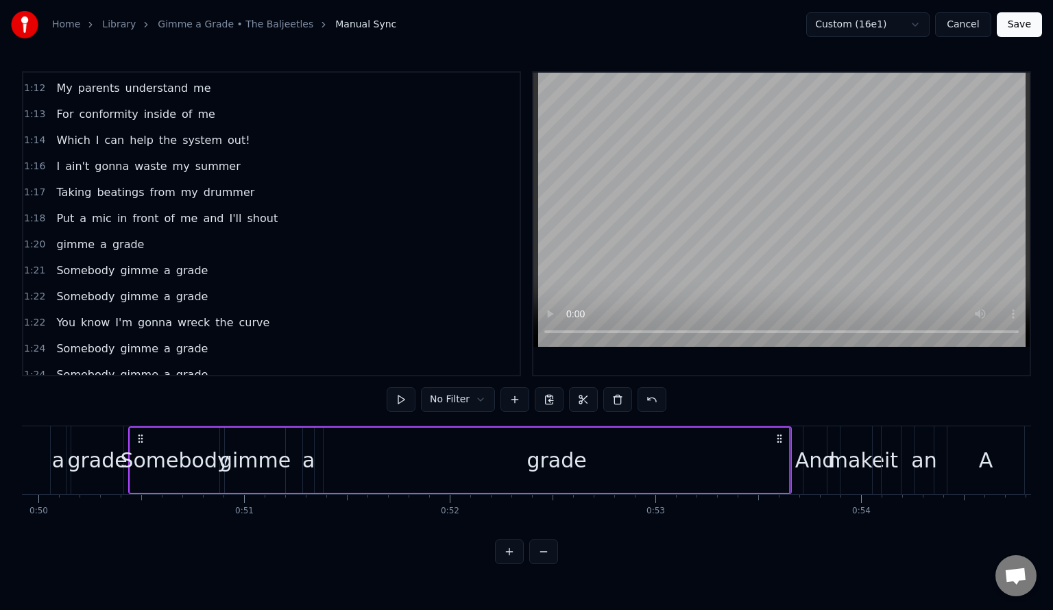
click at [27, 238] on span "1:20" at bounding box center [34, 245] width 21 height 14
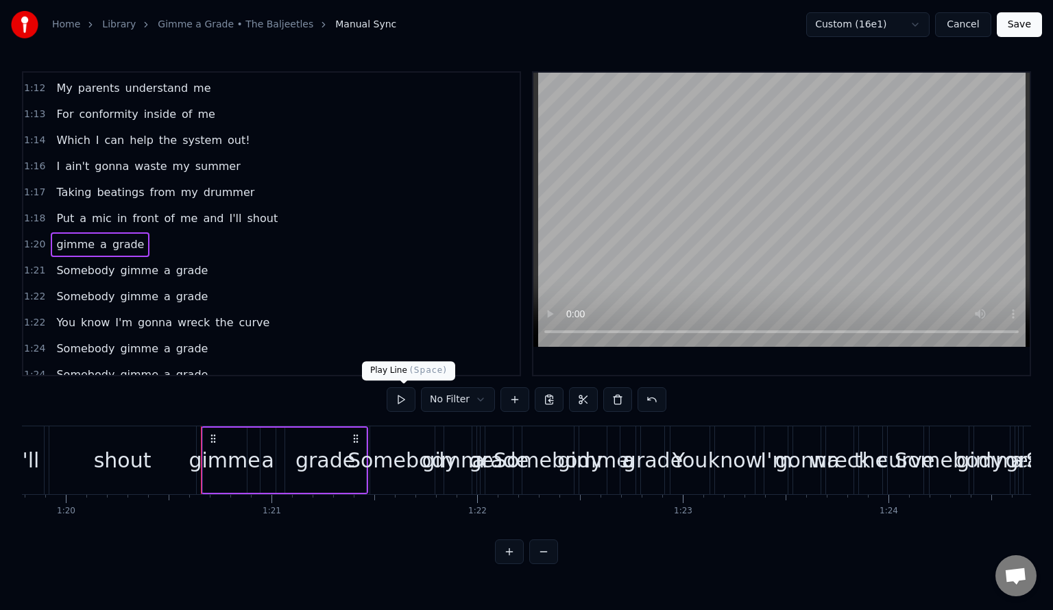
scroll to position [0, 16521]
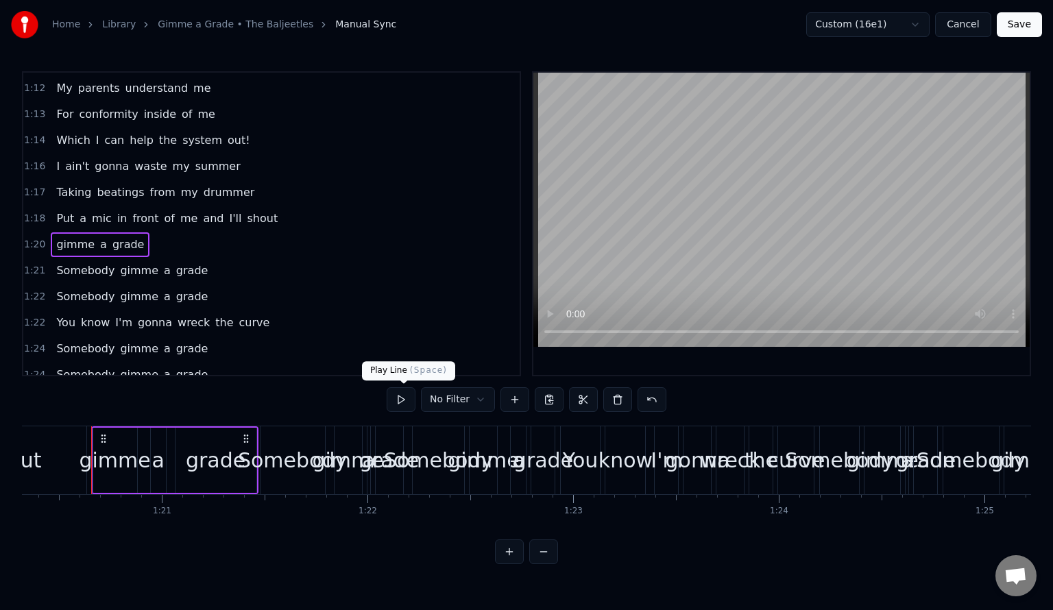
click at [407, 402] on button at bounding box center [401, 399] width 29 height 25
click at [30, 264] on span "1:21" at bounding box center [34, 271] width 21 height 14
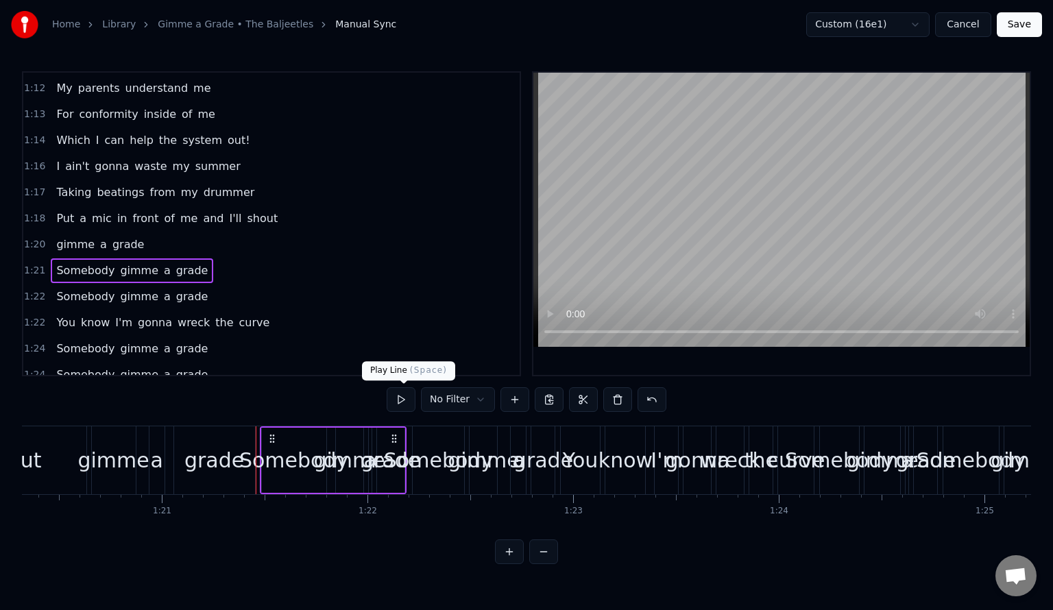
click at [405, 396] on button at bounding box center [401, 399] width 29 height 25
click at [33, 290] on span "1:22" at bounding box center [34, 297] width 21 height 14
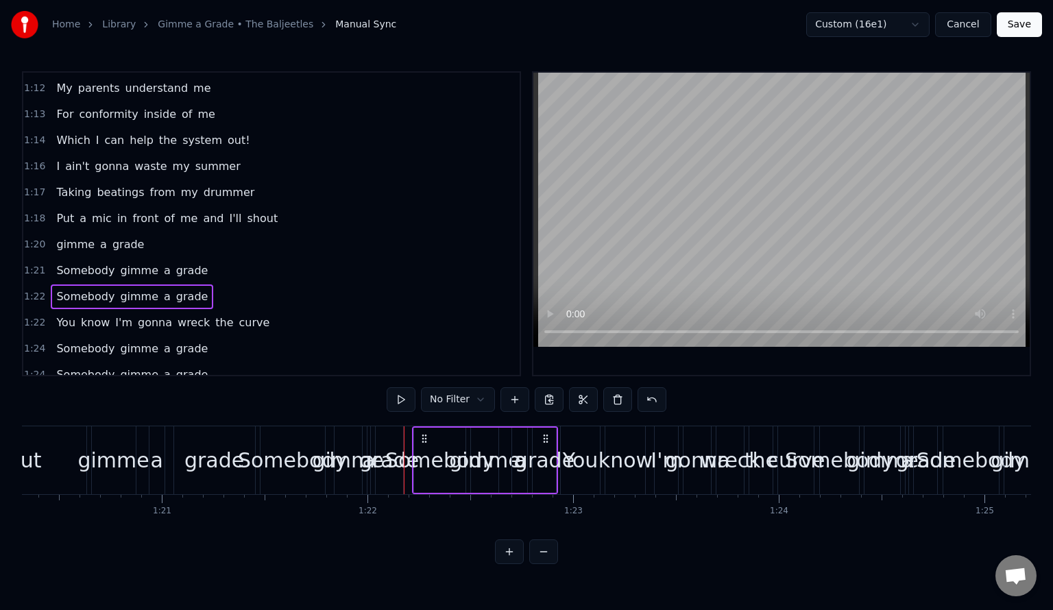
click at [404, 406] on button at bounding box center [401, 399] width 29 height 25
click at [34, 342] on span "1:24" at bounding box center [34, 349] width 21 height 14
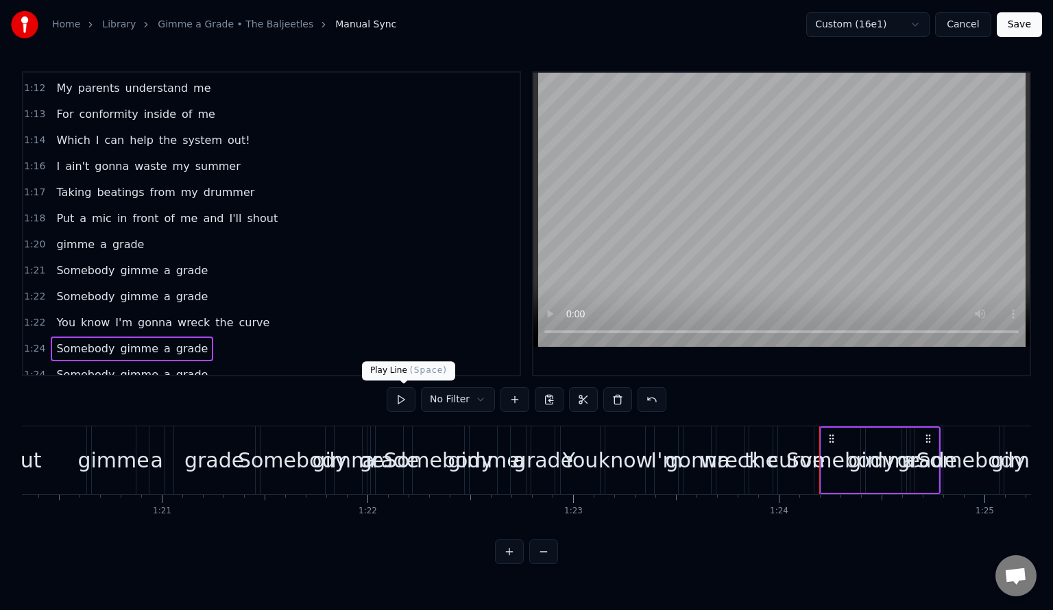
click at [411, 394] on button at bounding box center [401, 399] width 29 height 25
click at [34, 316] on span "1:22" at bounding box center [34, 323] width 21 height 14
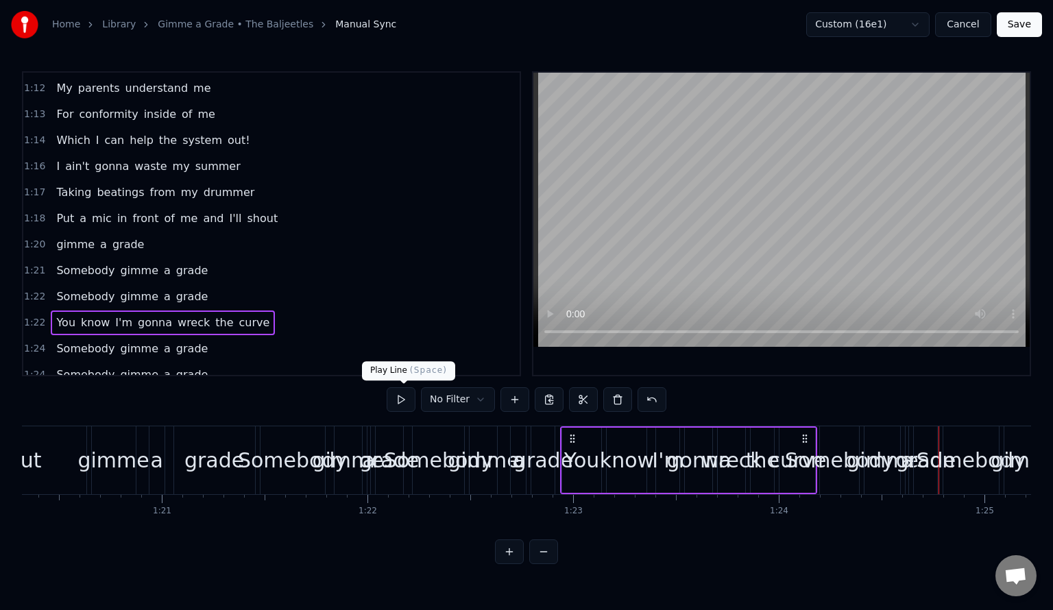
click at [403, 396] on button at bounding box center [401, 399] width 29 height 25
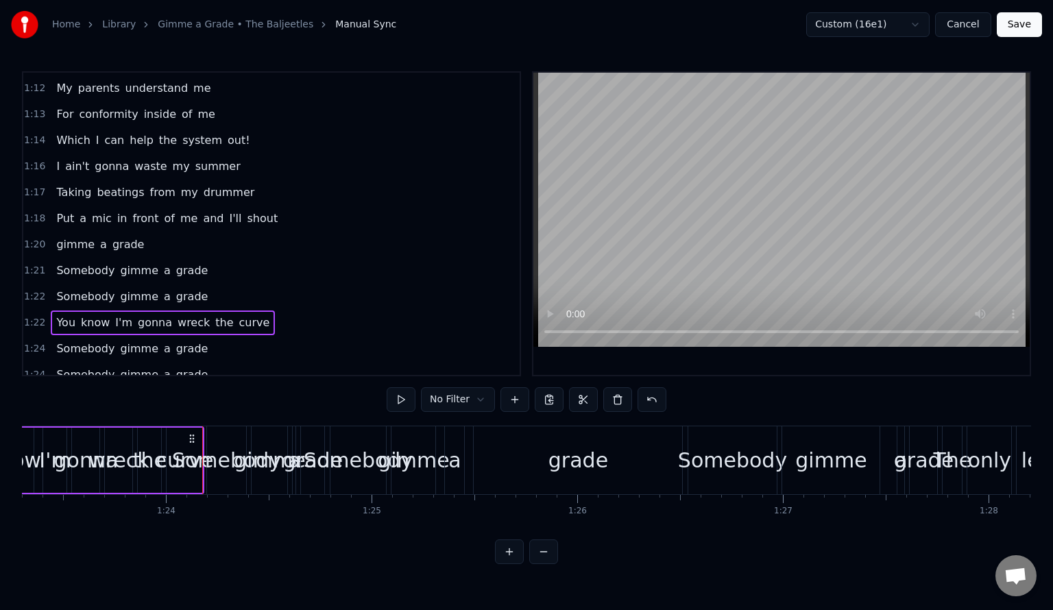
scroll to position [0, 17217]
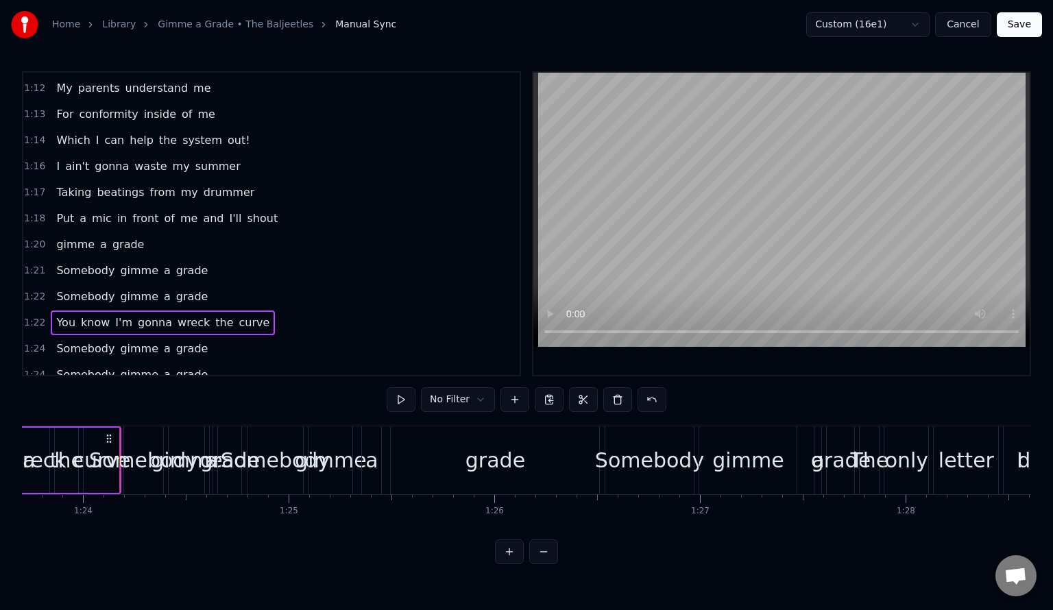
click at [40, 342] on span "1:24" at bounding box center [34, 349] width 21 height 14
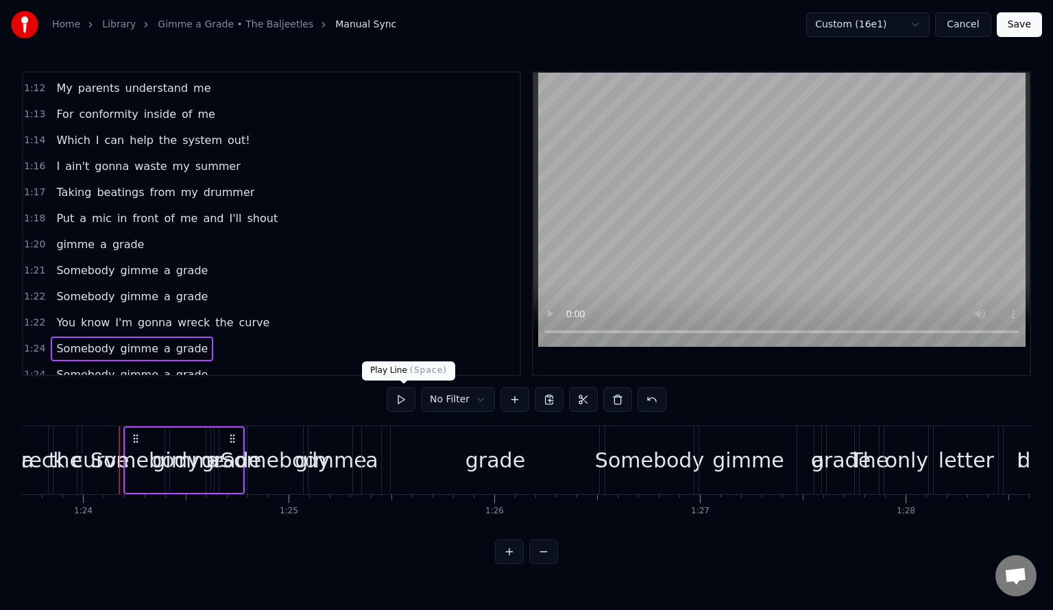
click at [407, 396] on button at bounding box center [401, 399] width 29 height 25
click at [41, 368] on span "1:24" at bounding box center [34, 375] width 21 height 14
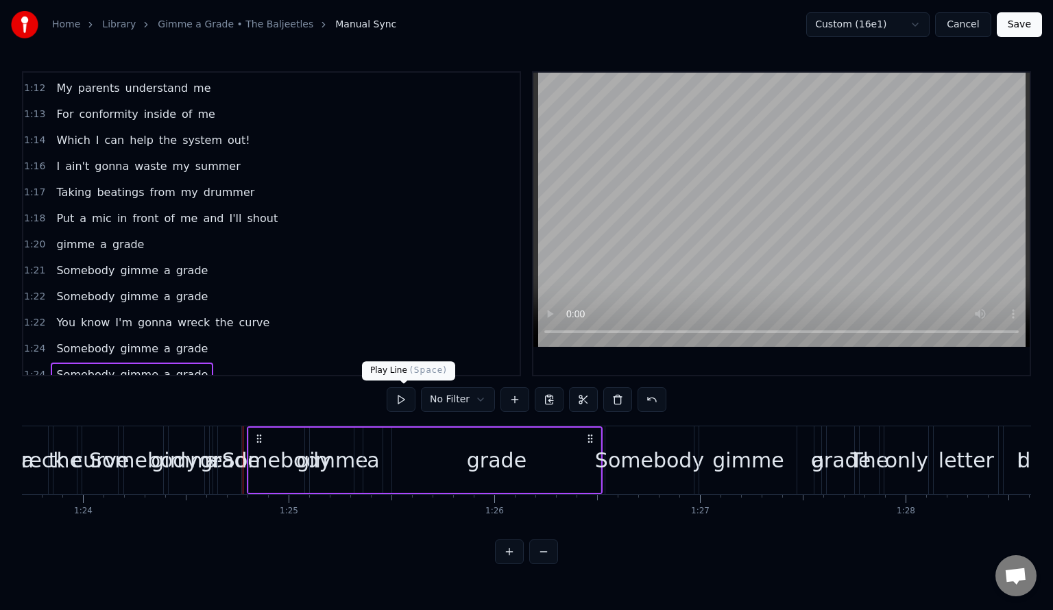
click at [402, 396] on button at bounding box center [401, 399] width 29 height 25
click at [33, 342] on span "1:24" at bounding box center [34, 349] width 21 height 14
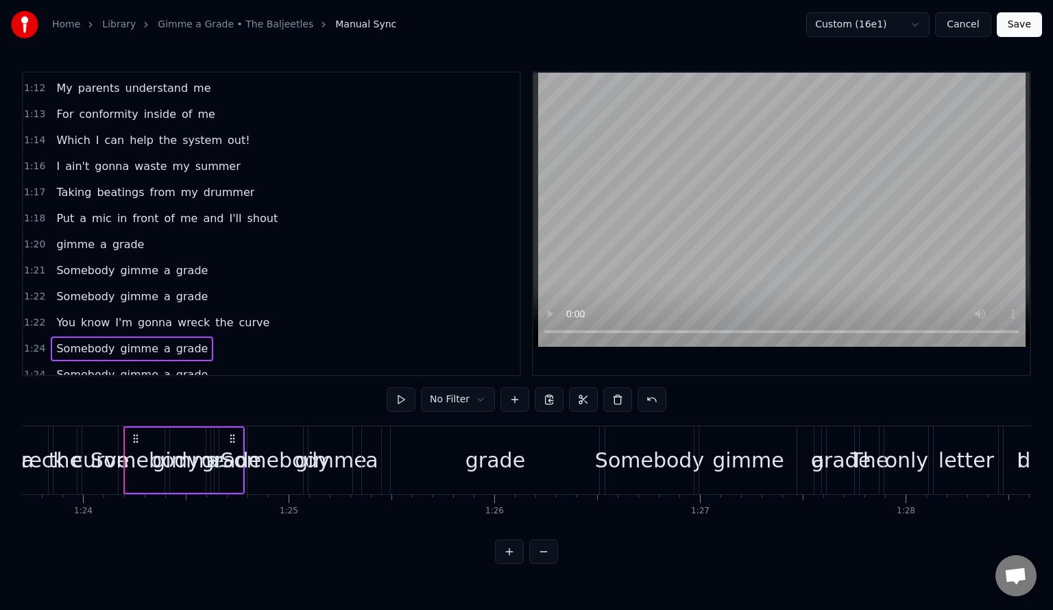
click at [33, 368] on span "1:24" at bounding box center [34, 375] width 21 height 14
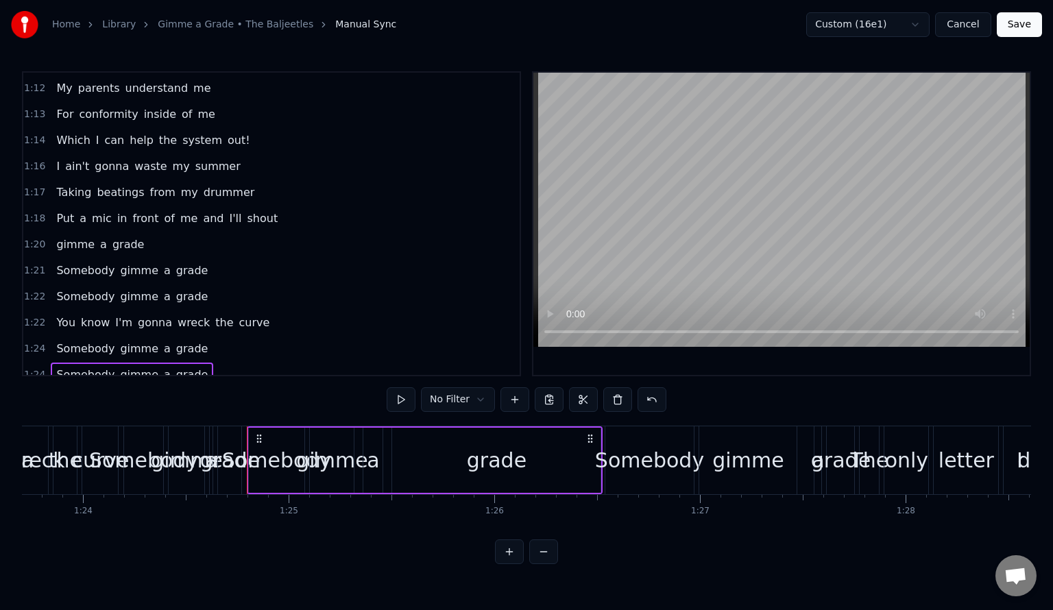
scroll to position [974, 0]
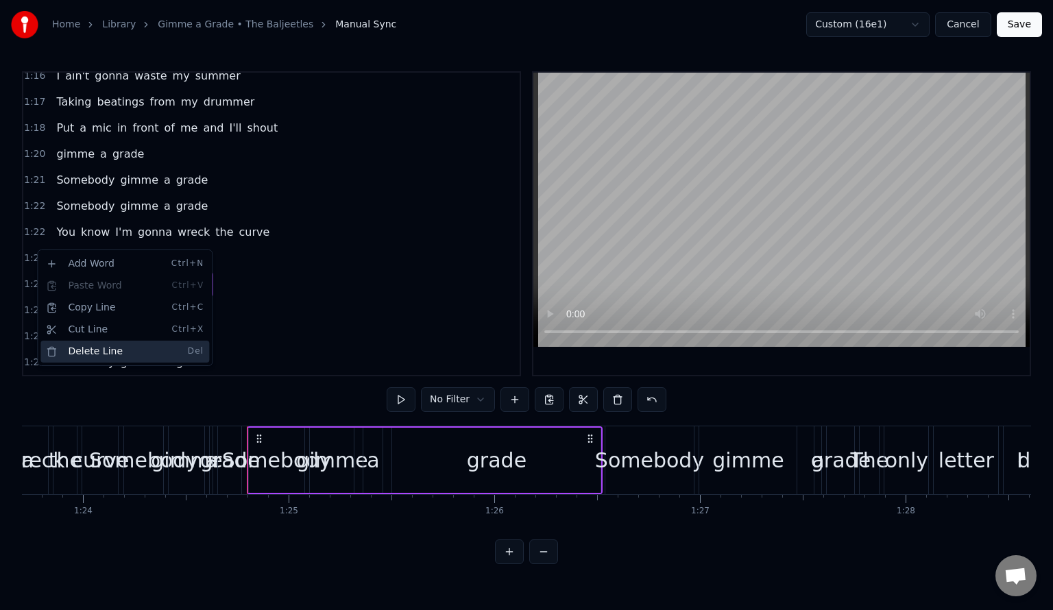
click at [88, 344] on div "Delete Line Del" at bounding box center [124, 352] width 169 height 22
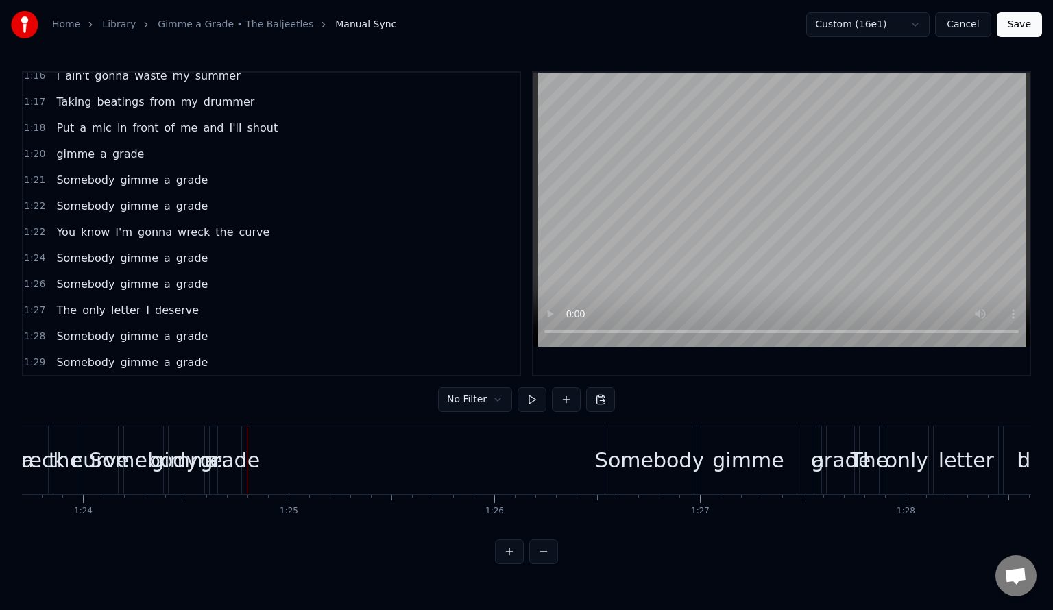
click at [32, 252] on span "1:24" at bounding box center [34, 259] width 21 height 14
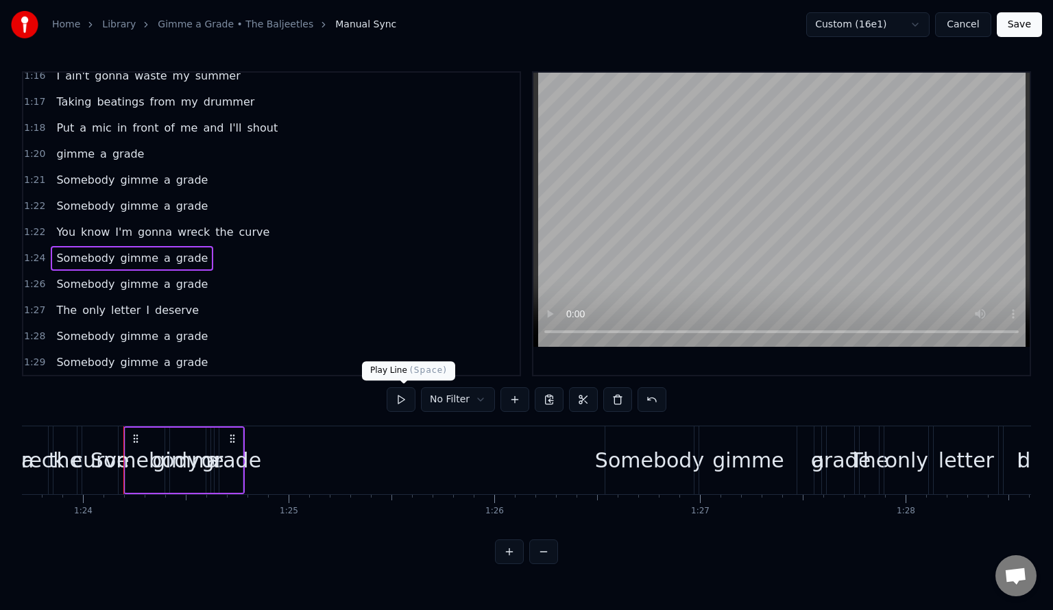
click at [403, 404] on button at bounding box center [401, 399] width 29 height 25
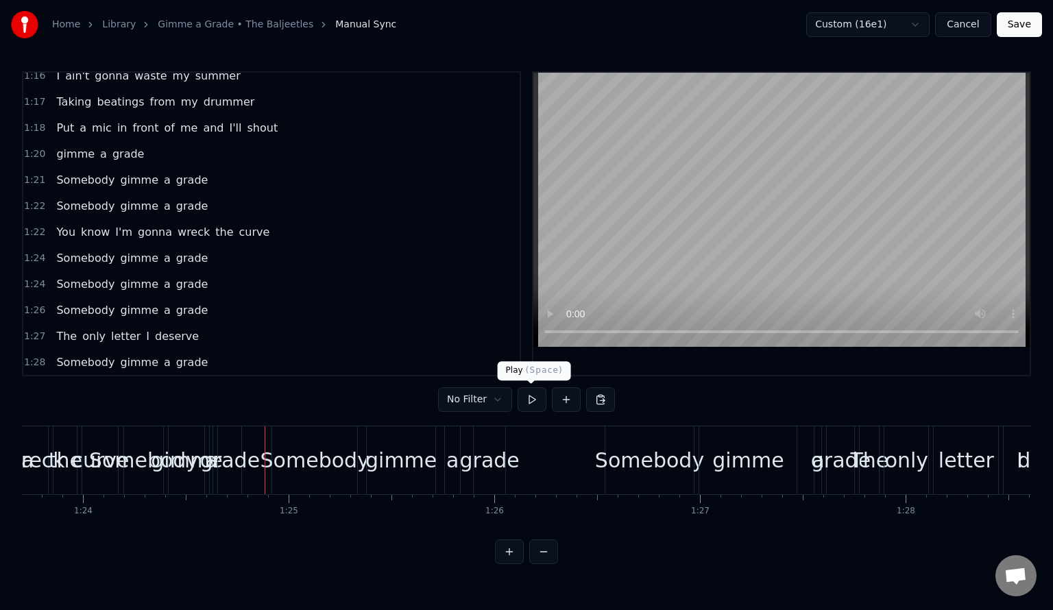
click at [527, 398] on button at bounding box center [532, 399] width 29 height 25
click at [533, 402] on button at bounding box center [532, 399] width 29 height 25
click at [34, 278] on span "1:24" at bounding box center [34, 285] width 21 height 14
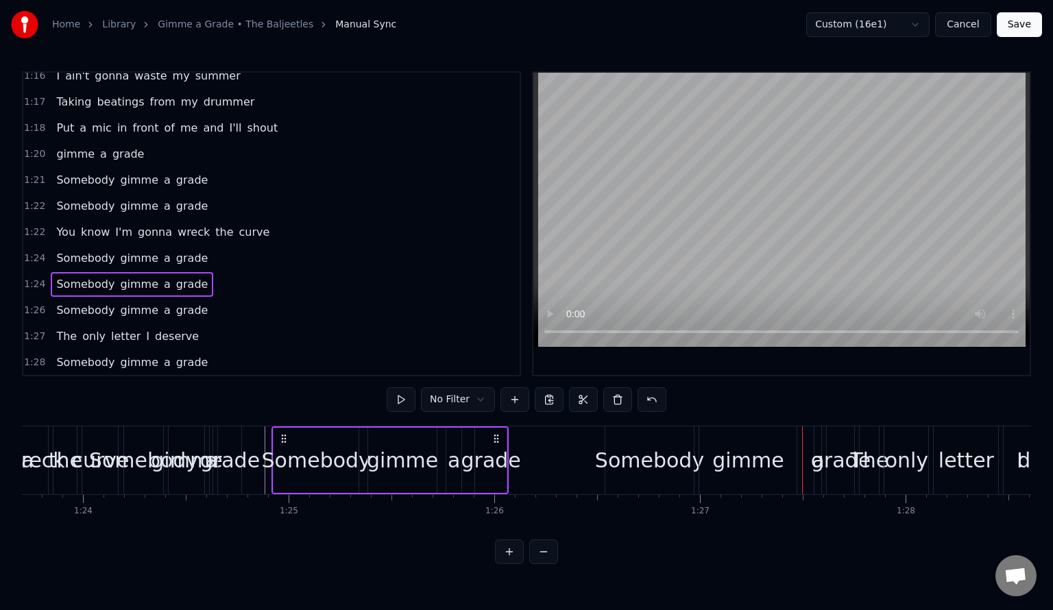
drag, startPoint x: 285, startPoint y: 432, endPoint x: 480, endPoint y: 435, distance: 194.8
click at [392, 435] on div "Somebody gimme a grade" at bounding box center [390, 460] width 237 height 68
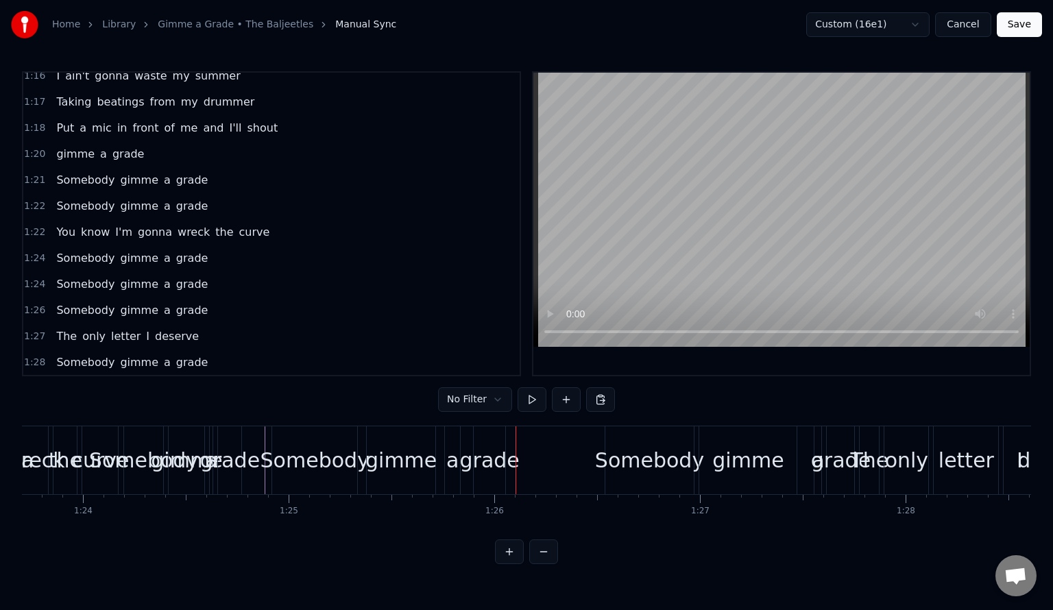
click at [490, 438] on div "grade" at bounding box center [490, 460] width 32 height 68
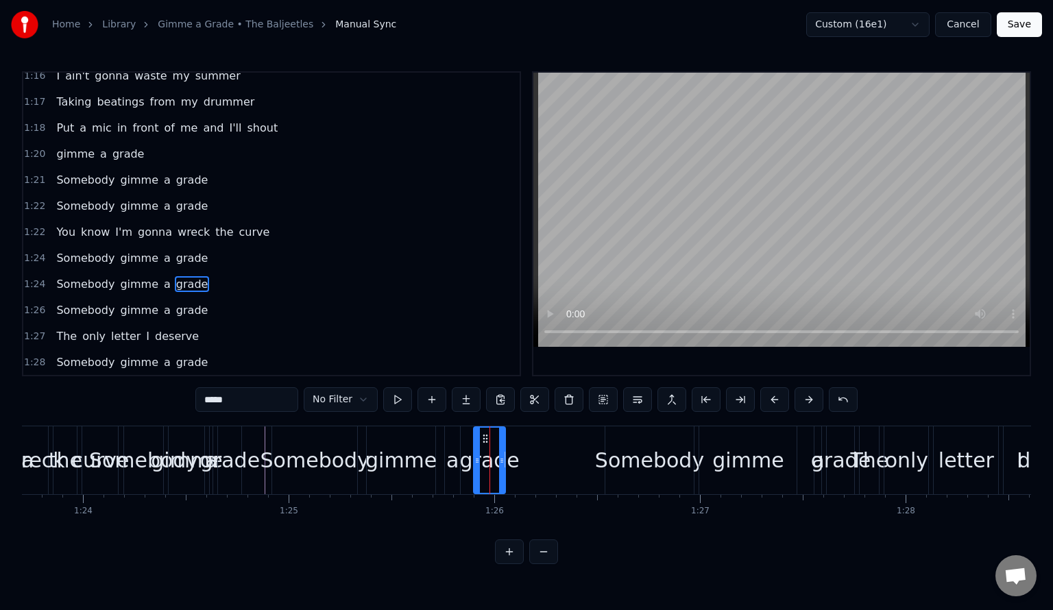
scroll to position [996, 0]
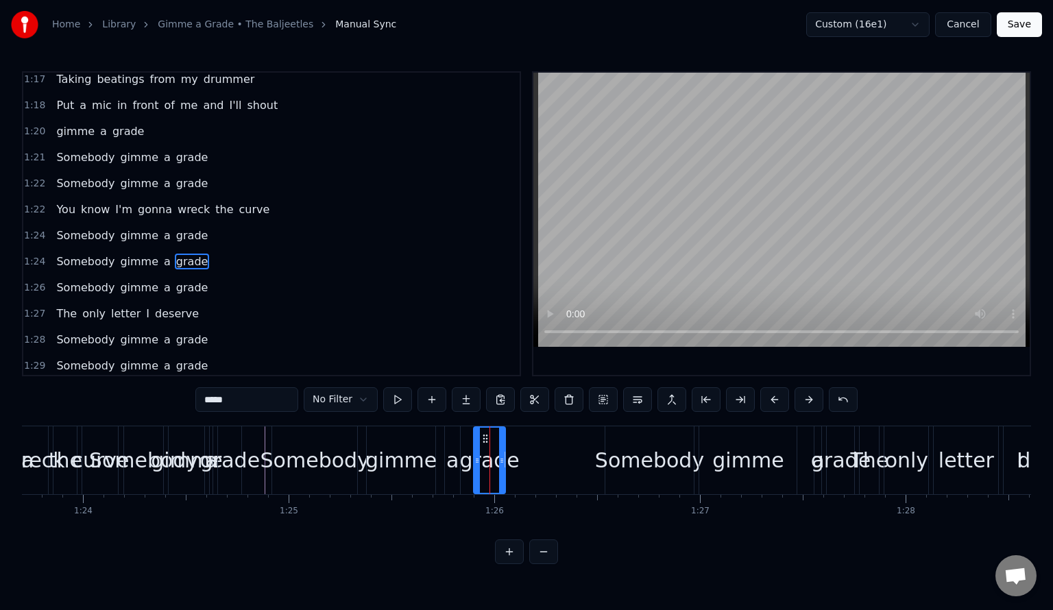
click at [36, 255] on span "1:24" at bounding box center [34, 262] width 21 height 14
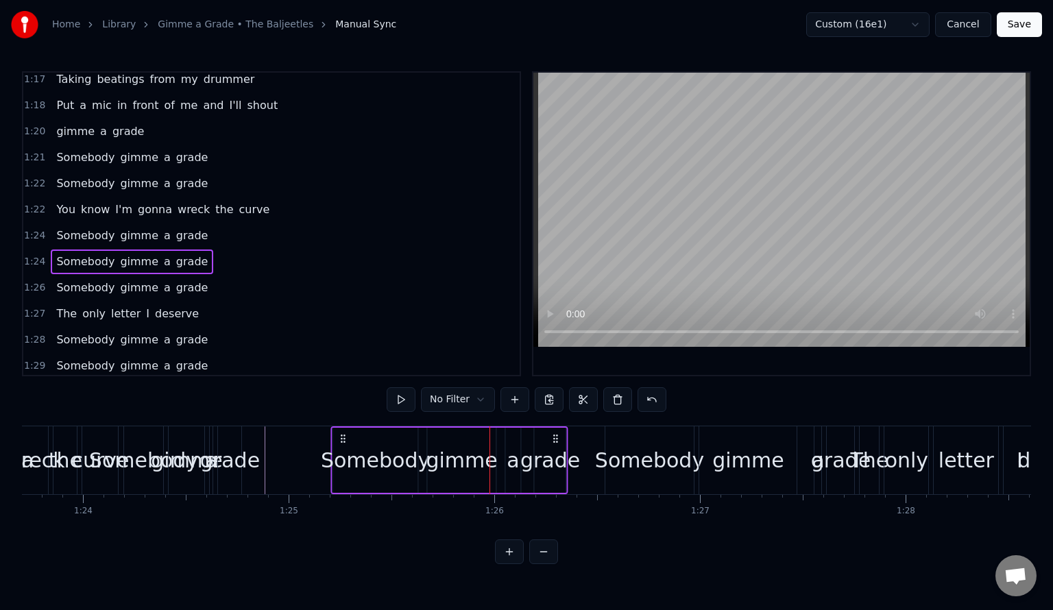
drag, startPoint x: 285, startPoint y: 436, endPoint x: 344, endPoint y: 445, distance: 59.6
click at [344, 445] on div "Somebody gimme a grade" at bounding box center [449, 460] width 237 height 68
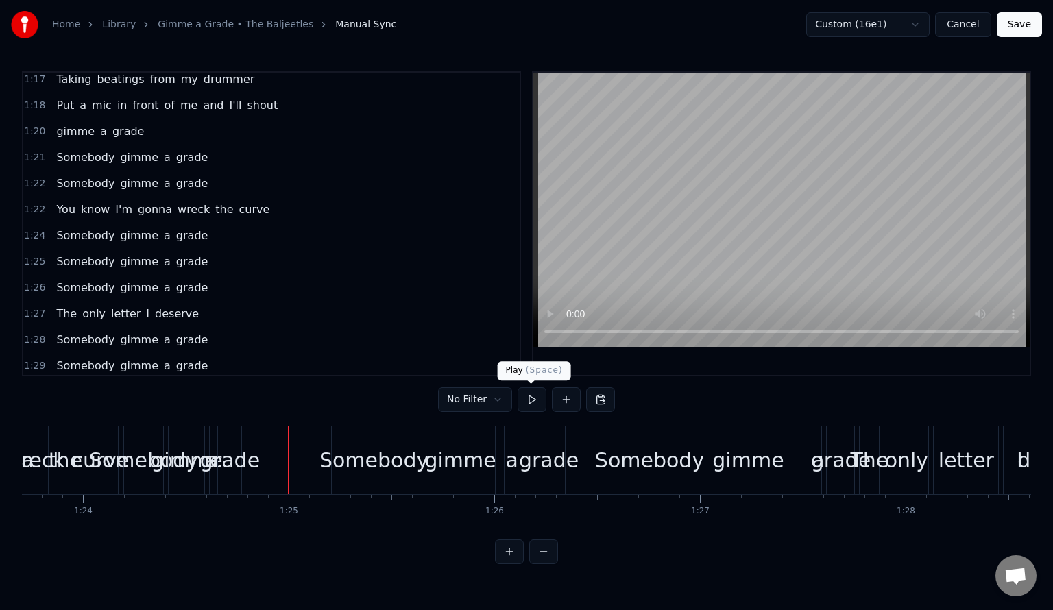
click at [534, 398] on button at bounding box center [532, 399] width 29 height 25
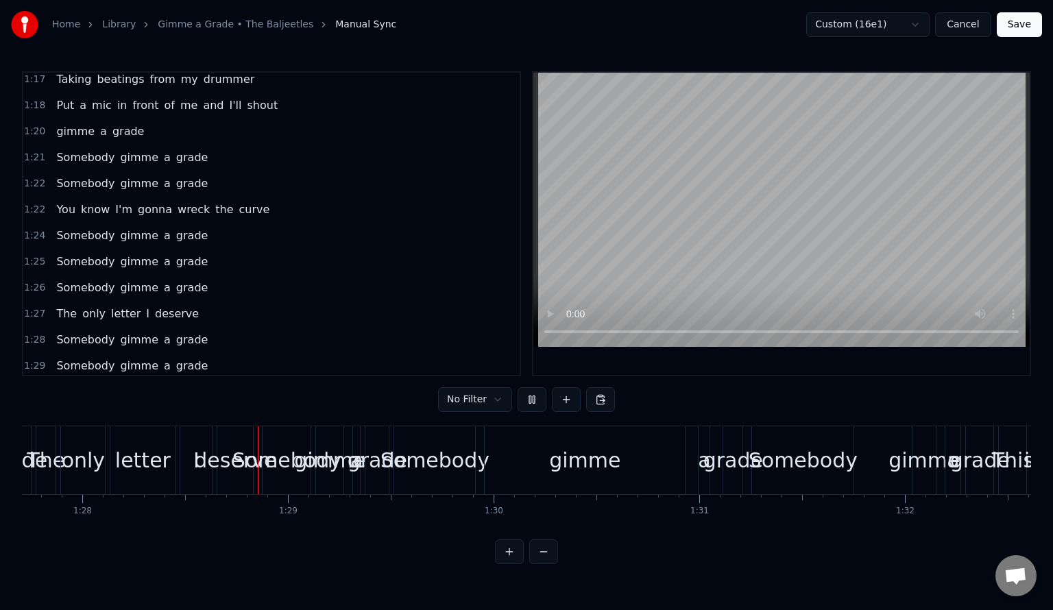
scroll to position [0, 18096]
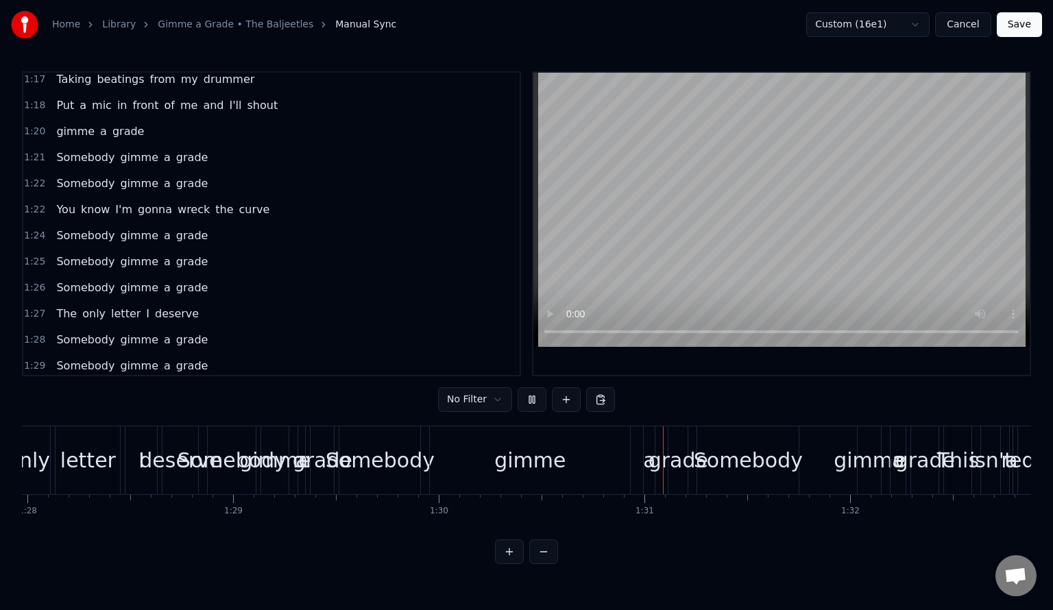
click at [532, 398] on button at bounding box center [532, 399] width 29 height 25
click at [35, 333] on span "1:28" at bounding box center [34, 340] width 21 height 14
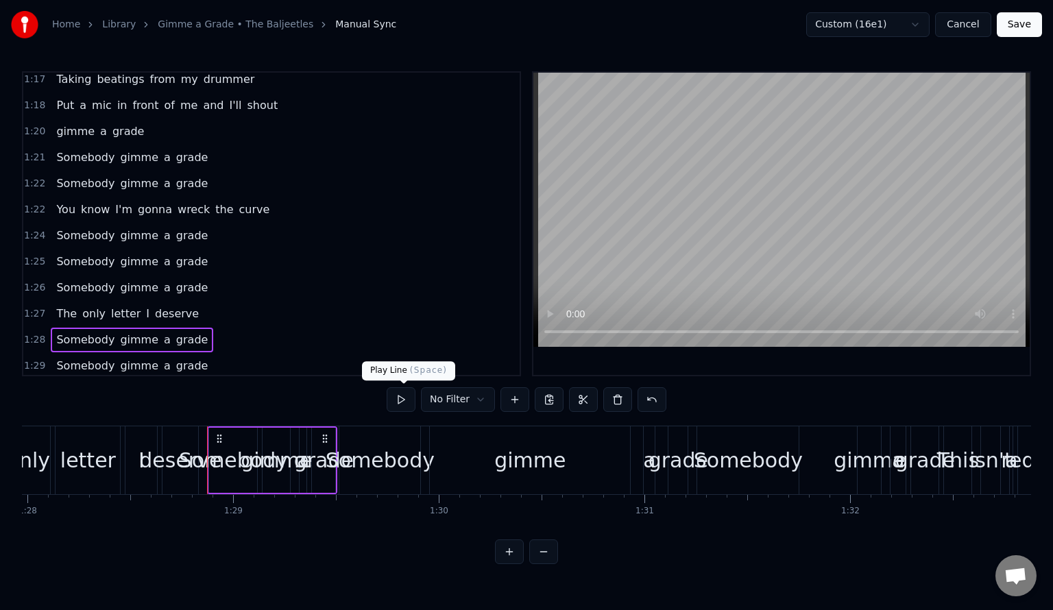
click at [402, 403] on button at bounding box center [401, 399] width 29 height 25
click at [40, 307] on span "1:27" at bounding box center [34, 314] width 21 height 14
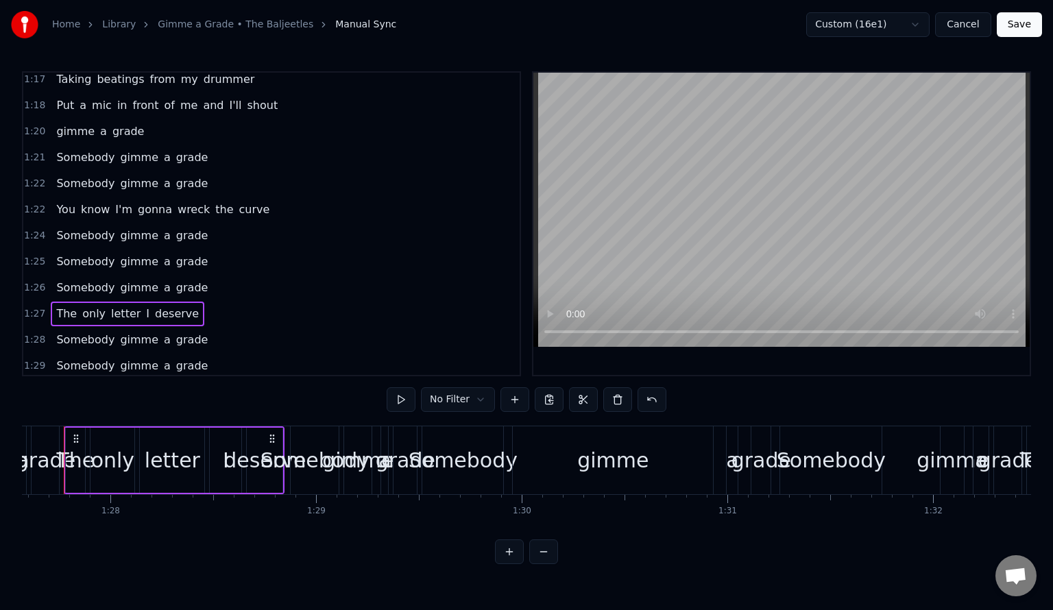
scroll to position [0, 17986]
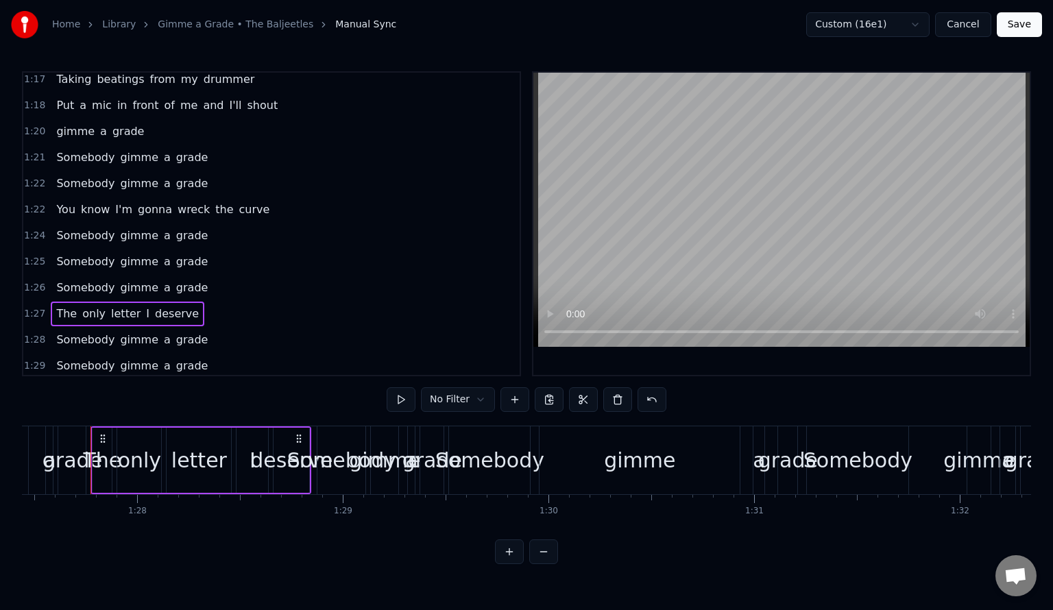
click at [398, 407] on button at bounding box center [401, 399] width 29 height 25
click at [30, 333] on span "1:28" at bounding box center [34, 340] width 21 height 14
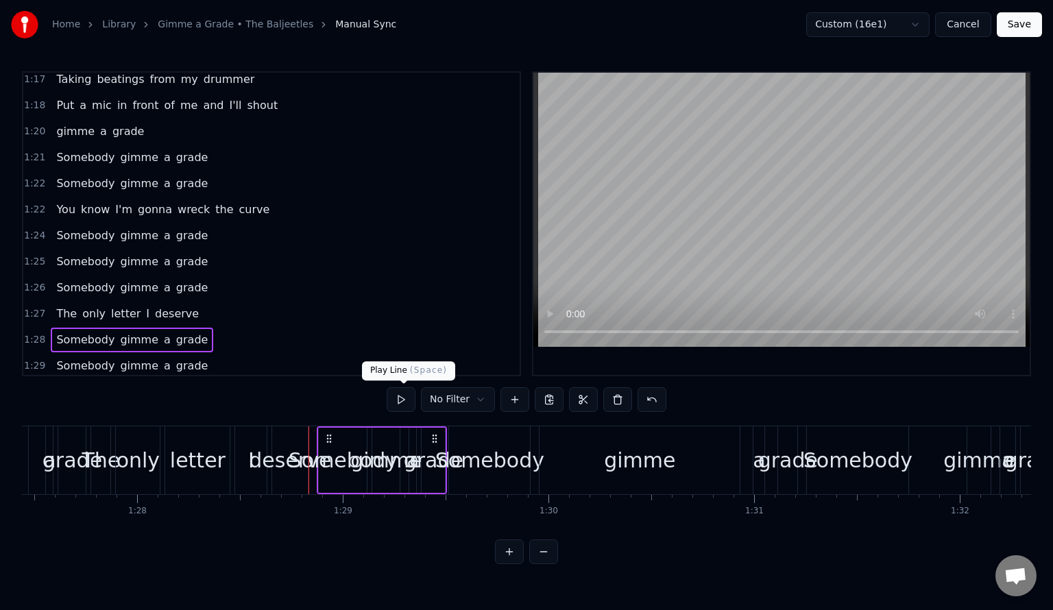
click at [406, 399] on button at bounding box center [401, 399] width 29 height 25
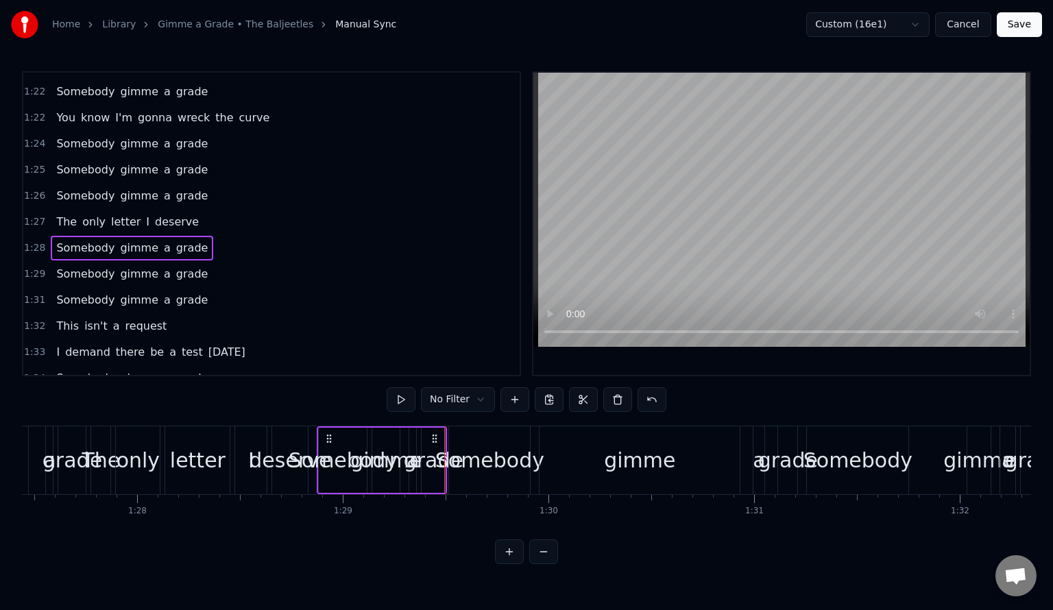
scroll to position [1110, 0]
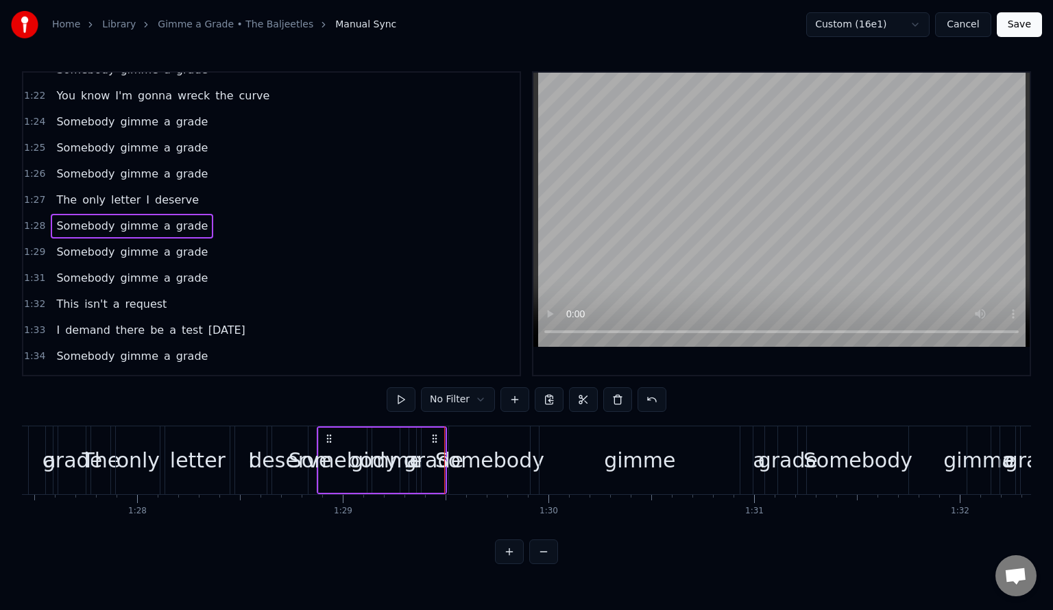
click at [41, 245] on span "1:29" at bounding box center [34, 252] width 21 height 14
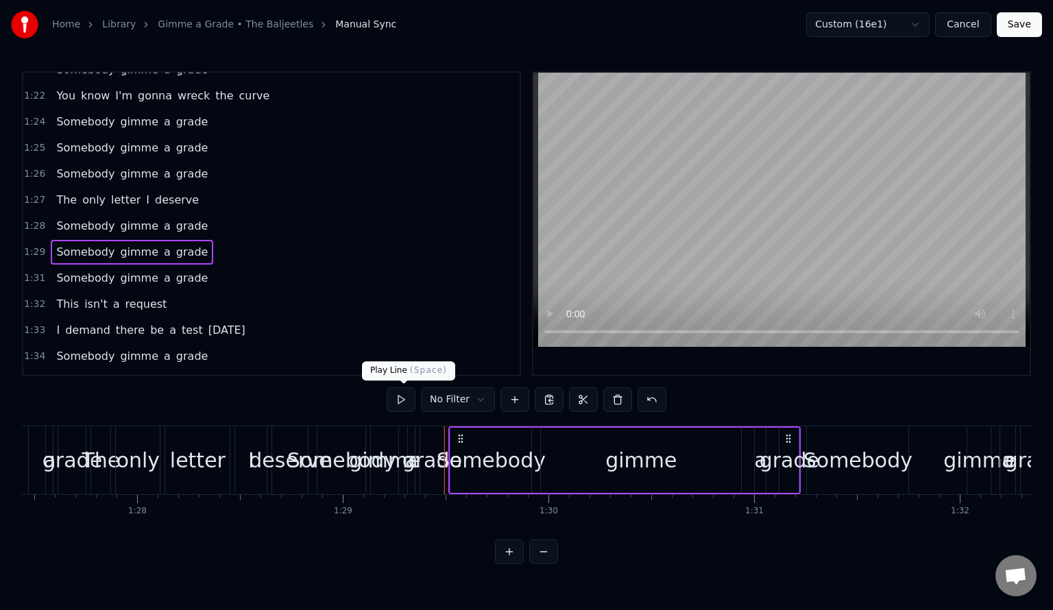
click at [402, 403] on button at bounding box center [401, 399] width 29 height 25
click at [409, 402] on button at bounding box center [401, 399] width 29 height 25
click at [399, 396] on button at bounding box center [401, 399] width 29 height 25
click at [32, 272] on span "1:31" at bounding box center [34, 279] width 21 height 14
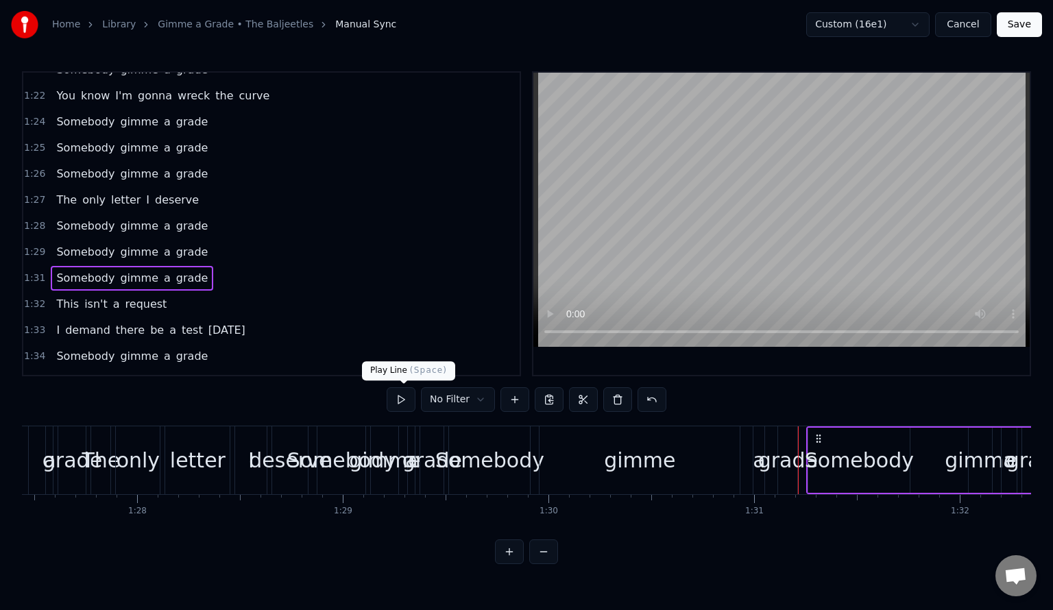
click at [411, 394] on button at bounding box center [401, 399] width 29 height 25
click at [404, 398] on button at bounding box center [401, 399] width 29 height 25
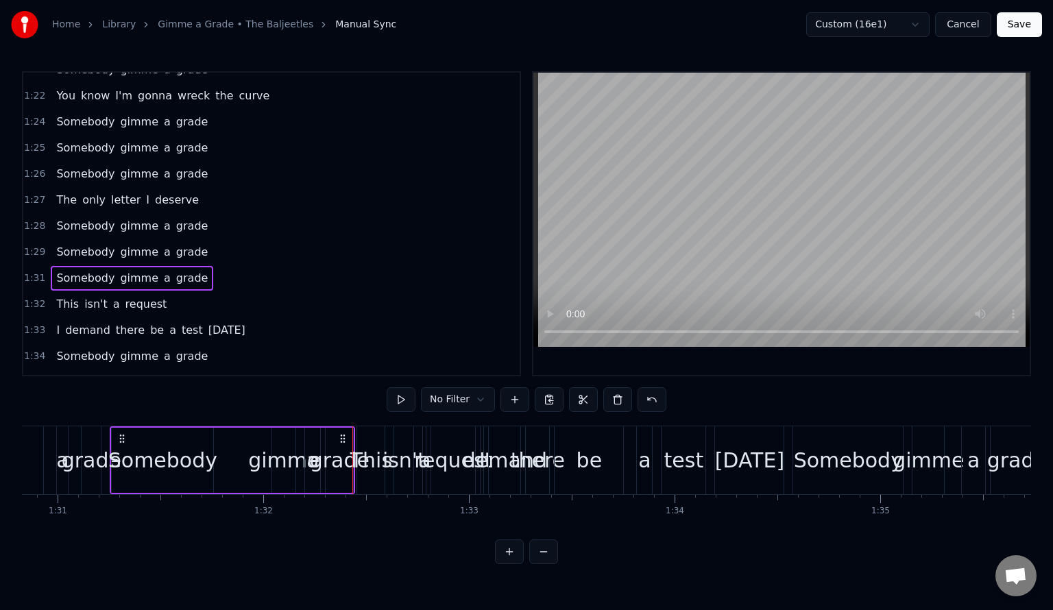
scroll to position [0, 18906]
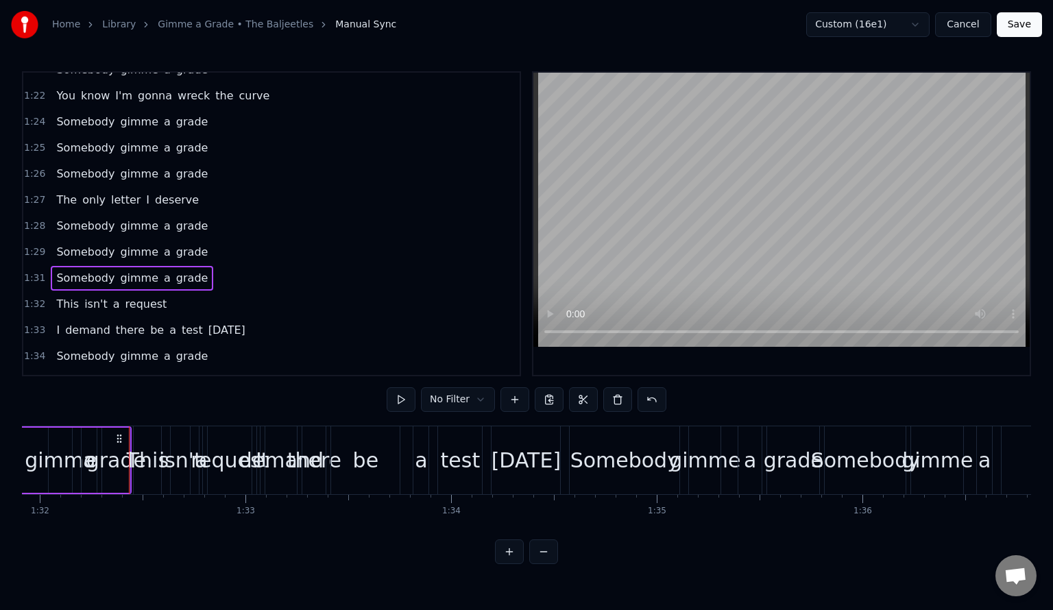
click at [37, 350] on span "1:34" at bounding box center [34, 357] width 21 height 14
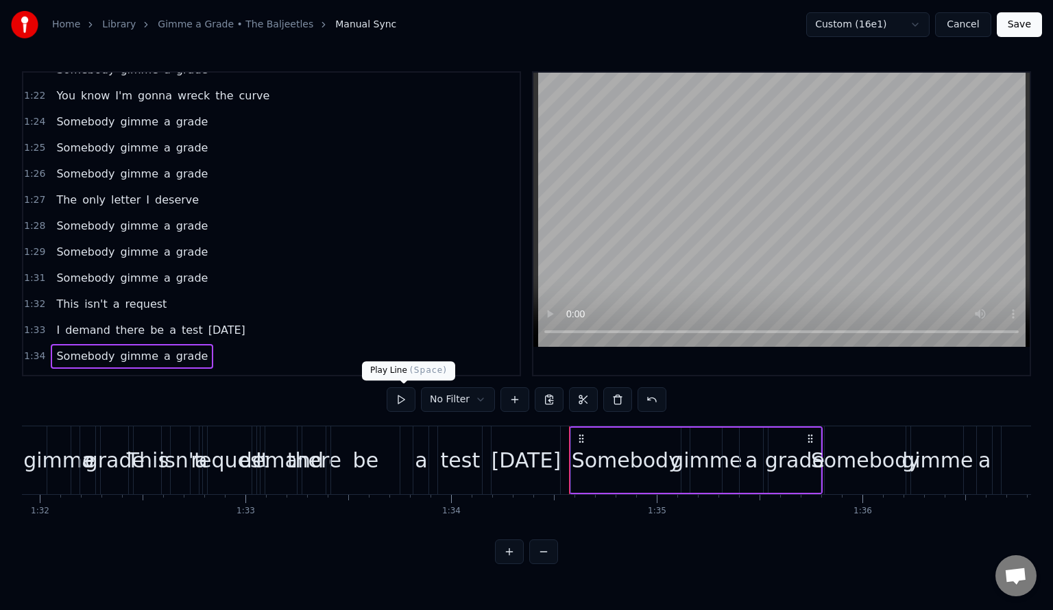
click at [405, 398] on button at bounding box center [401, 399] width 29 height 25
click at [30, 376] on span "1:35" at bounding box center [34, 383] width 21 height 14
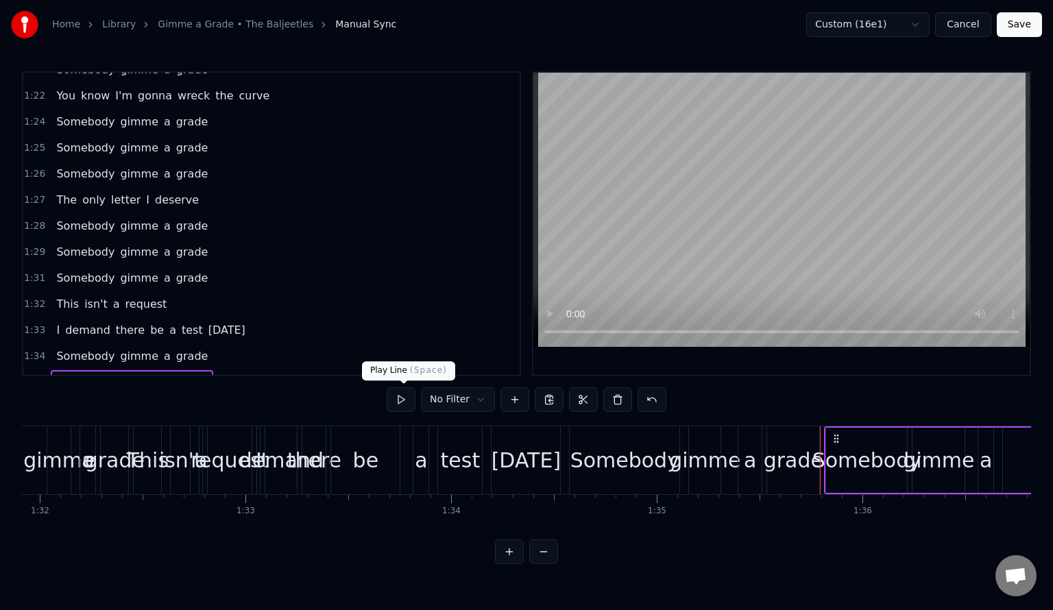
click at [407, 402] on button at bounding box center [401, 399] width 29 height 25
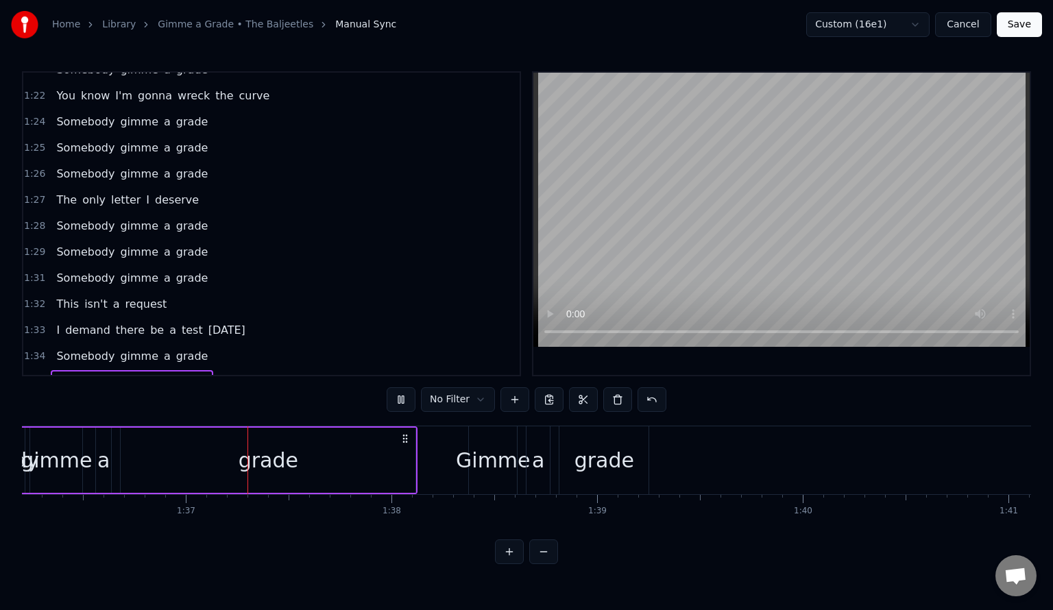
scroll to position [0, 19790]
click at [38, 402] on span "1:38" at bounding box center [34, 409] width 21 height 14
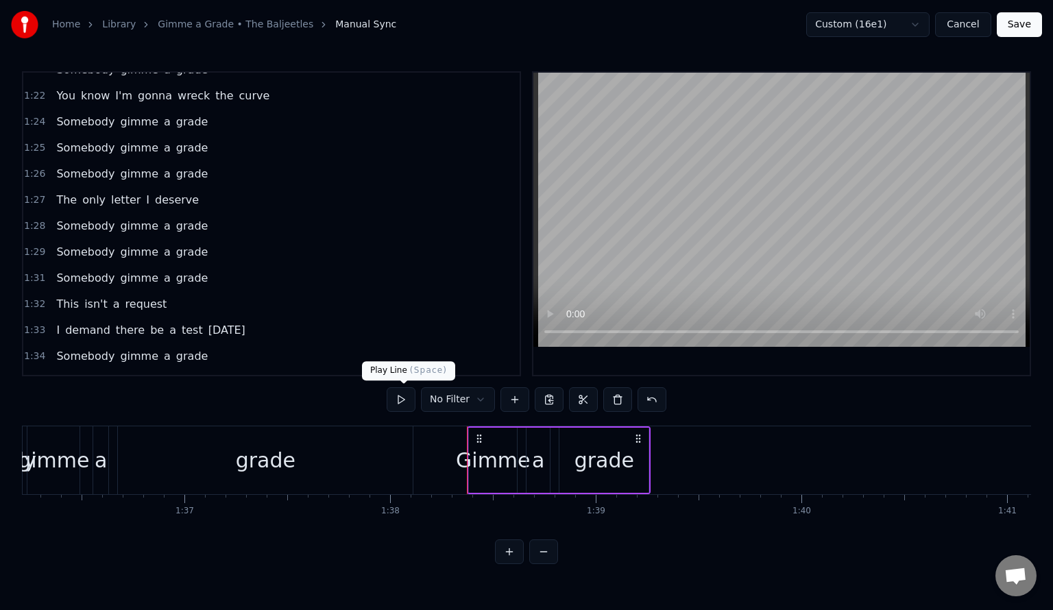
click at [410, 405] on button at bounding box center [401, 399] width 29 height 25
click at [36, 141] on span "1:25" at bounding box center [34, 148] width 21 height 14
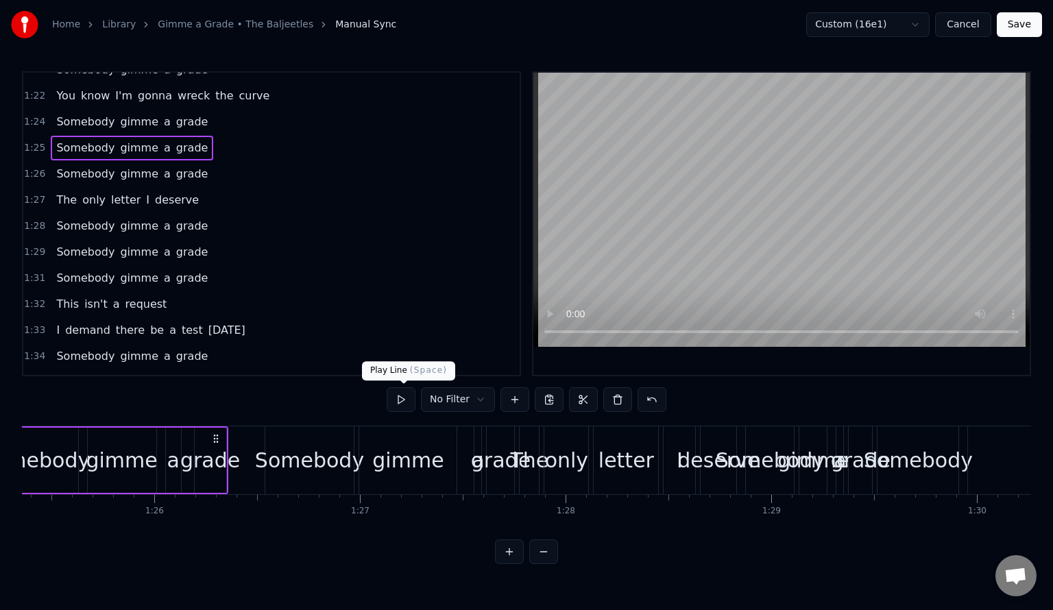
click at [404, 402] on button at bounding box center [401, 399] width 29 height 25
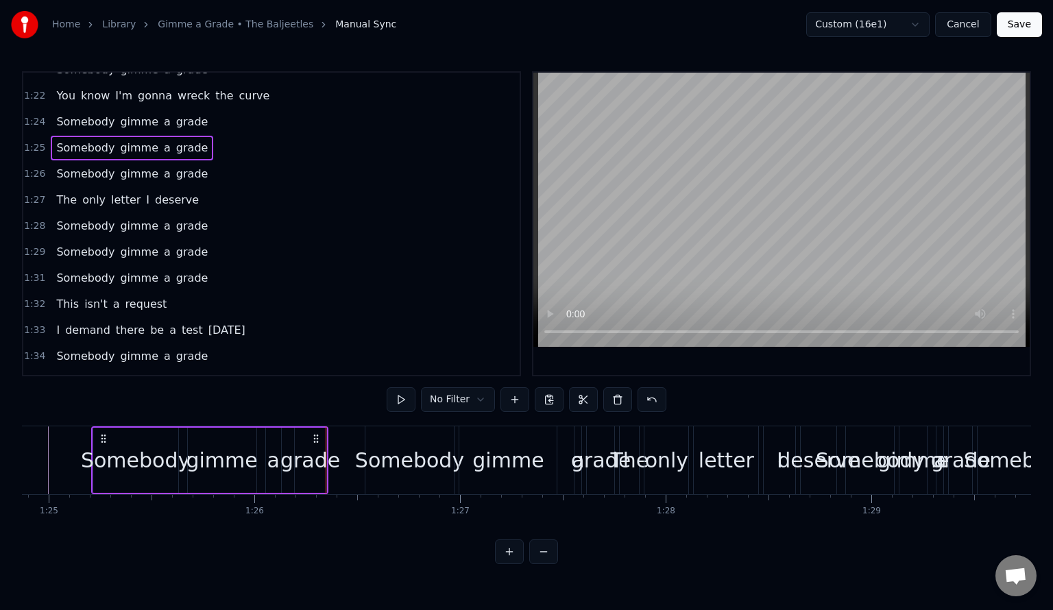
click at [34, 167] on span "1:26" at bounding box center [34, 174] width 21 height 14
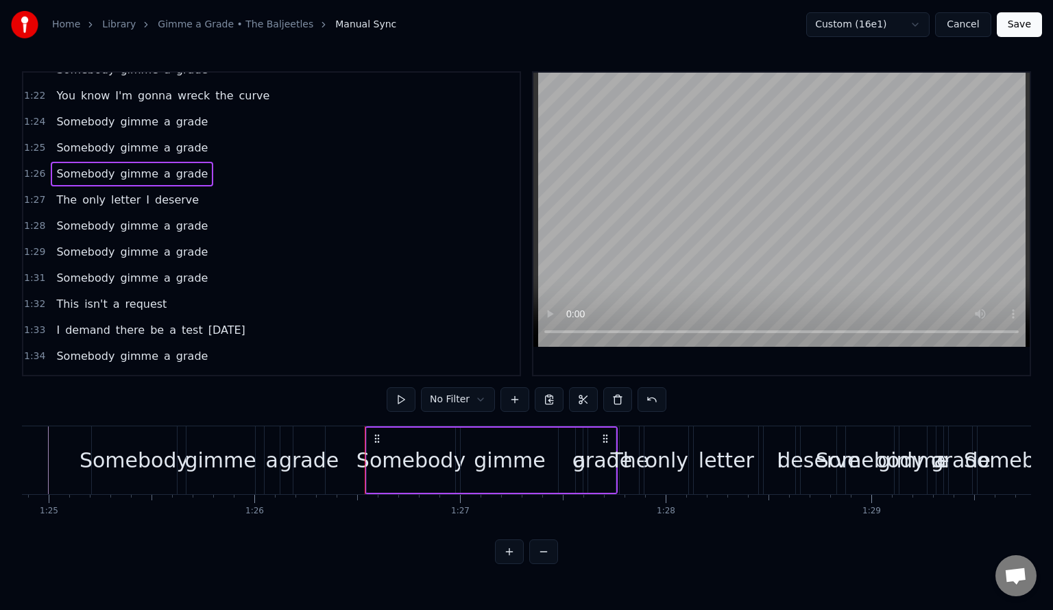
click at [32, 115] on span "1:24" at bounding box center [34, 122] width 21 height 14
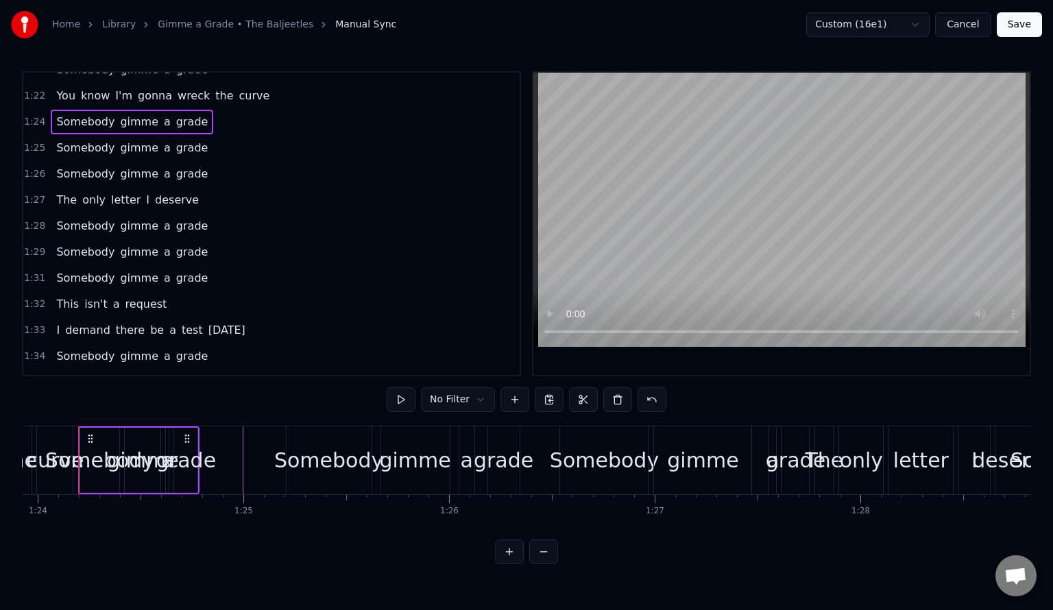
scroll to position [0, 17250]
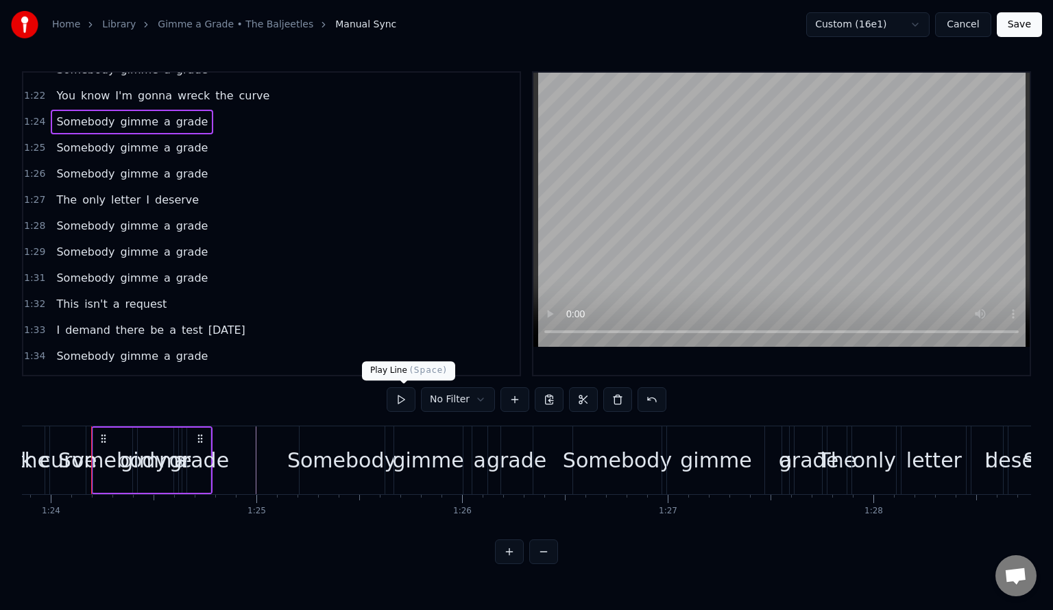
click at [400, 406] on button at bounding box center [401, 399] width 29 height 25
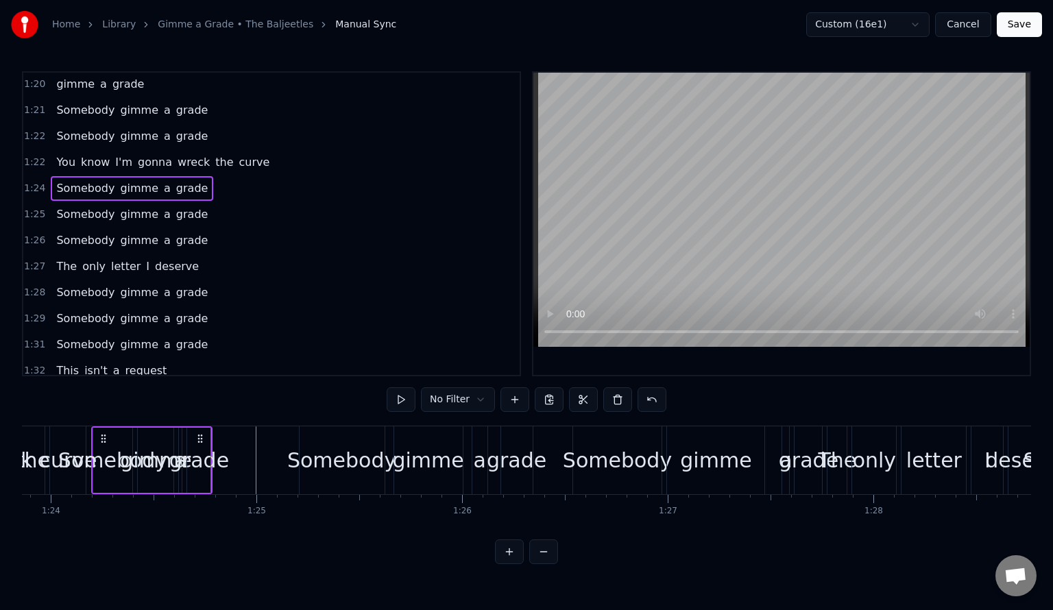
scroll to position [1018, 0]
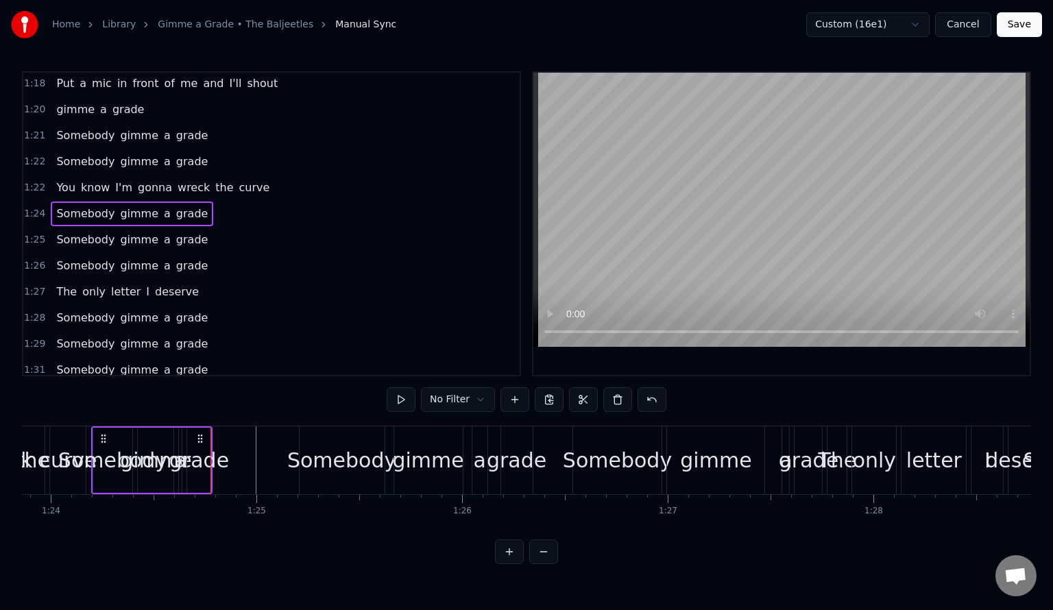
click at [35, 181] on span "1:22" at bounding box center [34, 188] width 21 height 14
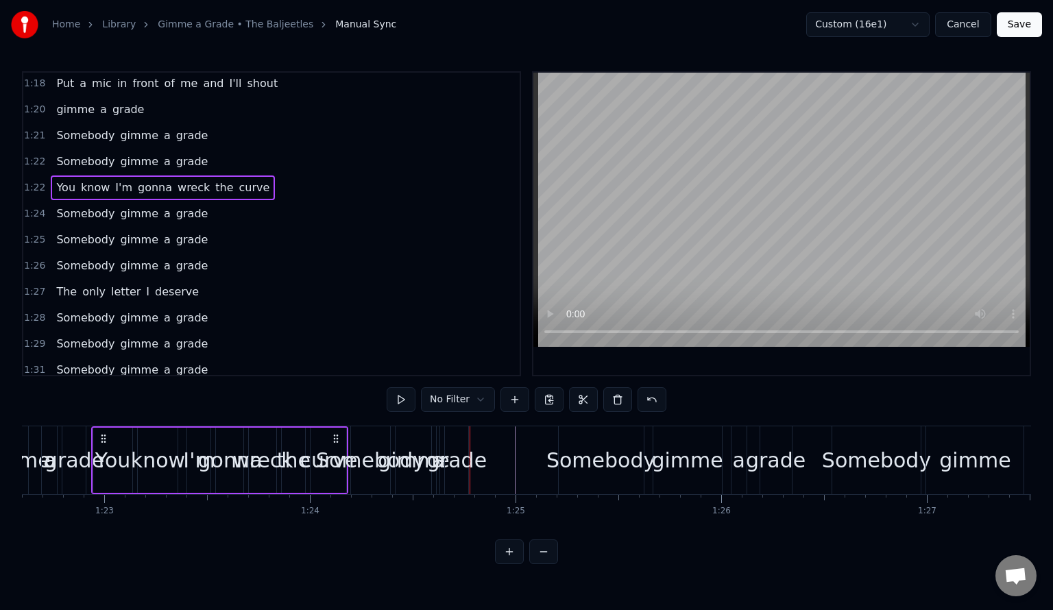
scroll to position [0, 16990]
click at [406, 400] on button at bounding box center [401, 399] width 29 height 25
click at [238, 180] on span "curve" at bounding box center [255, 188] width 34 height 16
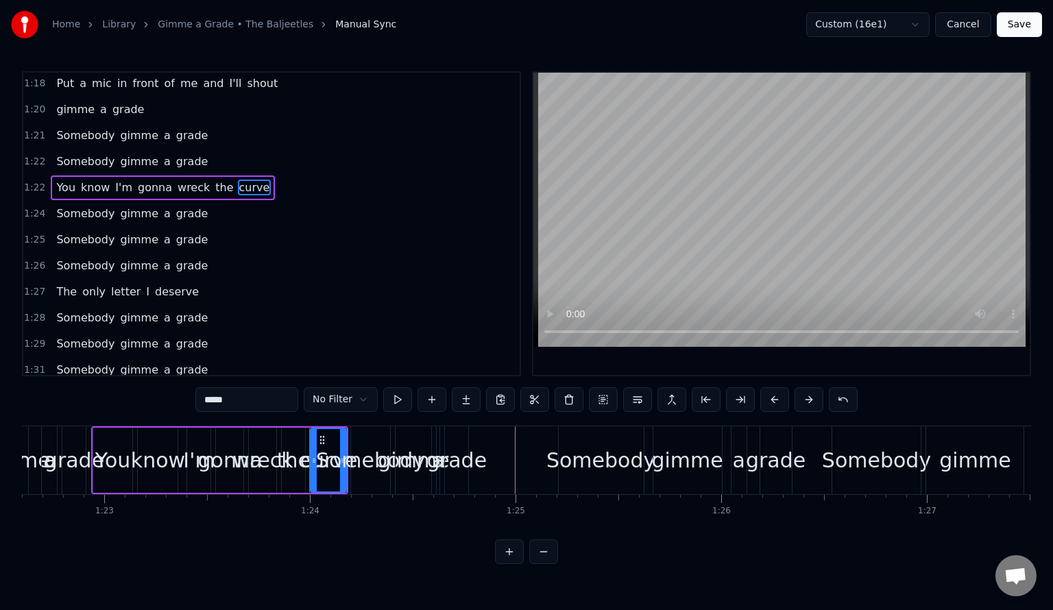
scroll to position [946, 0]
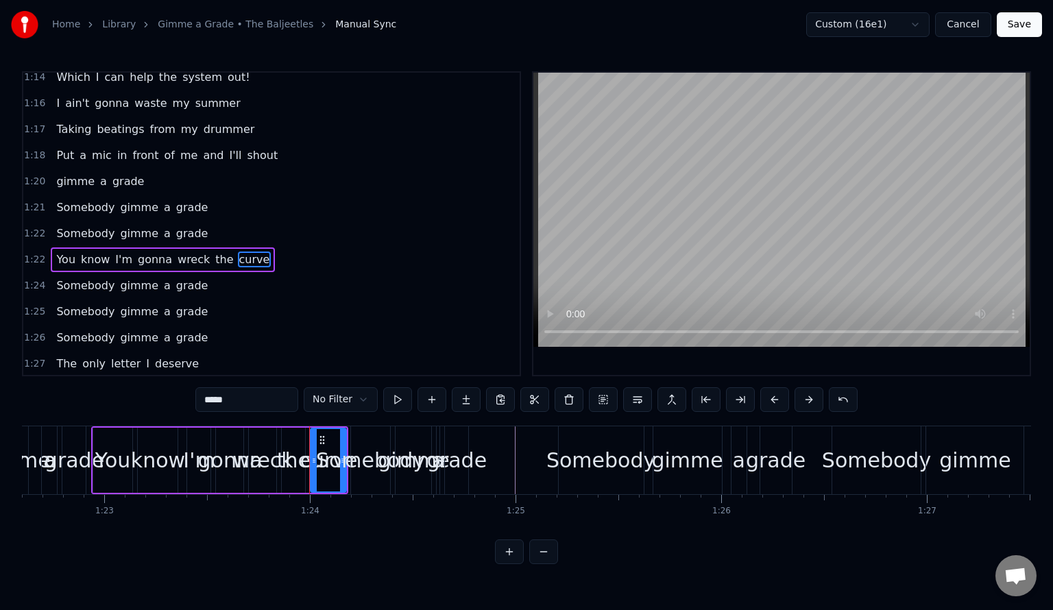
drag, startPoint x: 341, startPoint y: 448, endPoint x: 422, endPoint y: 442, distance: 81.1
click at [440, 442] on div "Somebody gimme a grade" at bounding box center [411, 460] width 122 height 68
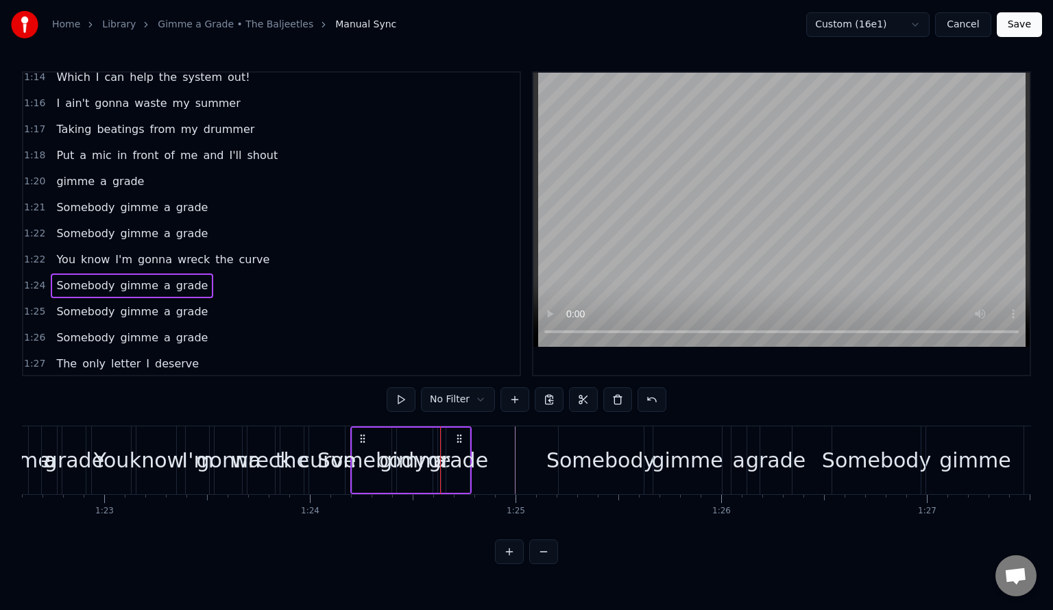
click at [238, 252] on span "curve" at bounding box center [255, 260] width 34 height 16
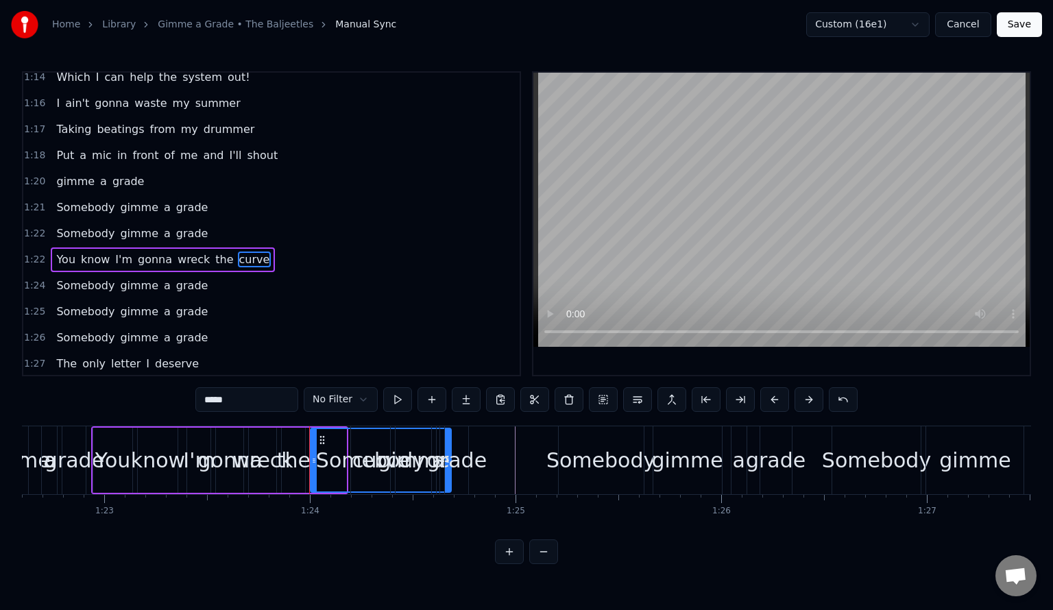
drag, startPoint x: 341, startPoint y: 482, endPoint x: 446, endPoint y: 488, distance: 105.1
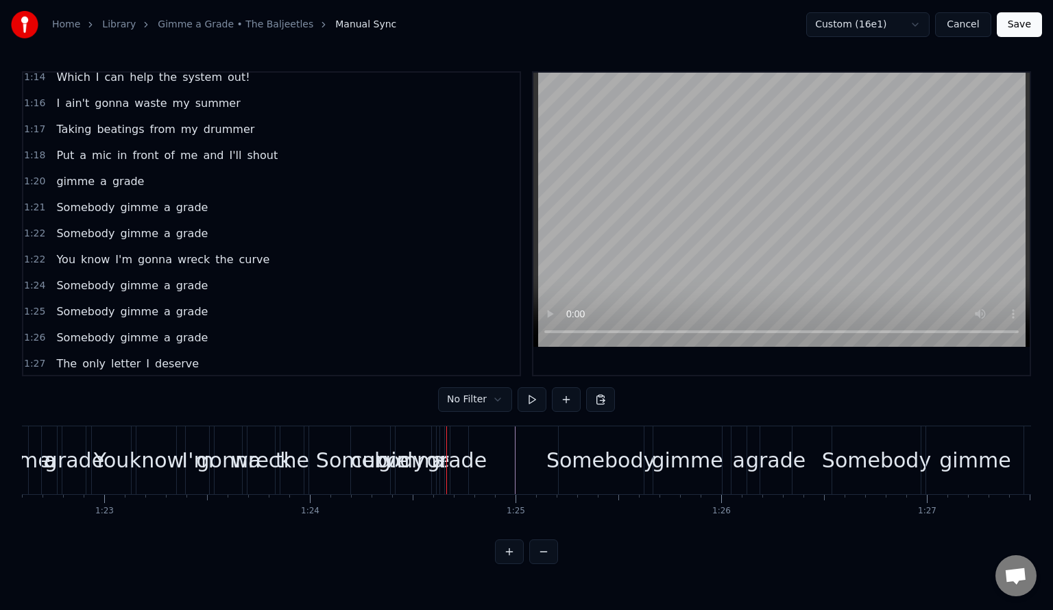
click at [238, 252] on span "curve" at bounding box center [255, 260] width 34 height 16
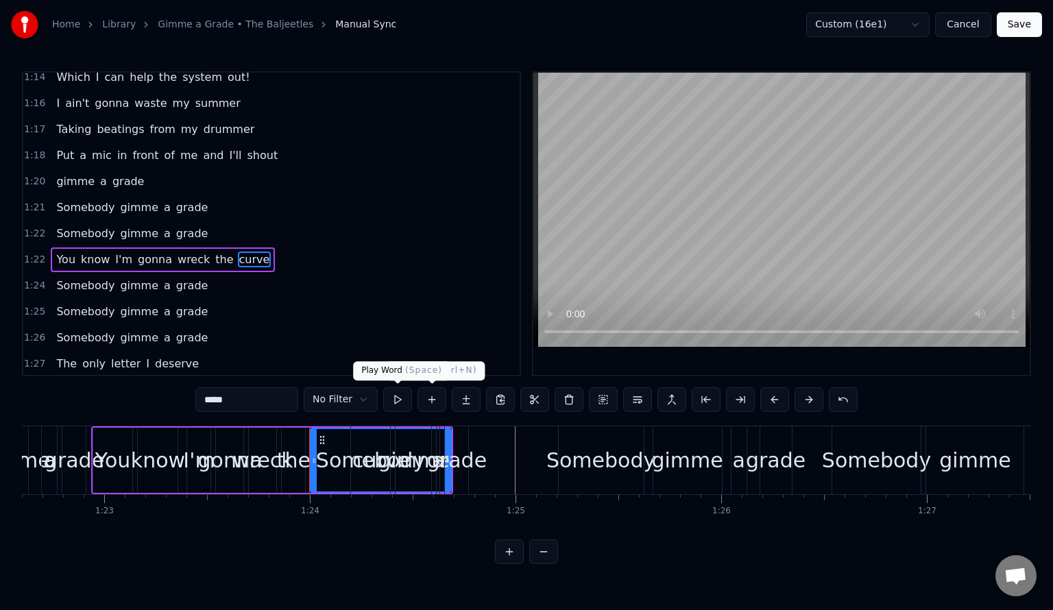
click at [402, 395] on button at bounding box center [397, 399] width 29 height 25
click at [29, 279] on span "1:24" at bounding box center [34, 286] width 21 height 14
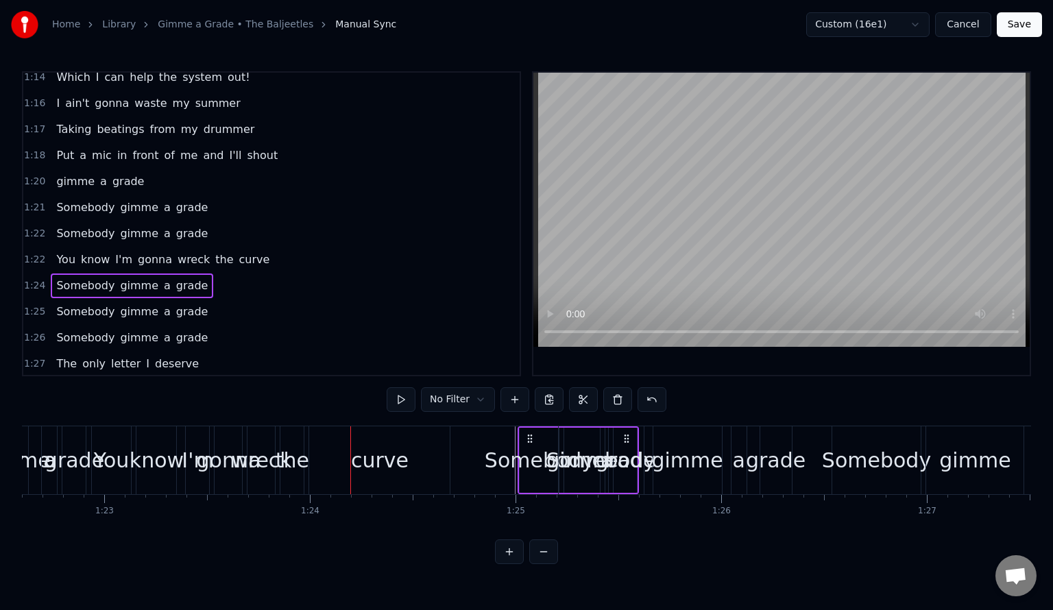
drag, startPoint x: 361, startPoint y: 437, endPoint x: 528, endPoint y: 453, distance: 168.0
click at [528, 453] on div "Somebody gimme a grade" at bounding box center [579, 460] width 122 height 68
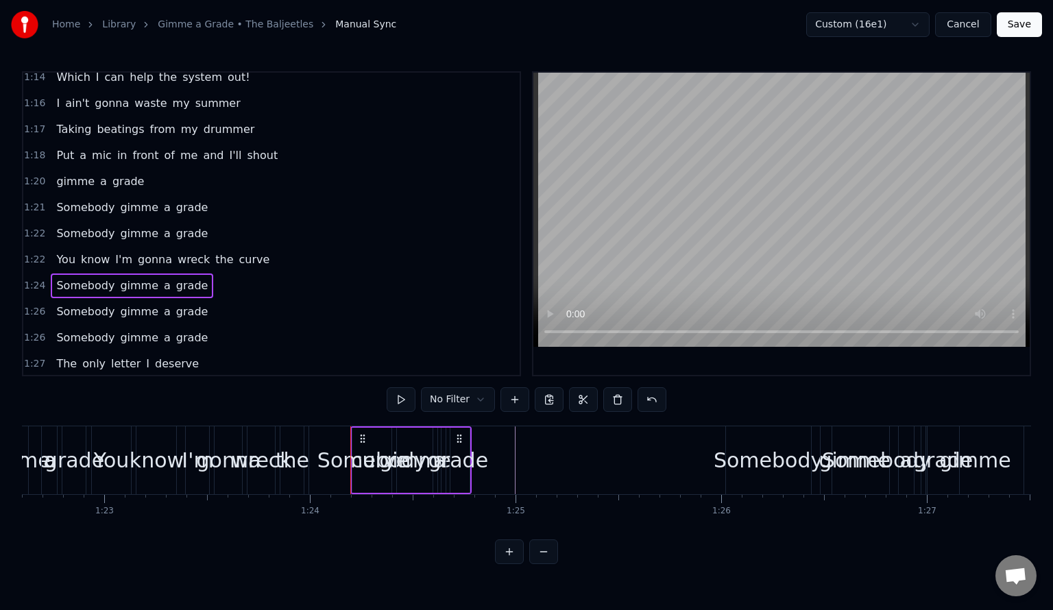
click at [35, 279] on span "1:24" at bounding box center [34, 286] width 21 height 14
click at [402, 394] on button at bounding box center [401, 399] width 29 height 25
click at [36, 279] on span "1:24" at bounding box center [34, 286] width 21 height 14
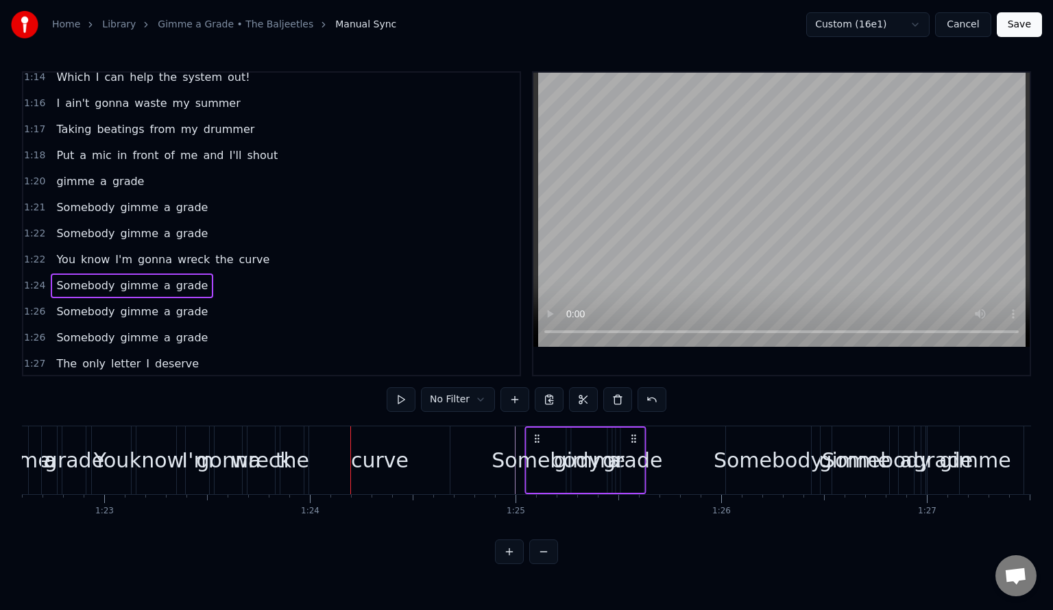
drag, startPoint x: 360, startPoint y: 437, endPoint x: 535, endPoint y: 449, distance: 175.2
click at [535, 449] on div "Somebody gimme a grade" at bounding box center [586, 460] width 122 height 68
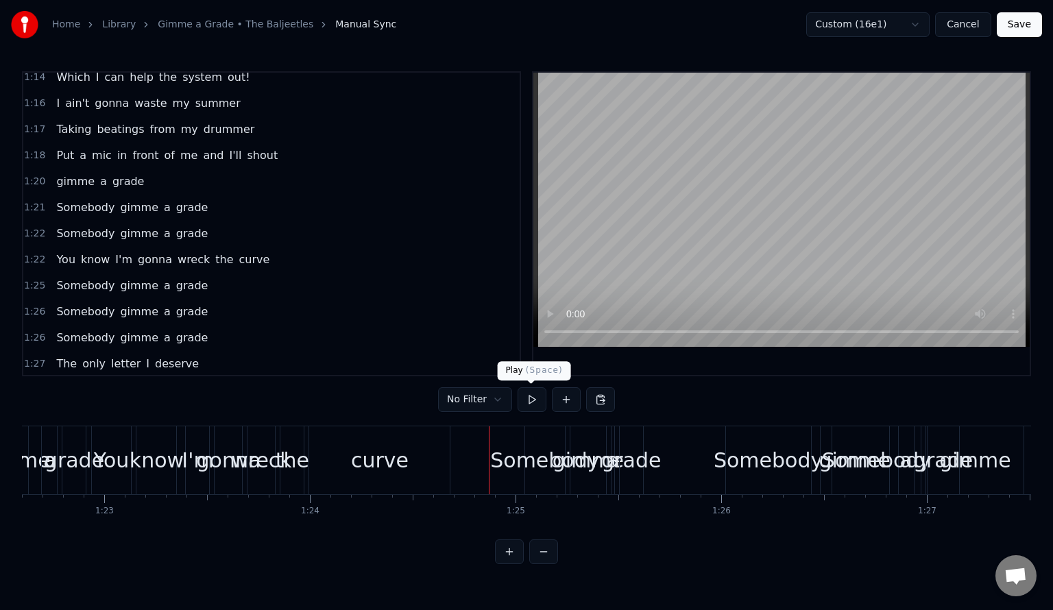
click at [535, 405] on button at bounding box center [532, 399] width 29 height 25
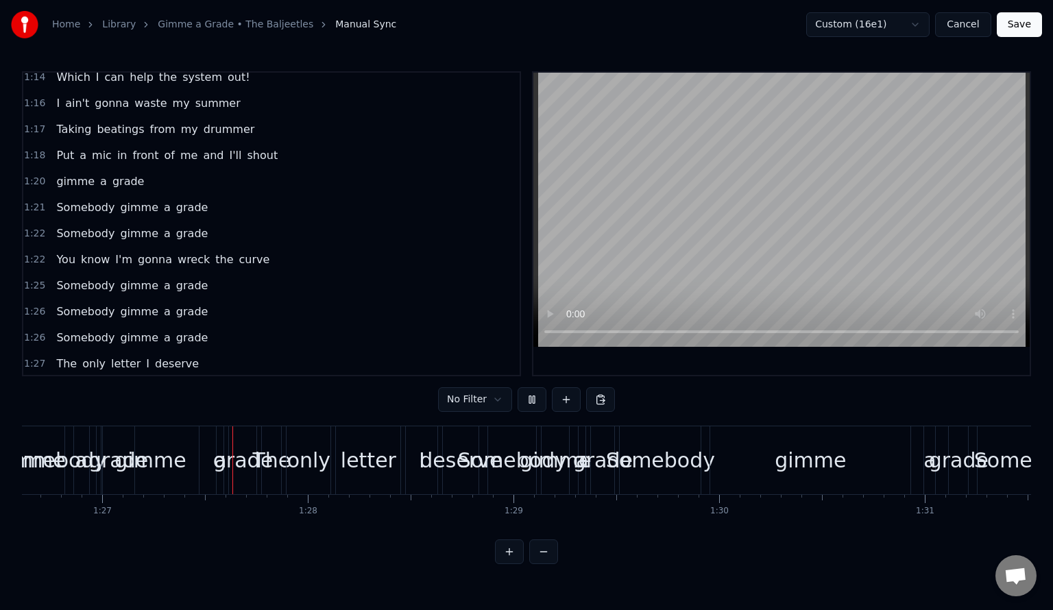
click at [527, 400] on button at bounding box center [532, 399] width 29 height 25
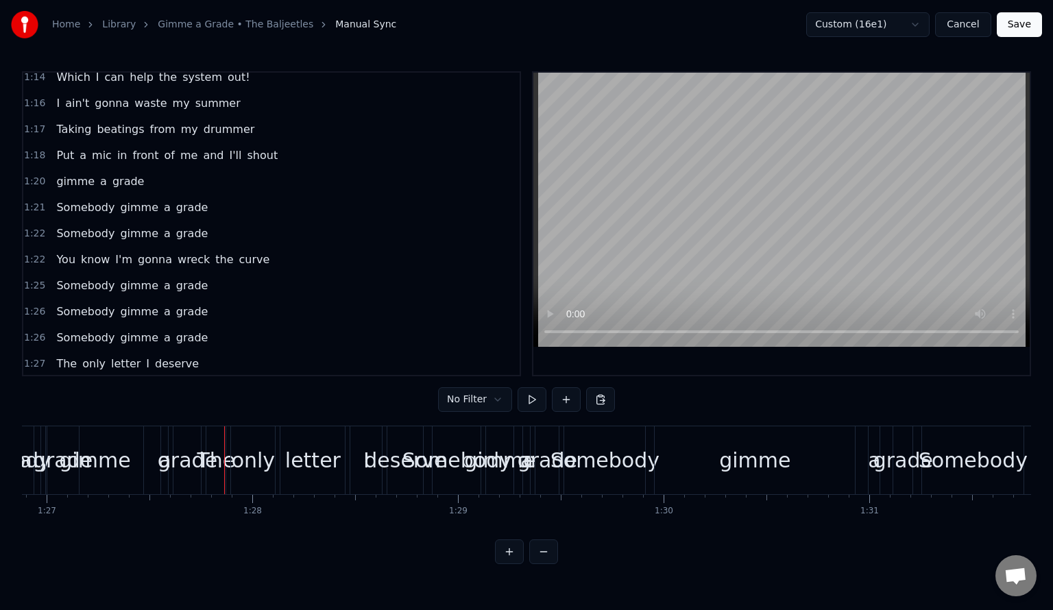
click at [34, 279] on span "1:25" at bounding box center [34, 286] width 21 height 14
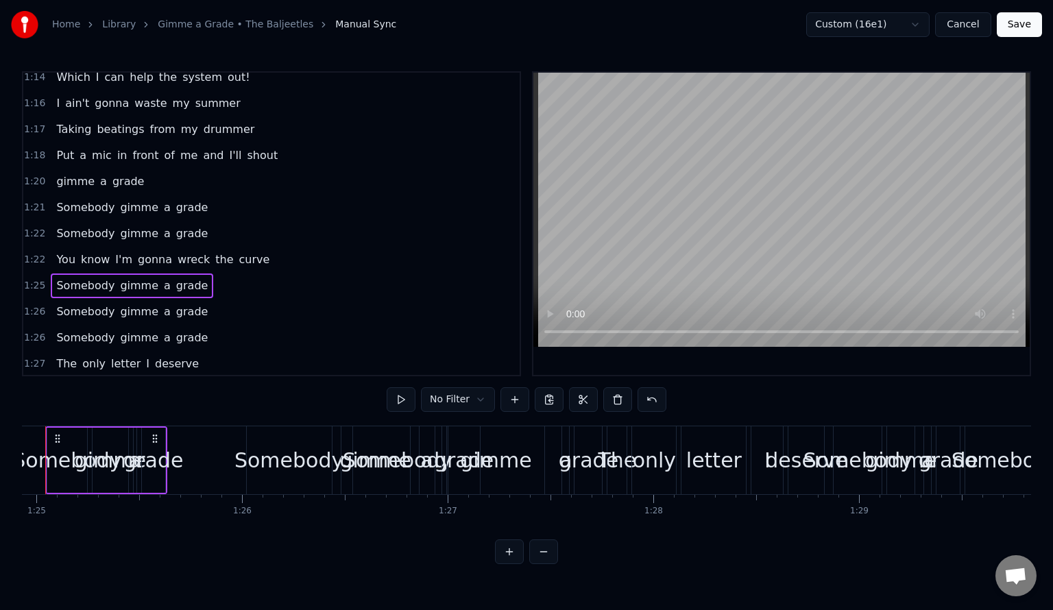
scroll to position [0, 17424]
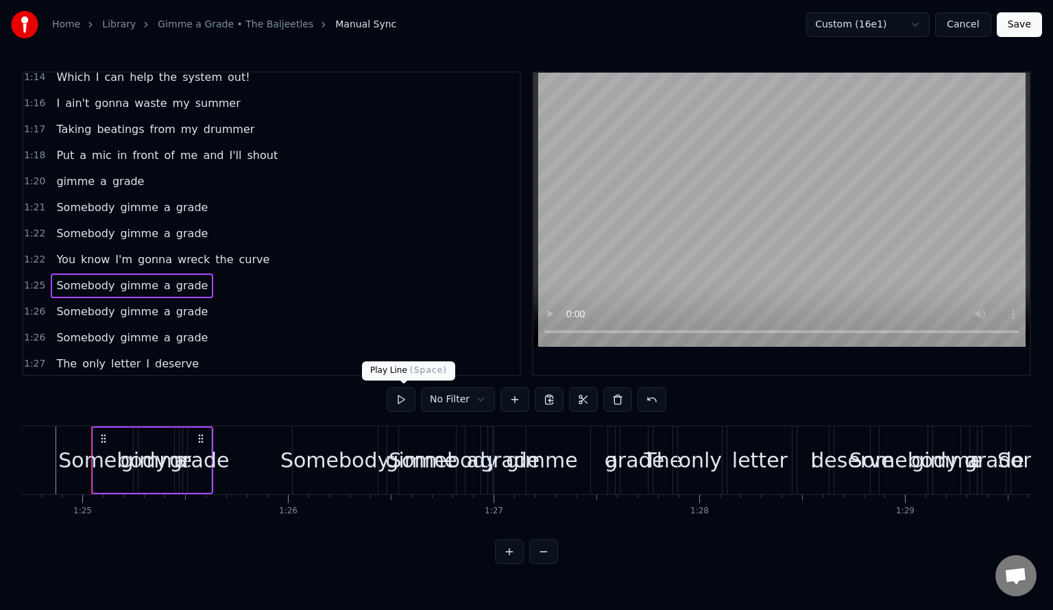
click at [405, 403] on button at bounding box center [401, 399] width 29 height 25
click at [34, 305] on span "1:26" at bounding box center [34, 312] width 21 height 14
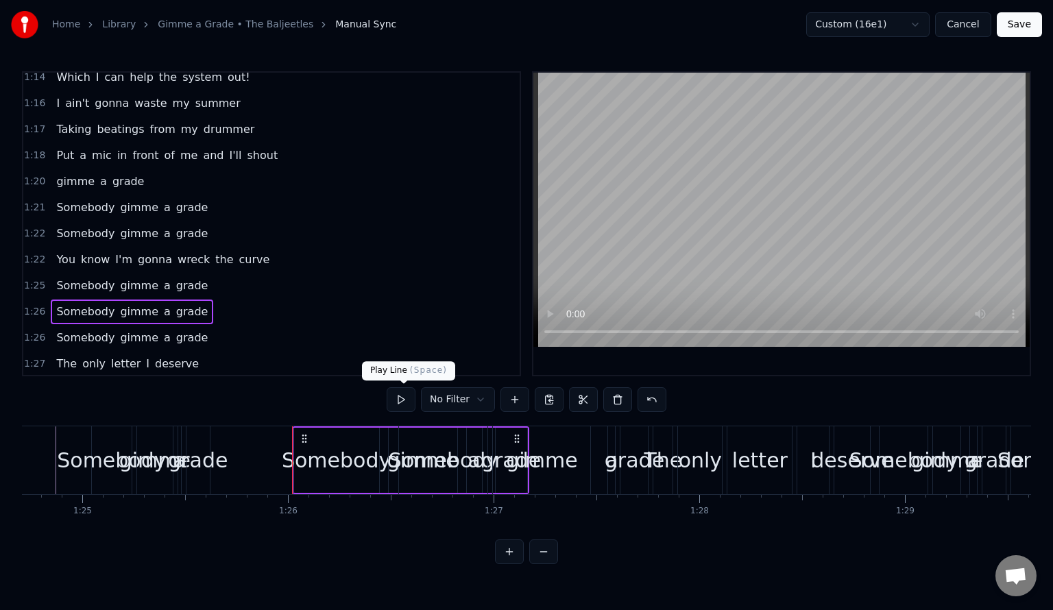
click at [406, 396] on button at bounding box center [401, 399] width 29 height 25
click at [35, 331] on span "1:26" at bounding box center [34, 338] width 21 height 14
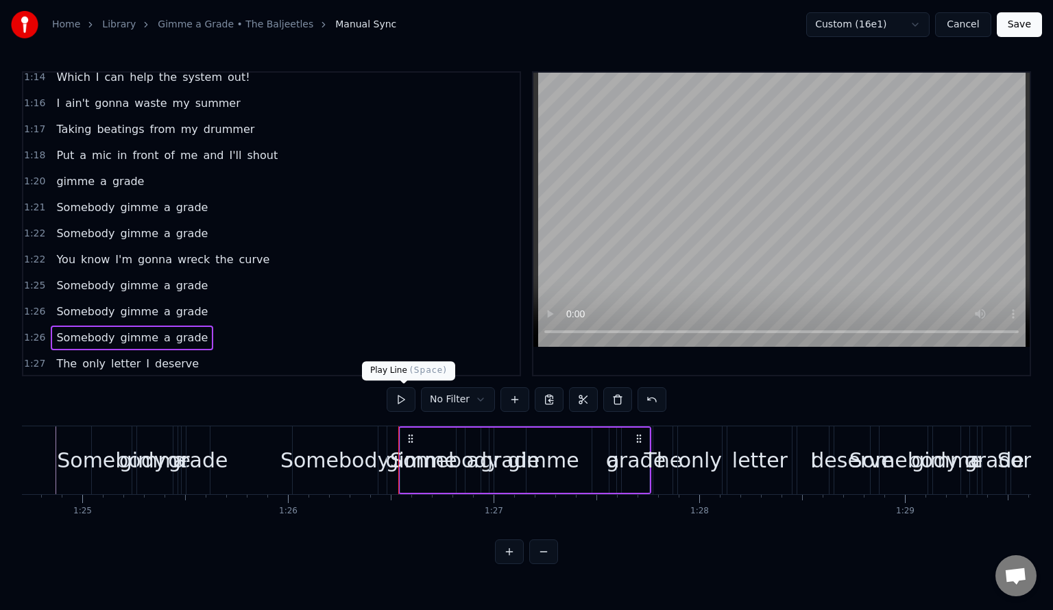
click at [400, 398] on button at bounding box center [401, 399] width 29 height 25
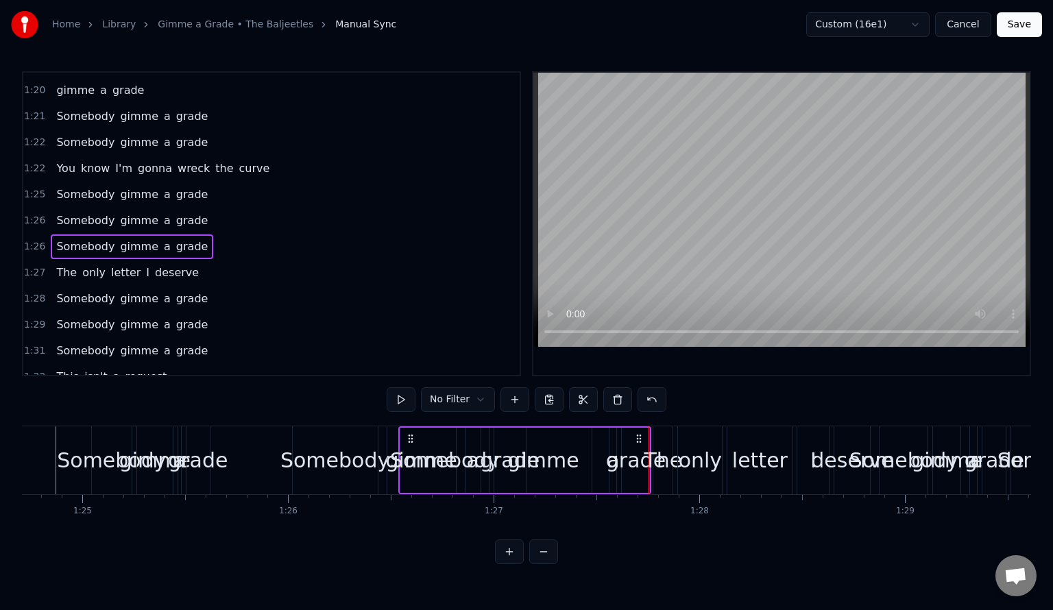
click at [35, 292] on span "1:28" at bounding box center [34, 299] width 21 height 14
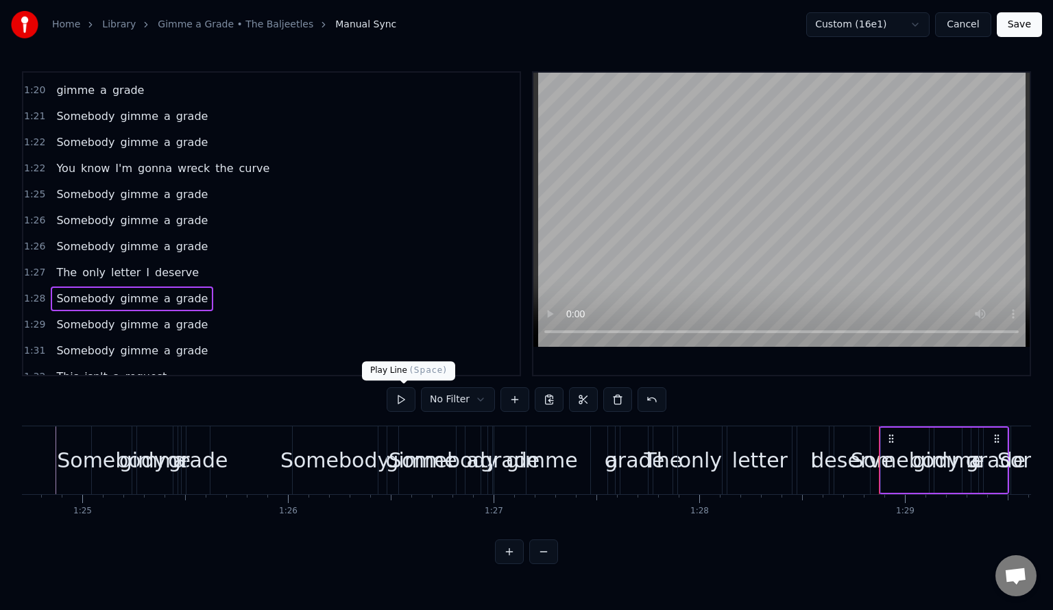
click at [402, 398] on button at bounding box center [401, 399] width 29 height 25
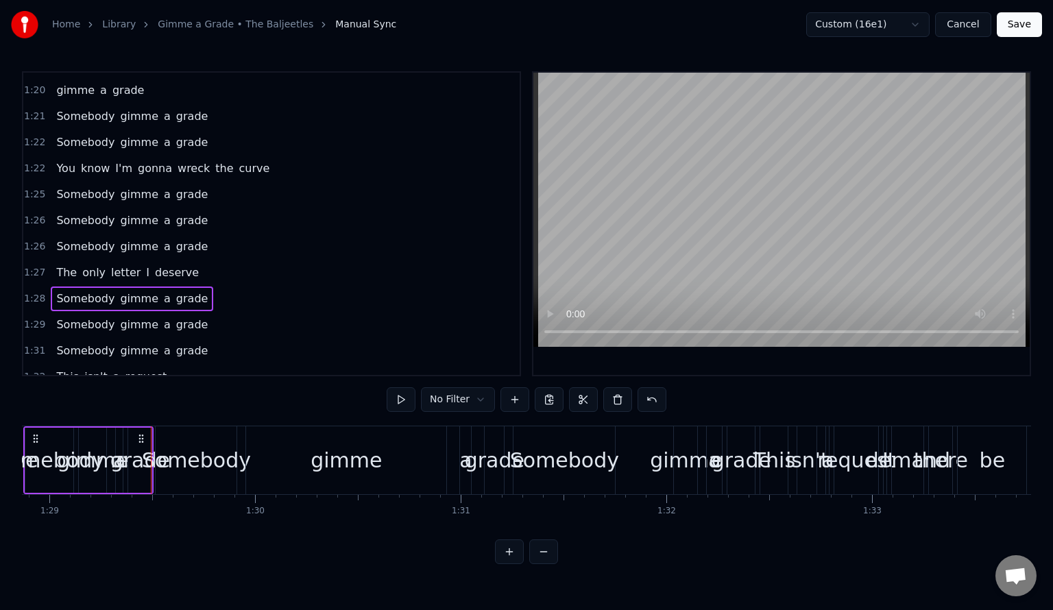
scroll to position [0, 18309]
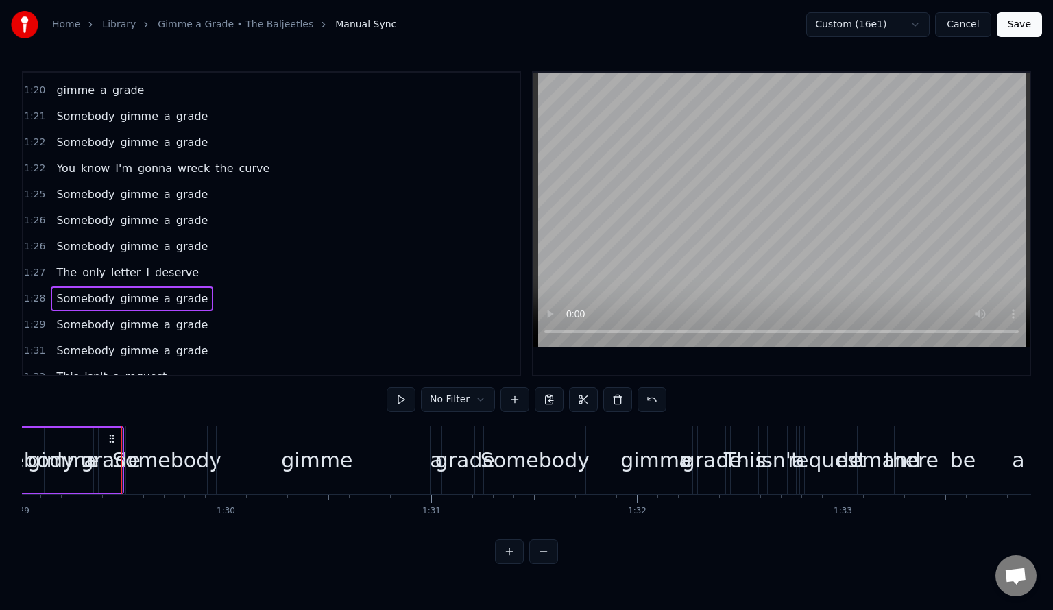
click at [154, 265] on span "deserve" at bounding box center [177, 273] width 47 height 16
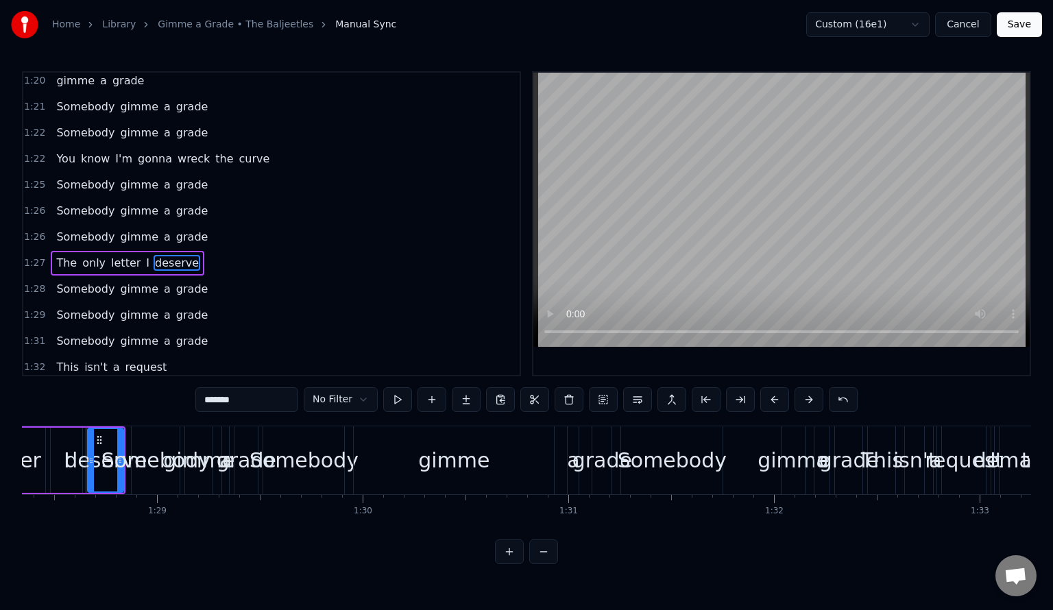
scroll to position [0, 18167]
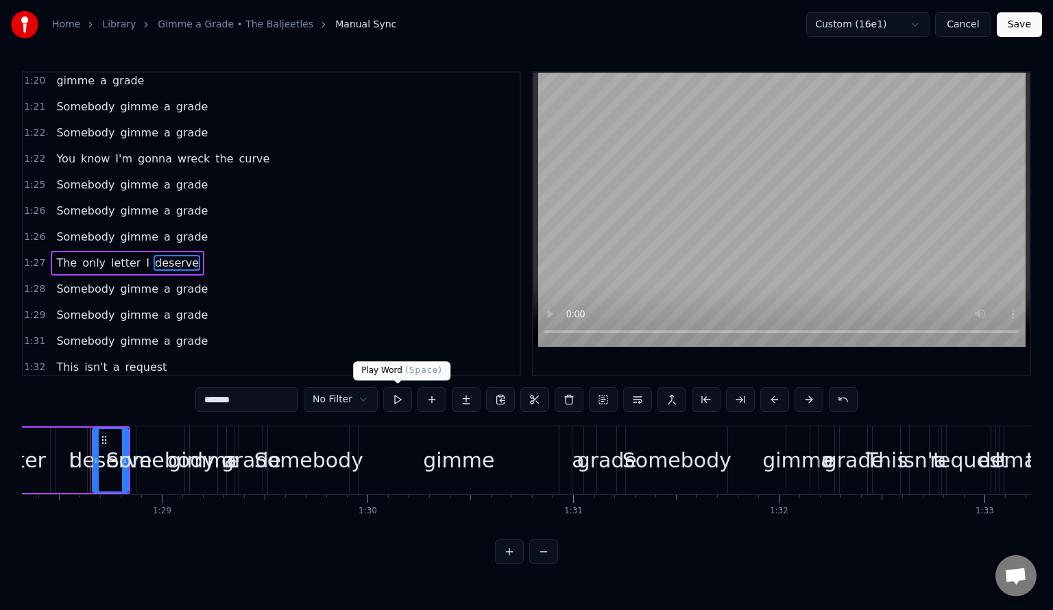
click at [400, 407] on button at bounding box center [397, 399] width 29 height 25
click at [123, 443] on div at bounding box center [124, 460] width 5 height 62
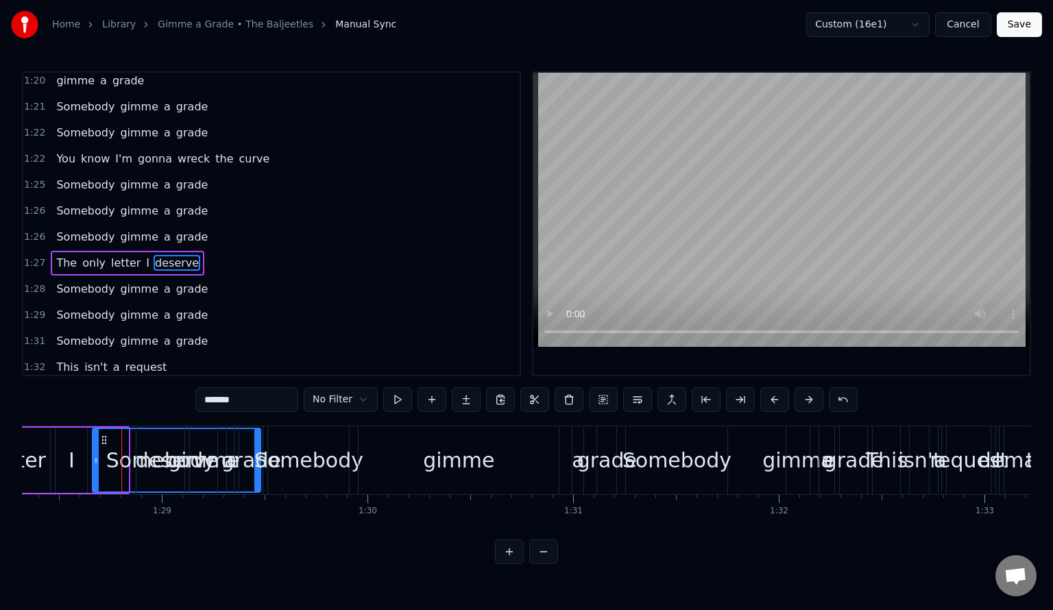
drag, startPoint x: 123, startPoint y: 443, endPoint x: 255, endPoint y: 444, distance: 132.3
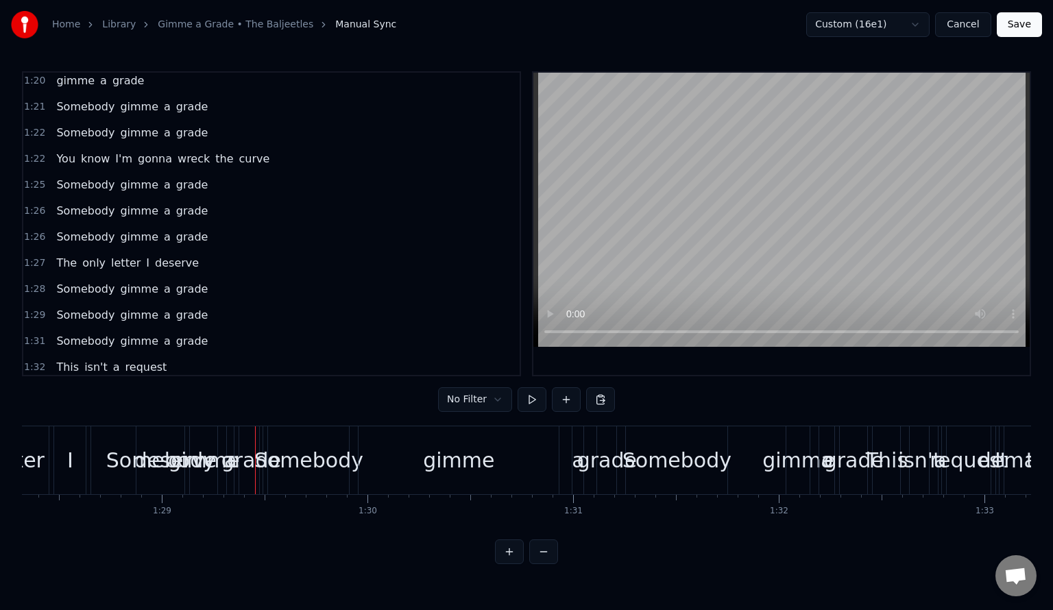
click at [159, 255] on span "deserve" at bounding box center [177, 263] width 47 height 16
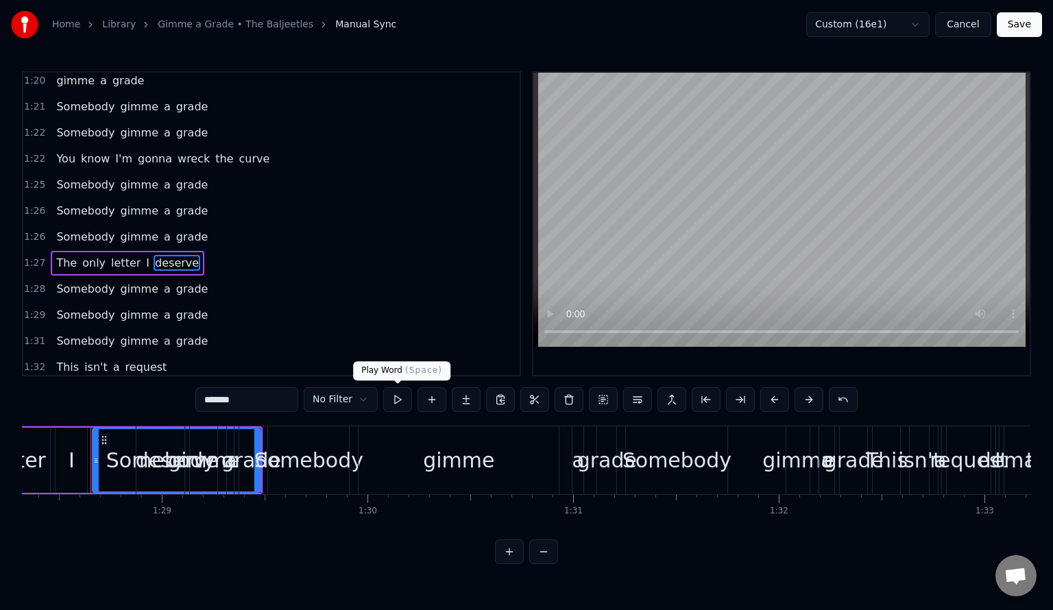
click at [400, 402] on button at bounding box center [397, 399] width 29 height 25
click at [31, 282] on span "1:28" at bounding box center [34, 289] width 21 height 14
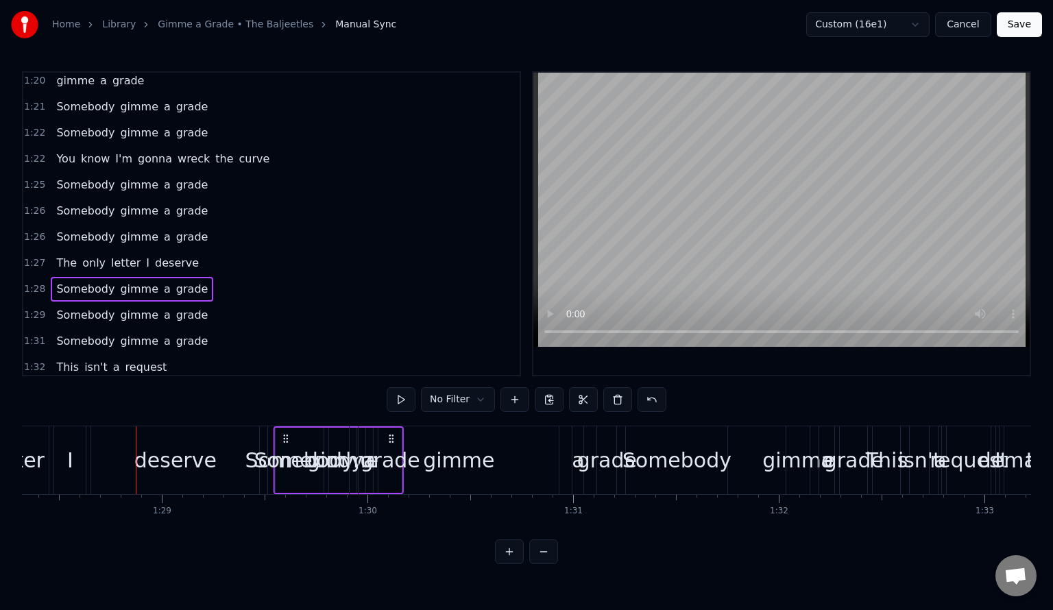
drag, startPoint x: 147, startPoint y: 439, endPoint x: 285, endPoint y: 447, distance: 138.1
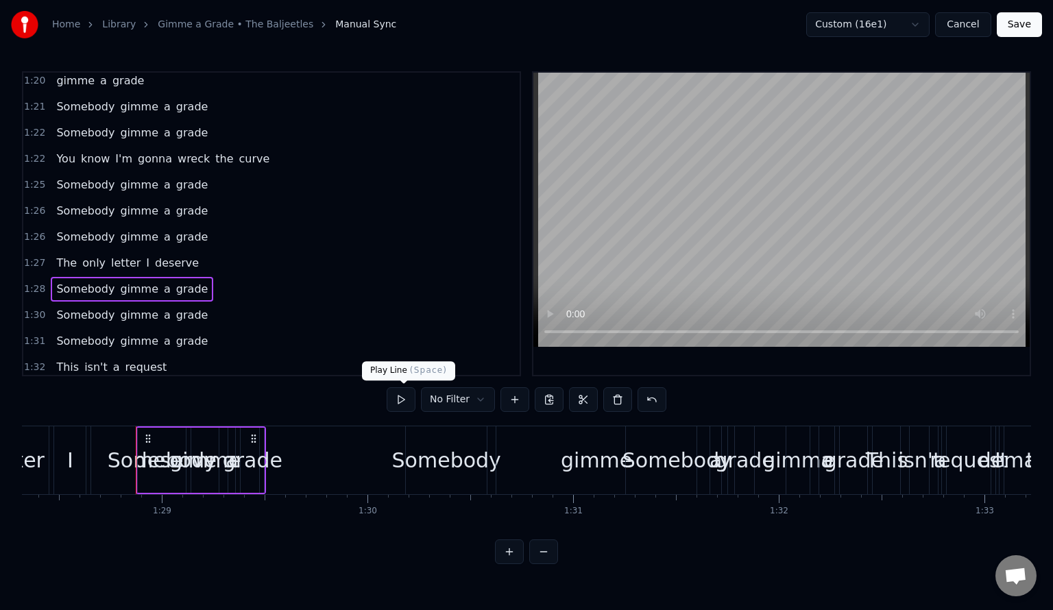
click at [400, 398] on button at bounding box center [401, 399] width 29 height 25
click at [33, 309] on span "1:30" at bounding box center [34, 316] width 21 height 14
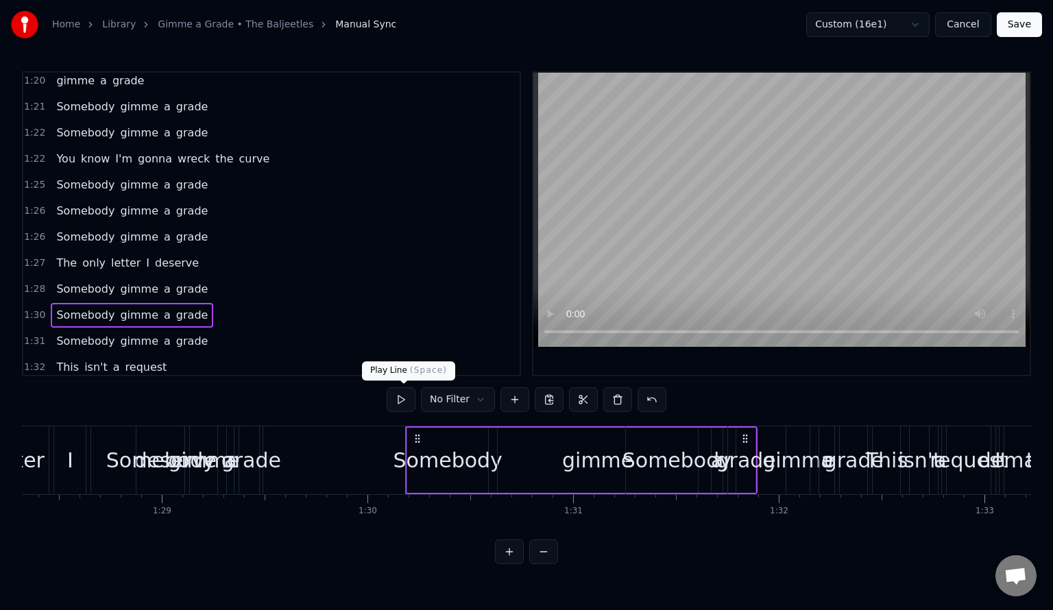
click at [408, 398] on button at bounding box center [401, 399] width 29 height 25
click at [404, 400] on button at bounding box center [401, 399] width 29 height 25
click at [34, 309] on span "1:30" at bounding box center [34, 316] width 21 height 14
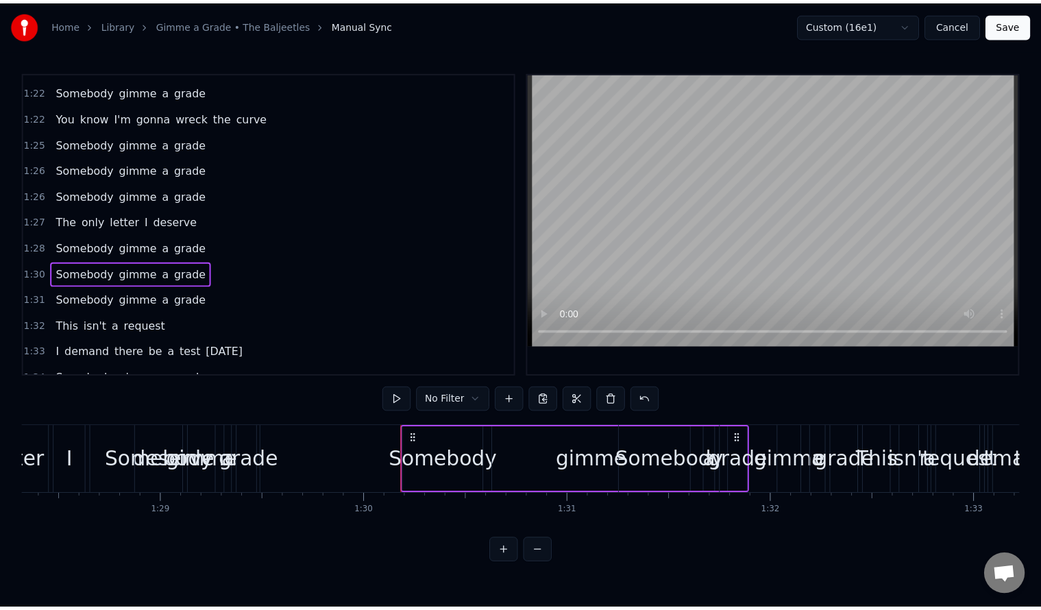
scroll to position [1110, 0]
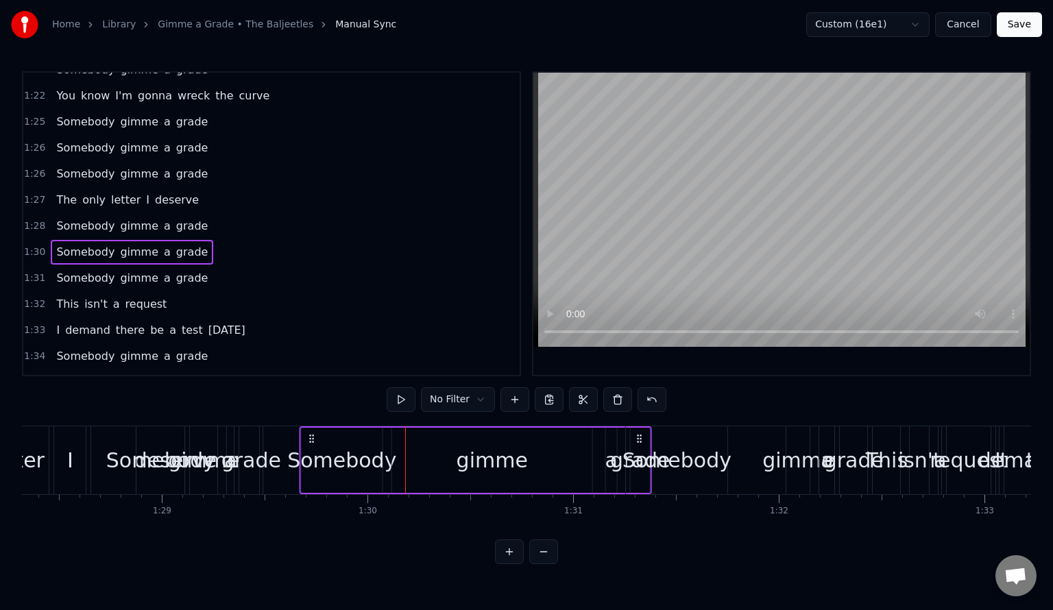
drag, startPoint x: 417, startPoint y: 436, endPoint x: 311, endPoint y: 417, distance: 107.3
click at [311, 417] on div "0:05 Oh 0:05 yeah! 0:07 I have got something to say! 0:11 I have been burned by…" at bounding box center [526, 317] width 1009 height 493
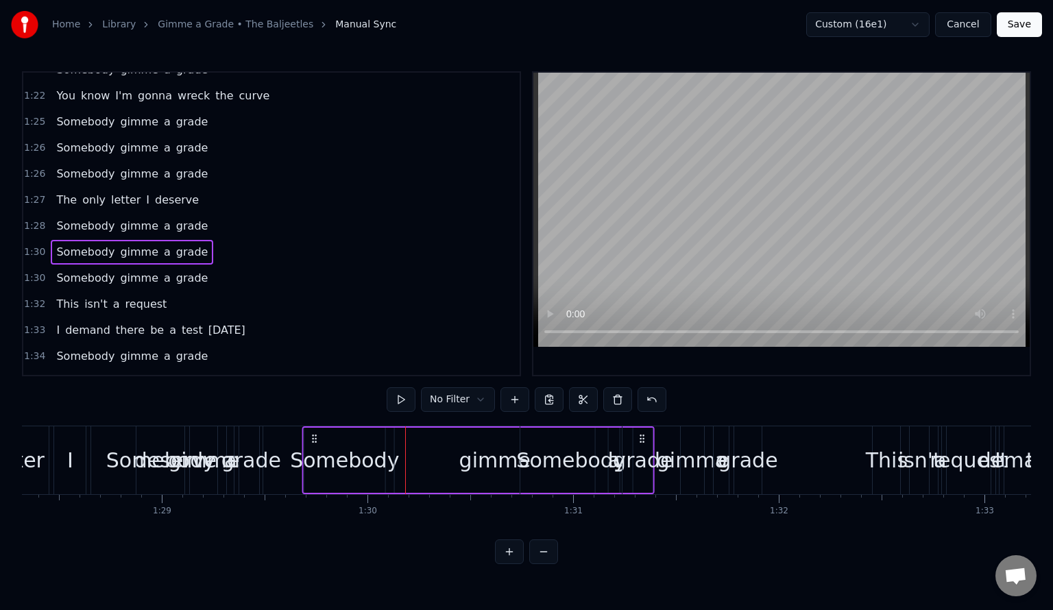
drag, startPoint x: 418, startPoint y: 440, endPoint x: 314, endPoint y: 460, distance: 105.6
click at [314, 460] on div "Somebody gimme a grade" at bounding box center [478, 460] width 352 height 68
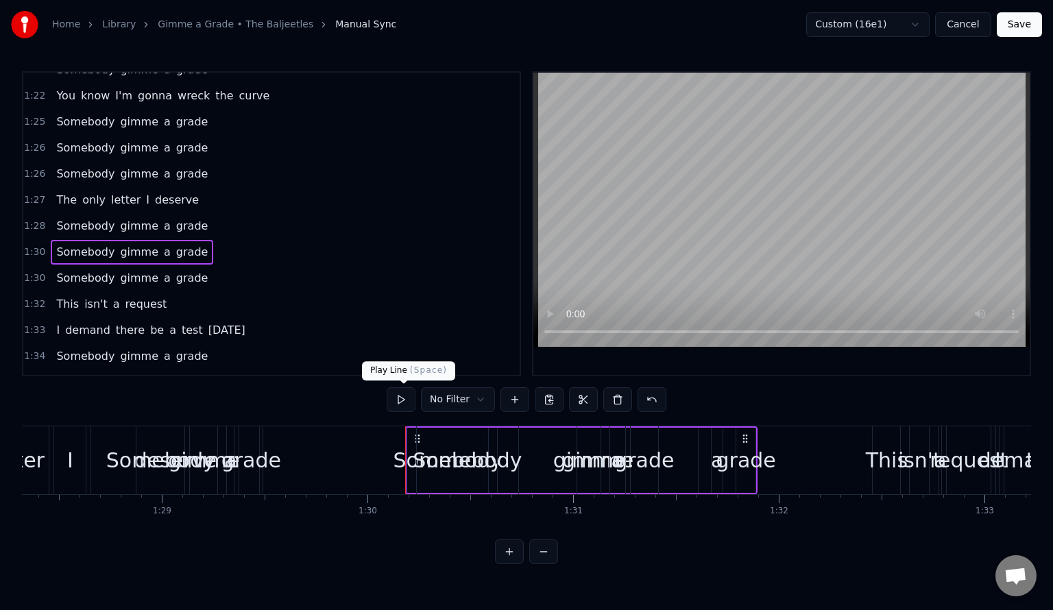
click at [405, 395] on button at bounding box center [401, 399] width 29 height 25
click at [744, 438] on circle at bounding box center [743, 438] width 1 height 1
click at [1023, 28] on button "Save" at bounding box center [1019, 24] width 45 height 25
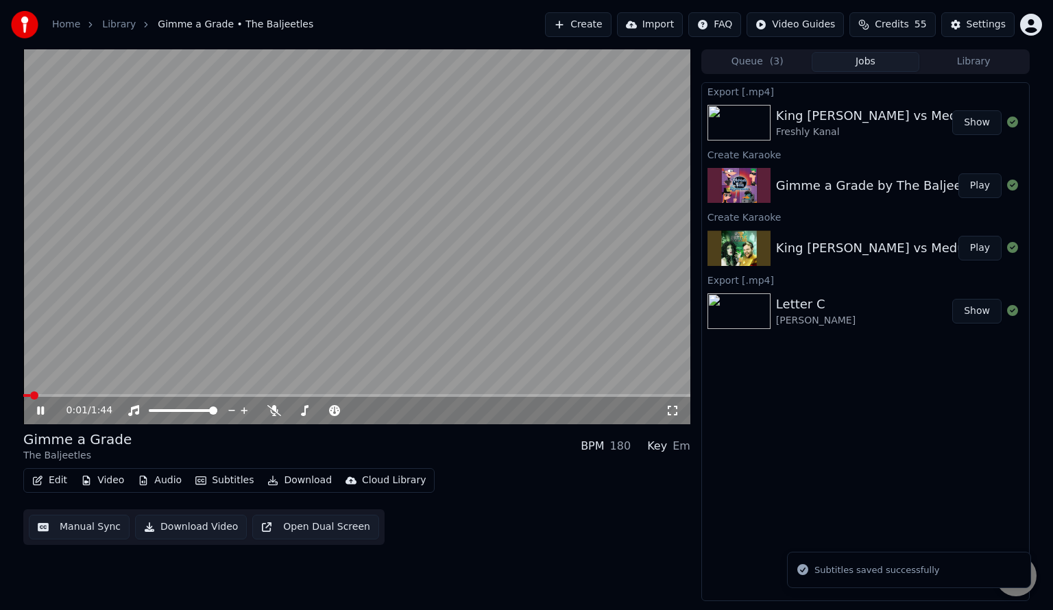
click at [312, 255] on video at bounding box center [356, 236] width 667 height 375
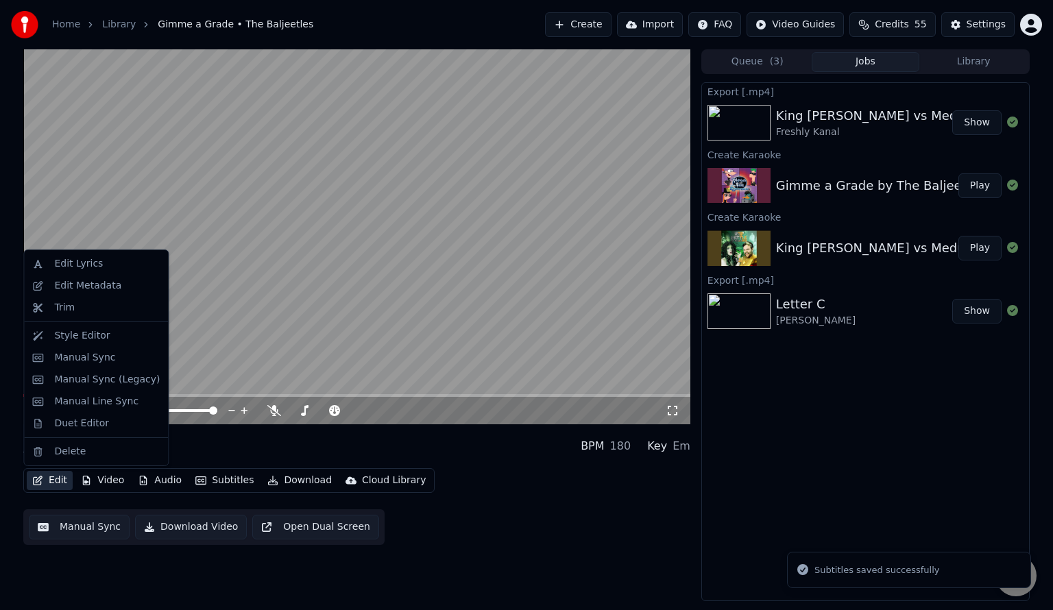
click at [45, 477] on button "Edit" at bounding box center [50, 480] width 46 height 19
click at [101, 420] on div "Duet Editor" at bounding box center [81, 424] width 55 height 14
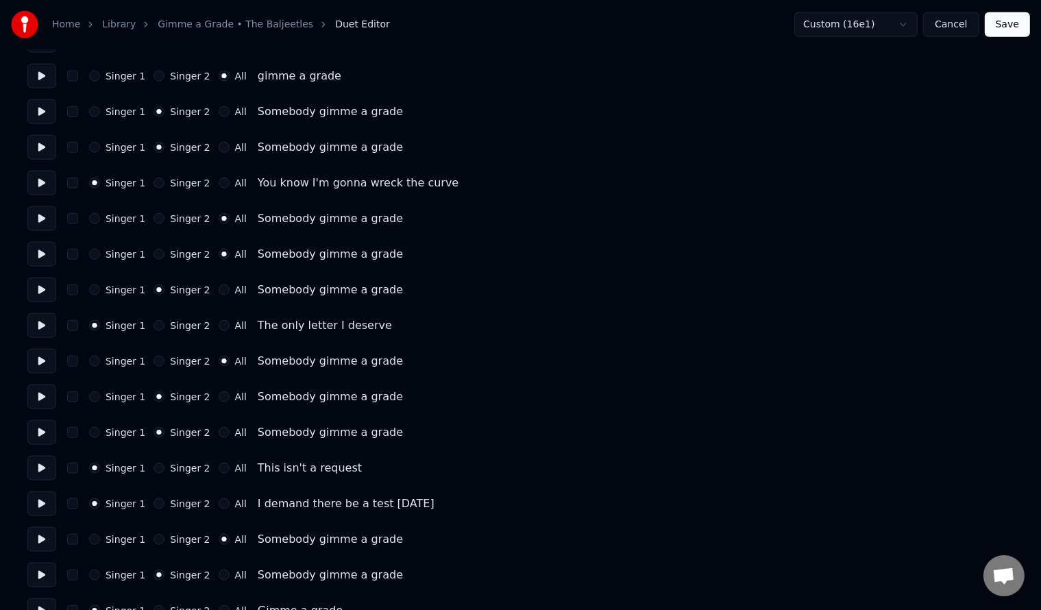
scroll to position [1559, 0]
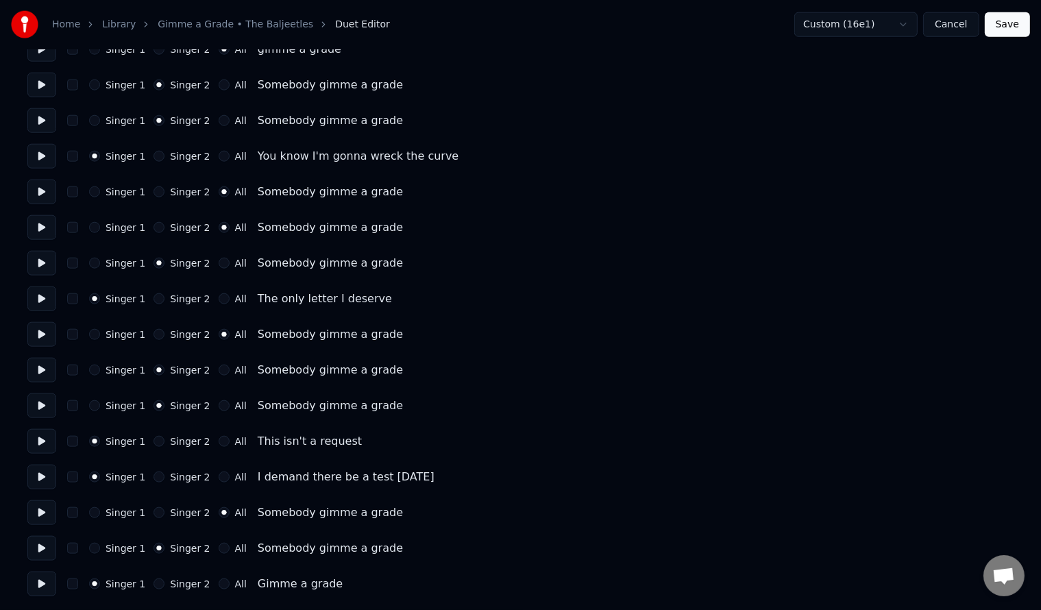
click at [99, 365] on div "Singer 1" at bounding box center [117, 370] width 56 height 11
click at [91, 222] on div "Singer 1" at bounding box center [117, 227] width 56 height 11
click at [96, 370] on button "Singer 1" at bounding box center [94, 370] width 11 height 11
click at [95, 227] on button "Singer 1" at bounding box center [94, 227] width 11 height 11
click at [1009, 30] on button "Save" at bounding box center [1007, 24] width 45 height 25
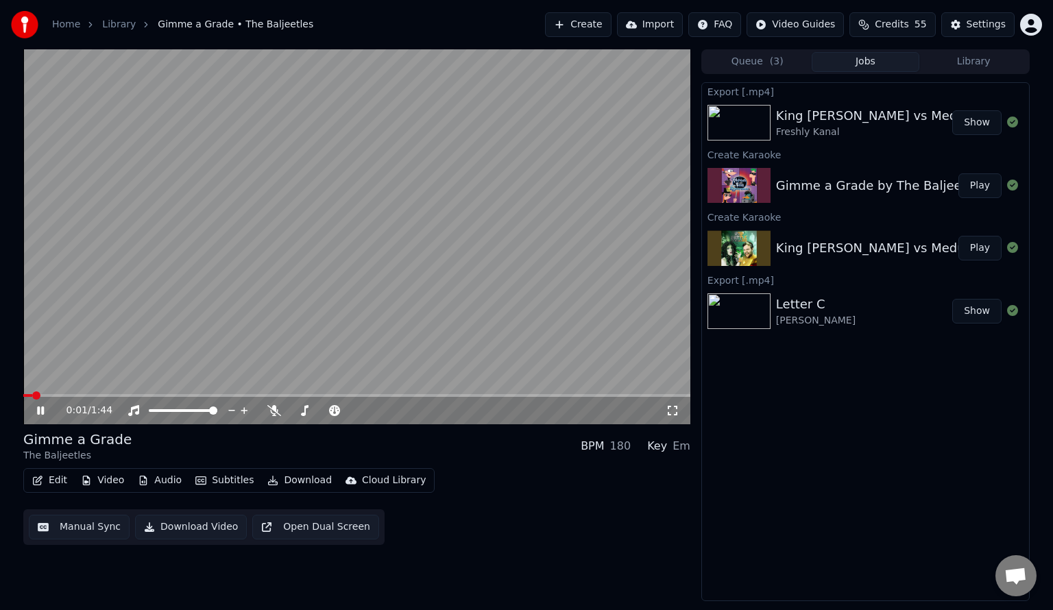
click at [186, 310] on video at bounding box center [356, 236] width 667 height 375
click at [68, 538] on button "Manual Sync" at bounding box center [79, 527] width 101 height 25
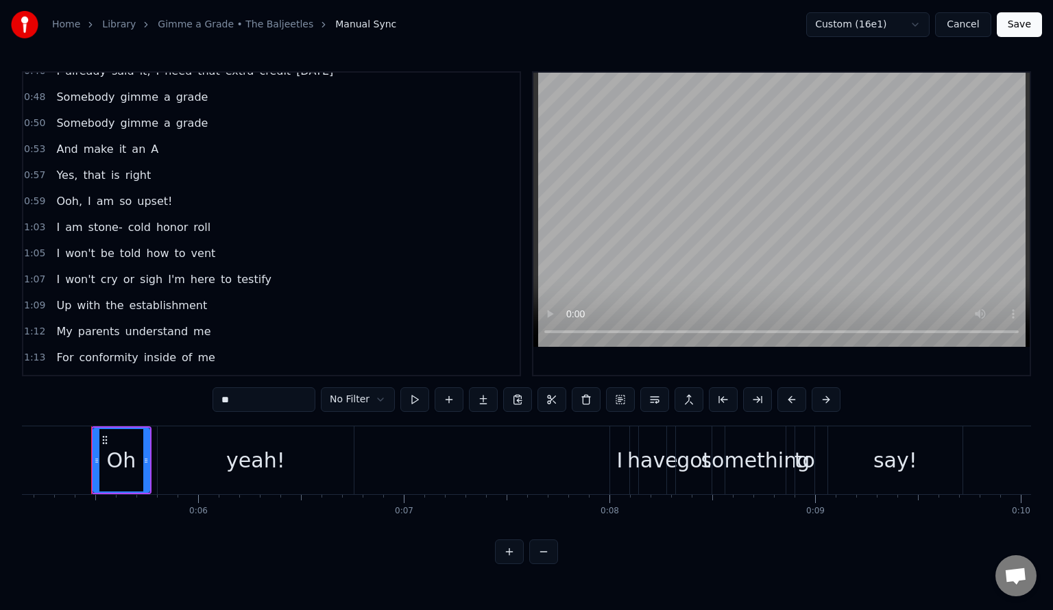
scroll to position [1110, 0]
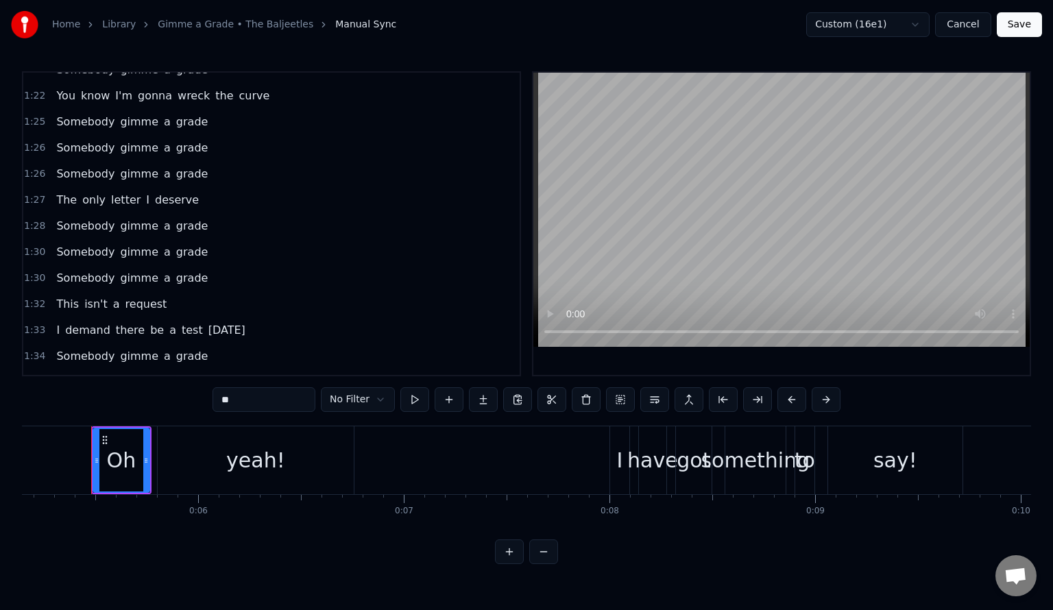
click at [31, 245] on span "1:30" at bounding box center [34, 252] width 21 height 14
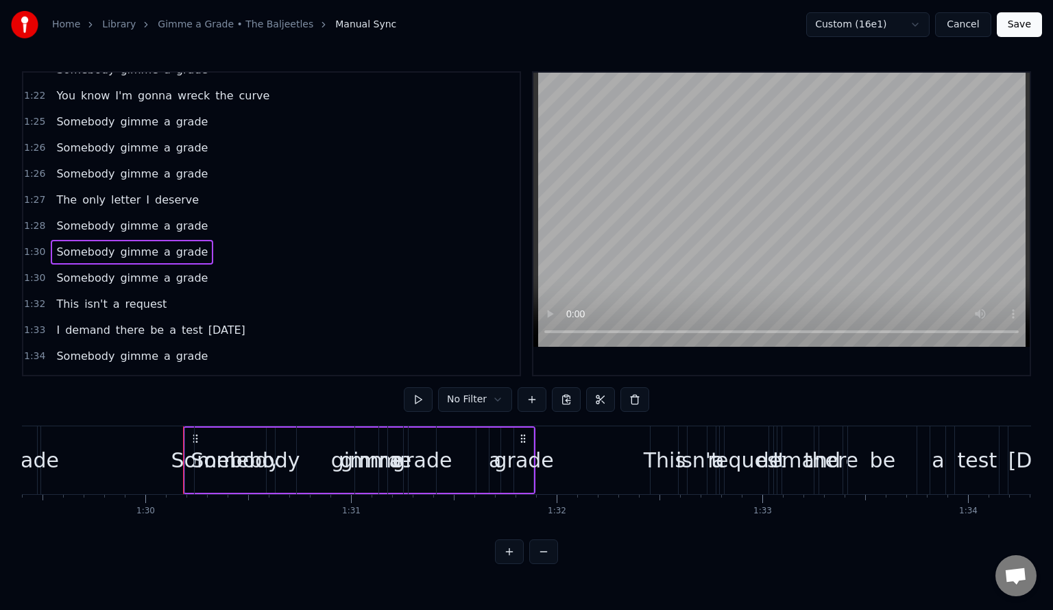
scroll to position [0, 18482]
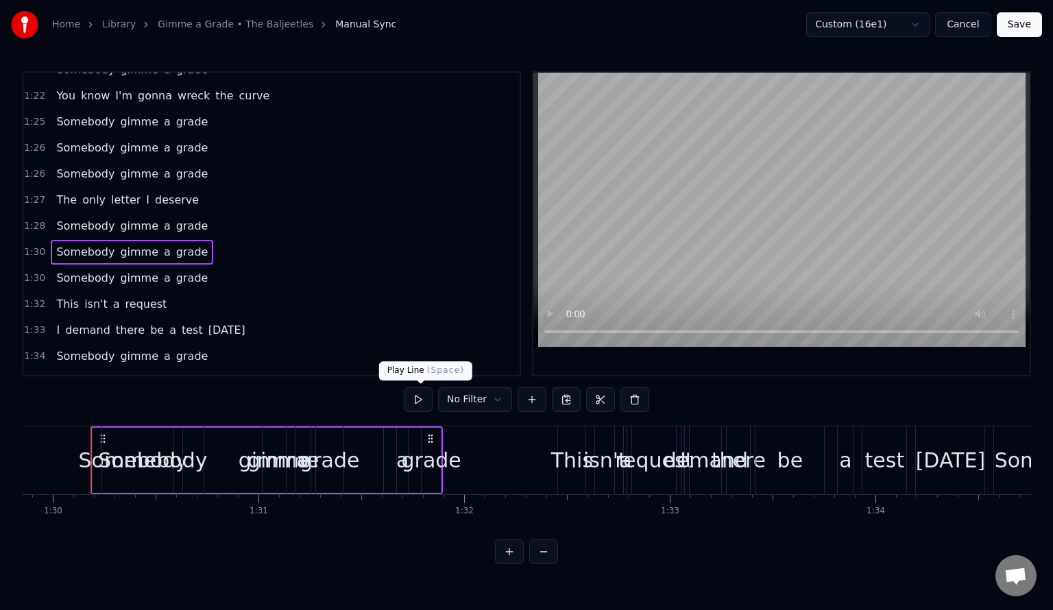
click at [418, 405] on button at bounding box center [418, 399] width 29 height 25
click at [175, 244] on span "grade" at bounding box center [192, 252] width 35 height 16
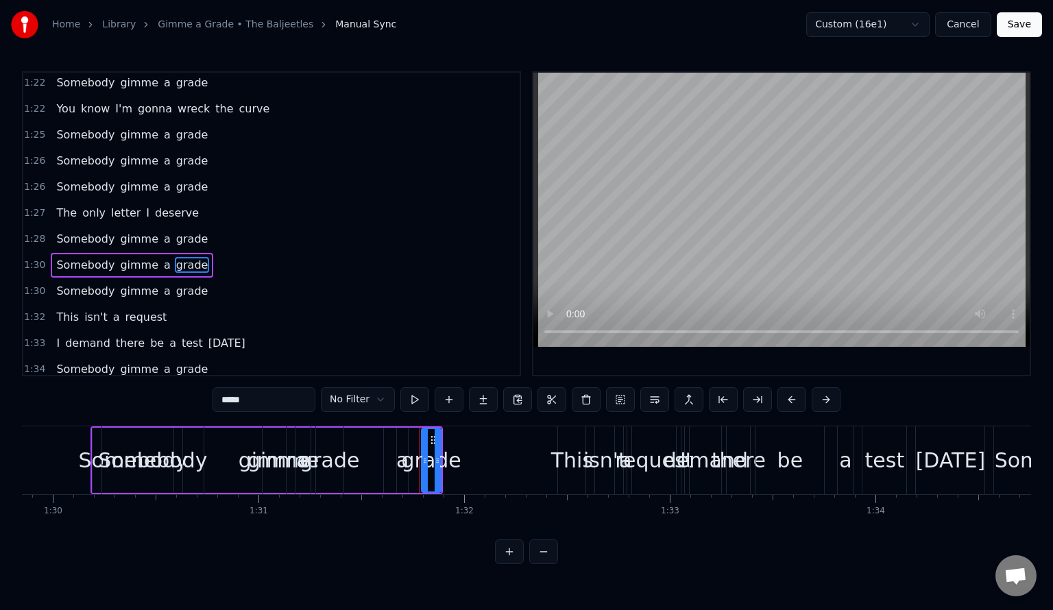
click at [93, 257] on span "Somebody" at bounding box center [85, 265] width 61 height 16
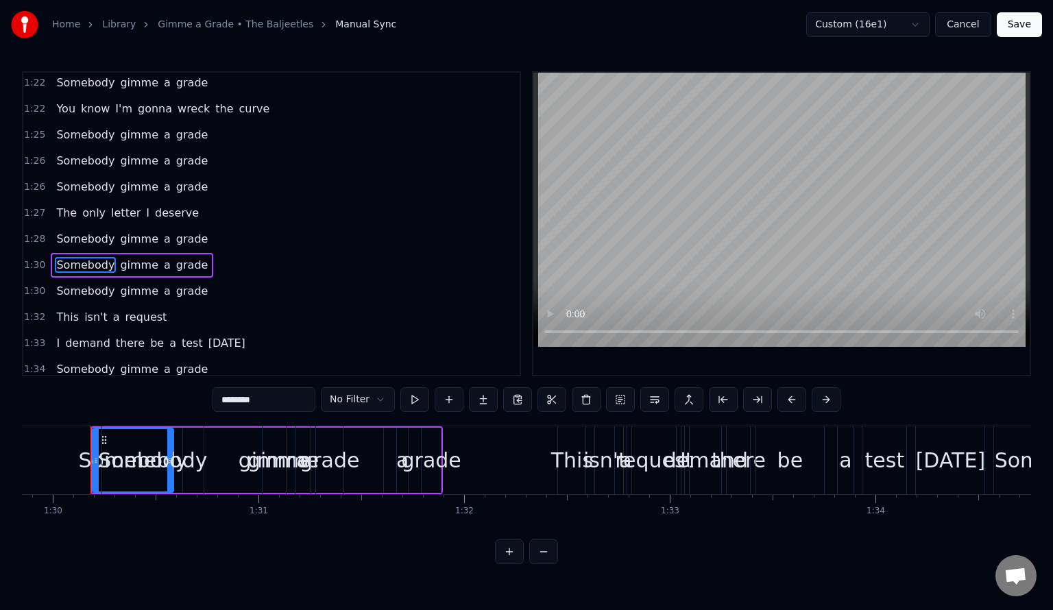
click at [119, 257] on span "gimme" at bounding box center [139, 265] width 41 height 16
type input "*****"
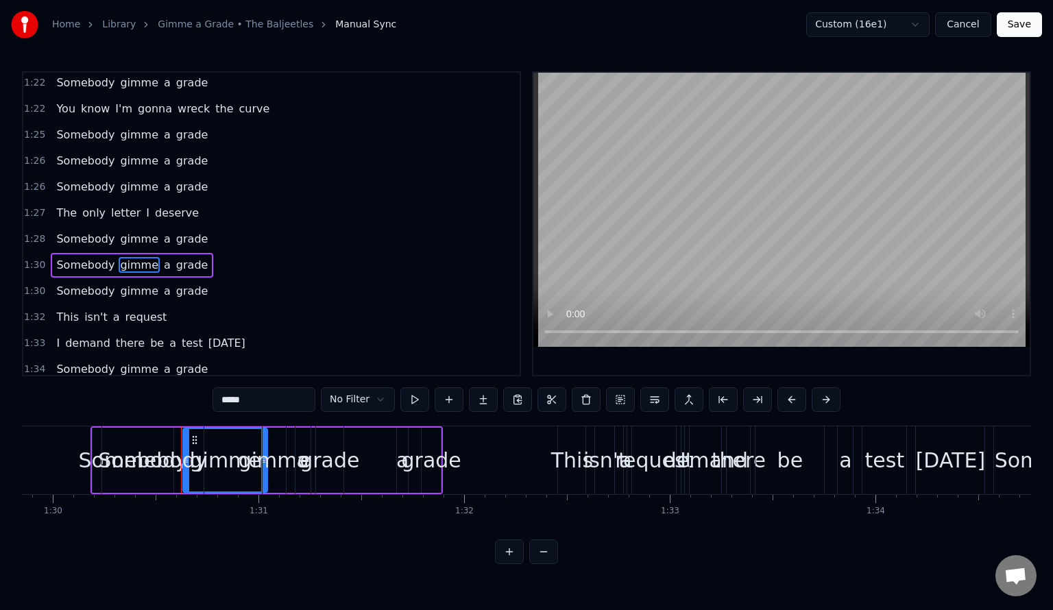
drag, startPoint x: 379, startPoint y: 461, endPoint x: 263, endPoint y: 455, distance: 116.0
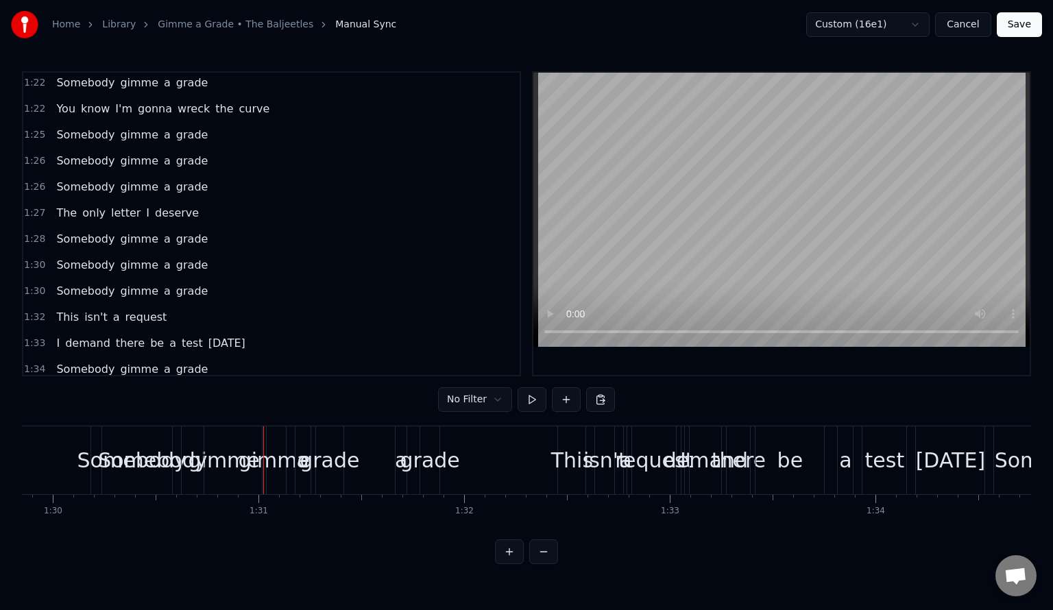
click at [162, 257] on span "a" at bounding box center [167, 265] width 10 height 16
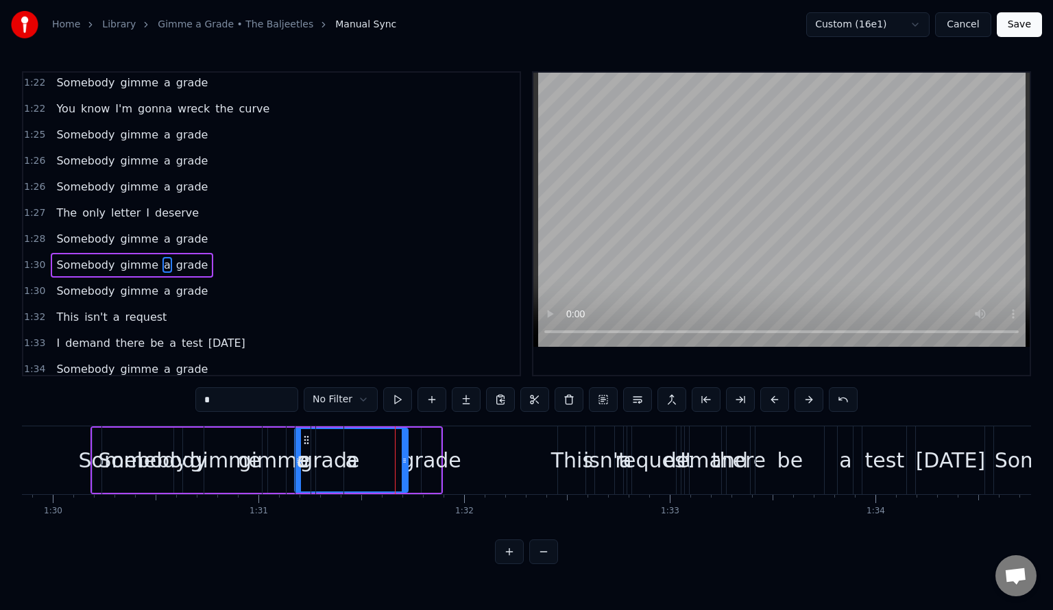
drag, startPoint x: 398, startPoint y: 462, endPoint x: 296, endPoint y: 457, distance: 102.3
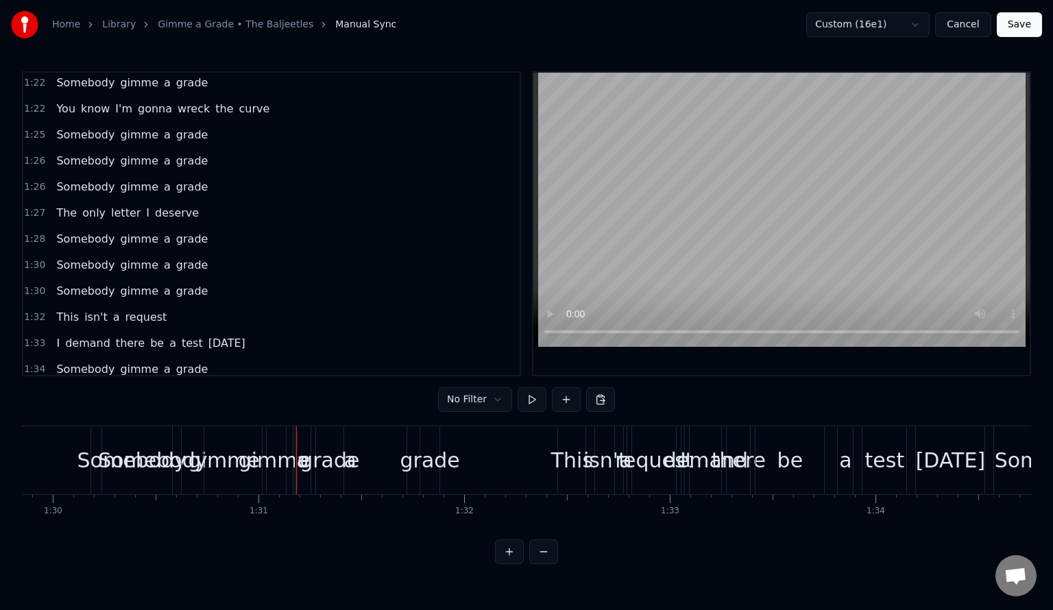
click at [28, 258] on span "1:30" at bounding box center [34, 265] width 21 height 14
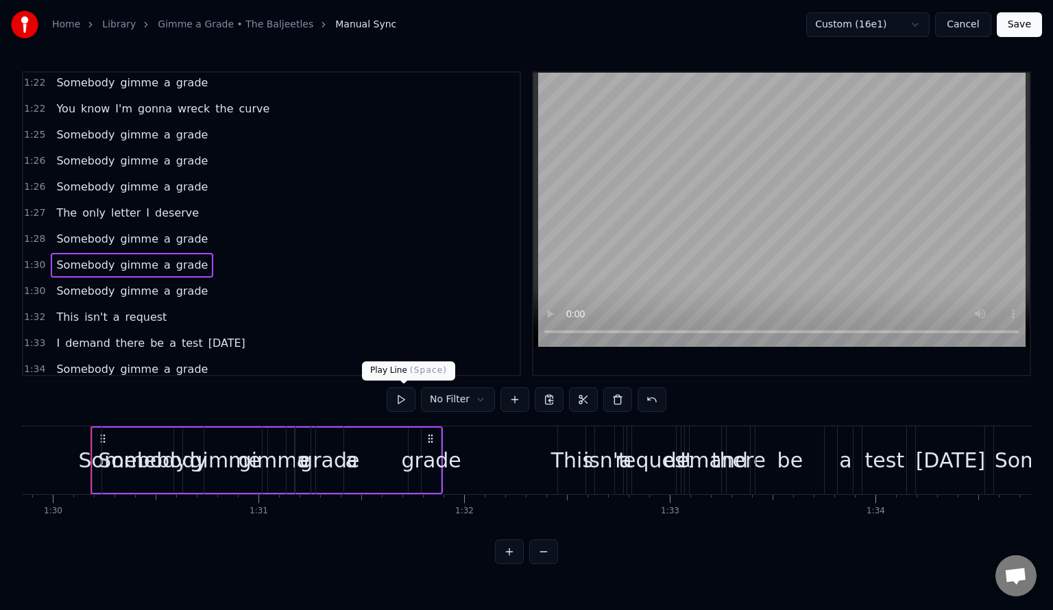
click at [411, 395] on button at bounding box center [401, 399] width 29 height 25
click at [401, 402] on button at bounding box center [401, 399] width 29 height 25
click at [403, 402] on button at bounding box center [401, 399] width 29 height 25
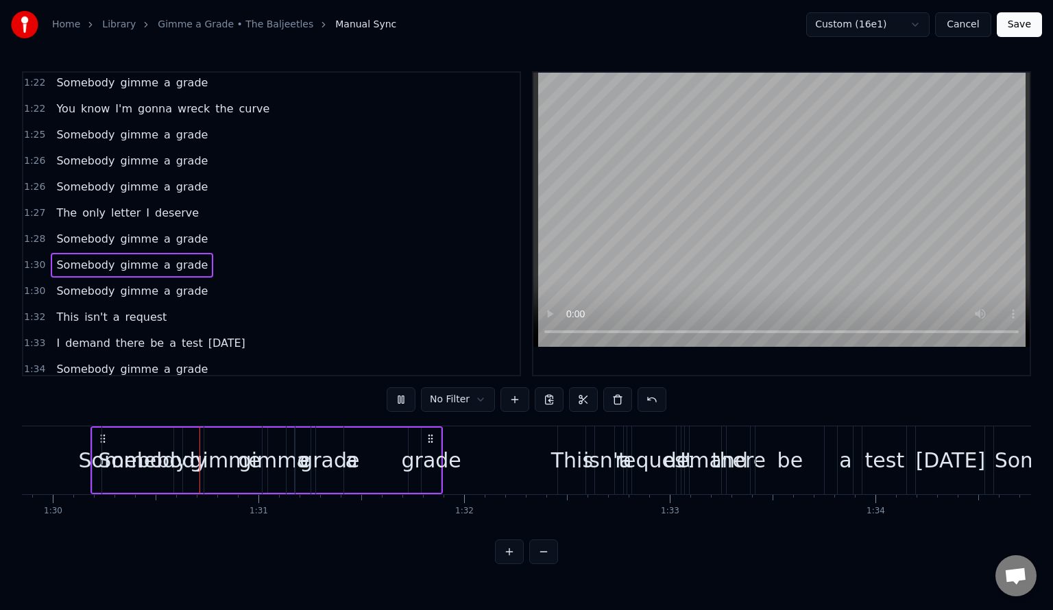
click at [403, 402] on button at bounding box center [401, 399] width 29 height 25
click at [126, 257] on span "gimme" at bounding box center [139, 265] width 41 height 16
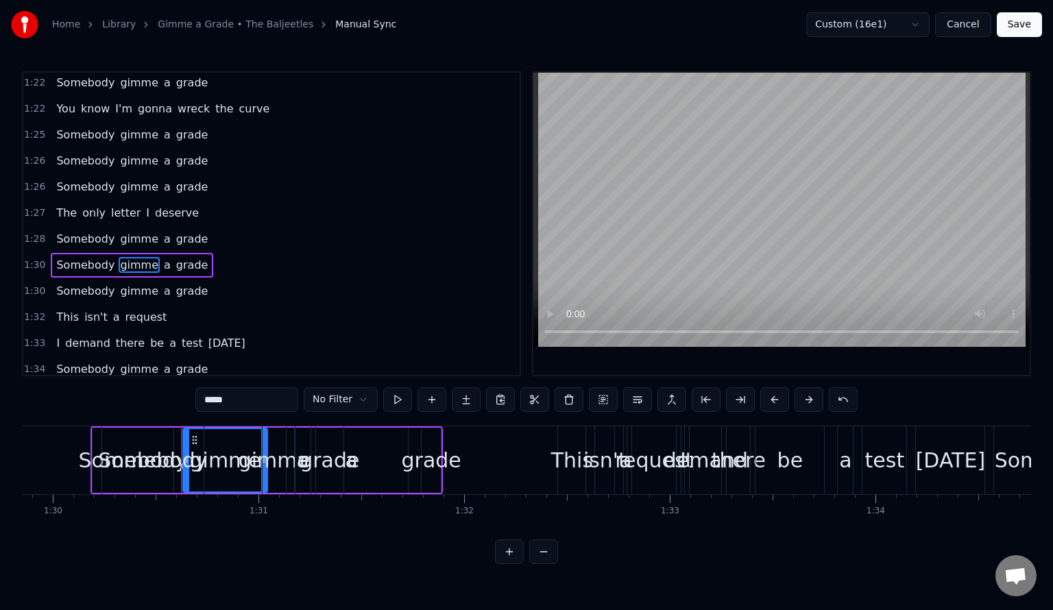
click at [82, 257] on span "Somebody" at bounding box center [85, 265] width 61 height 16
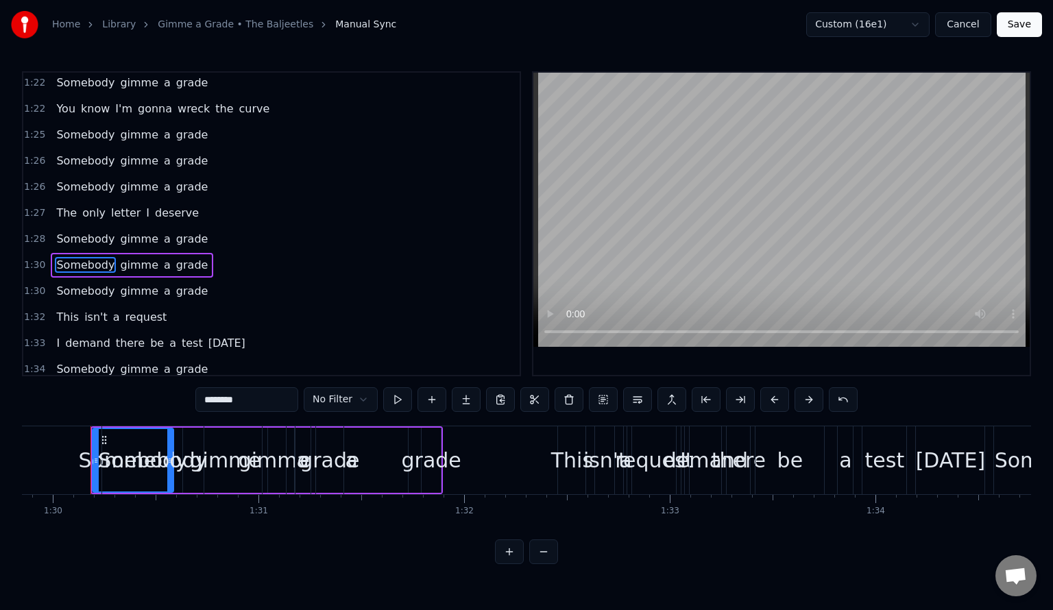
click at [175, 257] on span "grade" at bounding box center [192, 265] width 35 height 16
type input "*****"
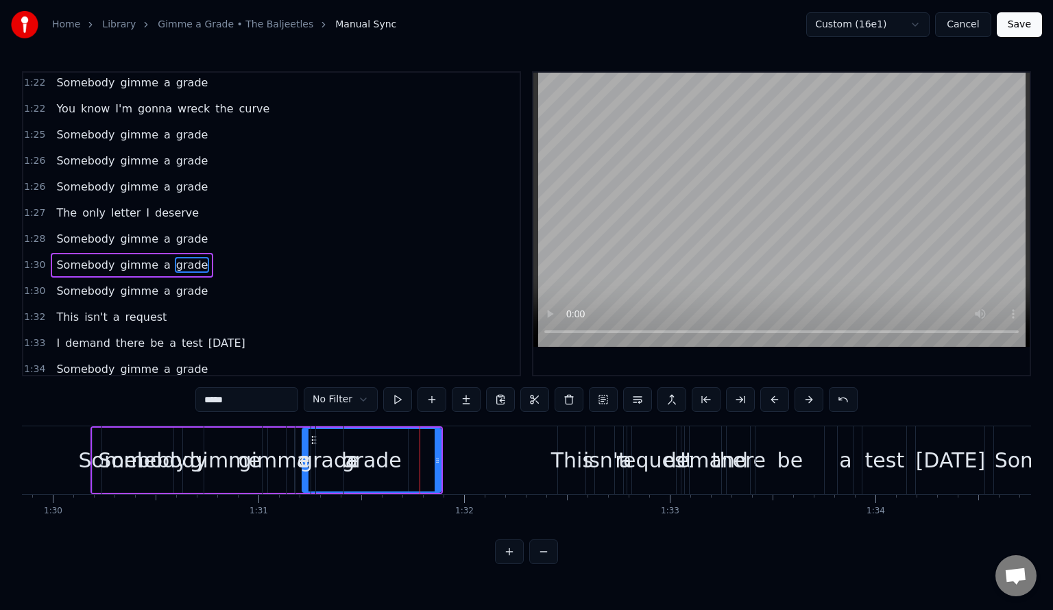
drag, startPoint x: 424, startPoint y: 459, endPoint x: 304, endPoint y: 456, distance: 119.4
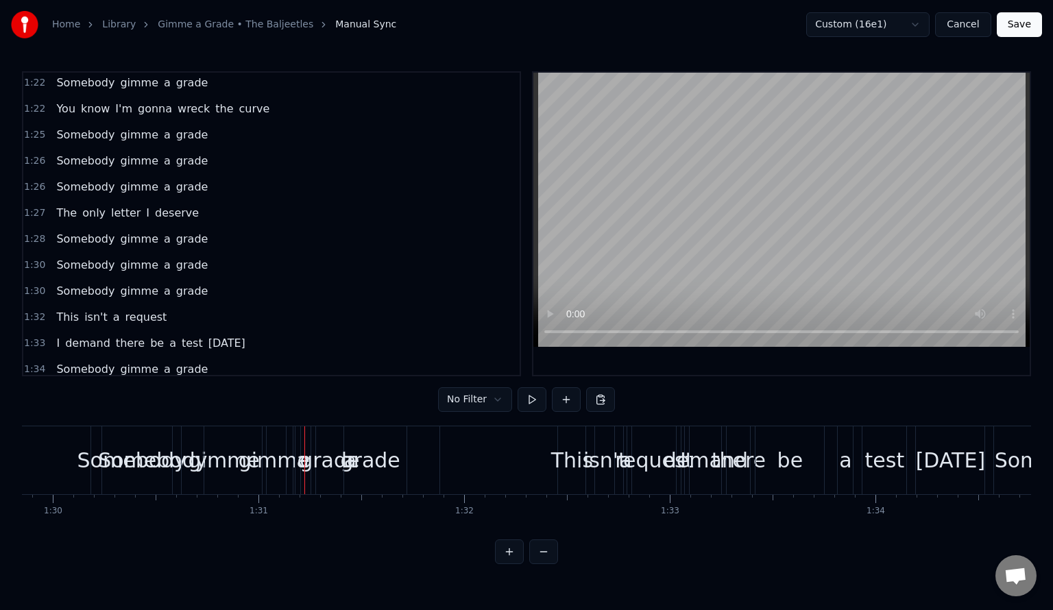
click at [27, 258] on span "1:30" at bounding box center [34, 265] width 21 height 14
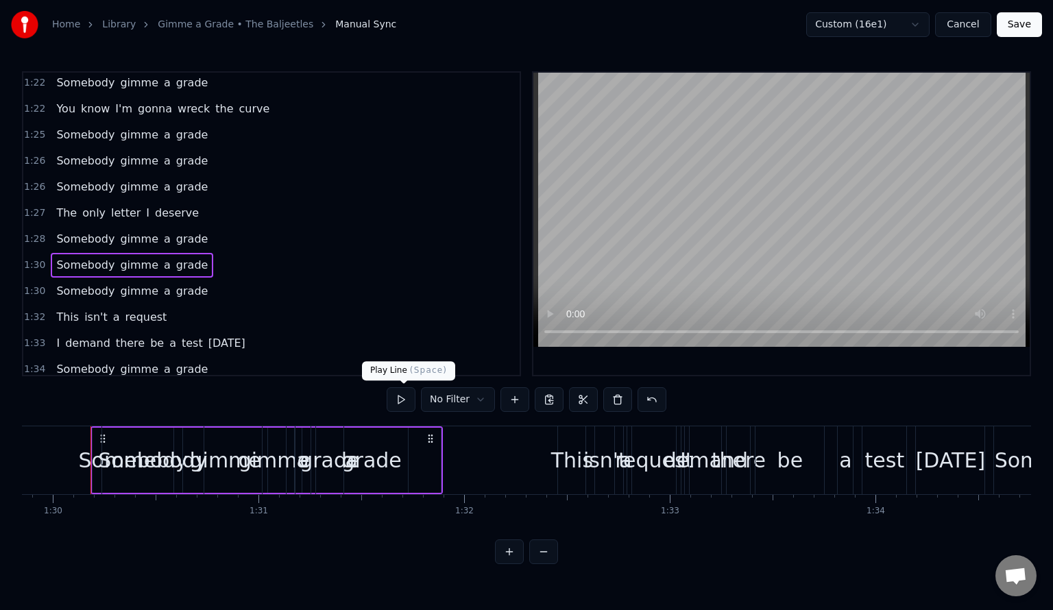
click at [405, 407] on button at bounding box center [401, 399] width 29 height 25
click at [406, 399] on button at bounding box center [401, 399] width 29 height 25
click at [36, 258] on span "1:30" at bounding box center [34, 265] width 21 height 14
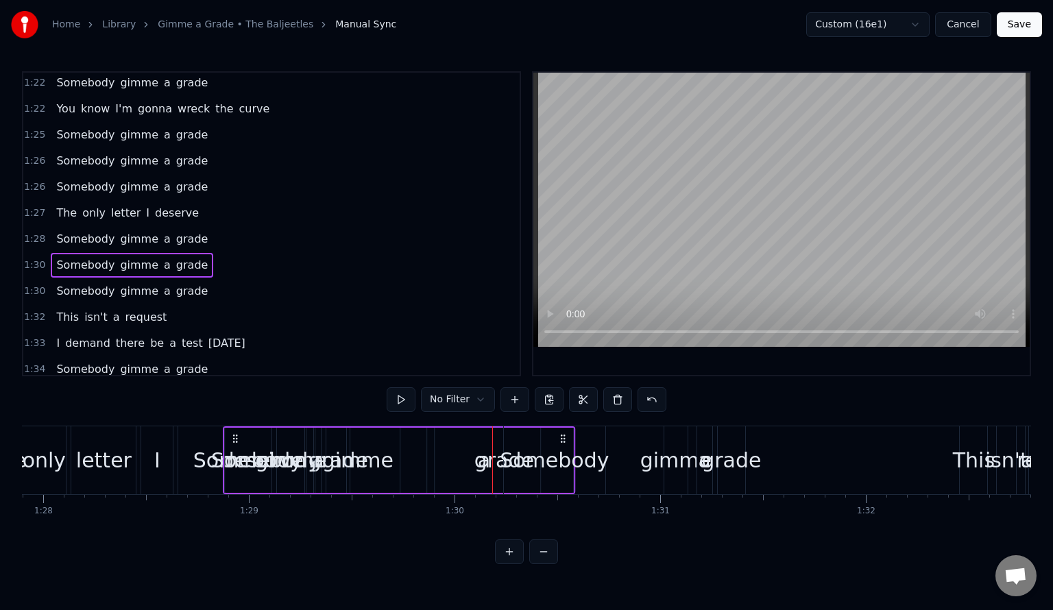
scroll to position [0, 18072]
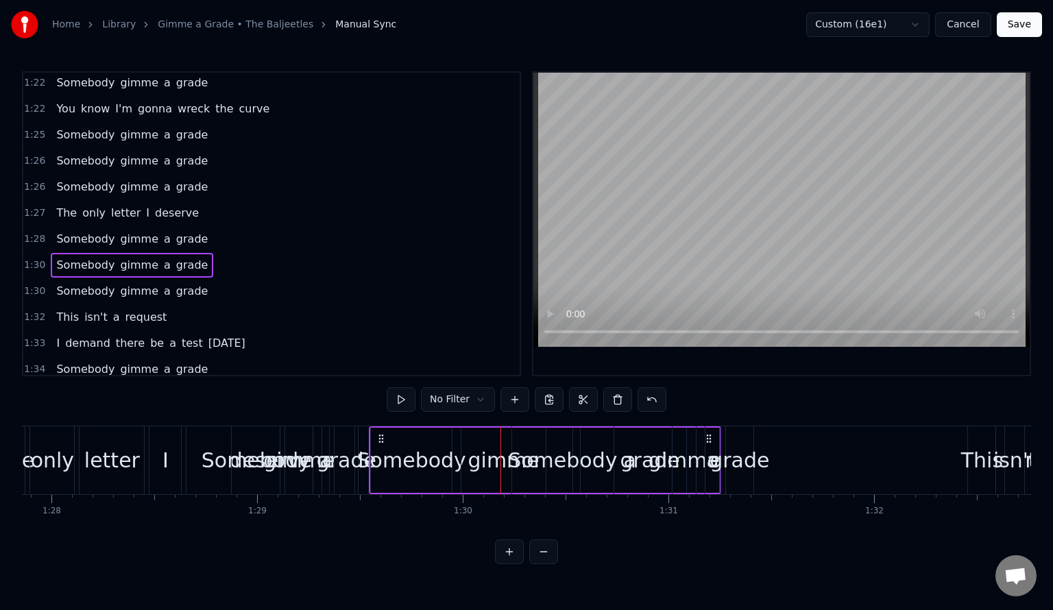
drag, startPoint x: 98, startPoint y: 438, endPoint x: 376, endPoint y: 463, distance: 278.8
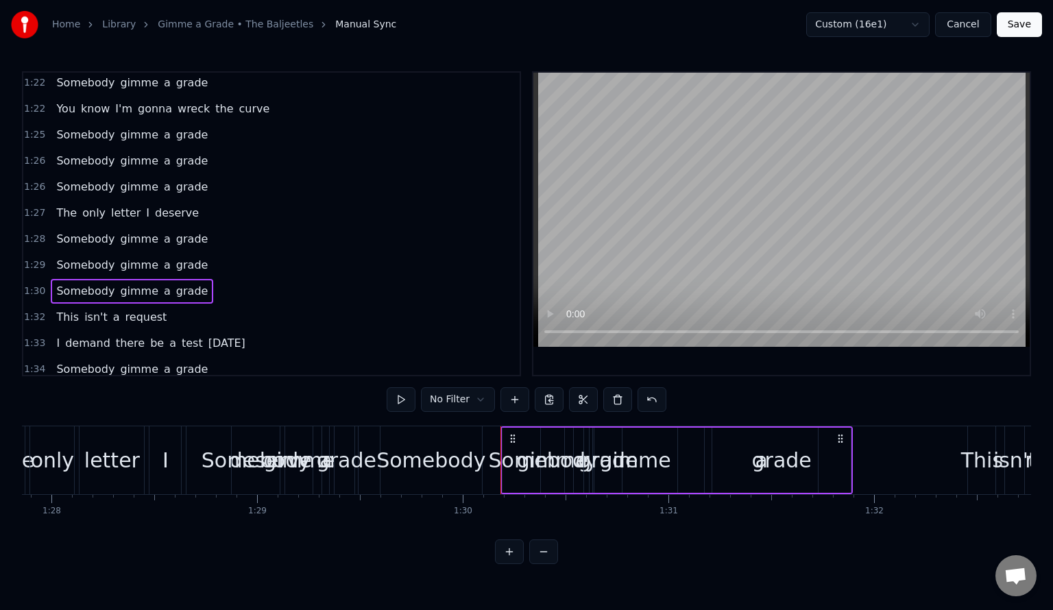
click at [30, 226] on div "1:28 Somebody gimme a grade" at bounding box center [271, 239] width 496 height 26
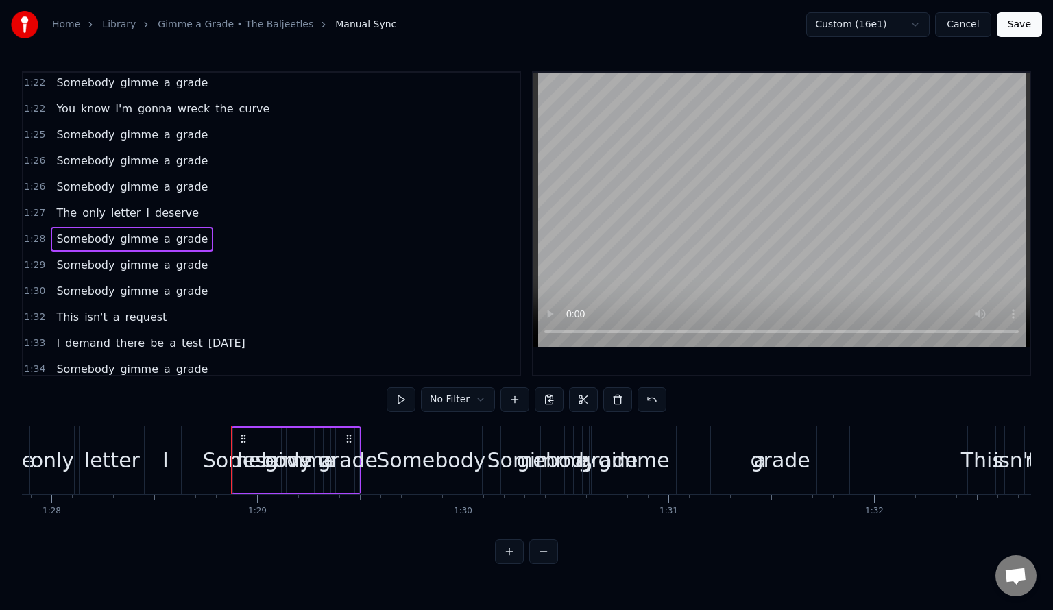
click at [184, 440] on div "The only letter I deserve" at bounding box center [181, 460] width 353 height 68
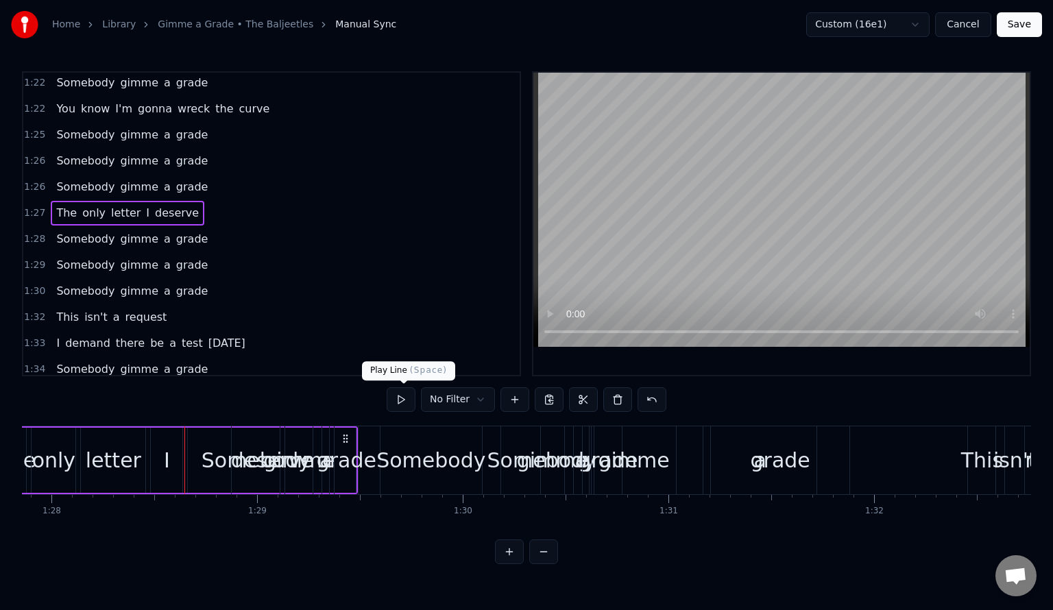
click at [408, 399] on button at bounding box center [401, 399] width 29 height 25
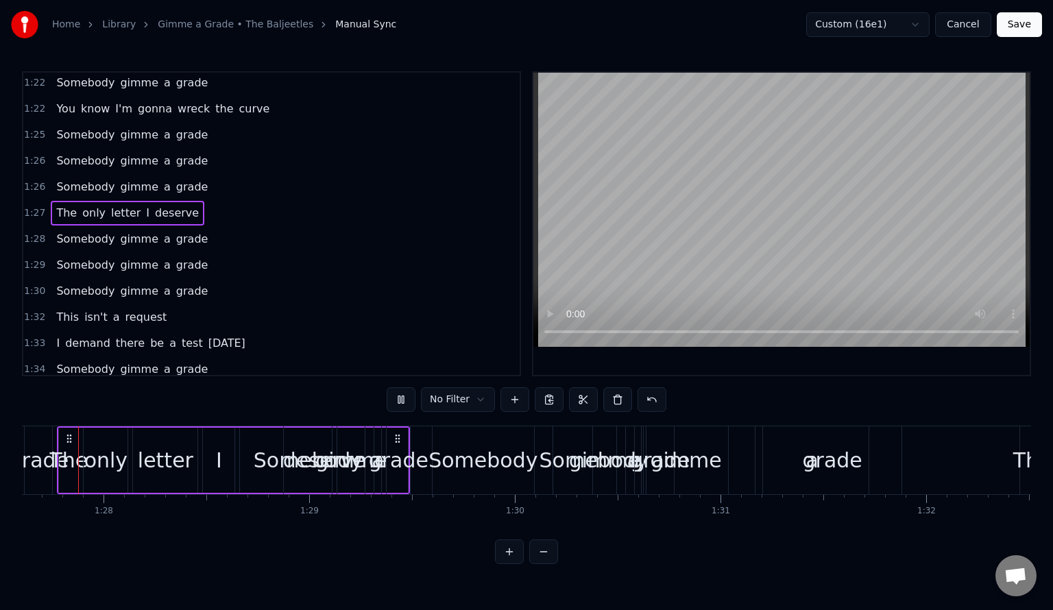
scroll to position [0, 17986]
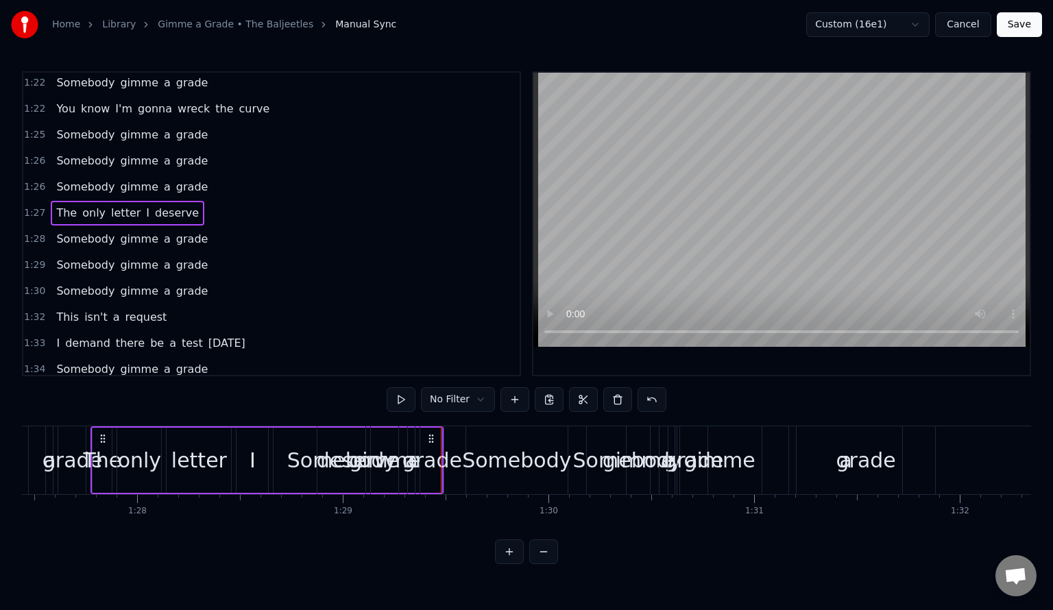
click at [33, 258] on span "1:29" at bounding box center [34, 265] width 21 height 14
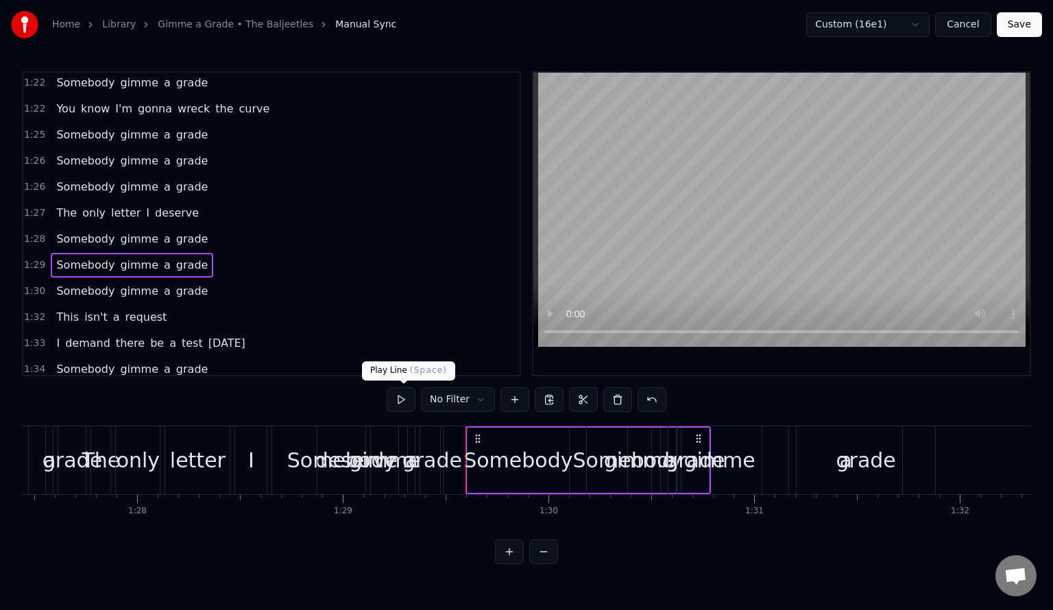
click at [402, 396] on button at bounding box center [401, 399] width 29 height 25
click at [34, 258] on span "1:29" at bounding box center [34, 265] width 21 height 14
click at [175, 257] on span "grade" at bounding box center [192, 265] width 35 height 16
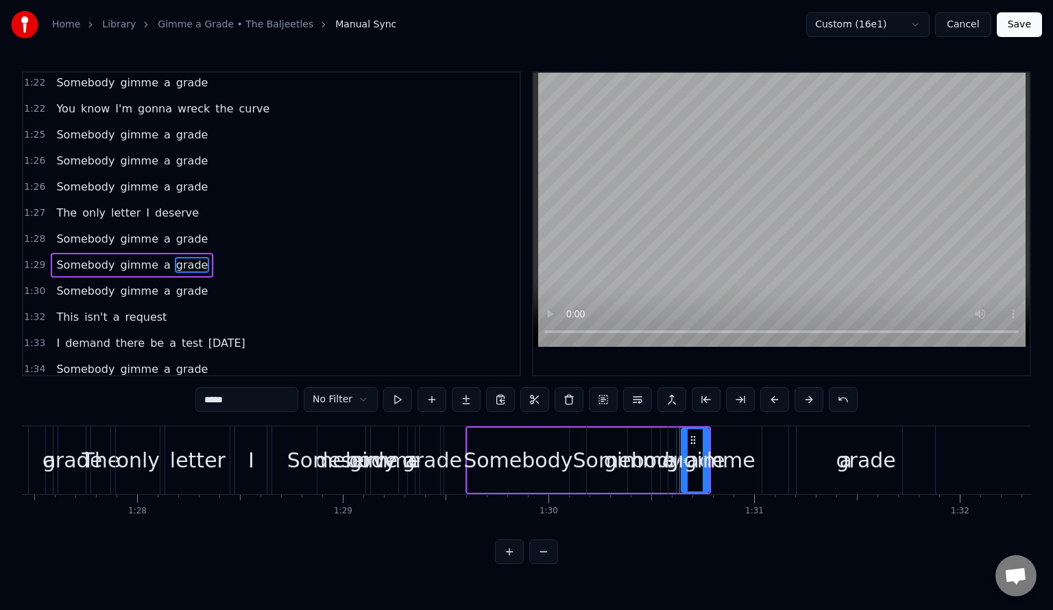
click at [31, 232] on span "1:28" at bounding box center [34, 239] width 21 height 14
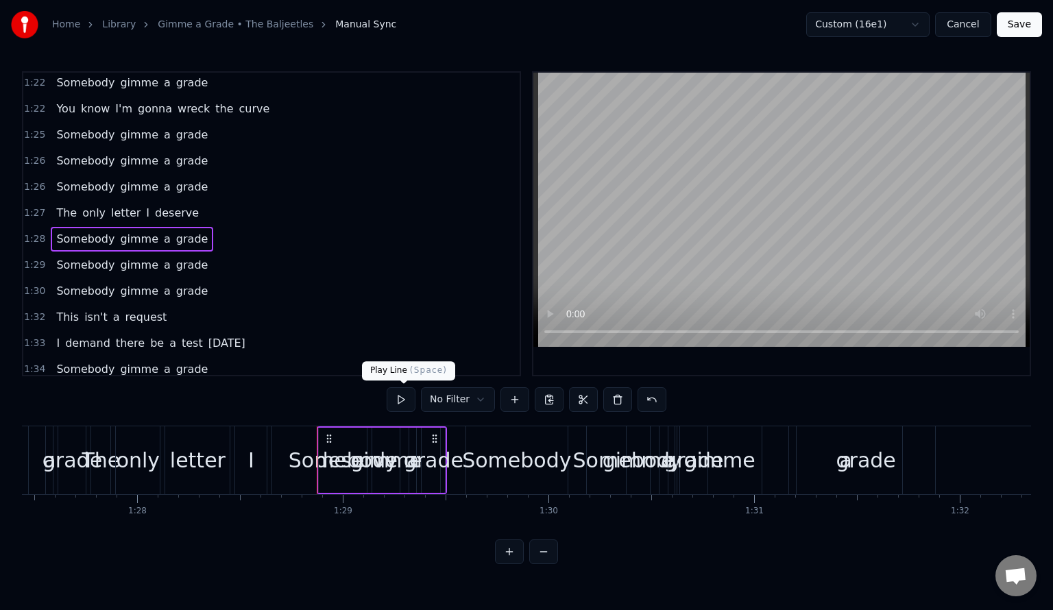
click at [407, 394] on button at bounding box center [401, 399] width 29 height 25
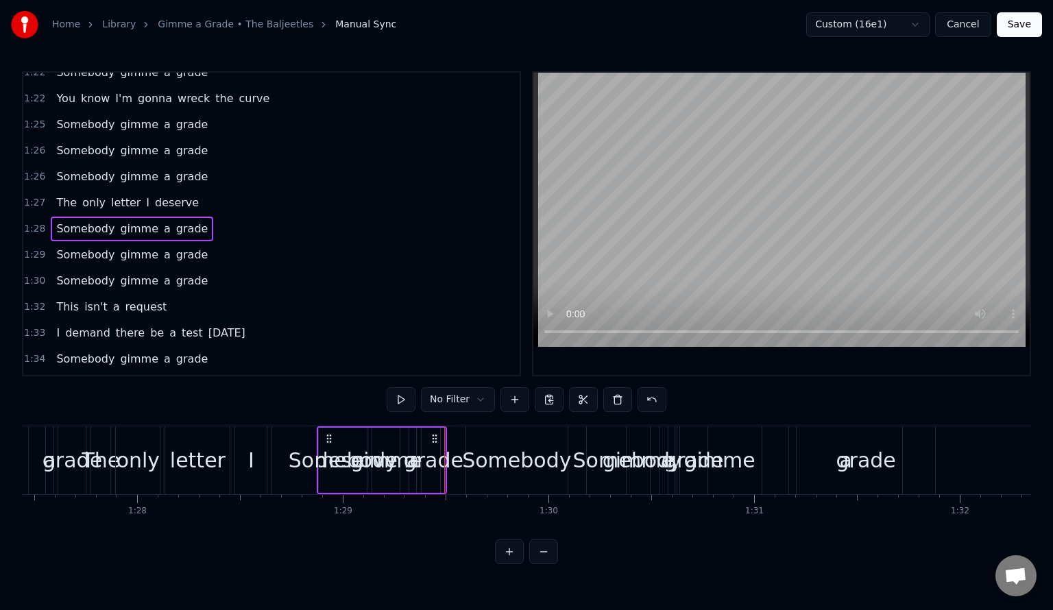
scroll to position [1110, 0]
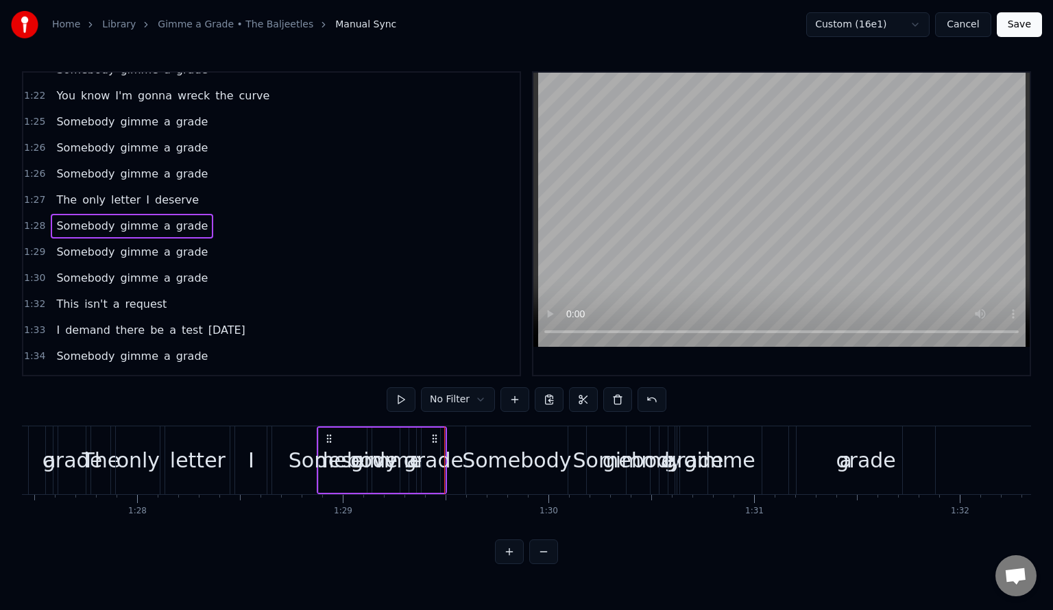
click at [36, 245] on span "1:29" at bounding box center [34, 252] width 21 height 14
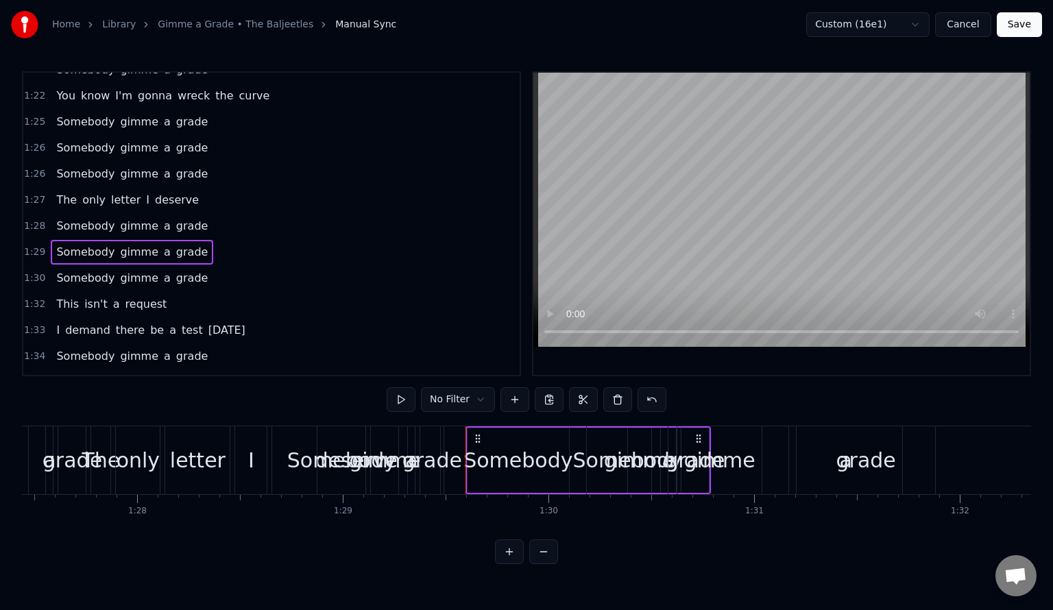
click at [175, 244] on span "grade" at bounding box center [192, 252] width 35 height 16
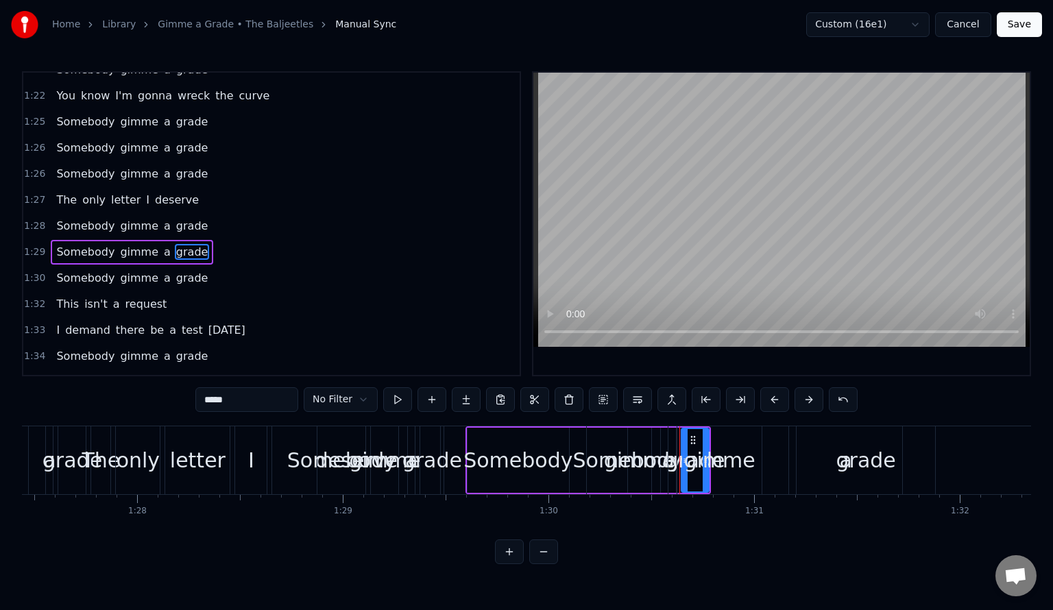
scroll to position [1097, 0]
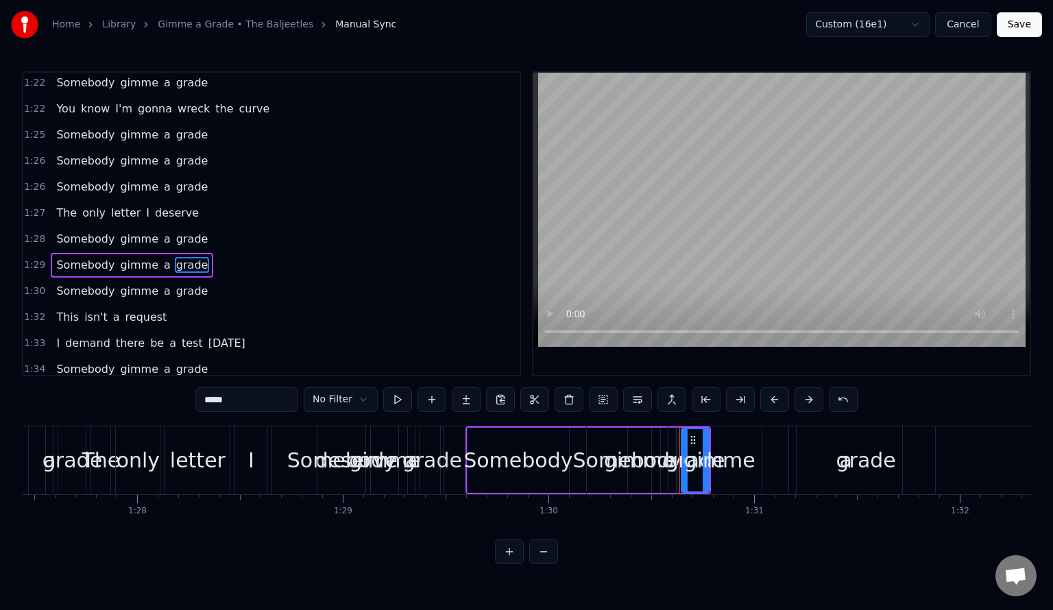
drag, startPoint x: 705, startPoint y: 448, endPoint x: 723, endPoint y: 455, distance: 20.0
click at [723, 455] on div "gimme" at bounding box center [719, 460] width 71 height 31
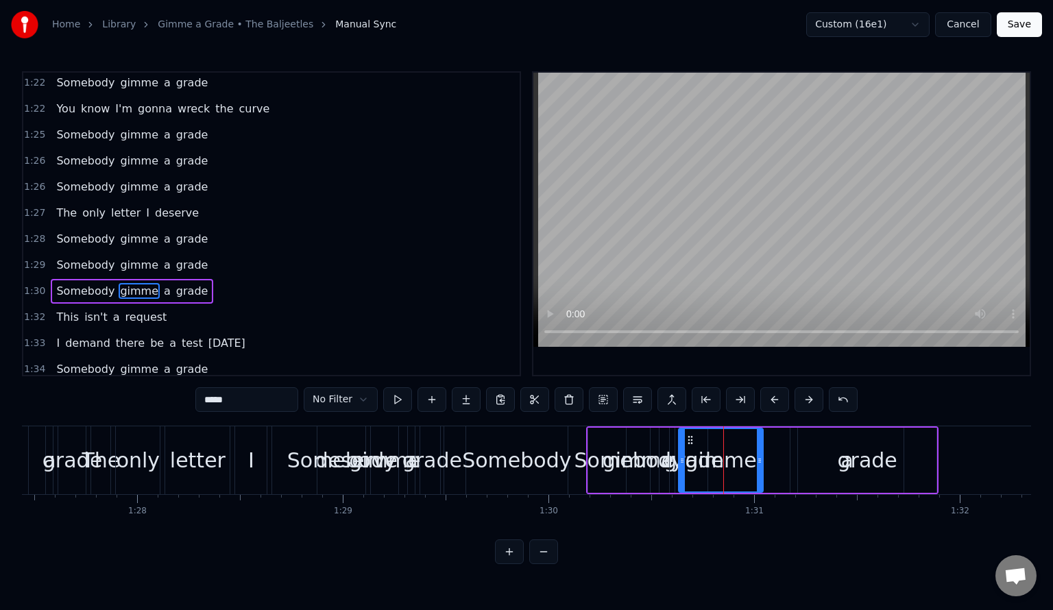
scroll to position [1110, 0]
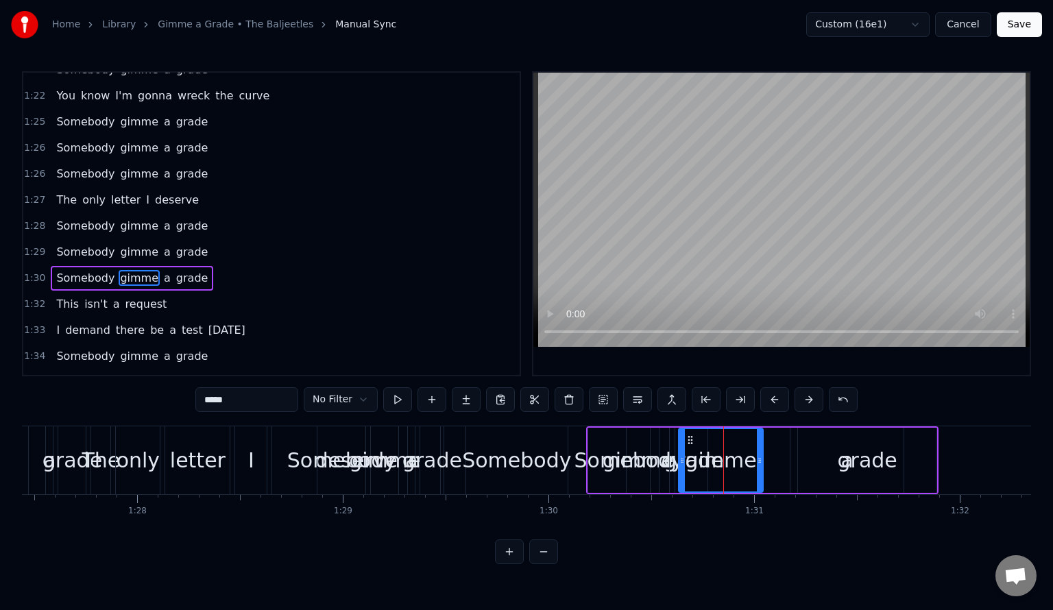
click at [175, 244] on span "grade" at bounding box center [192, 252] width 35 height 16
type input "*****"
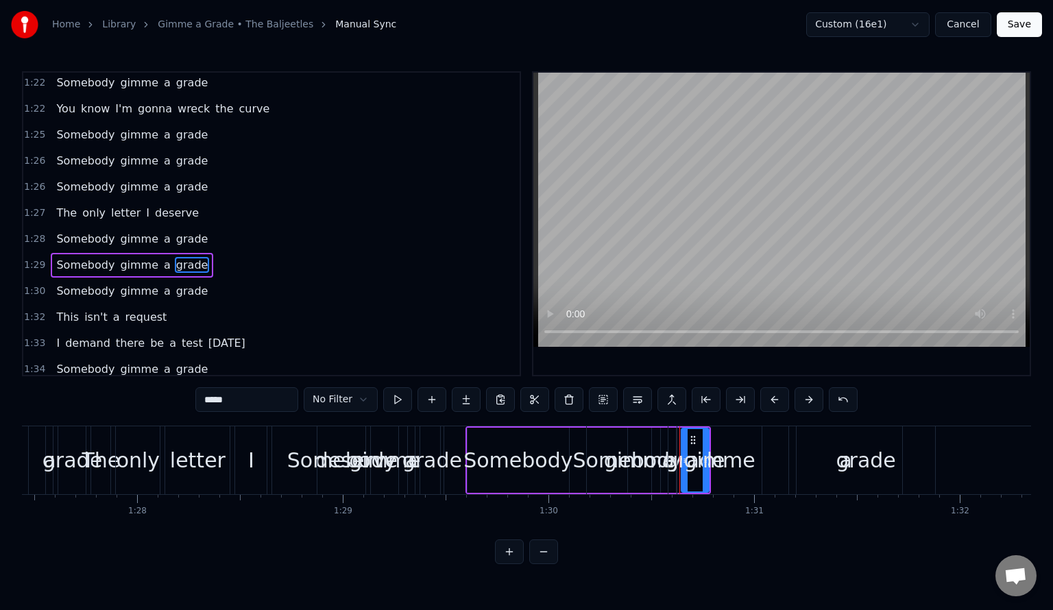
click at [175, 257] on span "grade" at bounding box center [192, 265] width 35 height 16
click at [603, 395] on button at bounding box center [603, 399] width 29 height 25
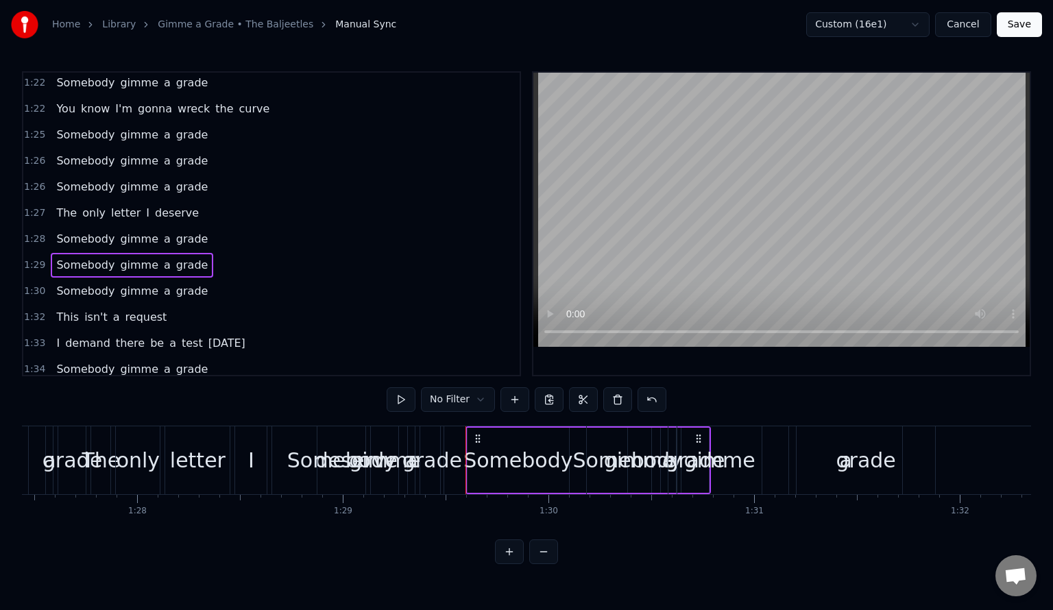
click at [178, 257] on span "grade" at bounding box center [192, 265] width 35 height 16
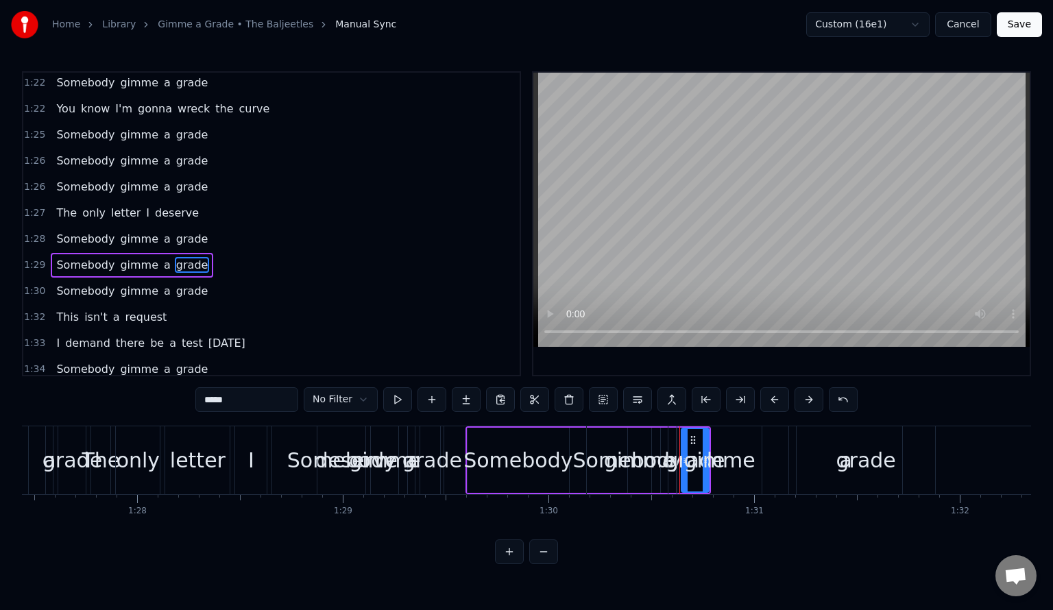
drag, startPoint x: 734, startPoint y: 470, endPoint x: 773, endPoint y: 469, distance: 39.1
click at [773, 469] on div "Somebody gimme a grade" at bounding box center [762, 460] width 352 height 68
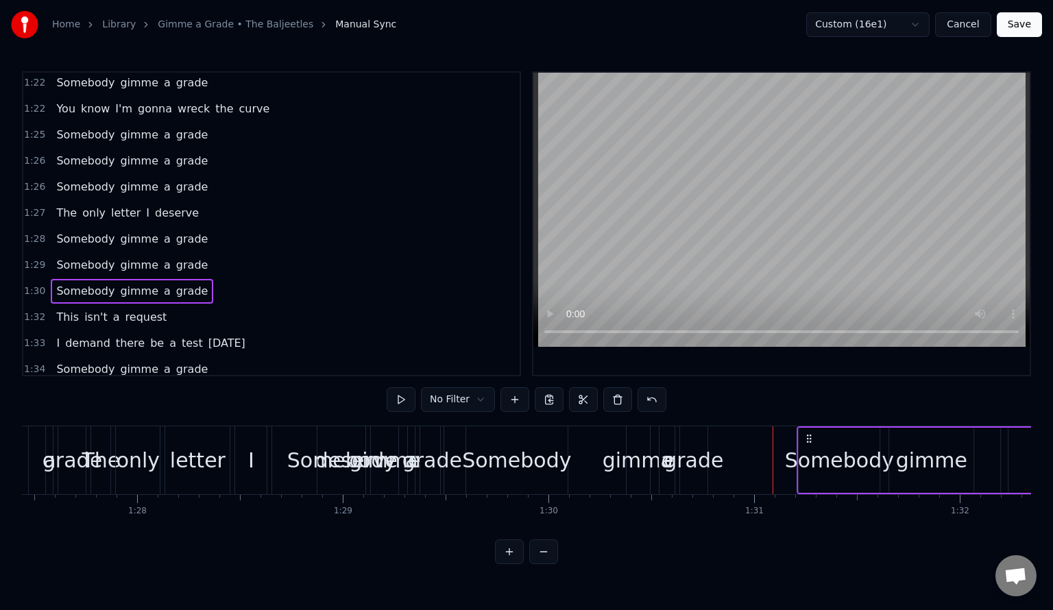
drag, startPoint x: 601, startPoint y: 439, endPoint x: 812, endPoint y: 477, distance: 214.6
click at [812, 477] on div "Somebody gimme a grade" at bounding box center [973, 460] width 352 height 68
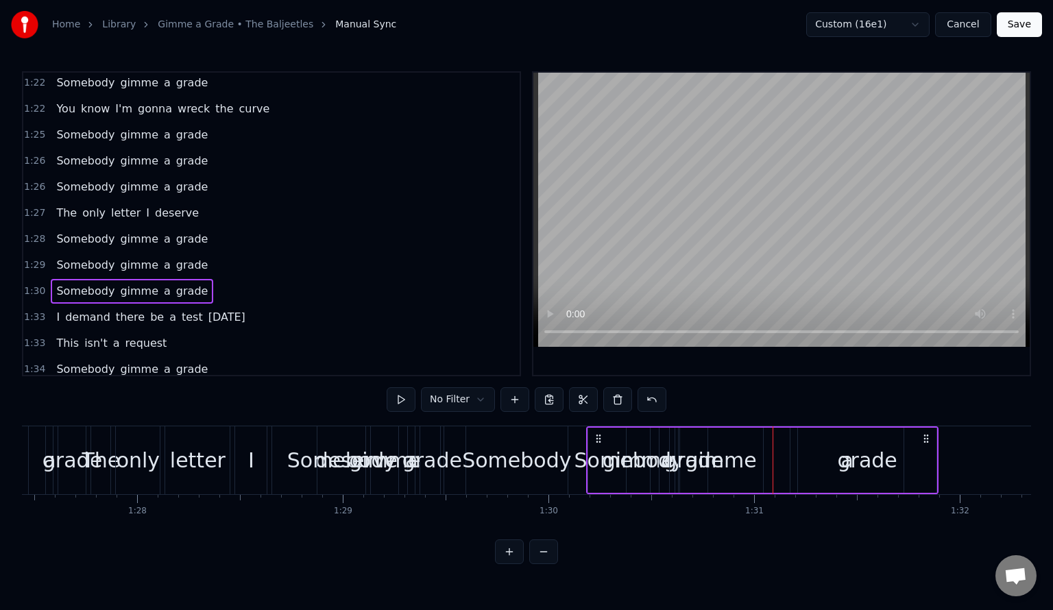
click at [178, 257] on span "grade" at bounding box center [192, 265] width 35 height 16
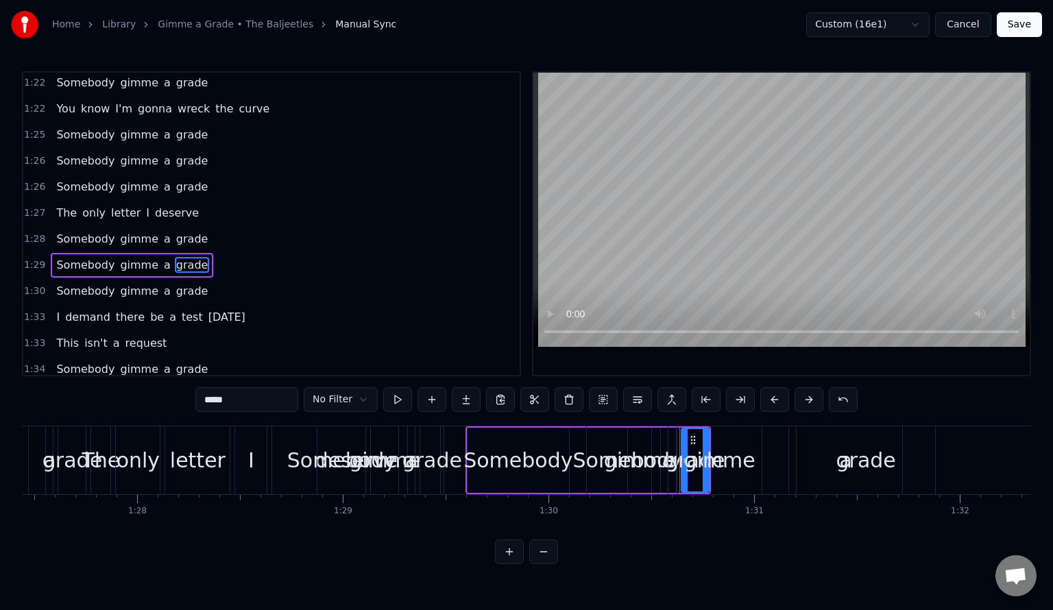
click at [737, 473] on div "gimme" at bounding box center [719, 460] width 71 height 31
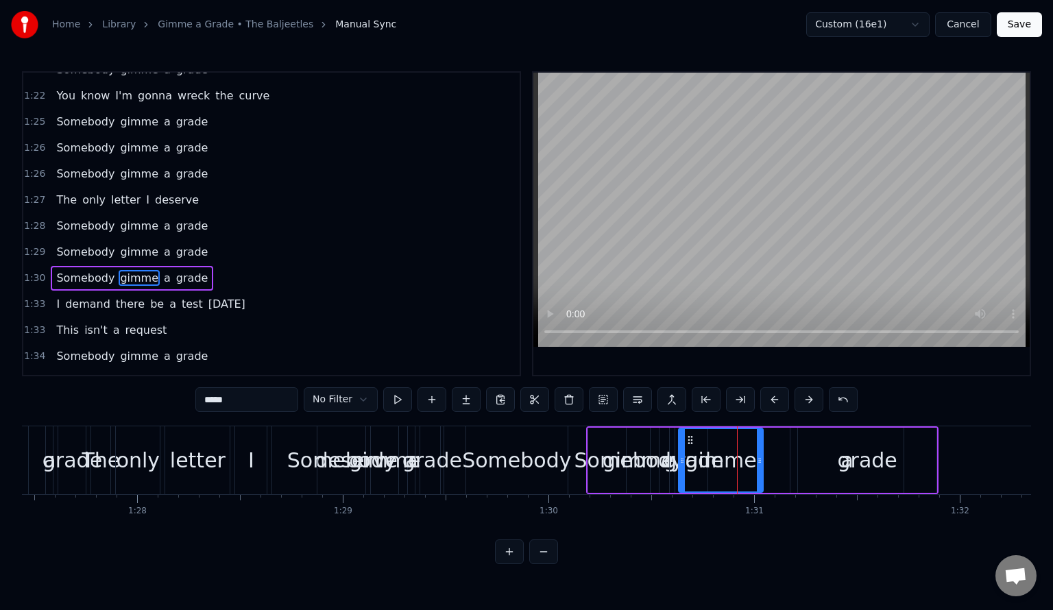
drag, startPoint x: 808, startPoint y: 455, endPoint x: 919, endPoint y: 446, distance: 112.1
click at [919, 446] on div "grade" at bounding box center [867, 460] width 139 height 65
type input "*****"
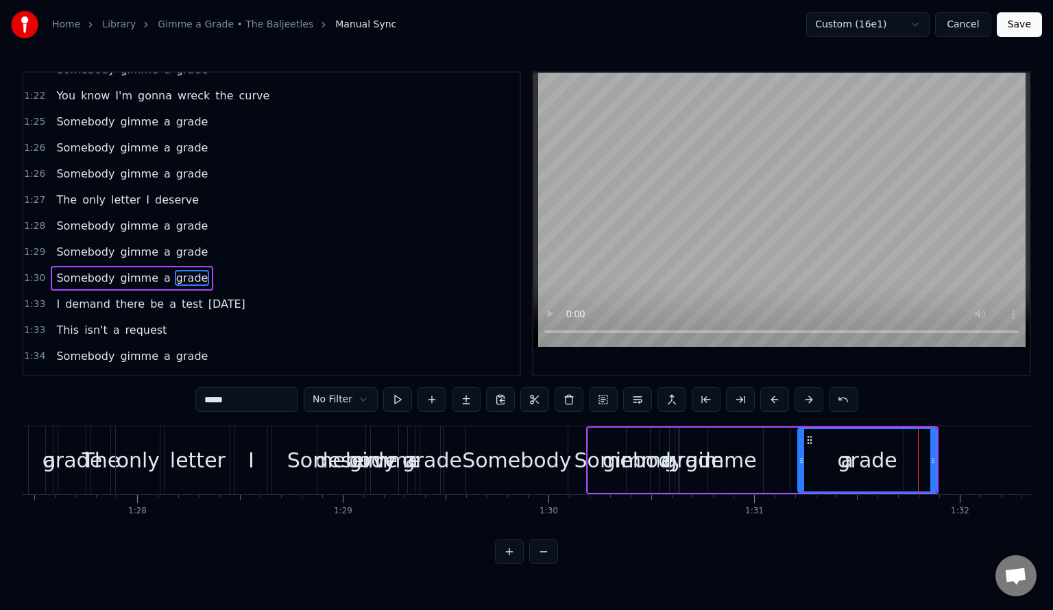
click at [36, 272] on span "1:30" at bounding box center [34, 279] width 21 height 14
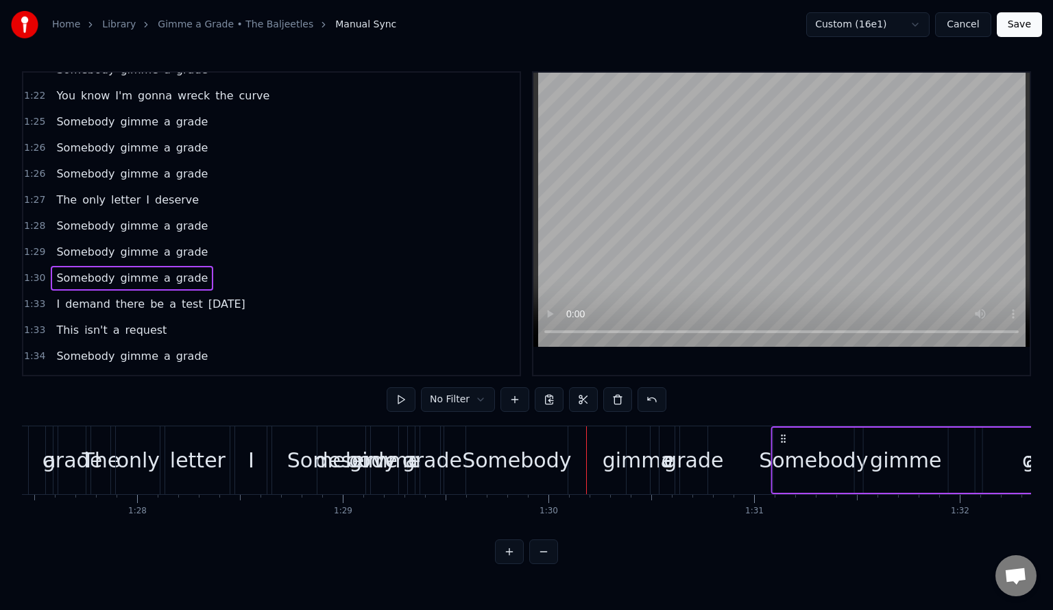
drag, startPoint x: 598, startPoint y: 437, endPoint x: 783, endPoint y: 447, distance: 185.4
click at [783, 447] on div "Somebody gimme a grade" at bounding box center [947, 460] width 352 height 68
click at [697, 468] on div "grade" at bounding box center [694, 460] width 60 height 31
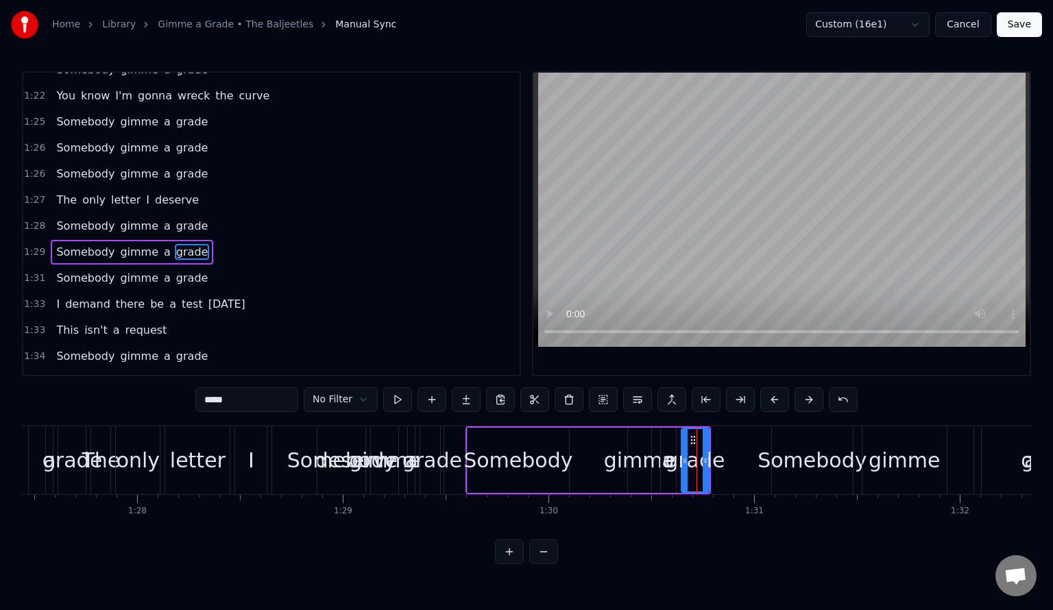
scroll to position [1097, 0]
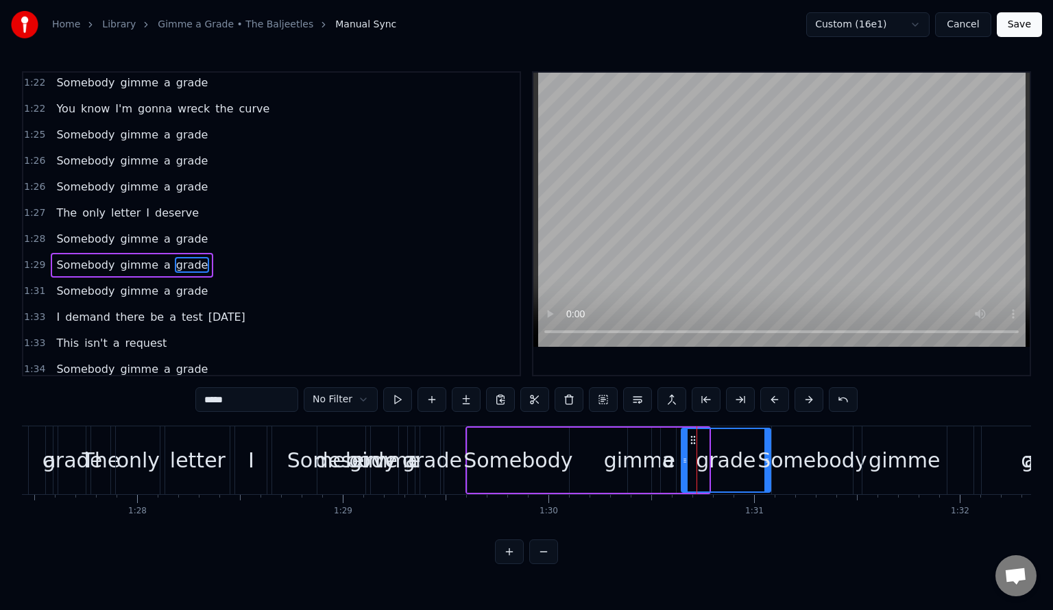
drag, startPoint x: 705, startPoint y: 463, endPoint x: 767, endPoint y: 464, distance: 61.7
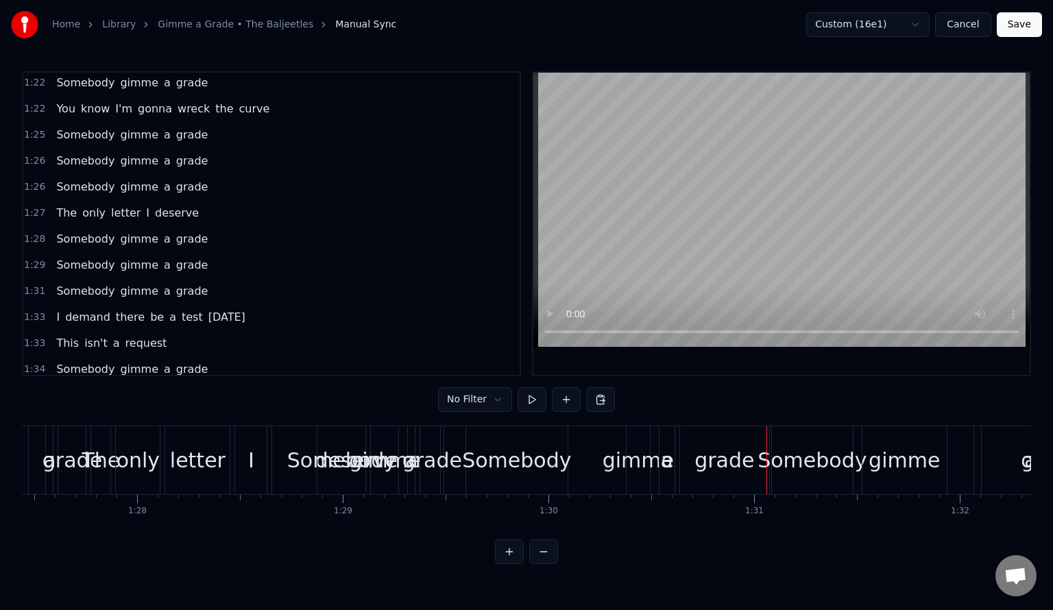
click at [627, 461] on div "gimme" at bounding box center [638, 460] width 71 height 31
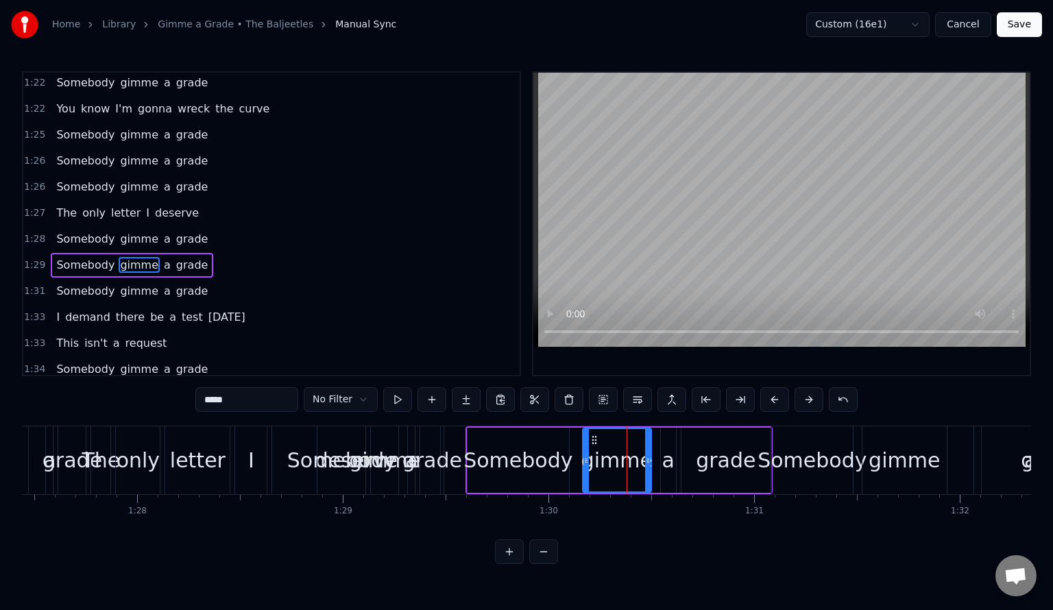
drag, startPoint x: 629, startPoint y: 461, endPoint x: 584, endPoint y: 459, distance: 45.3
click at [584, 459] on icon at bounding box center [585, 460] width 5 height 11
drag, startPoint x: 647, startPoint y: 459, endPoint x: 623, endPoint y: 459, distance: 24.7
click at [623, 459] on icon at bounding box center [623, 460] width 5 height 11
drag, startPoint x: 668, startPoint y: 459, endPoint x: 651, endPoint y: 459, distance: 17.1
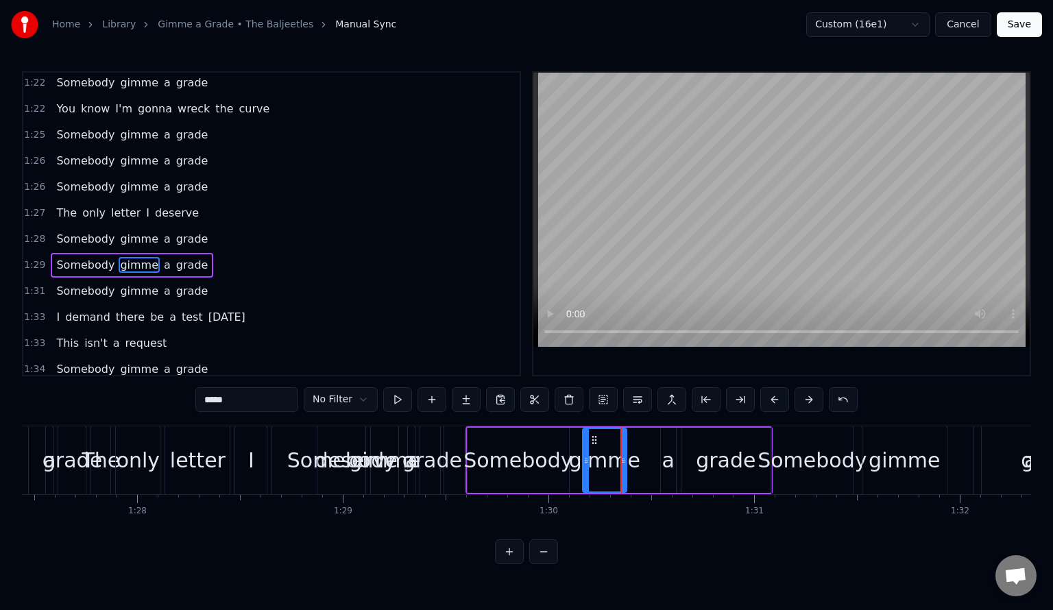
click at [651, 459] on div "Somebody gimme a grade" at bounding box center [619, 460] width 307 height 68
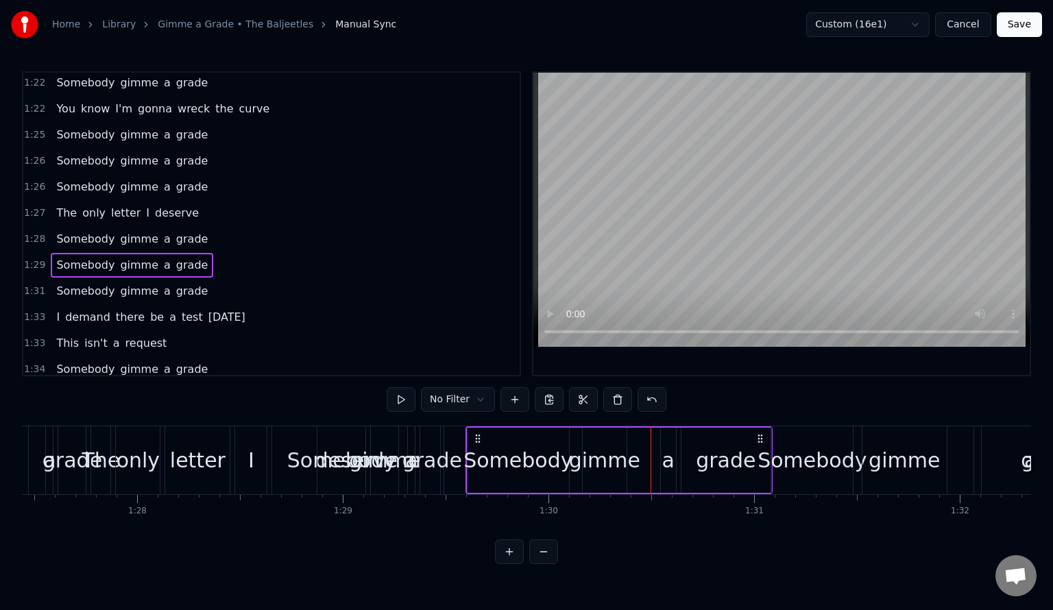
click at [669, 461] on div "a" at bounding box center [668, 460] width 12 height 31
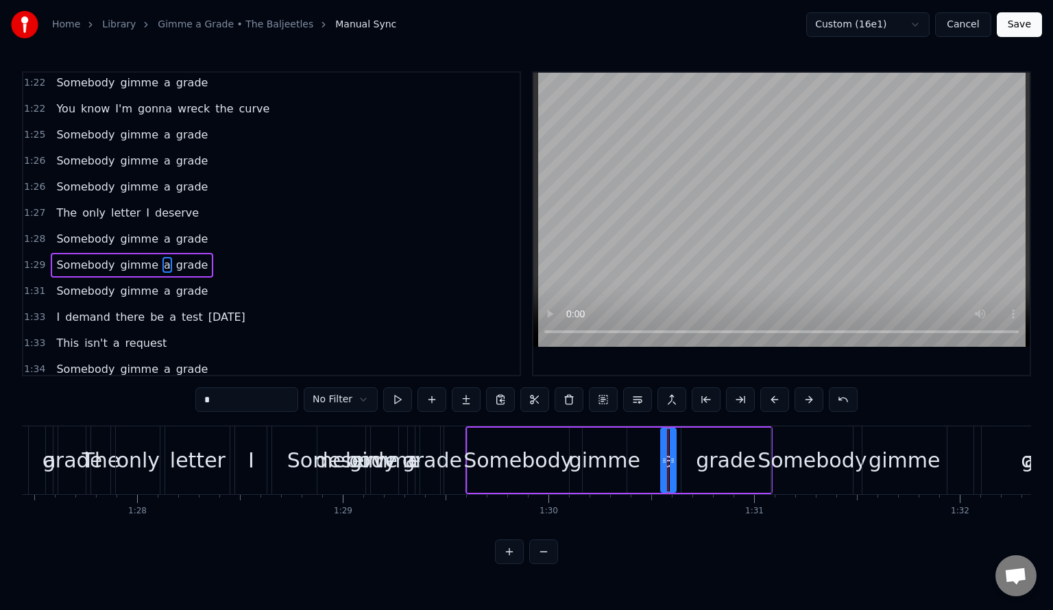
drag, startPoint x: 666, startPoint y: 460, endPoint x: 650, endPoint y: 460, distance: 16.5
click at [650, 460] on div "Somebody gimme a grade" at bounding box center [619, 460] width 307 height 68
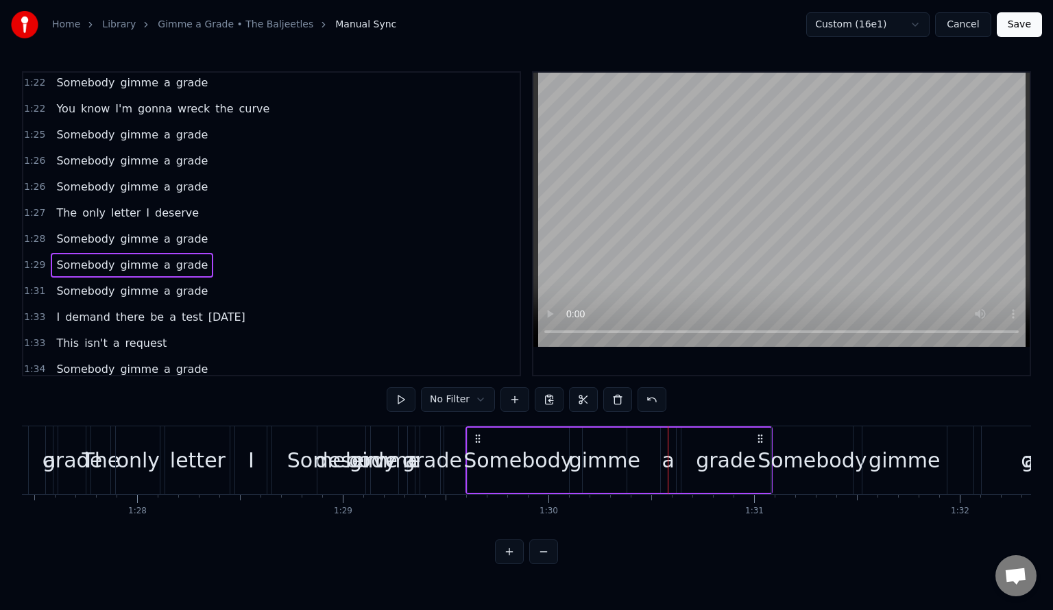
click at [668, 460] on div at bounding box center [668, 460] width 1 height 68
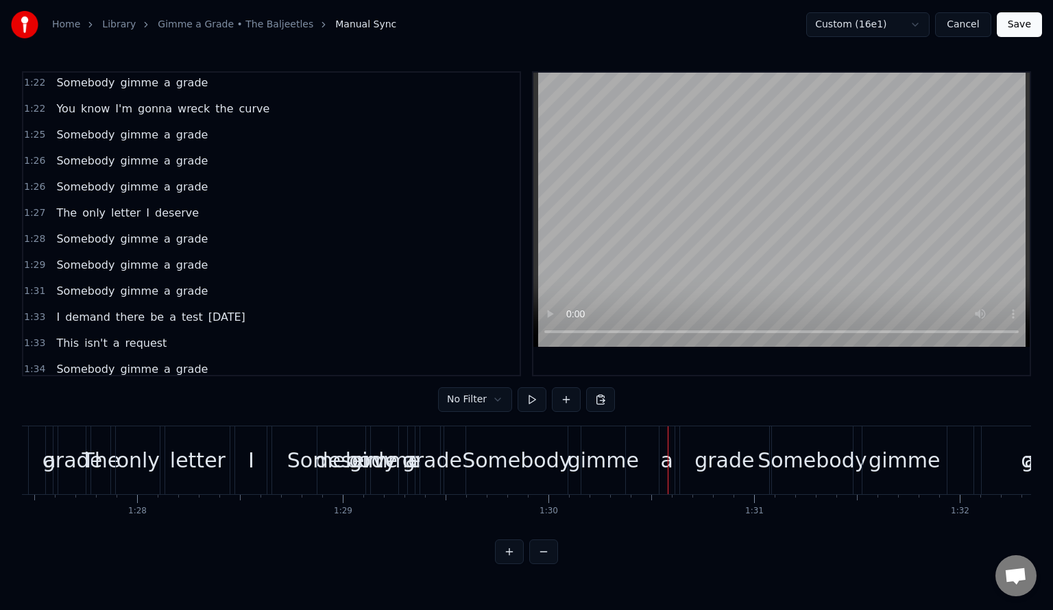
click at [662, 461] on div "a" at bounding box center [667, 460] width 12 height 31
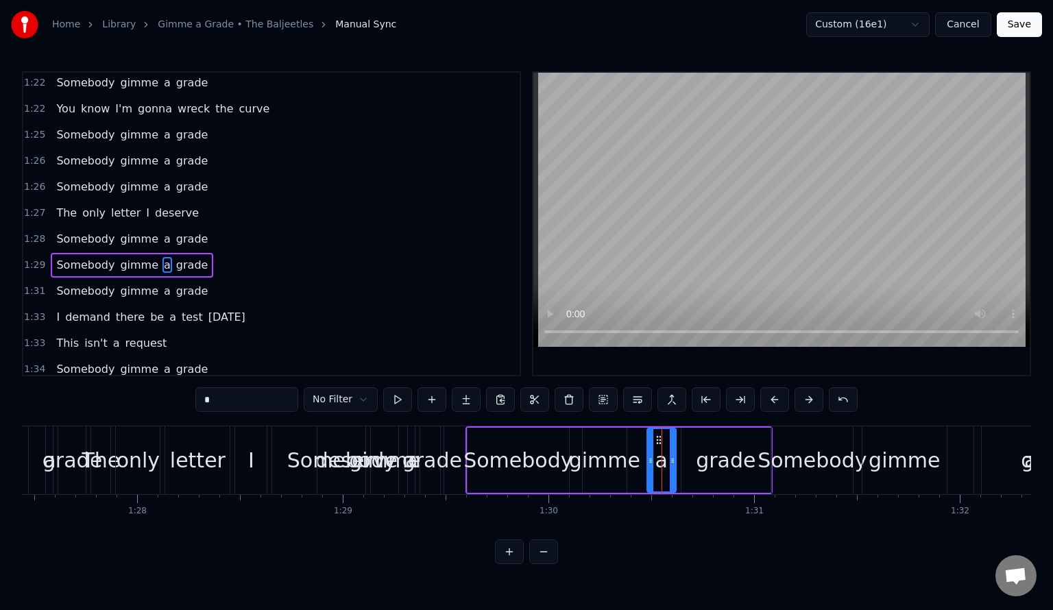
drag, startPoint x: 664, startPoint y: 459, endPoint x: 650, endPoint y: 459, distance: 13.7
click at [650, 459] on icon at bounding box center [650, 460] width 5 height 11
drag, startPoint x: 673, startPoint y: 459, endPoint x: 666, endPoint y: 459, distance: 7.5
click at [666, 459] on icon at bounding box center [664, 460] width 5 height 11
click at [717, 462] on div "grade" at bounding box center [726, 460] width 60 height 31
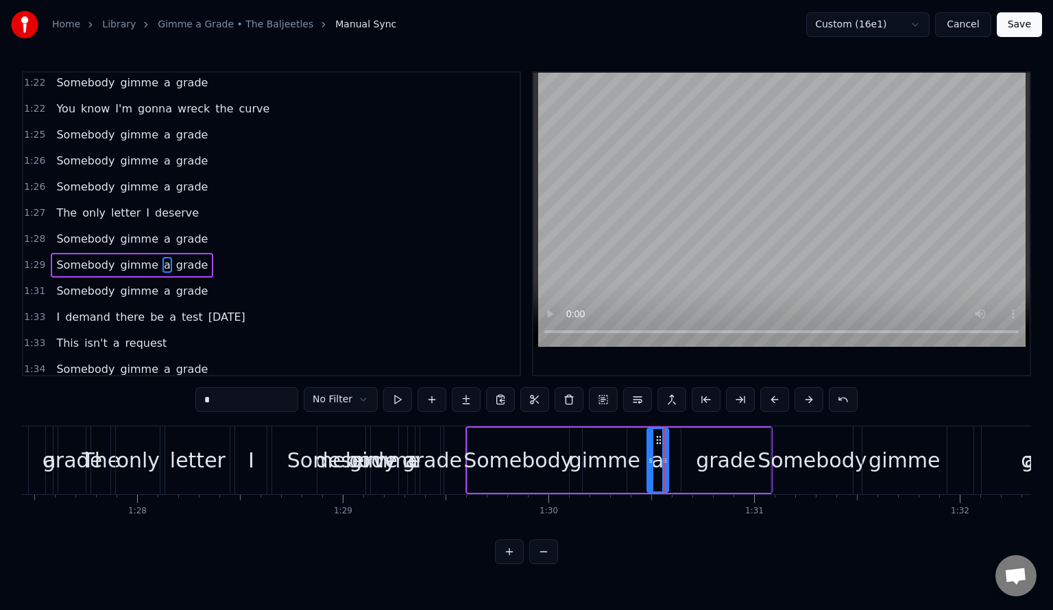
type input "*****"
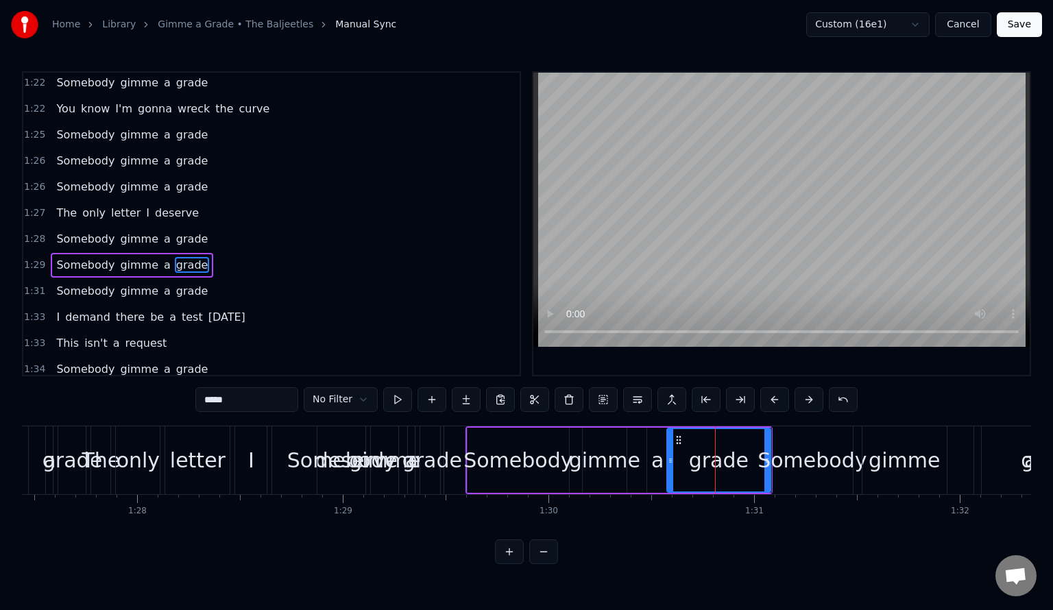
drag, startPoint x: 686, startPoint y: 459, endPoint x: 672, endPoint y: 459, distance: 14.4
click at [672, 459] on icon at bounding box center [670, 460] width 5 height 11
click at [38, 258] on span "1:29" at bounding box center [34, 265] width 21 height 14
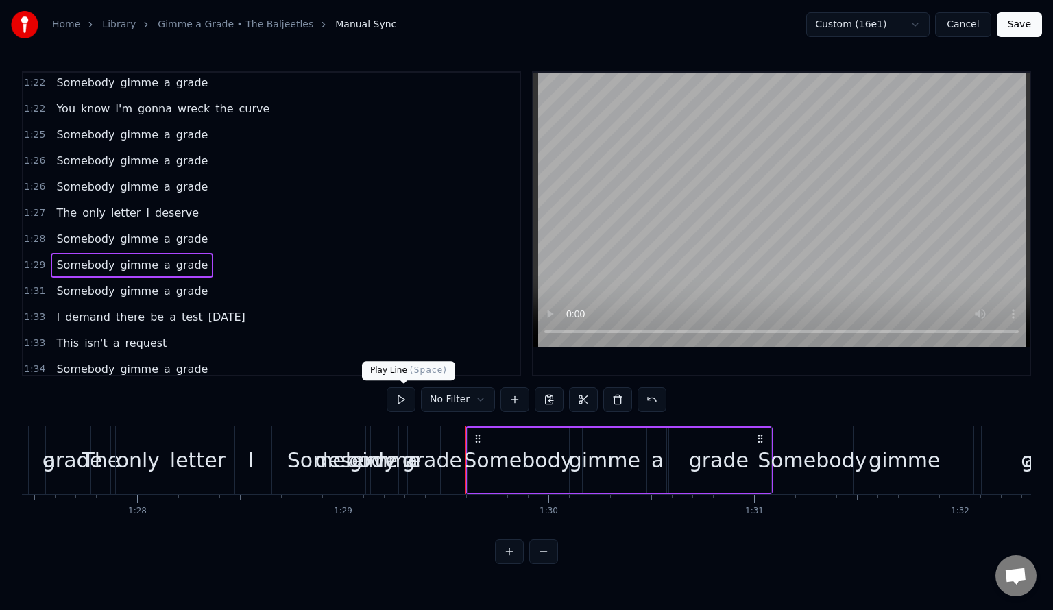
click at [398, 397] on button at bounding box center [401, 399] width 29 height 25
click at [515, 463] on div "Somebody" at bounding box center [517, 460] width 109 height 31
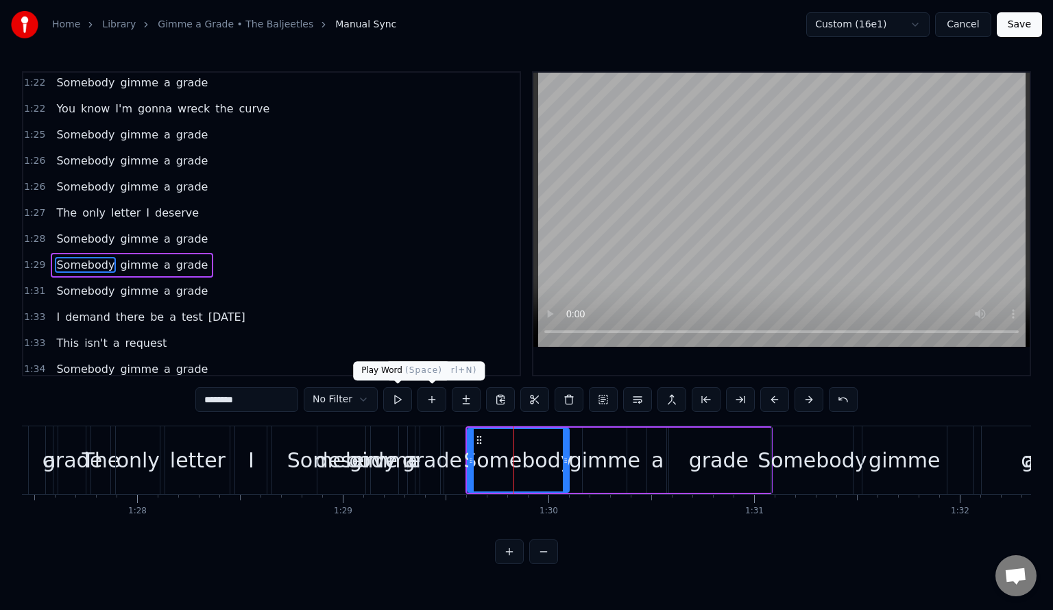
click at [400, 401] on button at bounding box center [397, 399] width 29 height 25
click at [479, 439] on icon at bounding box center [479, 440] width 11 height 11
click at [36, 258] on span "1:29" at bounding box center [34, 265] width 21 height 14
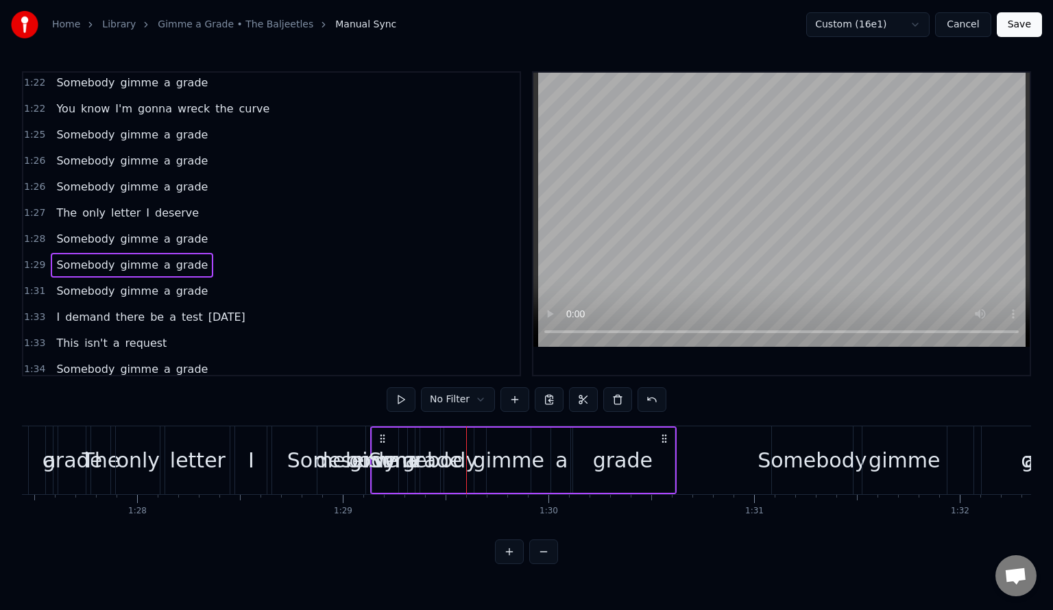
drag, startPoint x: 477, startPoint y: 433, endPoint x: 381, endPoint y: 439, distance: 96.1
click at [381, 439] on icon at bounding box center [382, 438] width 11 height 11
click at [27, 232] on span "1:28" at bounding box center [34, 239] width 21 height 14
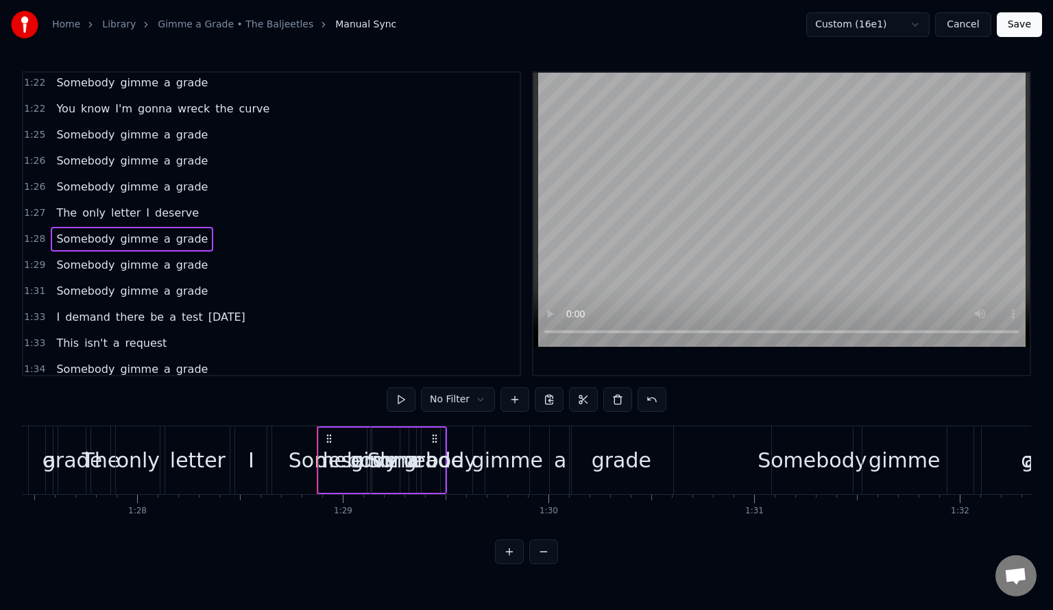
click at [32, 258] on span "1:29" at bounding box center [34, 265] width 21 height 14
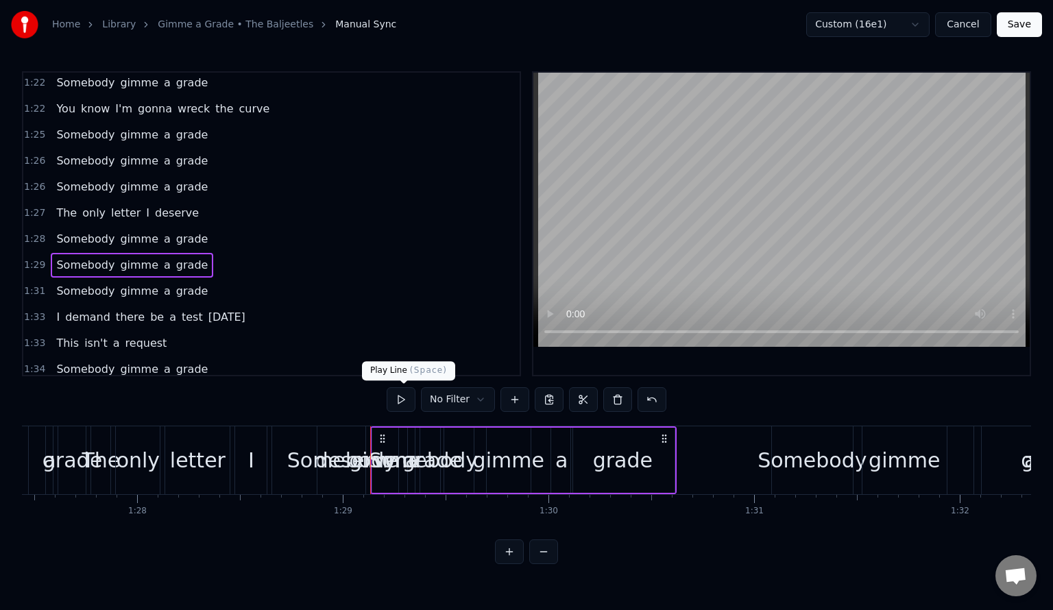
click at [402, 406] on button at bounding box center [401, 399] width 29 height 25
click at [622, 462] on div "grade" at bounding box center [623, 460] width 60 height 31
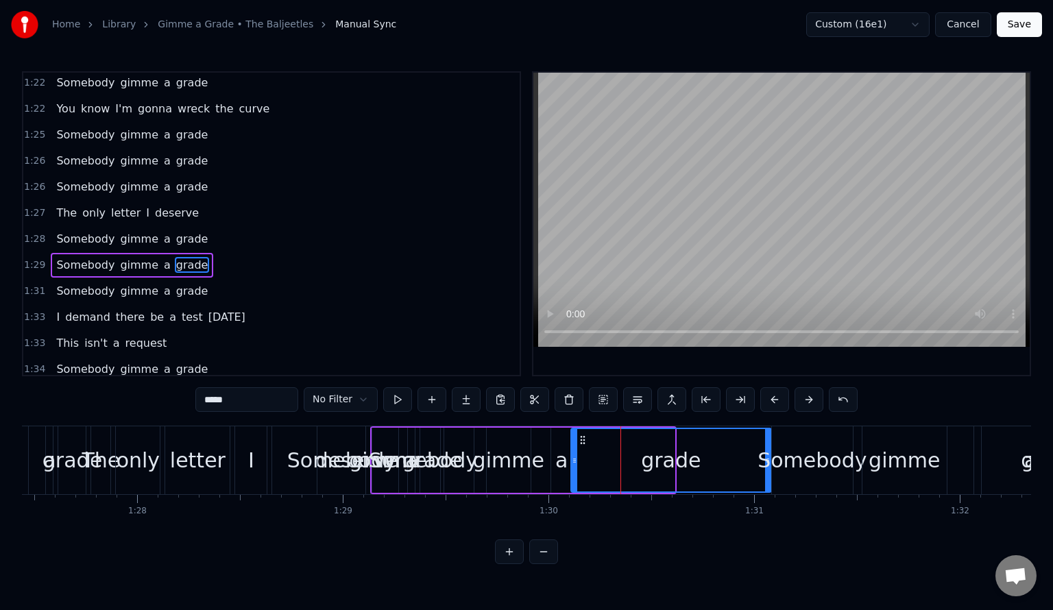
drag, startPoint x: 671, startPoint y: 463, endPoint x: 768, endPoint y: 464, distance: 96.7
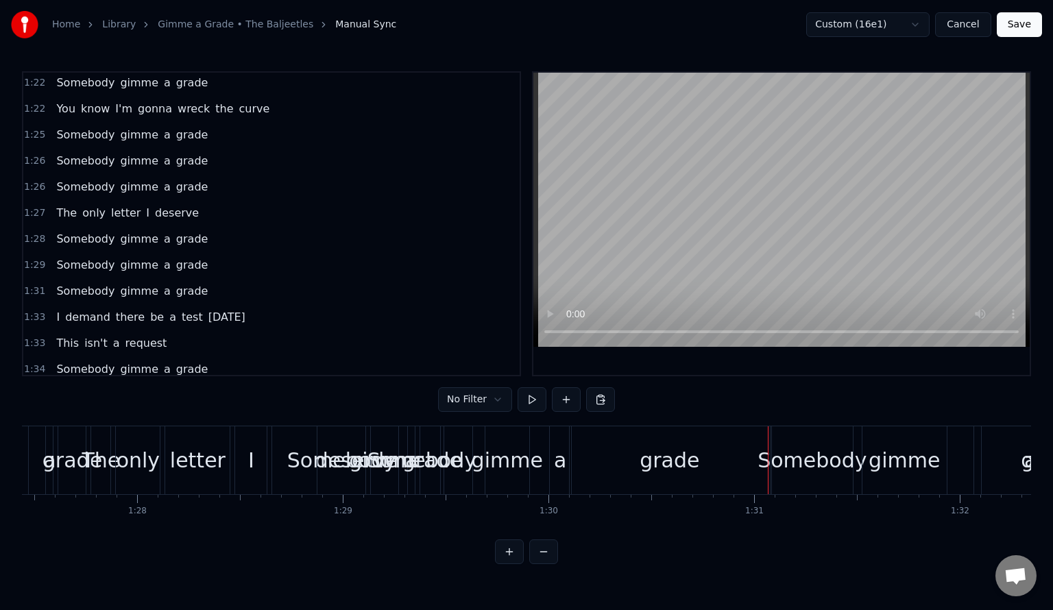
click at [30, 258] on span "1:29" at bounding box center [34, 265] width 21 height 14
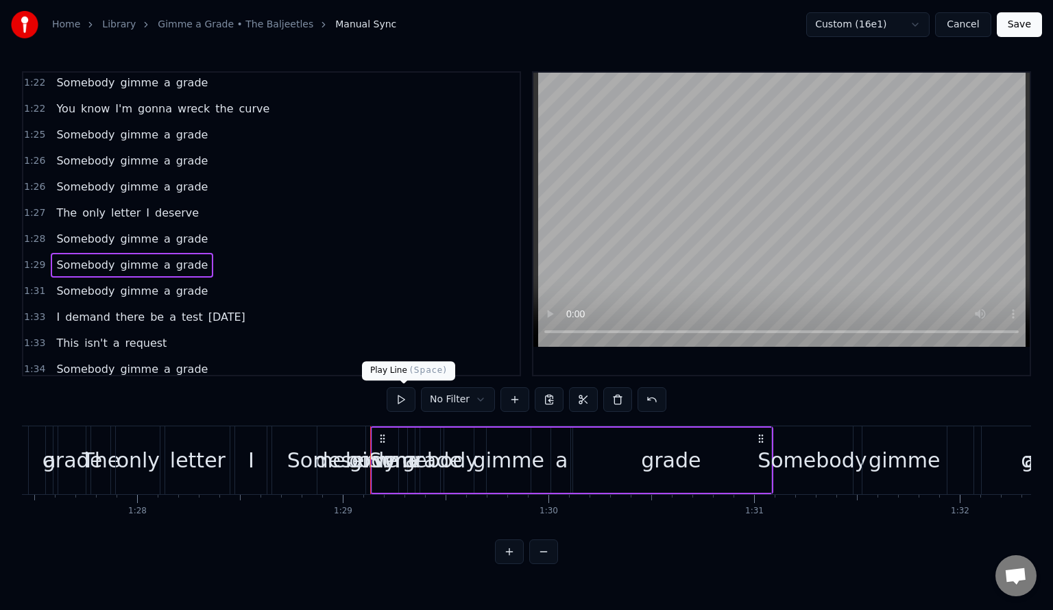
click at [412, 395] on button at bounding box center [401, 399] width 29 height 25
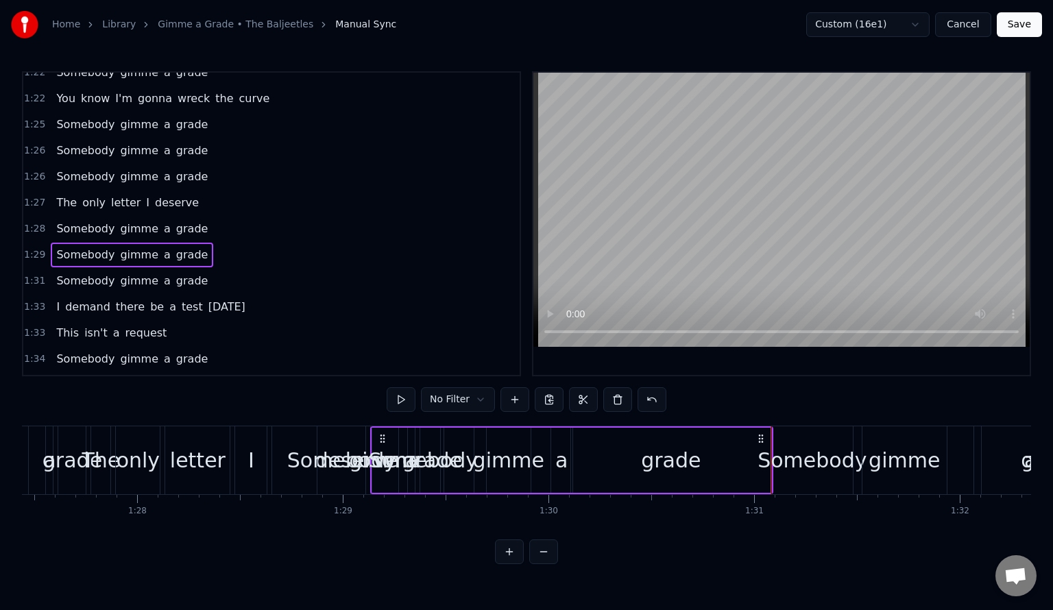
scroll to position [1110, 0]
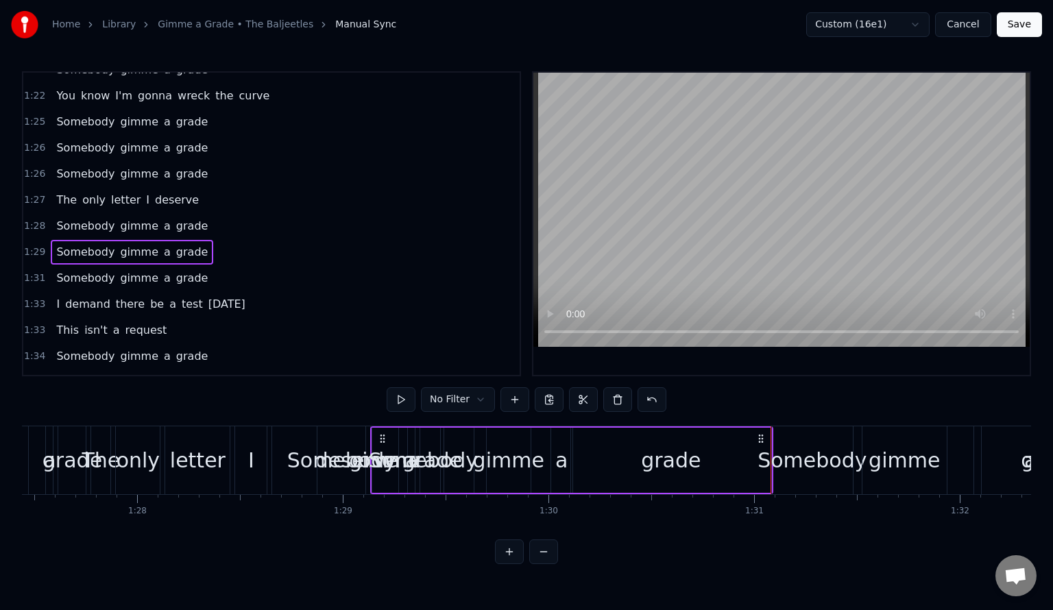
click at [31, 272] on span "1:31" at bounding box center [34, 279] width 21 height 14
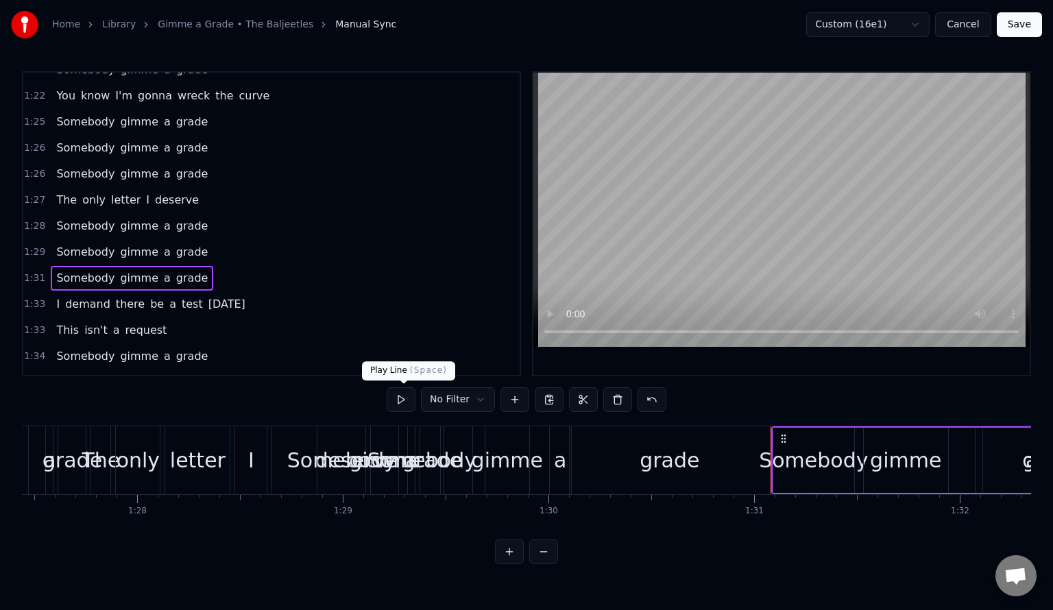
click at [400, 403] on button at bounding box center [401, 399] width 29 height 25
click at [33, 324] on span "1:33" at bounding box center [34, 331] width 21 height 14
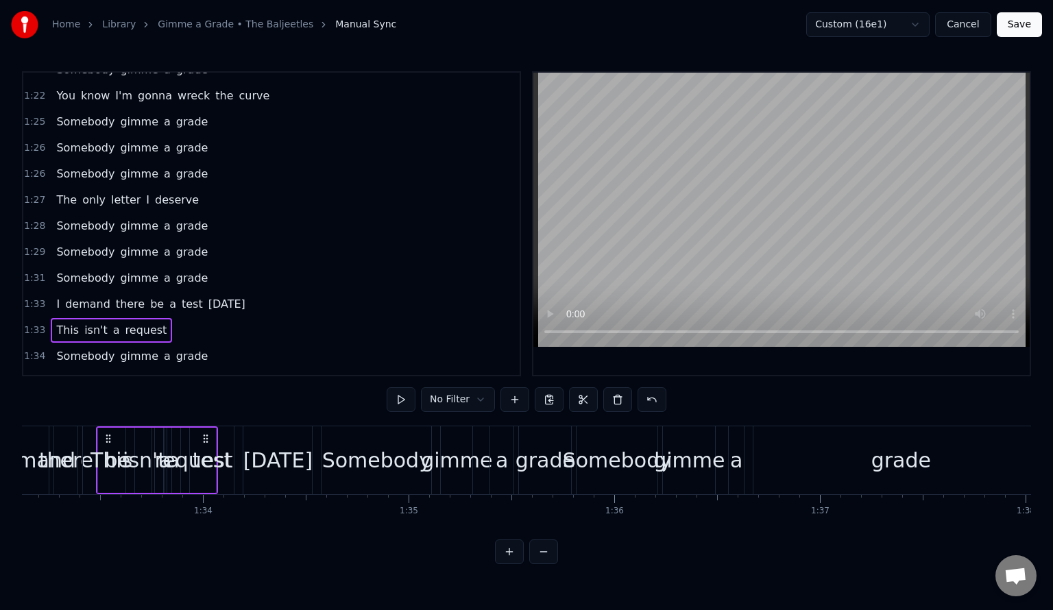
scroll to position [0, 19159]
click at [33, 298] on span "1:33" at bounding box center [34, 305] width 21 height 14
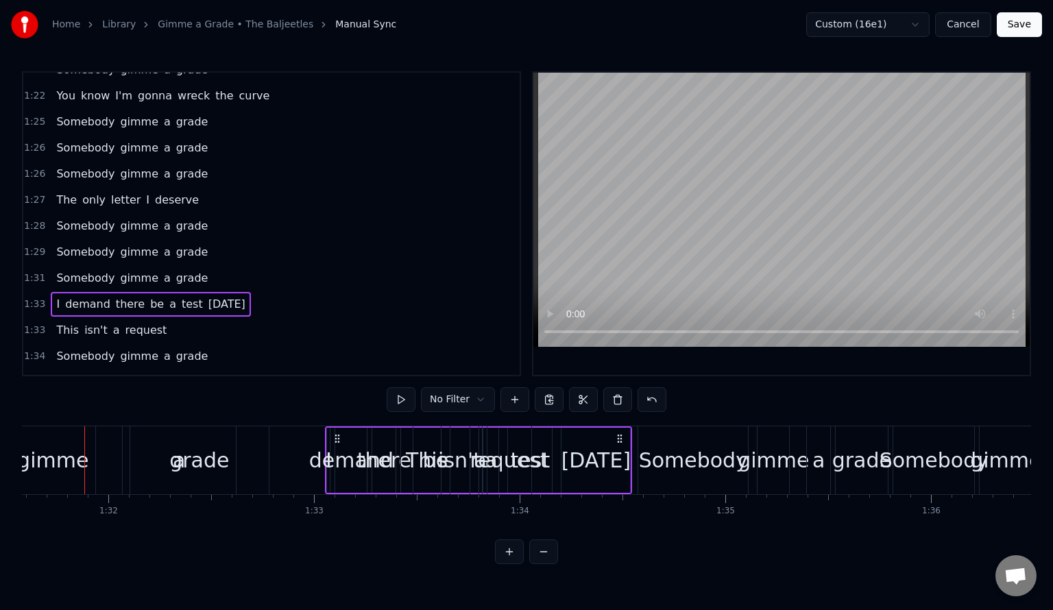
scroll to position [0, 18831]
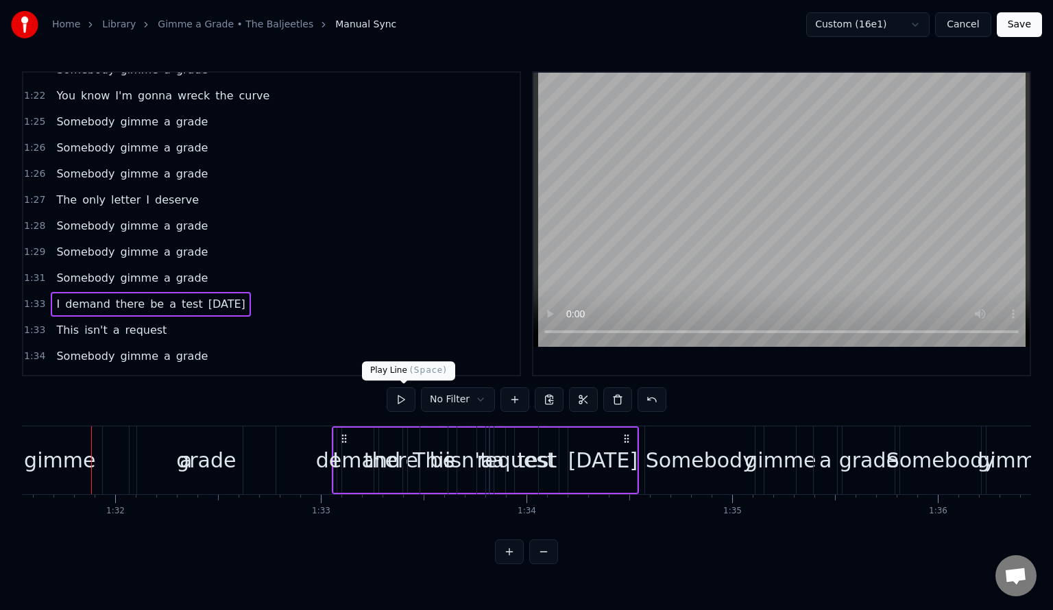
click at [398, 400] on button at bounding box center [401, 399] width 29 height 25
click at [404, 406] on button at bounding box center [401, 399] width 29 height 25
click at [30, 324] on span "1:33" at bounding box center [34, 331] width 21 height 14
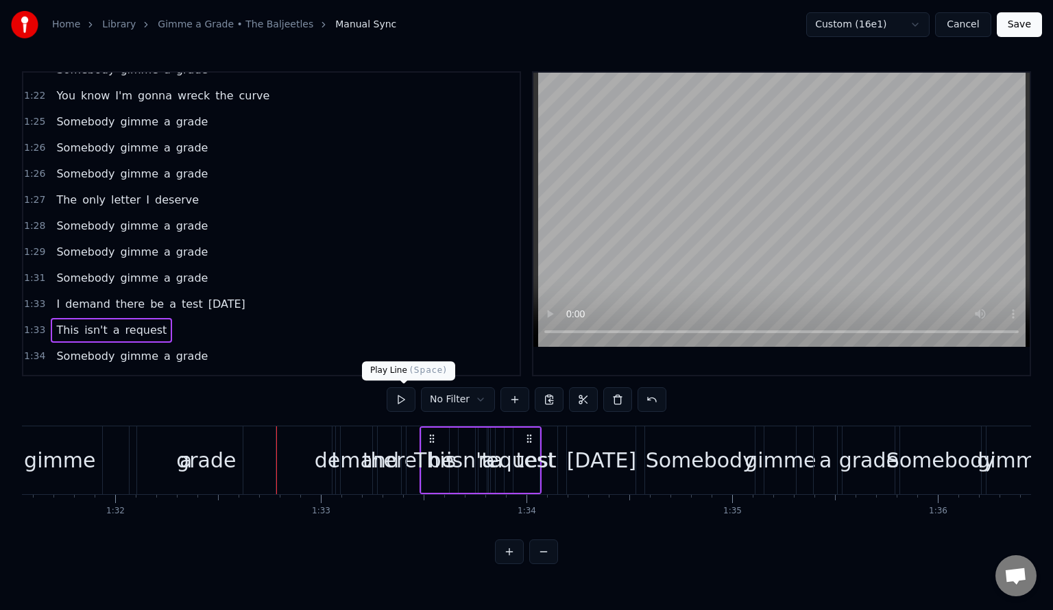
click at [400, 403] on button at bounding box center [401, 399] width 29 height 25
drag, startPoint x: 36, startPoint y: 286, endPoint x: 38, endPoint y: 261, distance: 24.8
click at [38, 261] on div "0:05 Oh 0:05 yeah! 0:07 I have got something to say! 0:11 I have been burned by…" at bounding box center [271, 223] width 499 height 305
click at [36, 298] on span "1:33" at bounding box center [34, 305] width 21 height 14
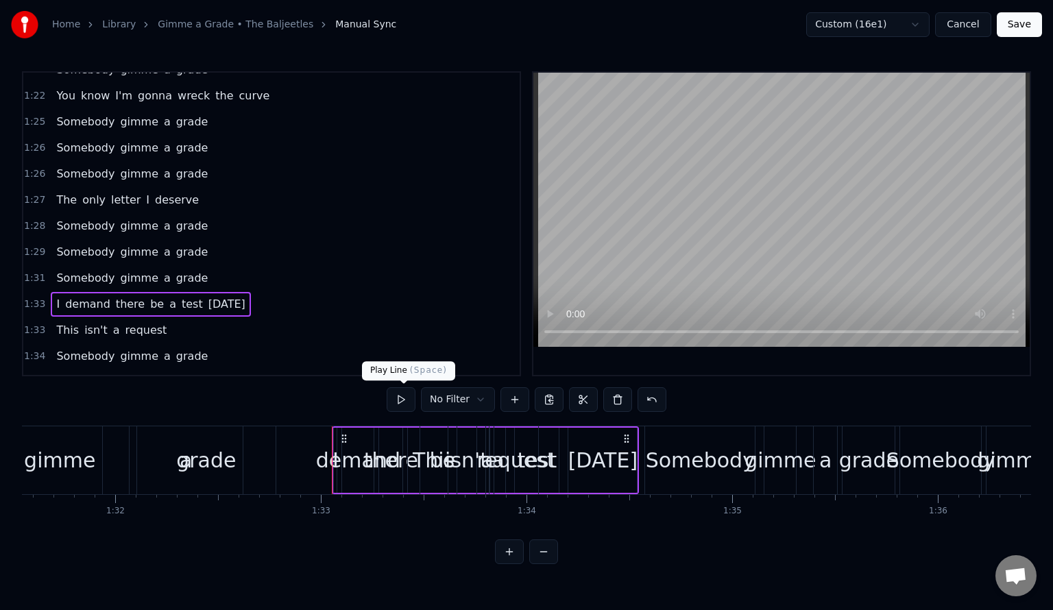
click at [403, 398] on button at bounding box center [401, 399] width 29 height 25
click at [409, 398] on button at bounding box center [401, 399] width 29 height 25
click at [32, 324] on span "1:33" at bounding box center [34, 331] width 21 height 14
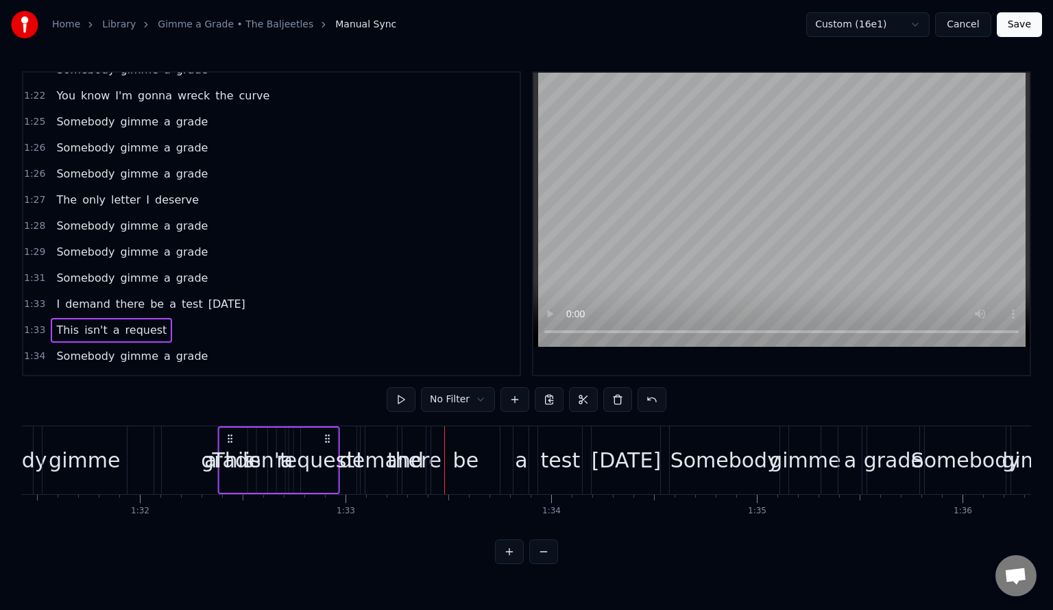
scroll to position [0, 18804]
drag, startPoint x: 433, startPoint y: 433, endPoint x: 233, endPoint y: 433, distance: 199.5
click at [233, 433] on icon at bounding box center [231, 438] width 11 height 11
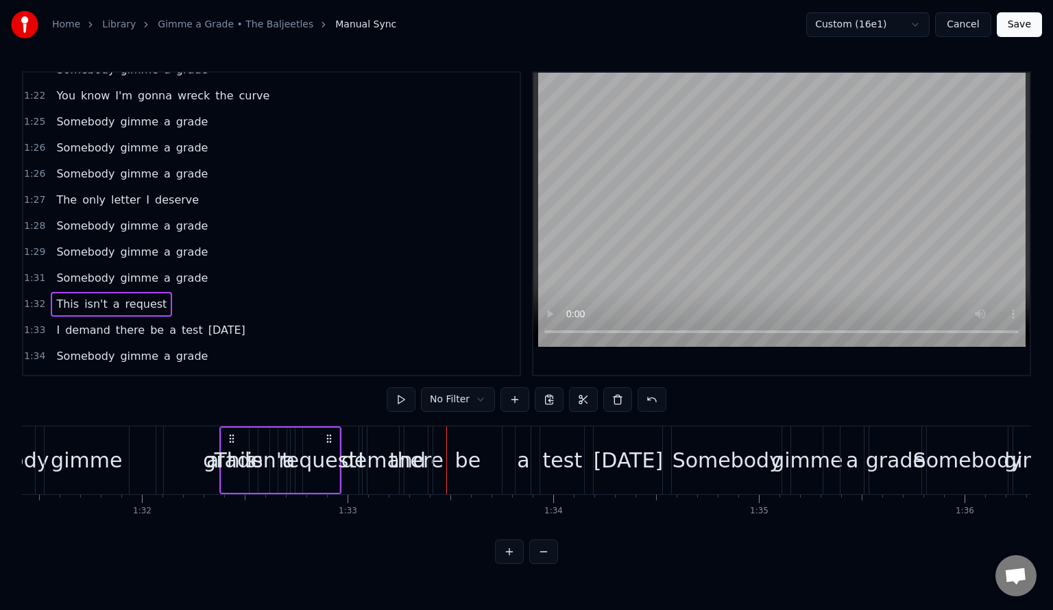
click at [33, 298] on span "1:32" at bounding box center [34, 305] width 21 height 14
click at [404, 404] on button at bounding box center [401, 399] width 29 height 25
click at [408, 404] on button at bounding box center [401, 399] width 29 height 25
click at [34, 324] on span "1:33" at bounding box center [34, 331] width 21 height 14
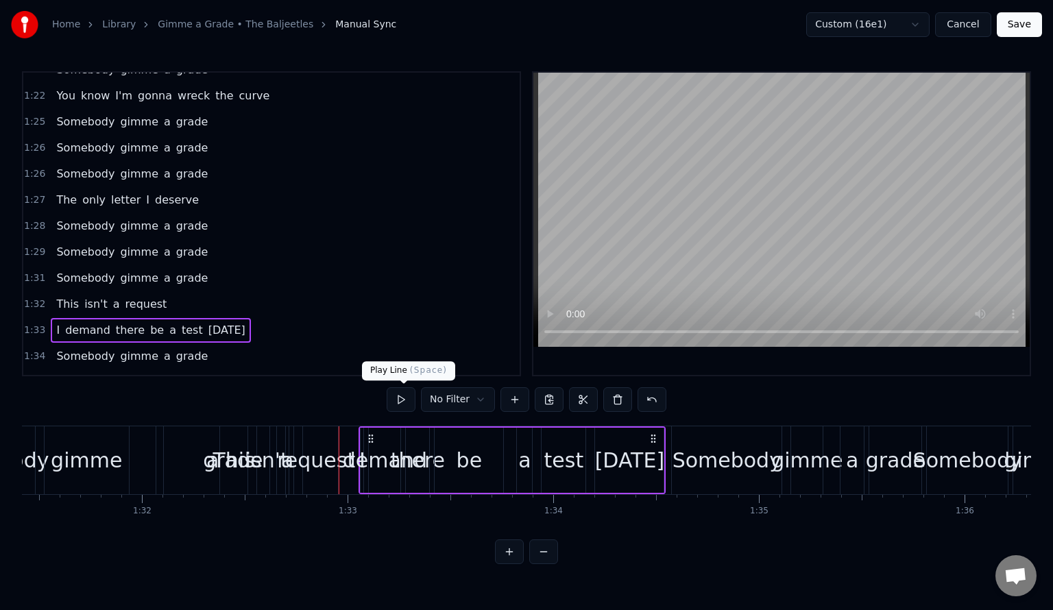
click at [398, 405] on button at bounding box center [401, 399] width 29 height 25
click at [34, 298] on span "1:32" at bounding box center [34, 305] width 21 height 14
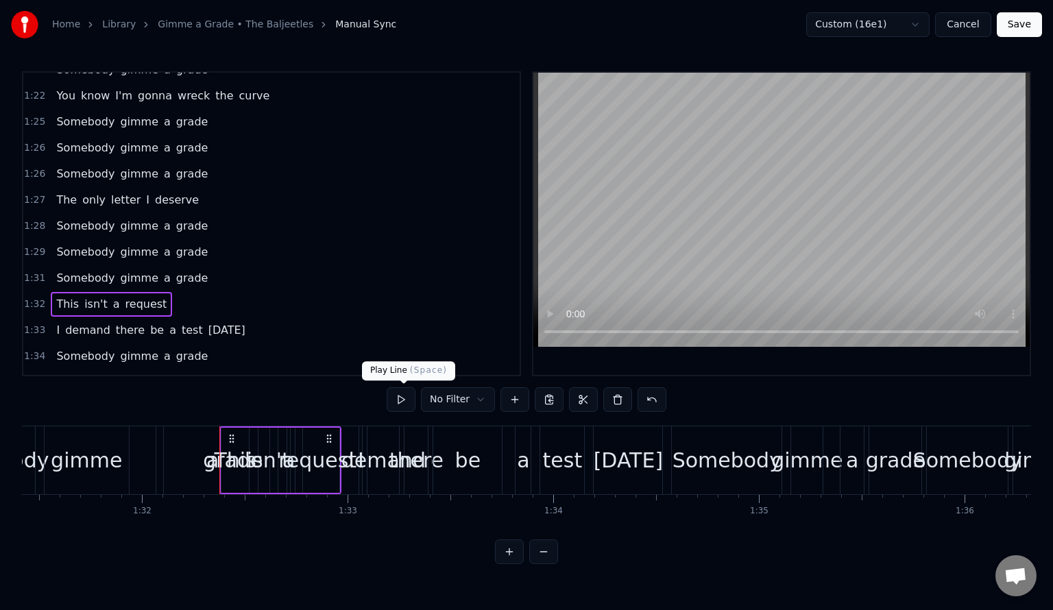
click at [396, 395] on button at bounding box center [401, 399] width 29 height 25
click at [33, 350] on span "1:34" at bounding box center [34, 357] width 21 height 14
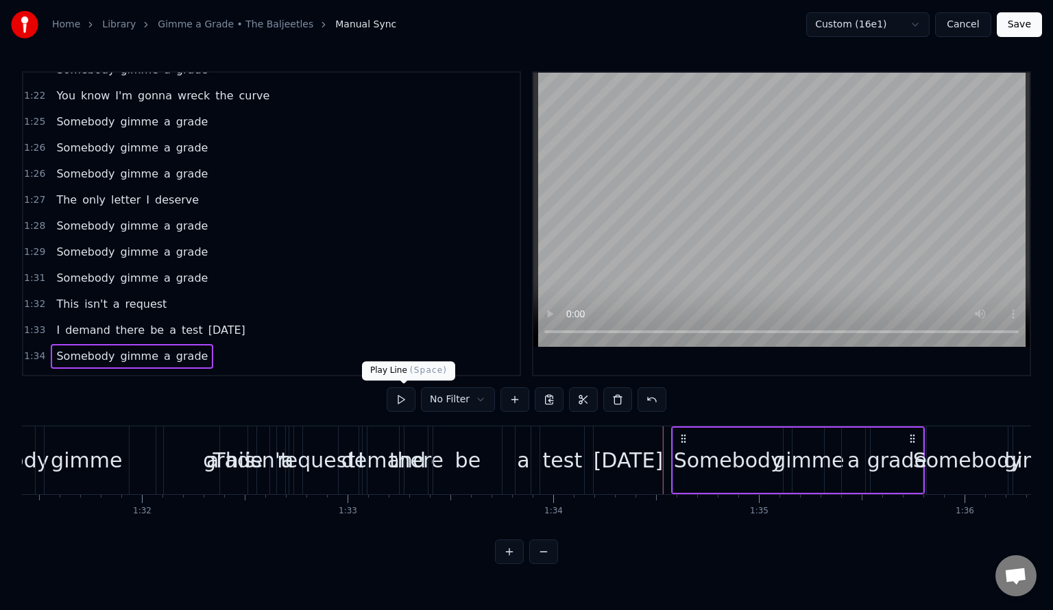
click at [396, 398] on button at bounding box center [401, 399] width 29 height 25
click at [33, 376] on span "1:35" at bounding box center [34, 383] width 21 height 14
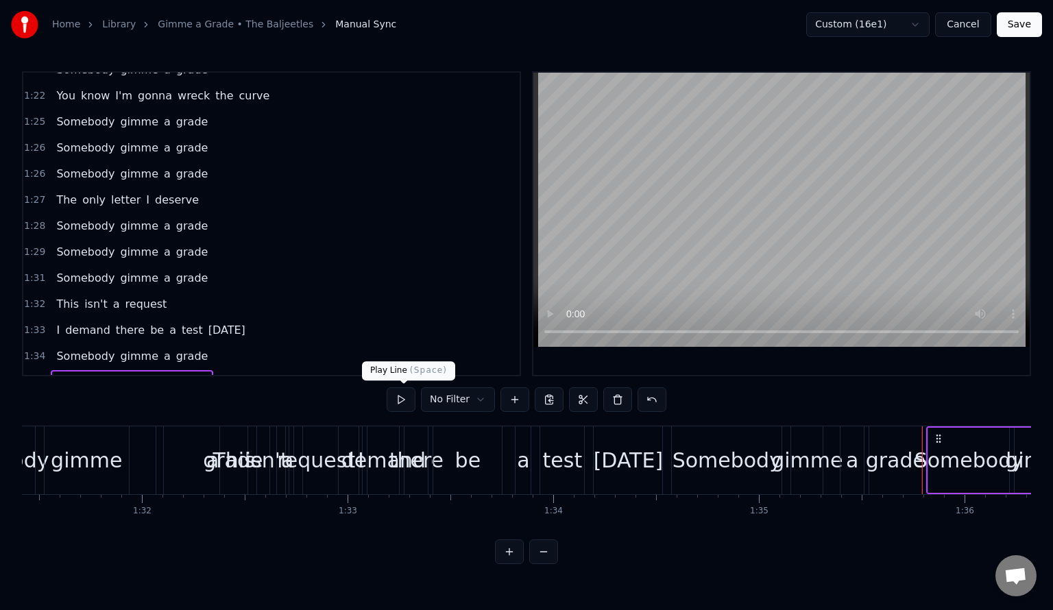
click at [402, 399] on button at bounding box center [401, 399] width 29 height 25
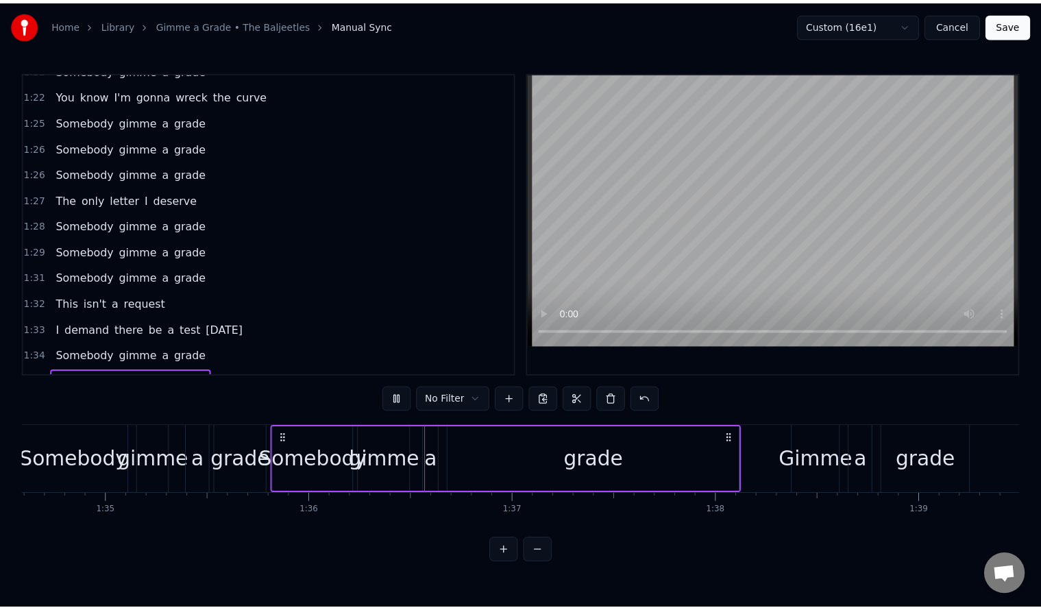
scroll to position [0, 19680]
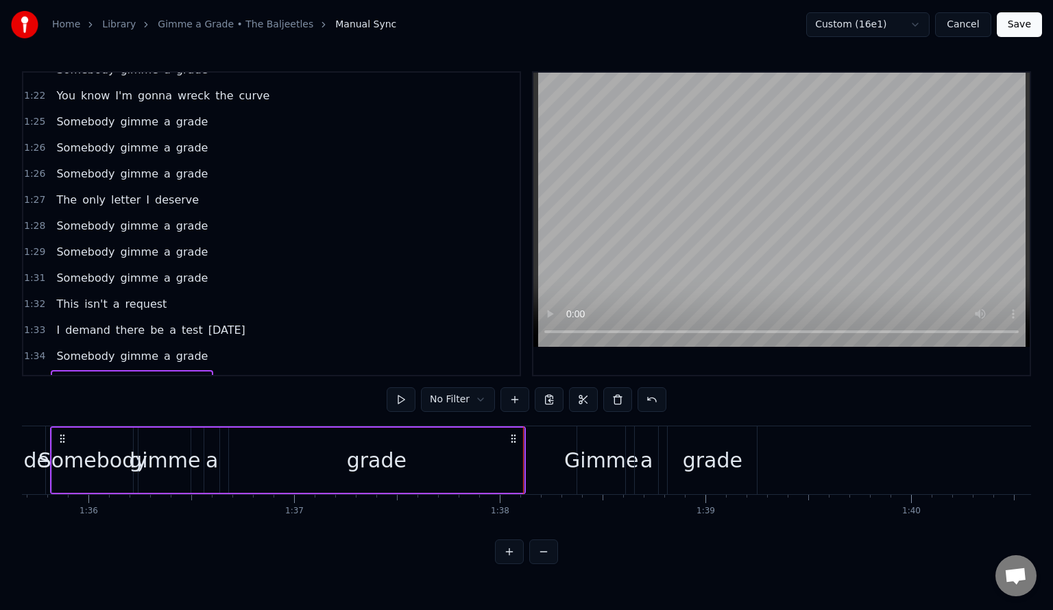
click at [1018, 23] on button "Save" at bounding box center [1019, 24] width 45 height 25
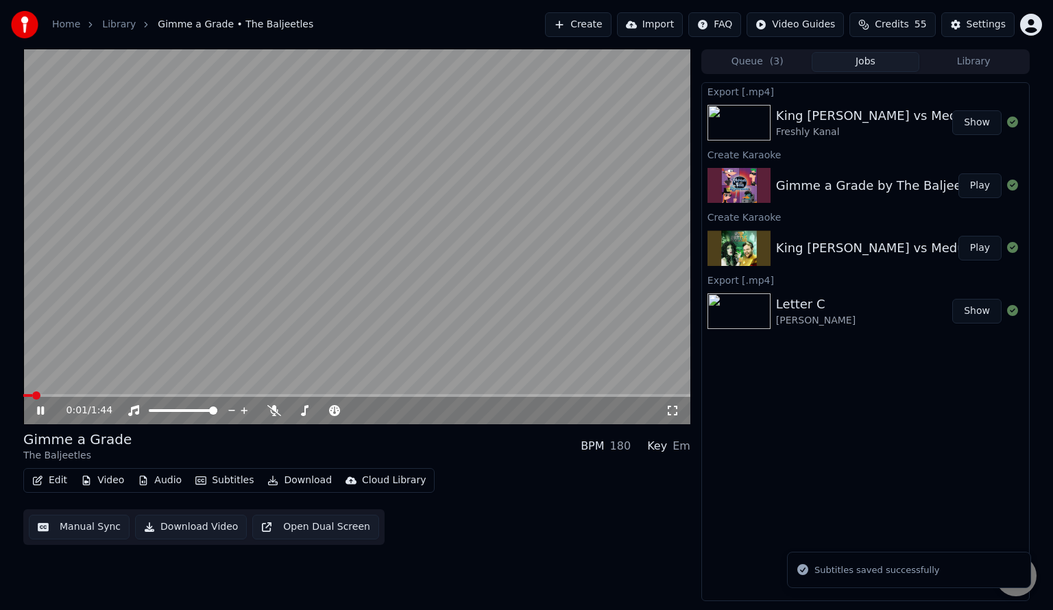
click at [496, 398] on div "0:01 / 1:44" at bounding box center [356, 410] width 667 height 27
click at [42, 407] on icon at bounding box center [40, 411] width 7 height 8
click at [53, 482] on button "Edit" at bounding box center [50, 480] width 46 height 19
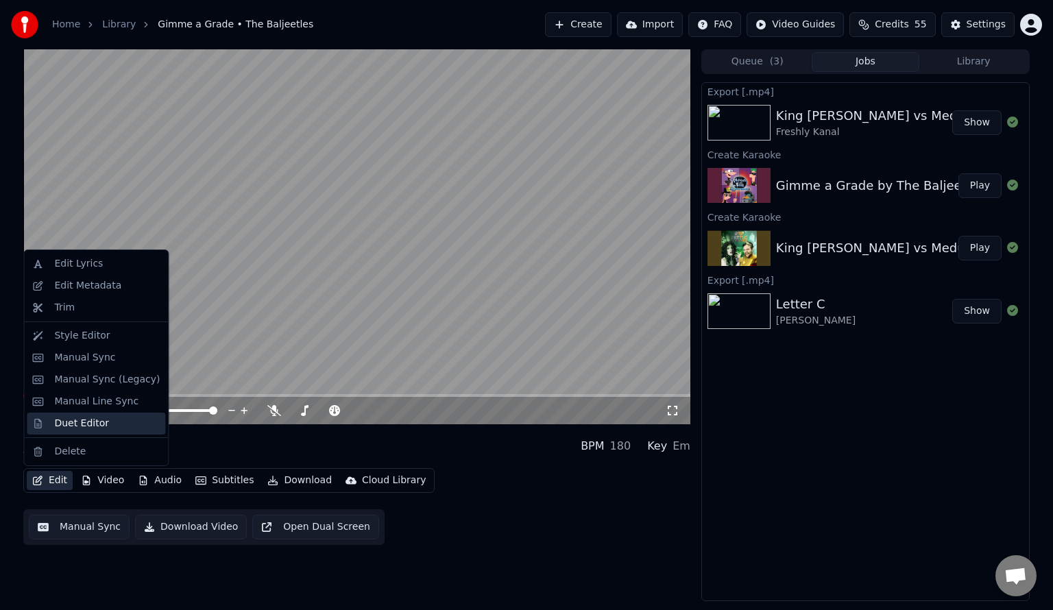
click at [94, 426] on div "Duet Editor" at bounding box center [81, 424] width 55 height 14
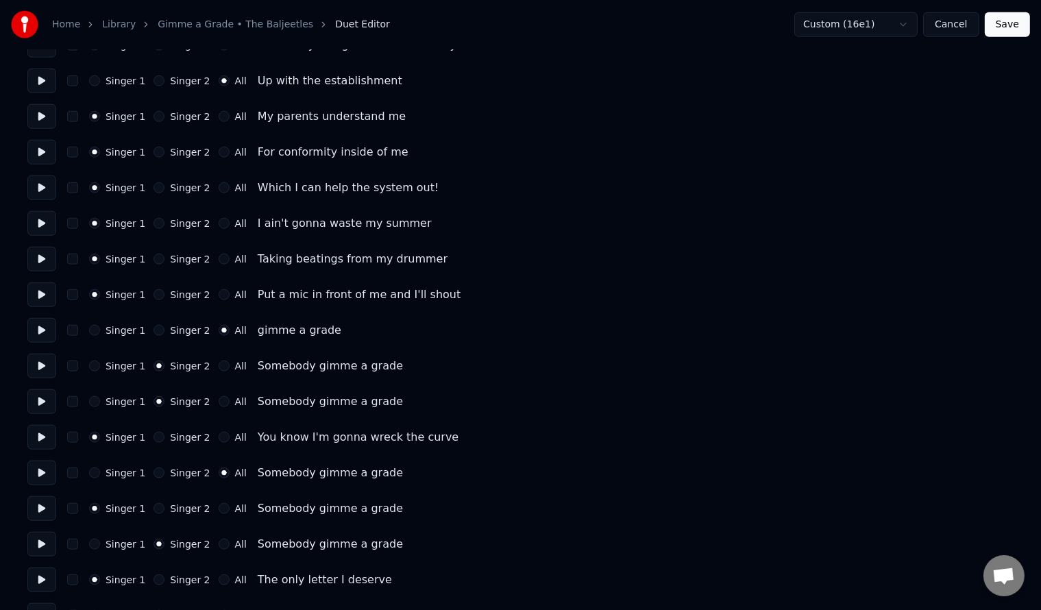
scroll to position [1559, 0]
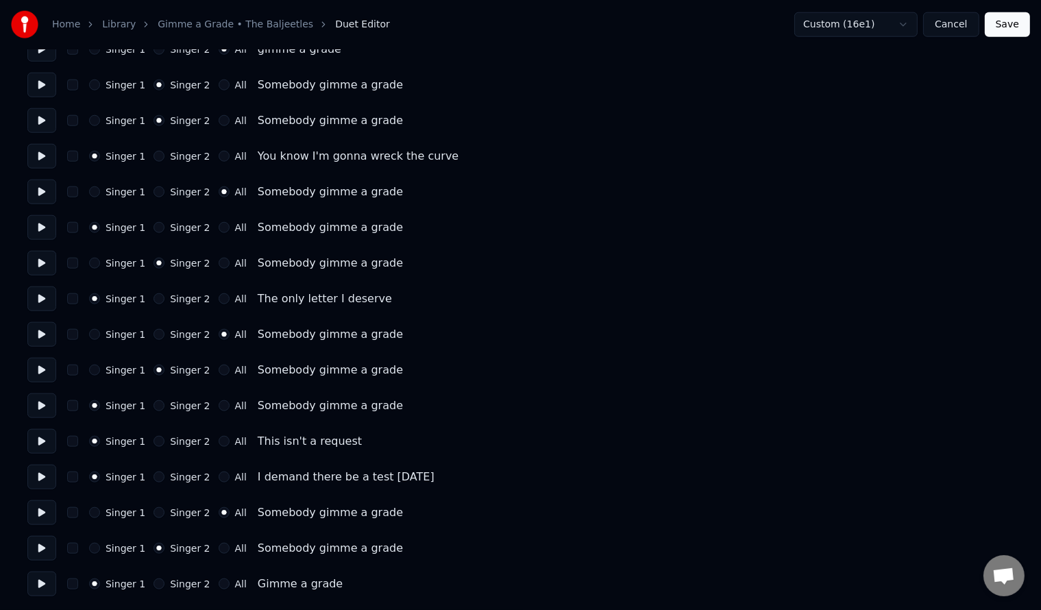
click at [93, 370] on button "Singer 1" at bounding box center [94, 370] width 11 height 11
click at [155, 407] on button "Singer 2" at bounding box center [159, 405] width 11 height 11
click at [1001, 27] on button "Save" at bounding box center [1007, 24] width 45 height 25
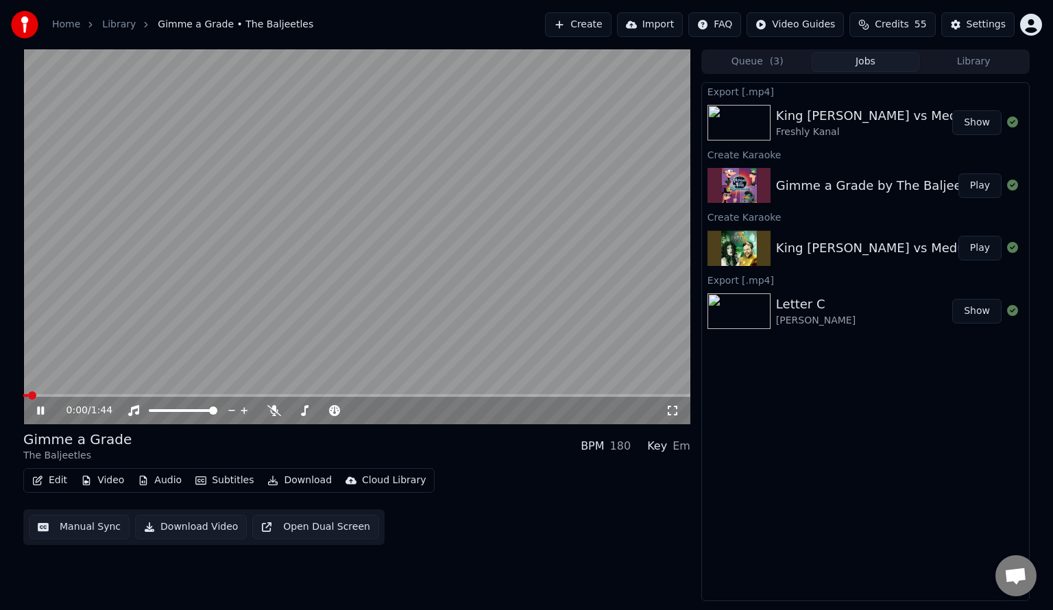
click at [469, 394] on video at bounding box center [356, 236] width 667 height 375
click at [468, 395] on span at bounding box center [356, 395] width 667 height 3
click at [41, 411] on icon at bounding box center [40, 411] width 8 height 10
click at [284, 484] on button "Download" at bounding box center [299, 480] width 75 height 19
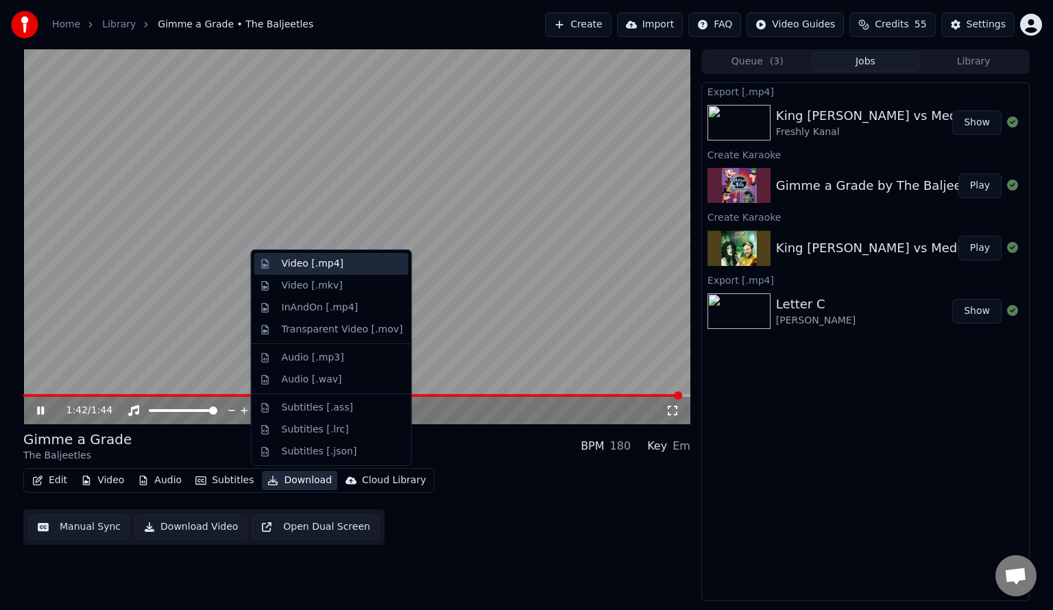
click at [323, 271] on div "Video [.mp4]" at bounding box center [331, 264] width 154 height 22
